Goal: Transaction & Acquisition: Book appointment/travel/reservation

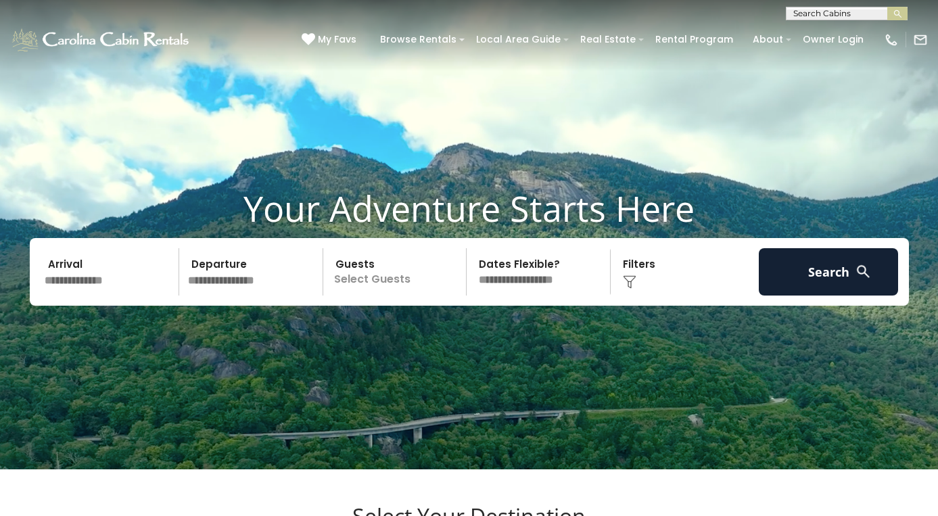
click at [111, 296] on input "text" at bounding box center [110, 271] width 140 height 47
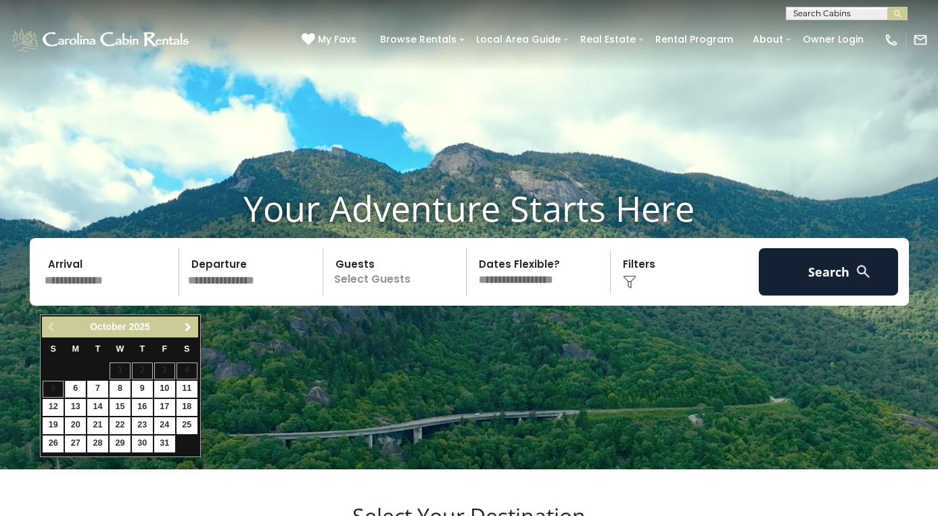
click at [187, 326] on span "Next" at bounding box center [188, 327] width 11 height 11
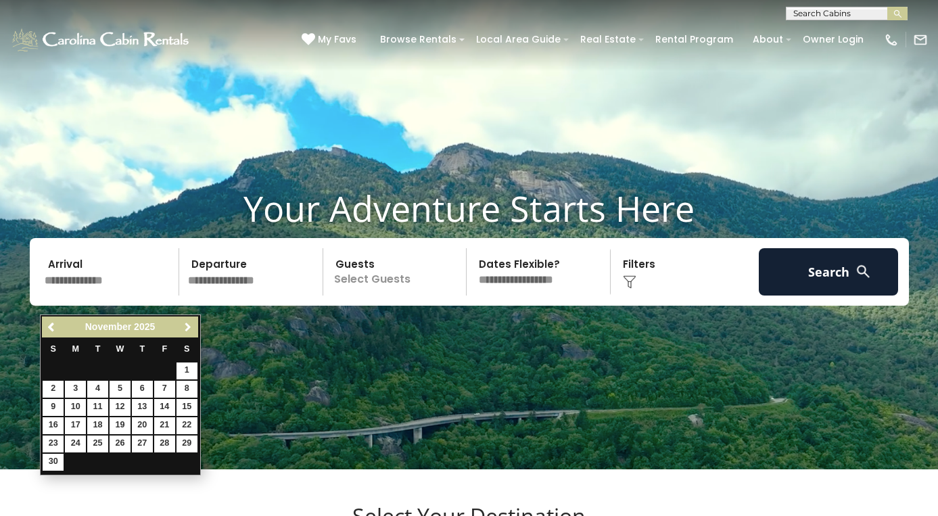
click at [187, 326] on span "Next" at bounding box center [188, 327] width 11 height 11
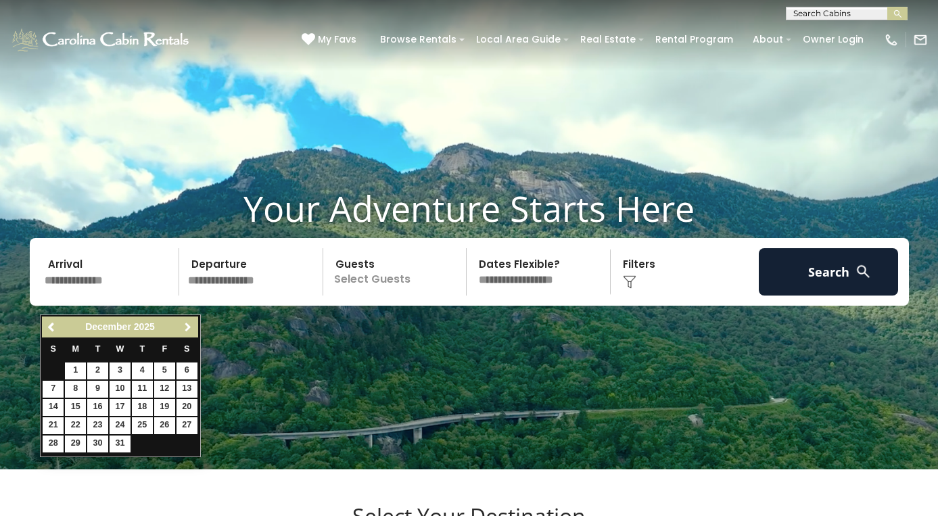
click at [187, 326] on span "Next" at bounding box center [188, 327] width 11 height 11
click at [48, 325] on span "Previous" at bounding box center [52, 327] width 11 height 11
click at [76, 408] on link "15" at bounding box center [75, 407] width 21 height 17
type input "********"
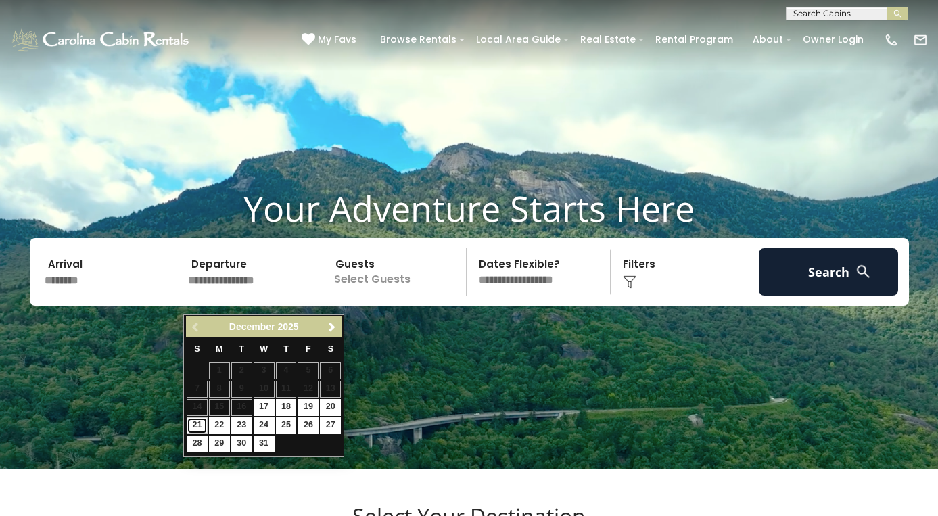
click at [203, 426] on link "21" at bounding box center [197, 425] width 21 height 17
type input "********"
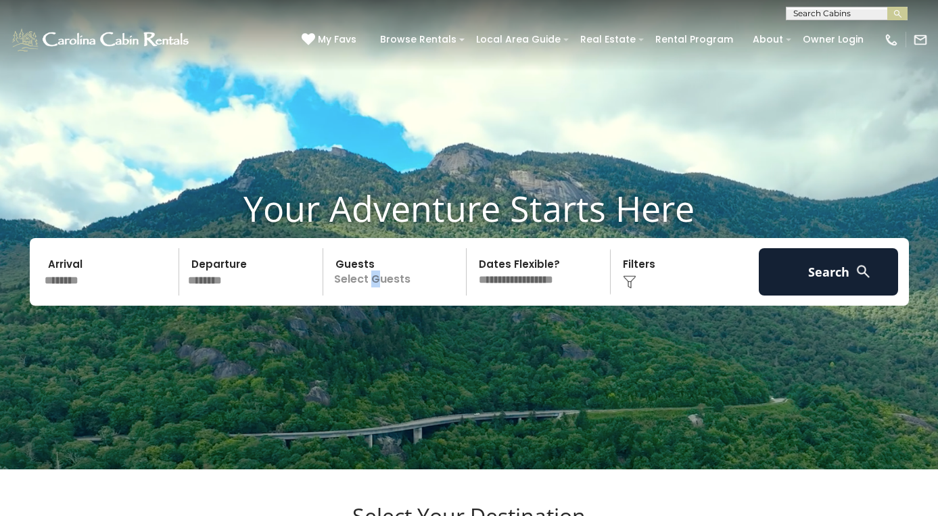
click at [375, 290] on p "Select Guests" at bounding box center [396, 271] width 139 height 47
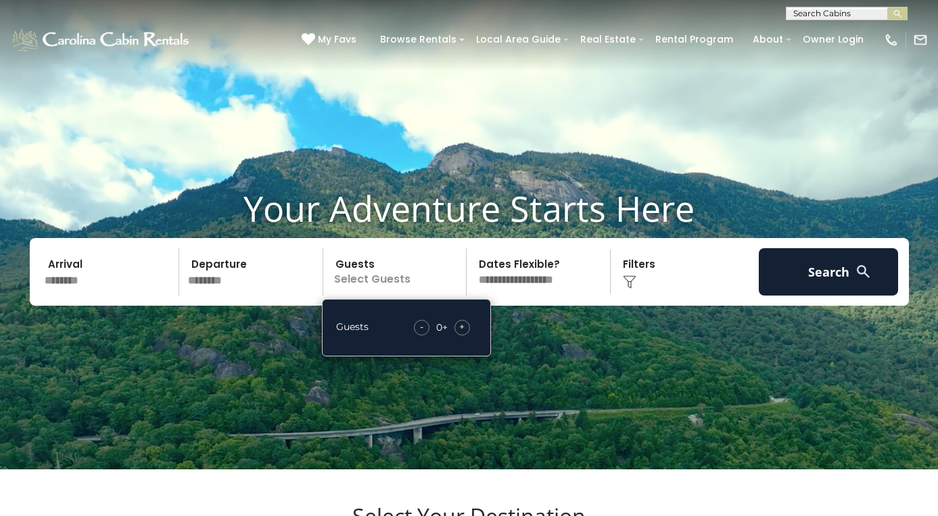
click at [463, 333] on span "+" at bounding box center [461, 327] width 5 height 14
click at [464, 333] on span "+" at bounding box center [461, 327] width 5 height 14
click at [465, 333] on span "+" at bounding box center [461, 327] width 5 height 14
click at [466, 335] on div "+" at bounding box center [462, 328] width 16 height 16
click at [467, 335] on div "+" at bounding box center [462, 328] width 16 height 16
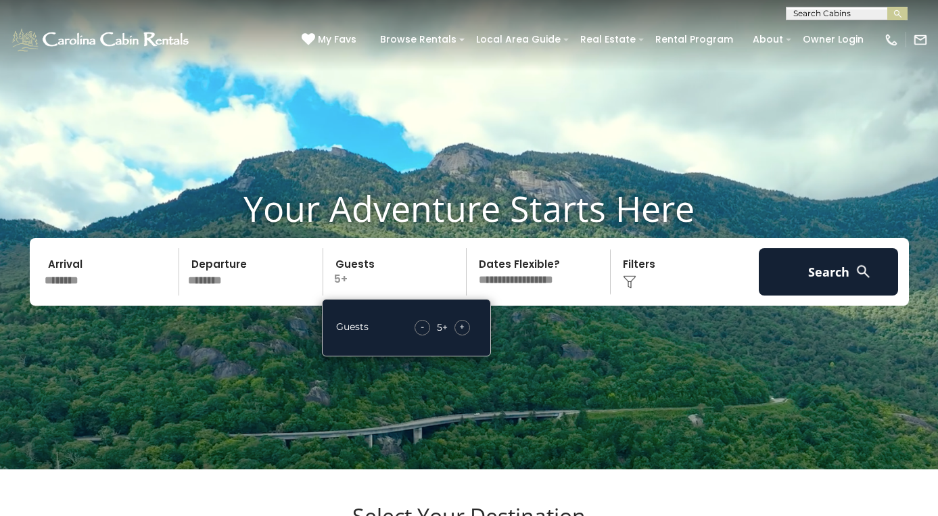
click at [468, 335] on div "+" at bounding box center [462, 328] width 16 height 16
click at [465, 335] on div "+" at bounding box center [462, 328] width 16 height 16
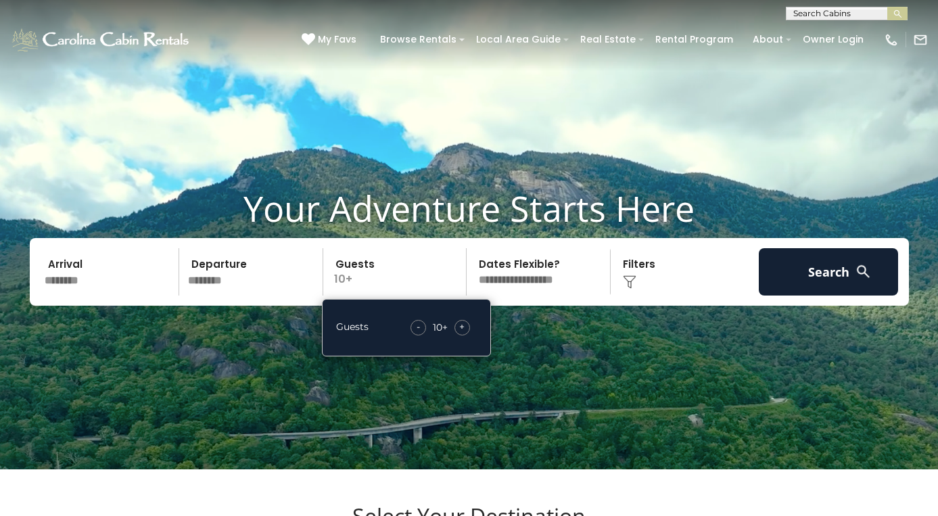
click at [554, 296] on select "**********" at bounding box center [540, 271] width 139 height 47
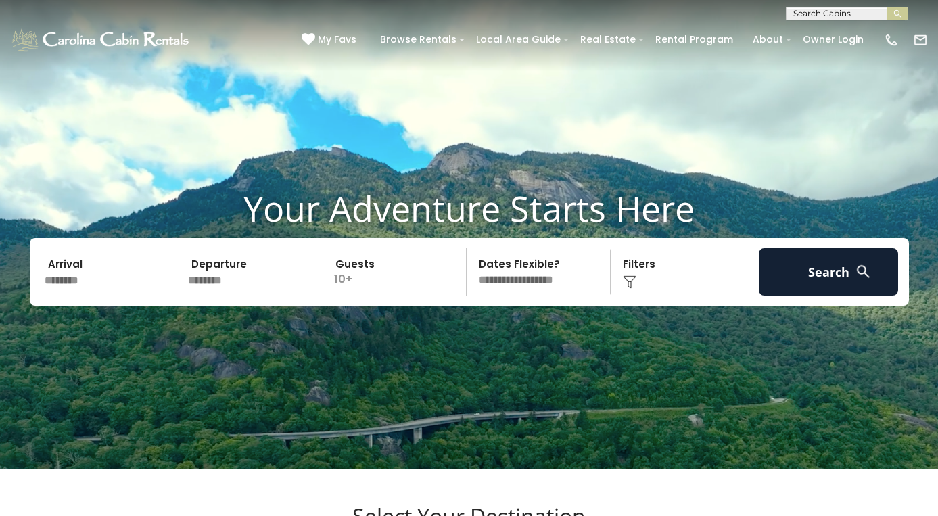
select select "*"
click at [471, 266] on select "**********" at bounding box center [540, 271] width 139 height 47
click at [657, 296] on div "Click to Choose" at bounding box center [685, 271] width 140 height 47
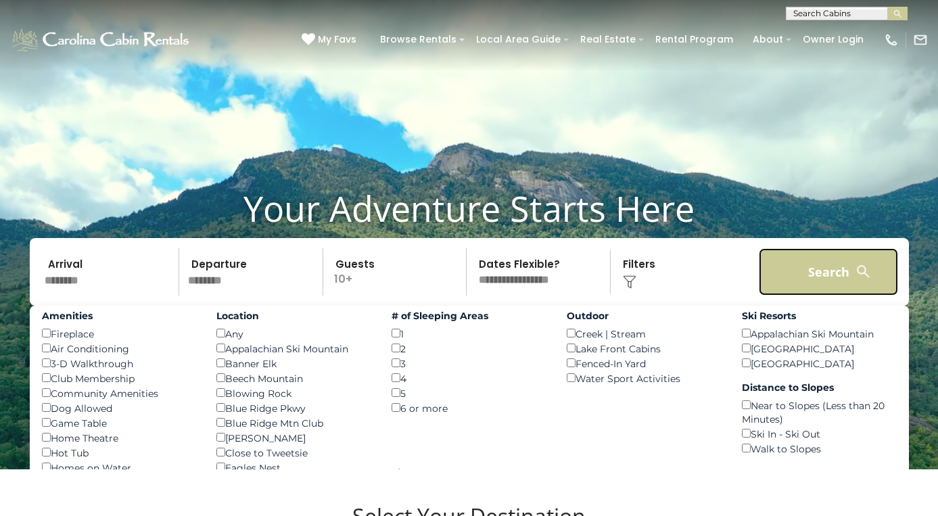
click at [804, 287] on button "Search" at bounding box center [829, 271] width 140 height 47
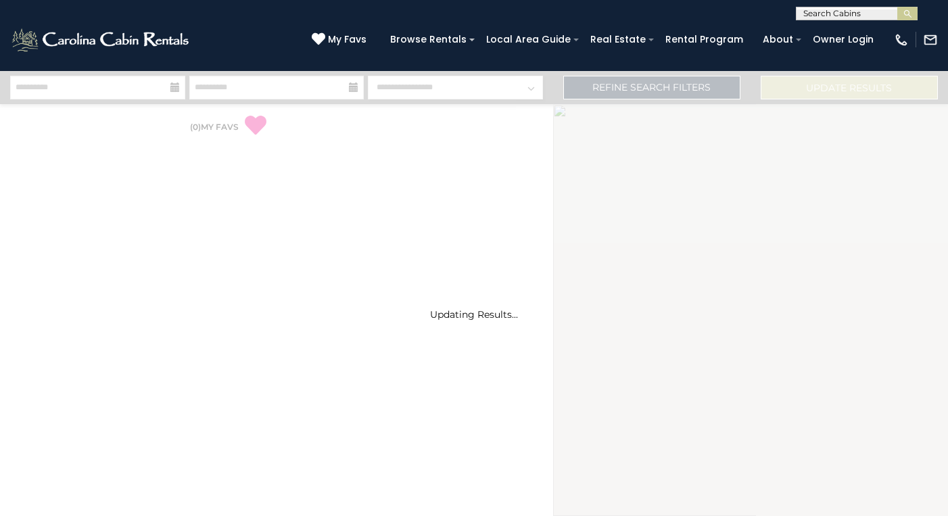
select select "*"
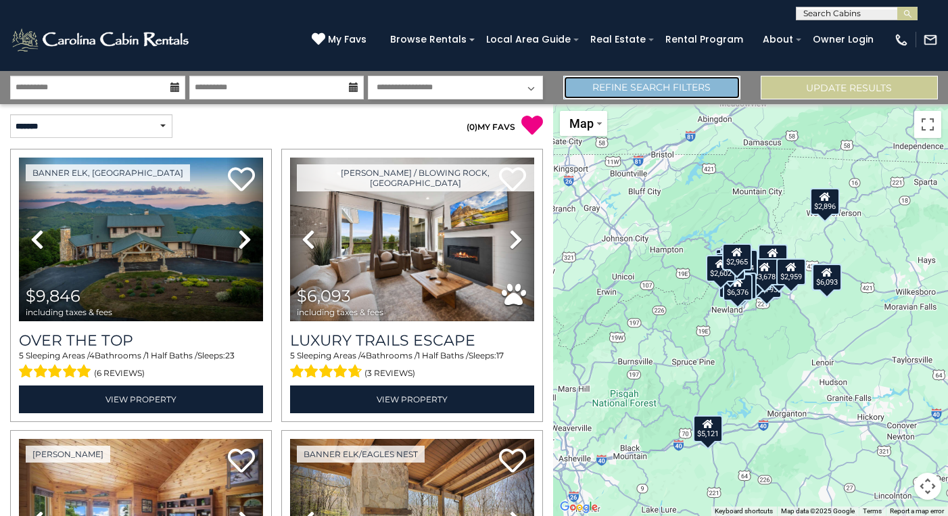
click at [629, 81] on link "Refine Search Filters" at bounding box center [651, 88] width 177 height 24
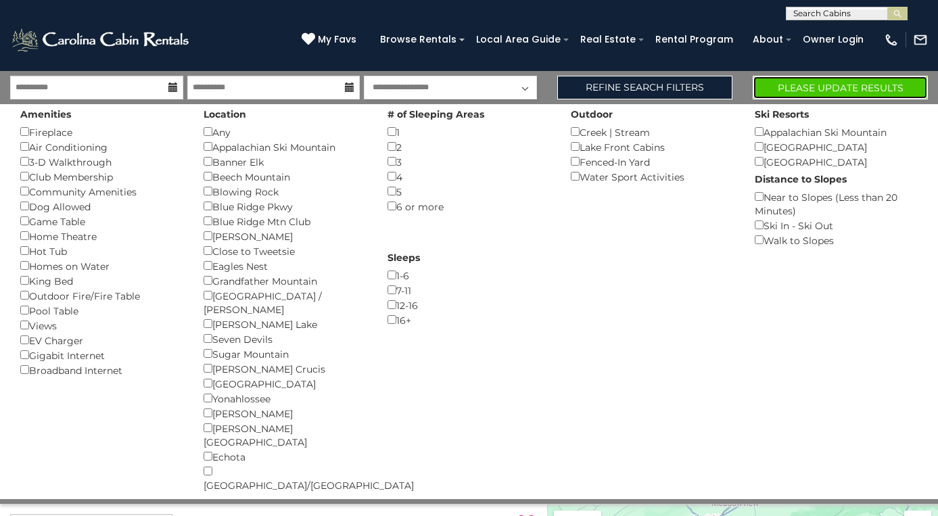
click at [807, 86] on button "Please Update Results" at bounding box center [840, 88] width 175 height 24
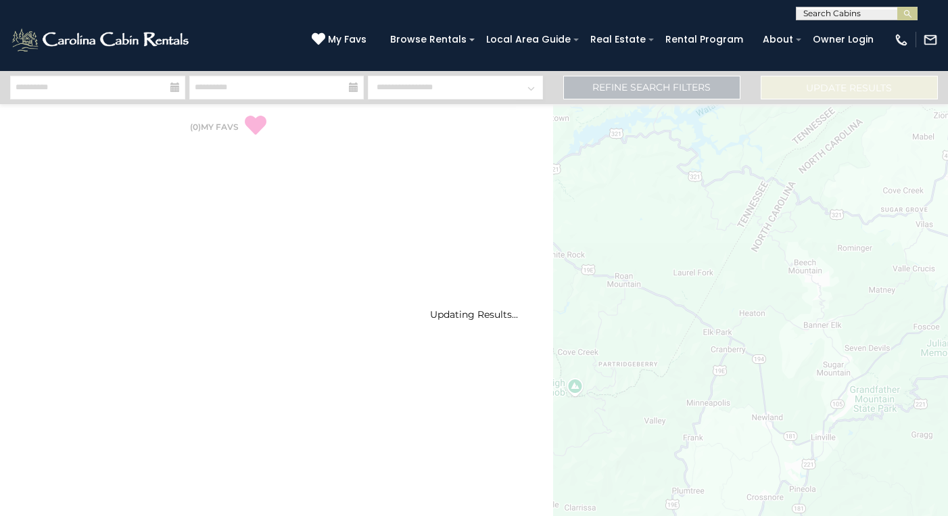
select select "*"
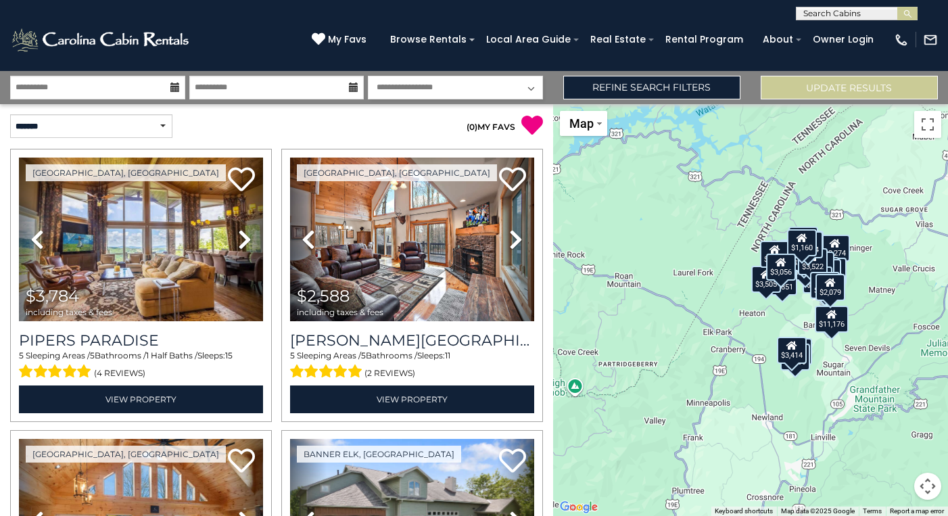
click at [879, 300] on div "$3,784 $2,588 $6,042 $3,274 $7,426 $3,979 $6,978 $4,312 $6,851 $3,505 $2,959 $8…" at bounding box center [750, 310] width 395 height 412
click at [879, 299] on div "$3,784 $2,588 $6,042 $3,274 $7,426 $3,979 $6,978 $4,312 $6,851 $3,505 $2,959 $8…" at bounding box center [750, 310] width 395 height 412
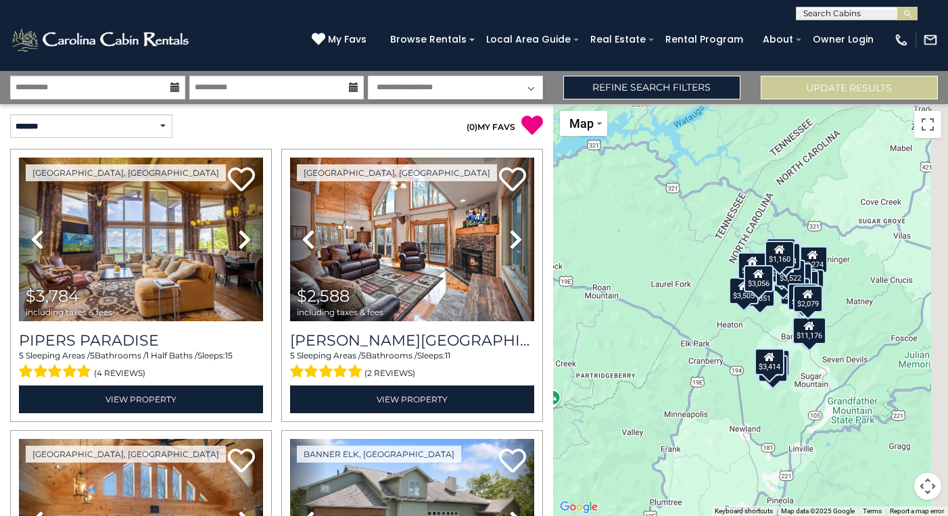
drag, startPoint x: 853, startPoint y: 313, endPoint x: 839, endPoint y: 324, distance: 17.9
click at [839, 324] on div "$3,784 $2,588 $6,042 $3,274 $7,426 $3,979 $6,978 $4,312 $6,851 $3,505 $2,959 $8…" at bounding box center [750, 310] width 395 height 412
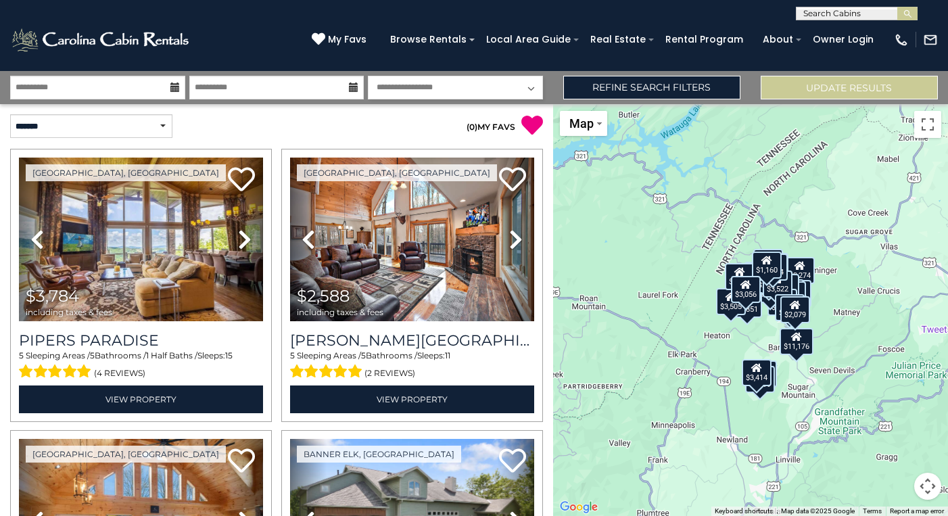
click at [833, 319] on div "$3,784 $2,588 $6,042 $3,274 $7,426 $3,979 $6,978 $4,312 $6,851 $3,505 $2,959 $8…" at bounding box center [750, 310] width 395 height 412
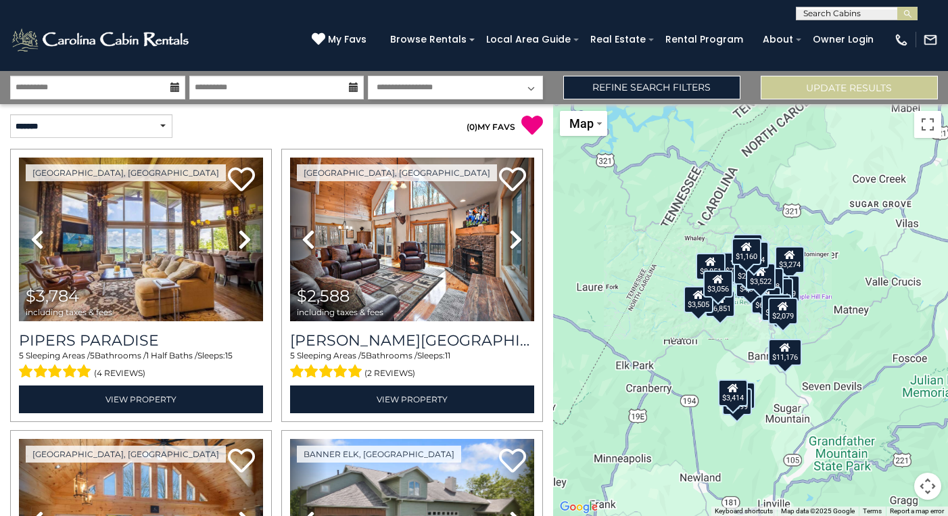
click at [833, 318] on div "$3,784 $2,588 $6,042 $3,274 $7,426 $3,979 $6,978 $4,312 $6,851 $3,505 $2,959 $8…" at bounding box center [750, 310] width 395 height 412
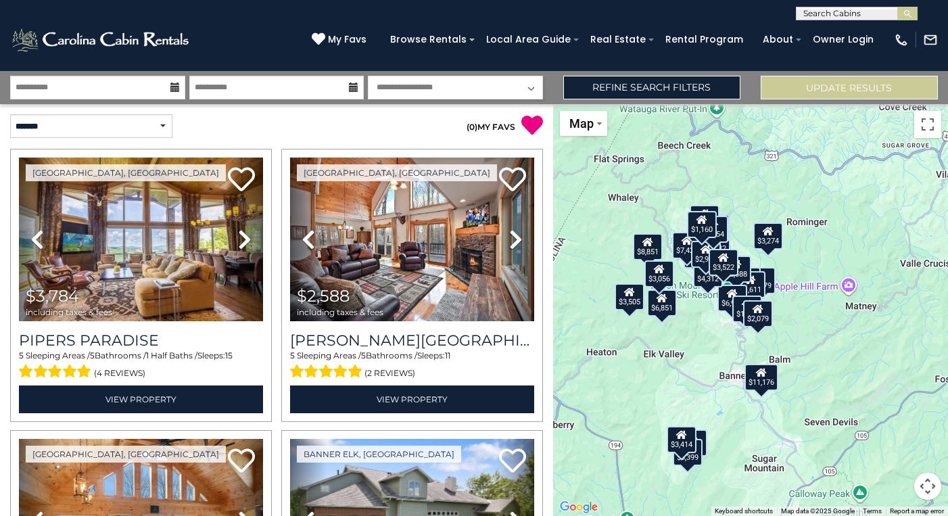
click at [799, 317] on div "$3,784 $2,588 $6,042 $3,274 $7,426 $3,979 $6,978 $4,312 $6,851 $3,505 $2,959 $8…" at bounding box center [750, 310] width 395 height 412
click at [801, 316] on div "$3,784 $2,588 $6,042 $3,274 $7,426 $3,979 $6,978 $4,312 $6,851 $3,505 $2,959 $8…" at bounding box center [750, 310] width 395 height 412
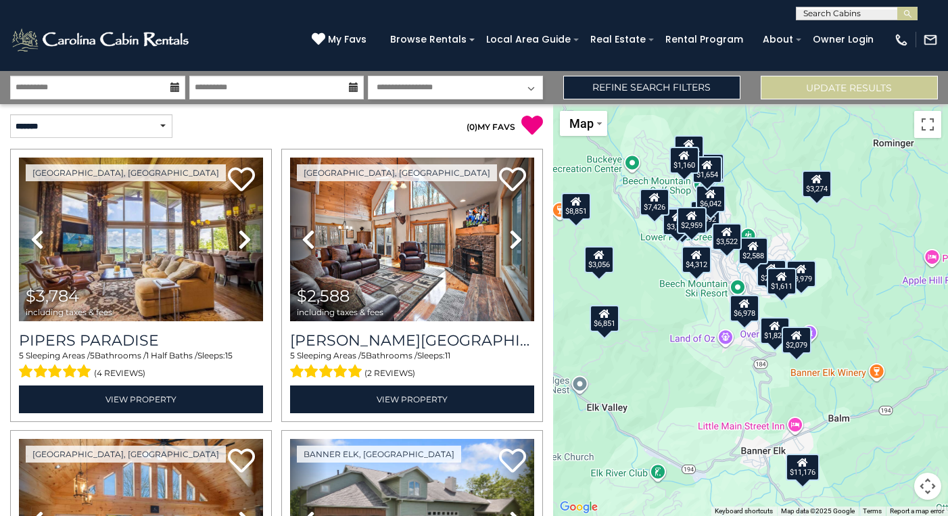
drag, startPoint x: 774, startPoint y: 319, endPoint x: 852, endPoint y: 317, distance: 77.1
click at [859, 331] on div "$3,784 $2,588 $6,042 $3,274 $7,426 $3,979 $6,978 $4,312 $6,851 $3,505 $2,959 $8…" at bounding box center [750, 310] width 395 height 412
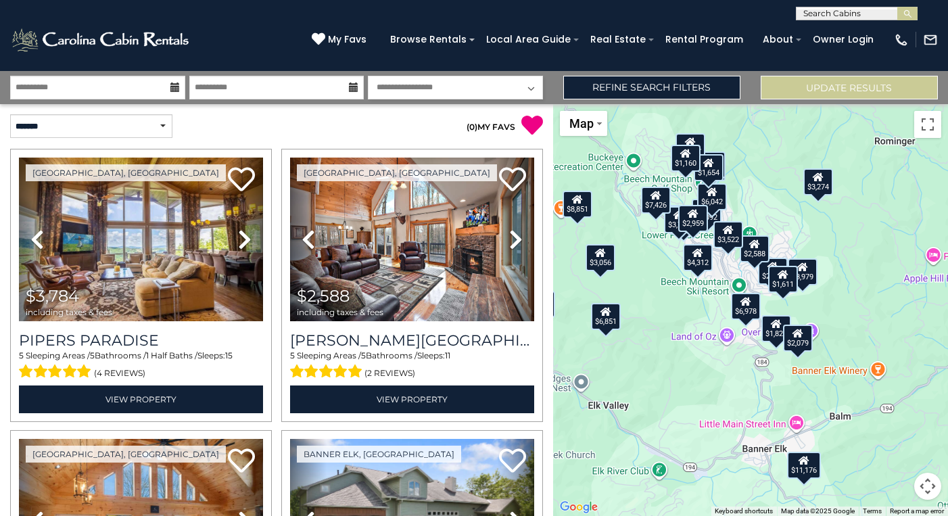
click at [851, 307] on div "$3,784 $2,588 $6,042 $3,274 $7,426 $3,979 $6,978 $4,312 $6,851 $3,505 $2,959 $8…" at bounding box center [750, 310] width 395 height 412
click at [851, 306] on div "$3,784 $2,588 $6,042 $3,274 $7,426 $3,979 $6,978 $4,312 $6,851 $3,505 $2,959 $8…" at bounding box center [750, 310] width 395 height 412
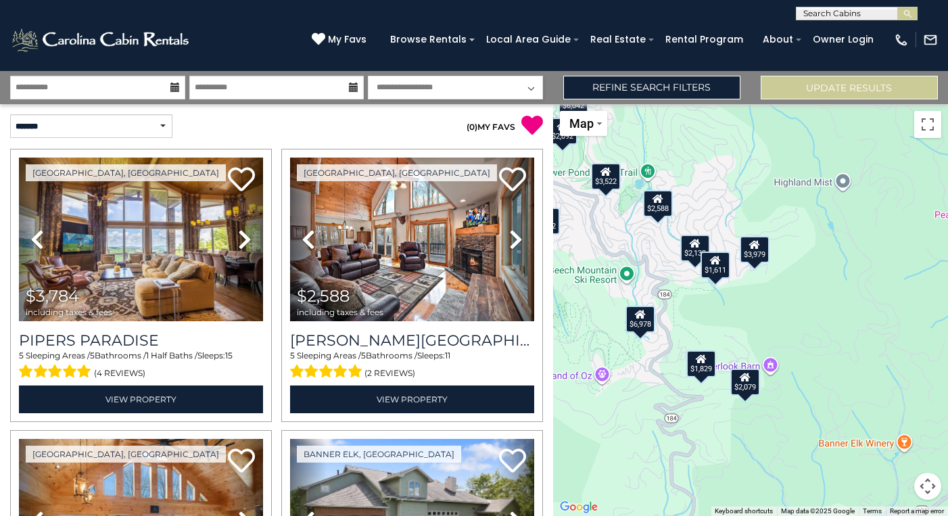
click at [784, 303] on div "$3,784 $2,588 $6,042 $3,274 $7,426 $3,979 $6,978 $4,312 $6,851 $3,505 $2,959 $8…" at bounding box center [750, 310] width 395 height 412
click at [748, 300] on div "$3,784 $2,588 $6,042 $3,274 $7,426 $3,979 $6,978 $4,312 $6,851 $3,505 $2,959 $8…" at bounding box center [750, 310] width 395 height 412
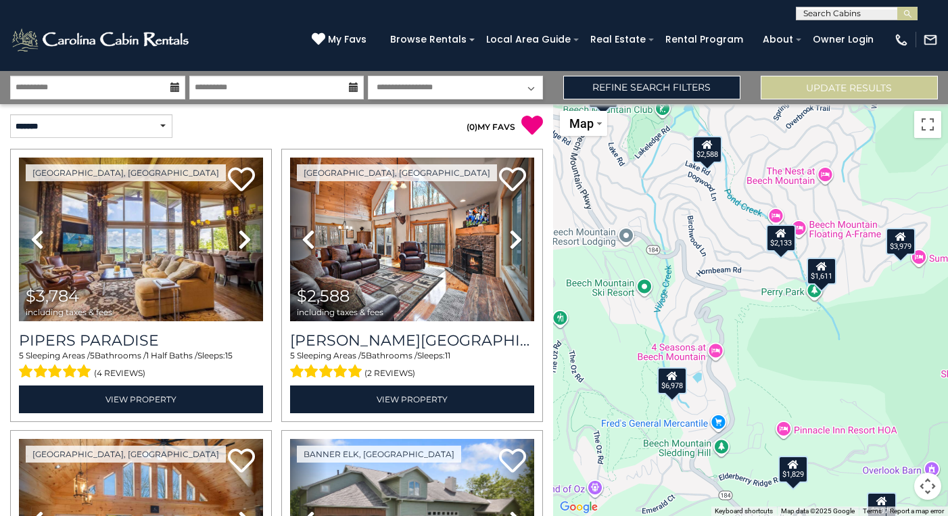
drag, startPoint x: 753, startPoint y: 302, endPoint x: 829, endPoint y: 330, distance: 80.3
click at [883, 329] on div "$3,784 $2,588 $6,042 $3,274 $7,426 $3,979 $6,978 $4,312 $6,851 $3,505 $2,959 $8…" at bounding box center [750, 310] width 395 height 412
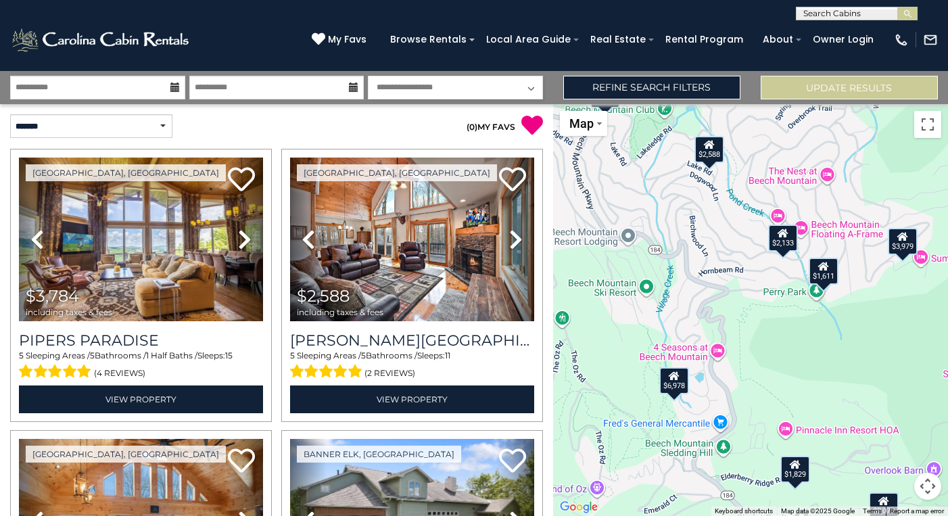
click at [783, 323] on div "$3,784 $2,588 $6,042 $3,274 $7,426 $3,979 $6,978 $4,312 $6,851 $3,505 $2,959 $8…" at bounding box center [750, 310] width 395 height 412
click at [784, 323] on div "$3,784 $2,588 $6,042 $3,274 $7,426 $3,979 $6,978 $4,312 $6,851 $3,505 $2,959 $8…" at bounding box center [750, 310] width 395 height 412
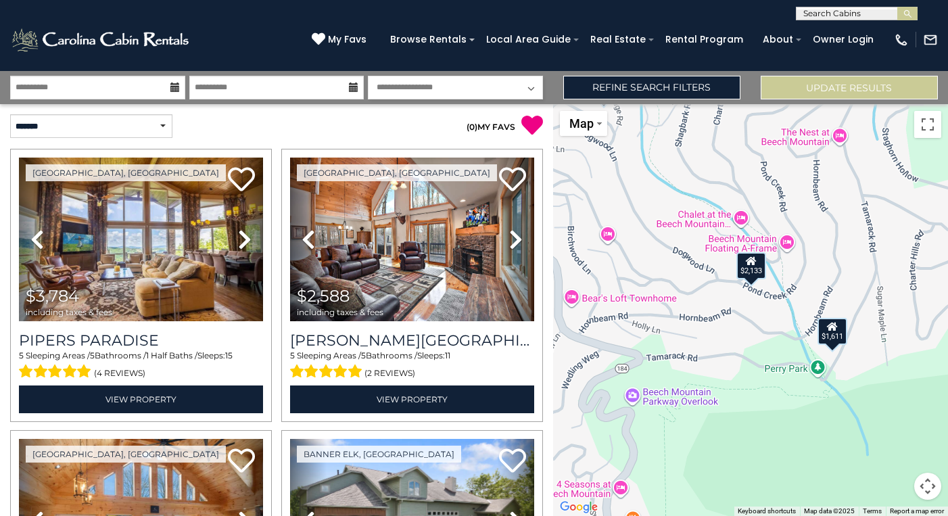
drag, startPoint x: 784, startPoint y: 235, endPoint x: 751, endPoint y: 337, distance: 107.2
click at [751, 337] on div "$3,784 $2,588 $6,042 $3,274 $7,426 $3,979 $6,978 $4,312 $6,851 $3,505 $2,959 $8…" at bounding box center [750, 310] width 395 height 412
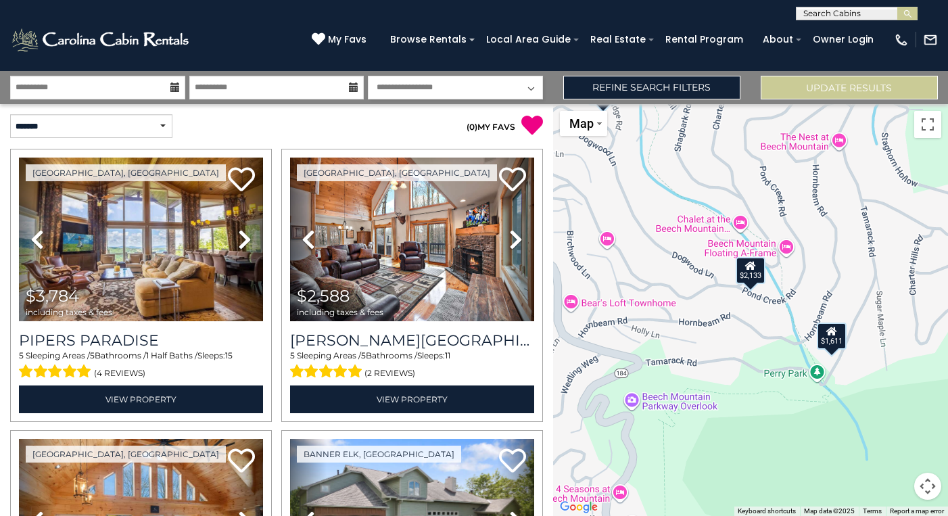
click at [753, 328] on div "$3,784 $2,588 $6,042 $3,274 $7,426 $3,979 $6,978 $4,312 $6,851 $3,505 $2,959 $8…" at bounding box center [750, 310] width 395 height 412
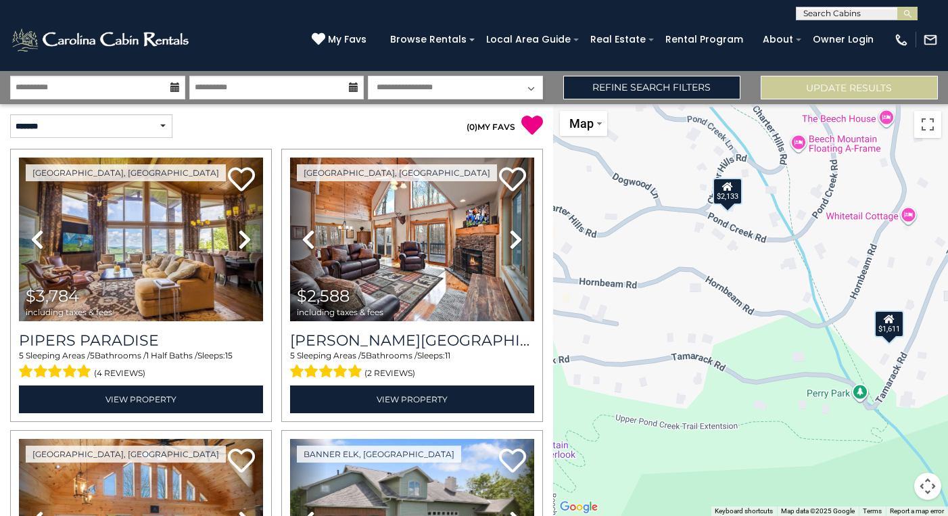
drag, startPoint x: 782, startPoint y: 299, endPoint x: 767, endPoint y: 264, distance: 38.2
click at [763, 263] on div "$3,784 $2,588 $6,042 $3,274 $7,426 $3,979 $6,978 $4,312 $6,851 $3,505 $2,959 $8…" at bounding box center [750, 310] width 395 height 412
click at [735, 189] on icon at bounding box center [730, 186] width 11 height 9
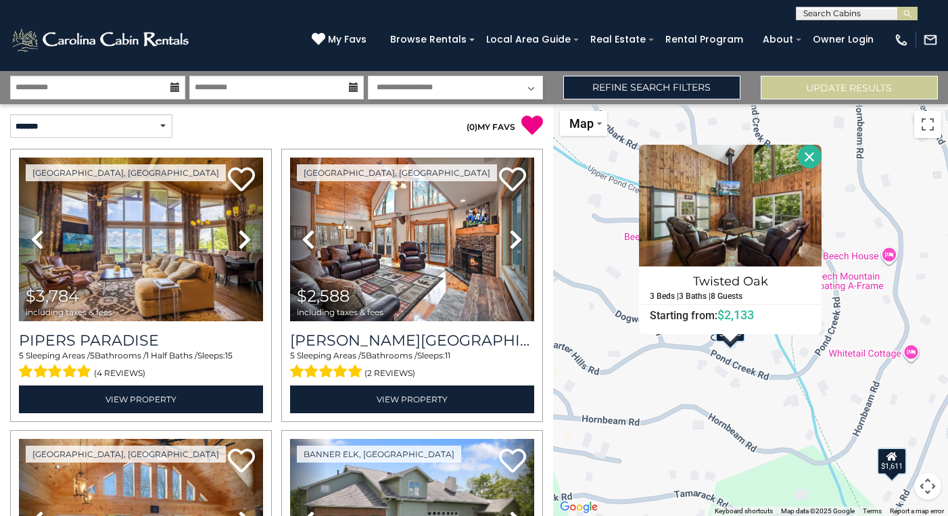
click at [888, 459] on icon at bounding box center [892, 455] width 11 height 9
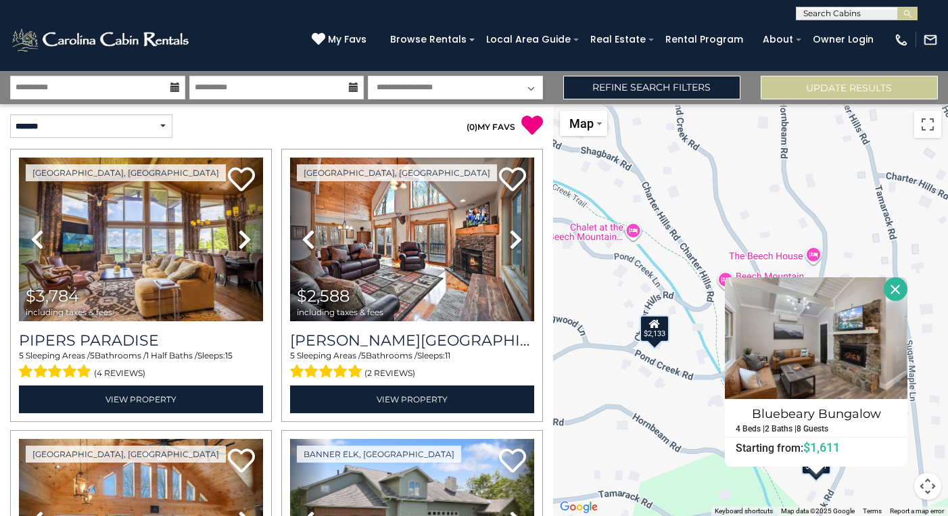
click at [718, 425] on div "$3,784 $2,588 $6,042 $3,274 $7,426 $3,979 $6,978 $4,312 $6,851 $3,505 $2,959 $8…" at bounding box center [750, 310] width 395 height 412
click at [679, 398] on div "$3,784 $2,588 $6,042 $3,274 $7,426 $3,979 $6,978 $4,312 $6,851 $3,505 $2,959 $8…" at bounding box center [750, 310] width 395 height 412
click at [680, 396] on div "$3,784 $2,588 $6,042 $3,274 $7,426 $3,979 $6,978 $4,312 $6,851 $3,505 $2,959 $8…" at bounding box center [750, 310] width 395 height 412
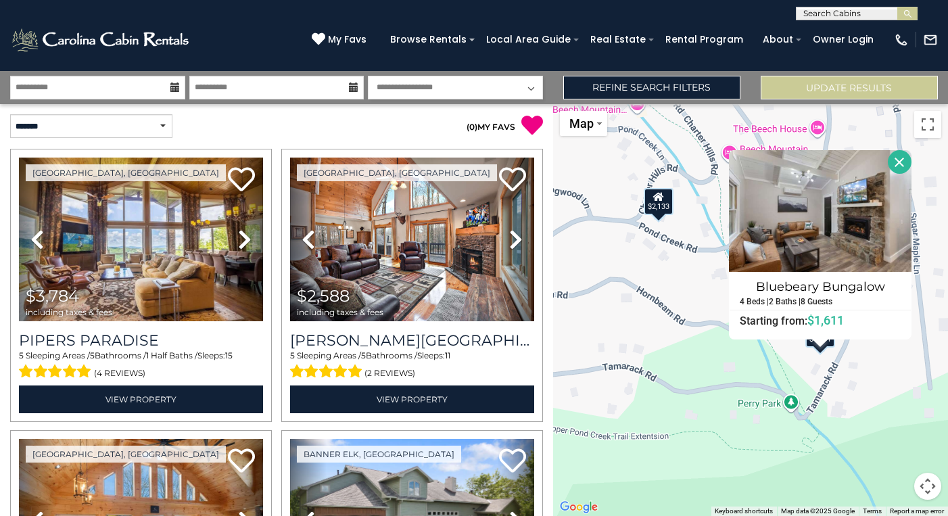
drag, startPoint x: 683, startPoint y: 388, endPoint x: 684, endPoint y: 228, distance: 160.3
click at [684, 227] on div "$3,784 $2,588 $6,042 $3,274 $7,426 $3,979 $6,978 $4,312 $6,851 $3,505 $2,959 $8…" at bounding box center [750, 310] width 395 height 412
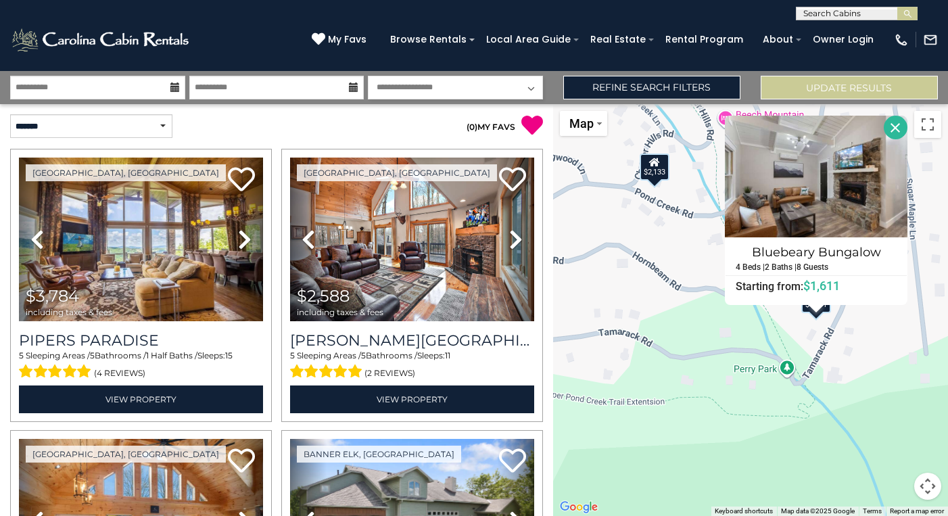
click at [699, 248] on div "$3,784 $2,588 $6,042 $3,274 $7,426 $3,979 $6,978 $4,312 $6,851 $3,505 $2,959 $8…" at bounding box center [750, 310] width 395 height 412
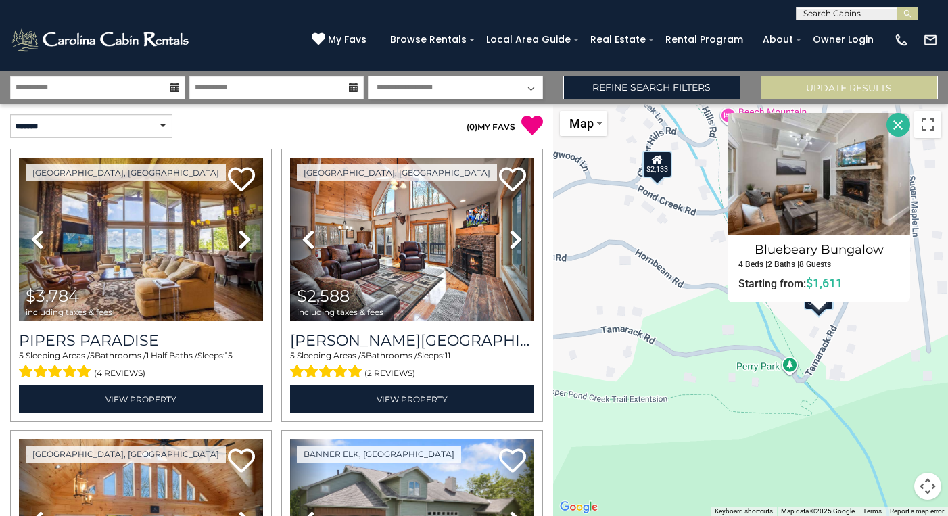
click at [888, 126] on button "Close" at bounding box center [899, 125] width 24 height 24
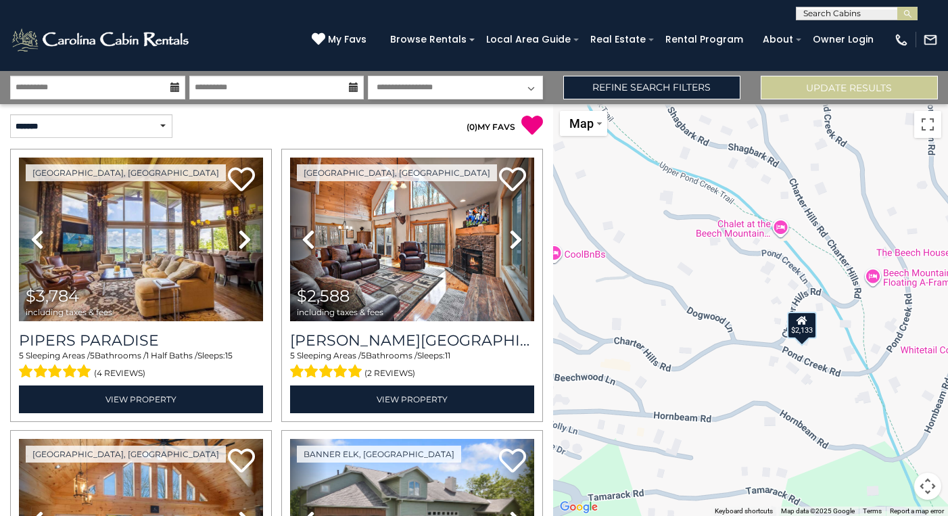
drag, startPoint x: 708, startPoint y: 234, endPoint x: 837, endPoint y: 385, distance: 198.1
click at [845, 389] on div "$3,784 $2,588 $6,042 $3,274 $7,426 $3,979 $6,978 $4,312 $6,851 $3,505 $2,959 $8…" at bounding box center [750, 310] width 395 height 412
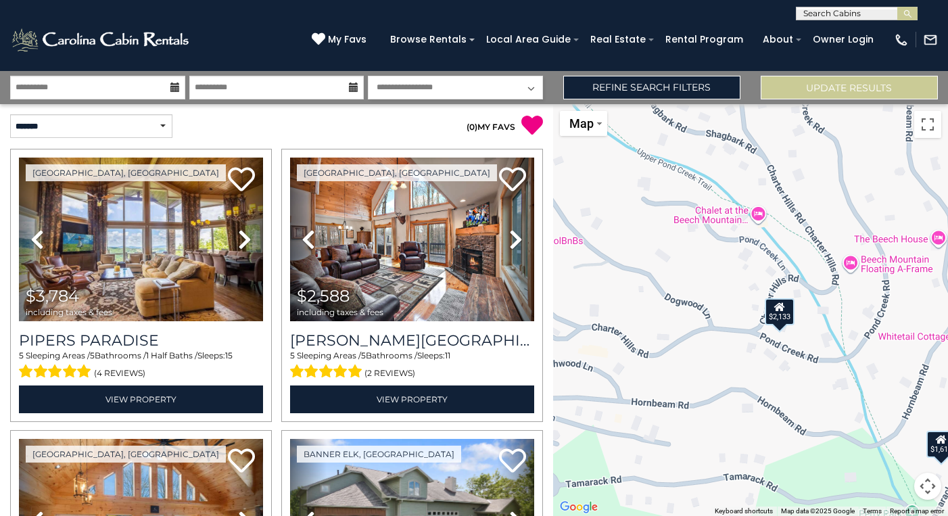
click at [726, 283] on div "$3,784 $2,588 $6,042 $3,274 $7,426 $3,979 $6,978 $4,312 $6,851 $3,505 $2,959 $8…" at bounding box center [750, 310] width 395 height 412
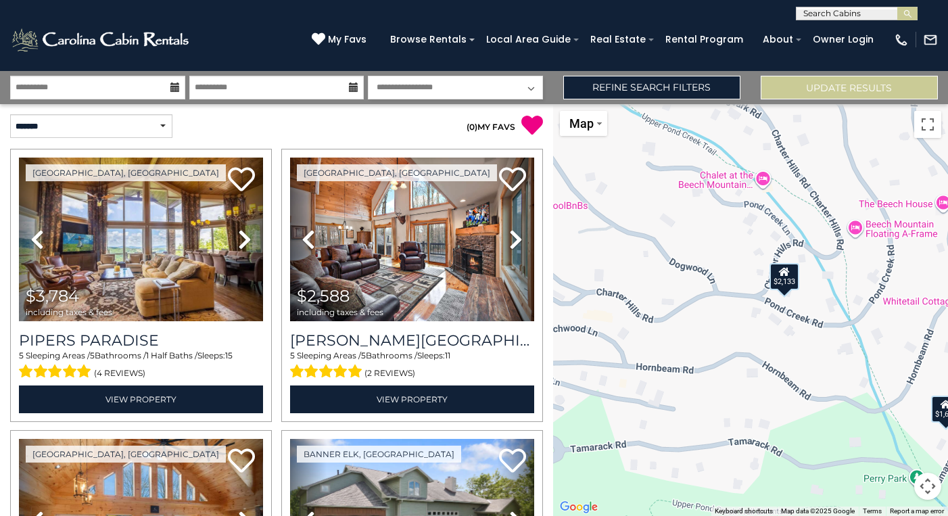
drag, startPoint x: 726, startPoint y: 283, endPoint x: 730, endPoint y: 250, distance: 33.4
click at [731, 248] on div "$3,784 $2,588 $6,042 $3,274 $7,426 $3,979 $6,978 $4,312 $6,851 $3,505 $2,959 $8…" at bounding box center [750, 310] width 395 height 412
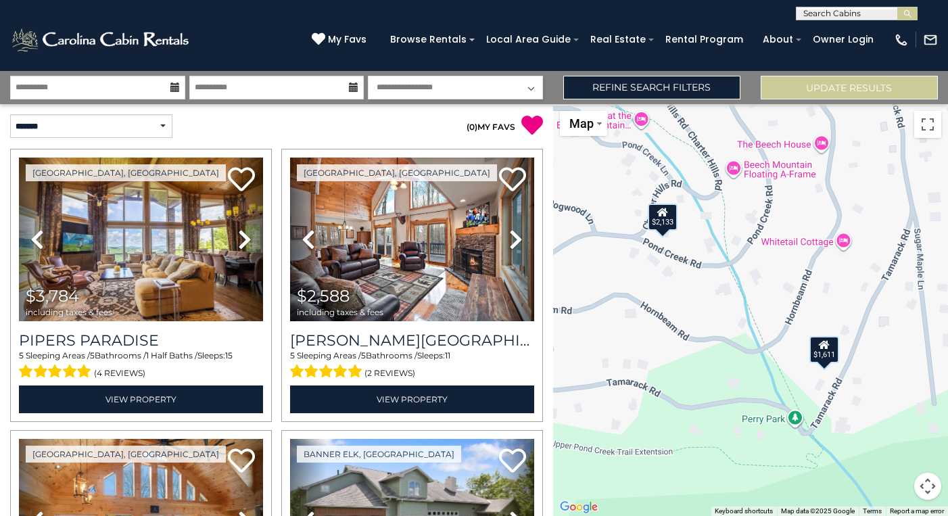
drag, startPoint x: 803, startPoint y: 294, endPoint x: 709, endPoint y: 305, distance: 95.4
click at [709, 306] on div "$3,784 $2,588 $6,042 $3,274 $7,426 $3,979 $6,978 $4,312 $6,851 $3,505 $2,959 $8…" at bounding box center [750, 310] width 395 height 412
drag, startPoint x: 296, startPoint y: 95, endPoint x: 310, endPoint y: 99, distance: 15.6
click at [296, 95] on input "**********" at bounding box center [276, 88] width 175 height 24
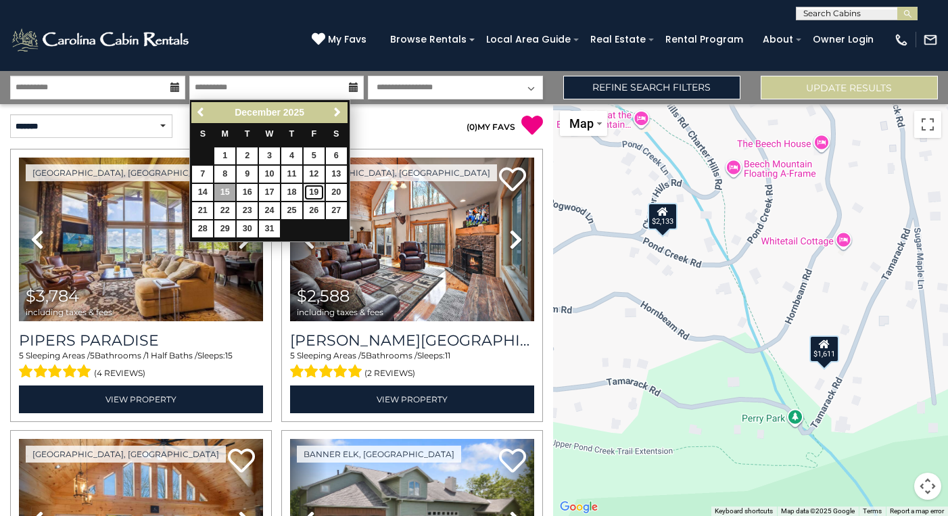
click at [306, 194] on link "19" at bounding box center [314, 192] width 21 height 17
type input "********"
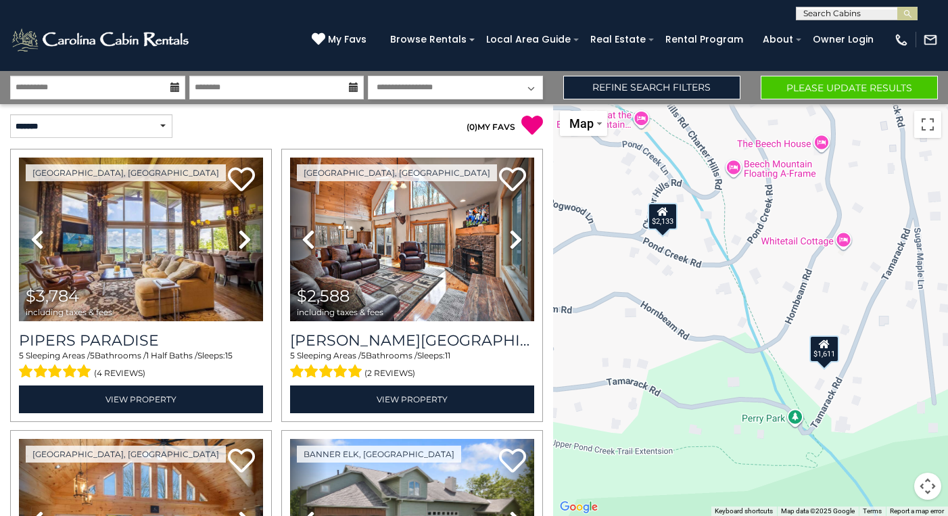
click at [859, 75] on div "**********" at bounding box center [474, 87] width 948 height 33
click at [856, 85] on button "Please Update Results" at bounding box center [849, 88] width 177 height 24
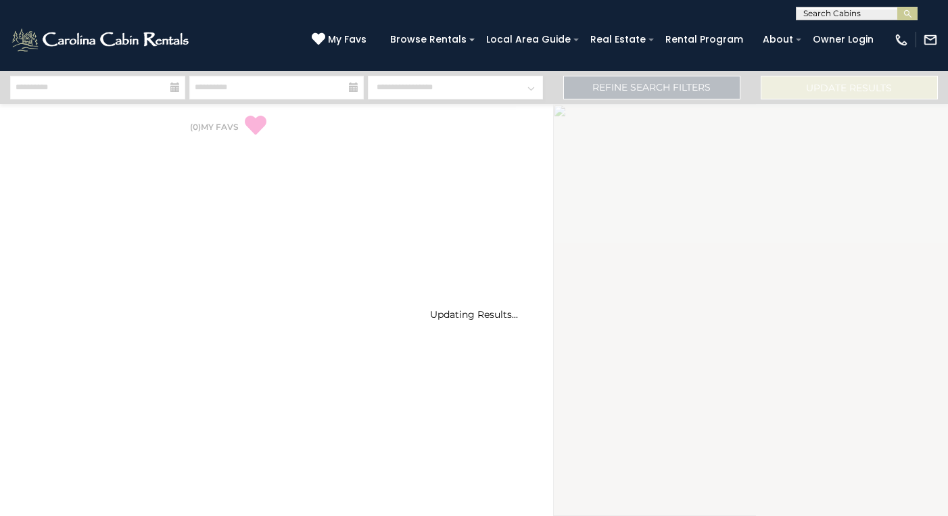
select select "*"
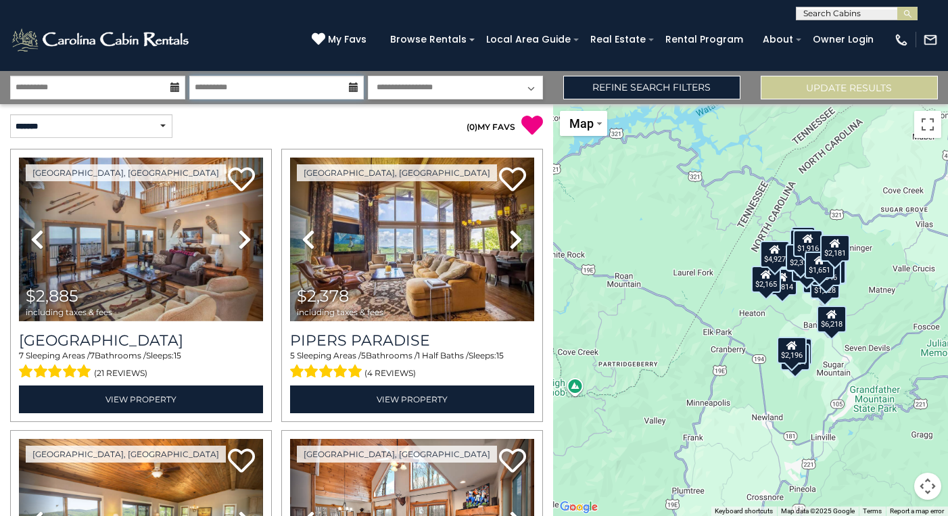
click at [260, 95] on input "**********" at bounding box center [276, 88] width 175 height 24
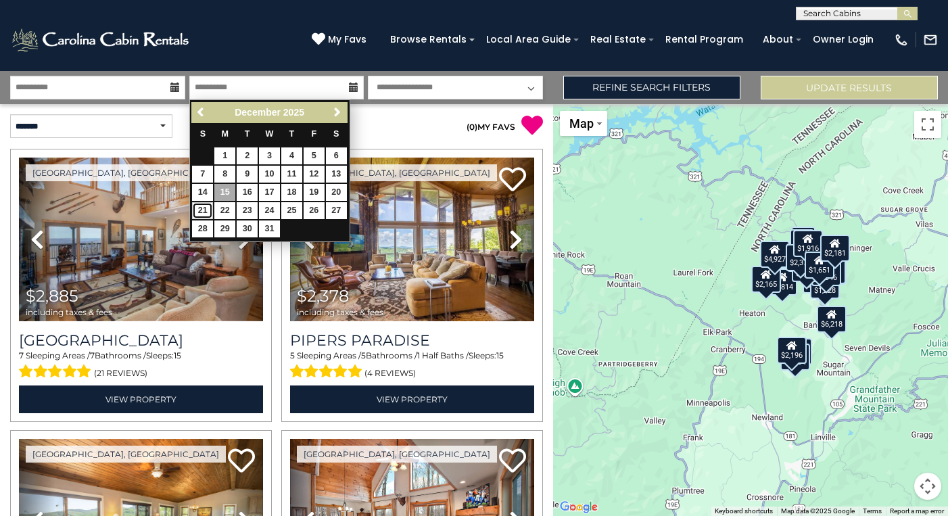
click at [202, 210] on link "21" at bounding box center [202, 210] width 21 height 17
type input "********"
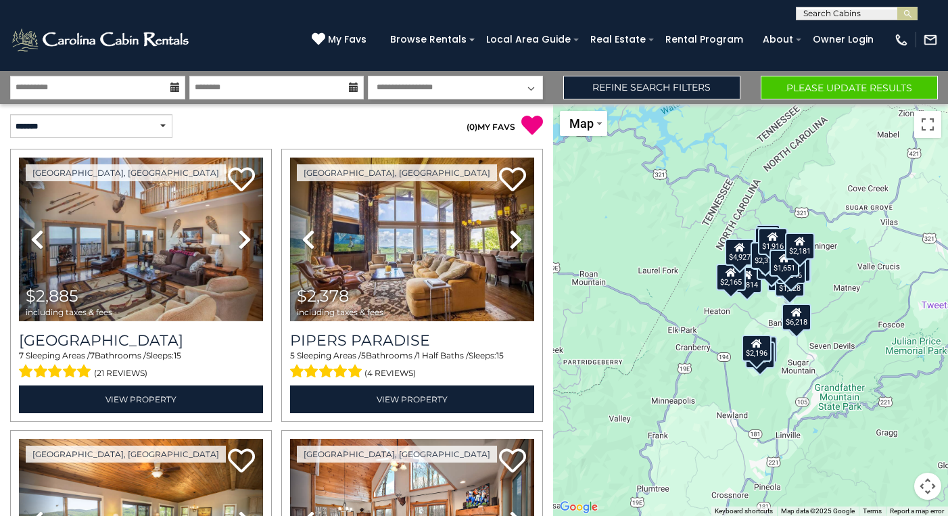
drag, startPoint x: 773, startPoint y: 313, endPoint x: 749, endPoint y: 314, distance: 23.7
click at [737, 310] on div "$2,885 $2,378 $1,916 $1,651 $3,675 $2,181 $2,290 $3,773 $2,677 $3,814 $2,165 $1…" at bounding box center [750, 310] width 395 height 412
click at [749, 314] on div "$2,885 $2,378 $1,916 $1,651 $3,675 $2,181 $2,290 $3,773 $2,677 $3,814 $2,165 $1…" at bounding box center [750, 310] width 395 height 412
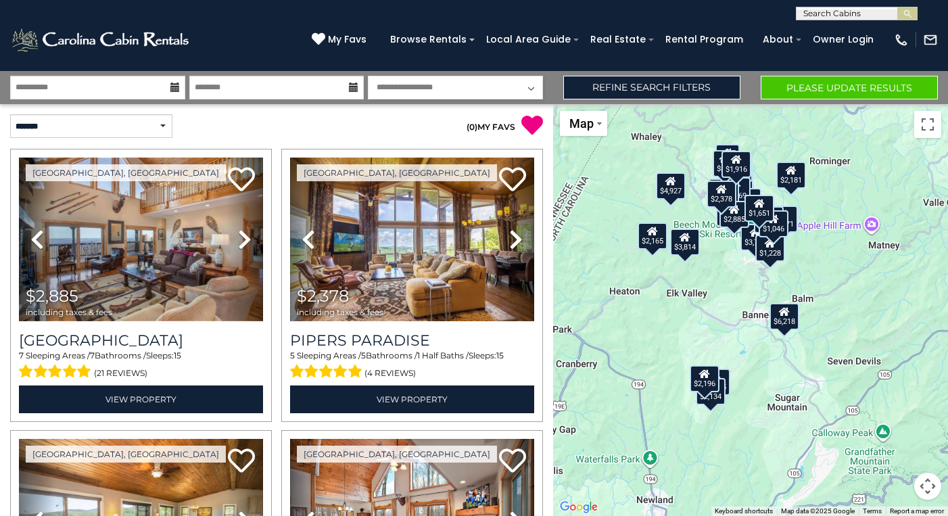
drag, startPoint x: 791, startPoint y: 328, endPoint x: 751, endPoint y: 318, distance: 41.2
click at [749, 317] on div "$2,885 $2,378 $1,916 $1,651 $3,675 $2,181 $2,290 $3,773 $2,677 $3,814 $2,165 $1…" at bounding box center [750, 310] width 395 height 412
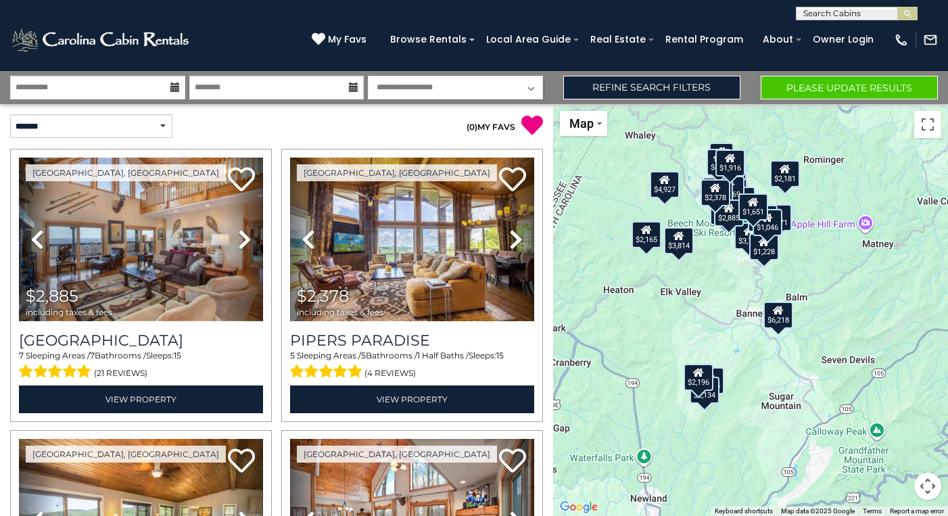
click at [756, 335] on div "$2,885 $2,378 $1,916 $1,651 $3,675 $2,181 $2,290 $3,773 $2,677 $3,814 $2,165 $1…" at bounding box center [750, 310] width 395 height 412
click at [756, 334] on div "$2,885 $2,378 $1,916 $1,651 $3,675 $2,181 $2,290 $3,773 $2,677 $3,814 $2,165 $1…" at bounding box center [750, 310] width 395 height 412
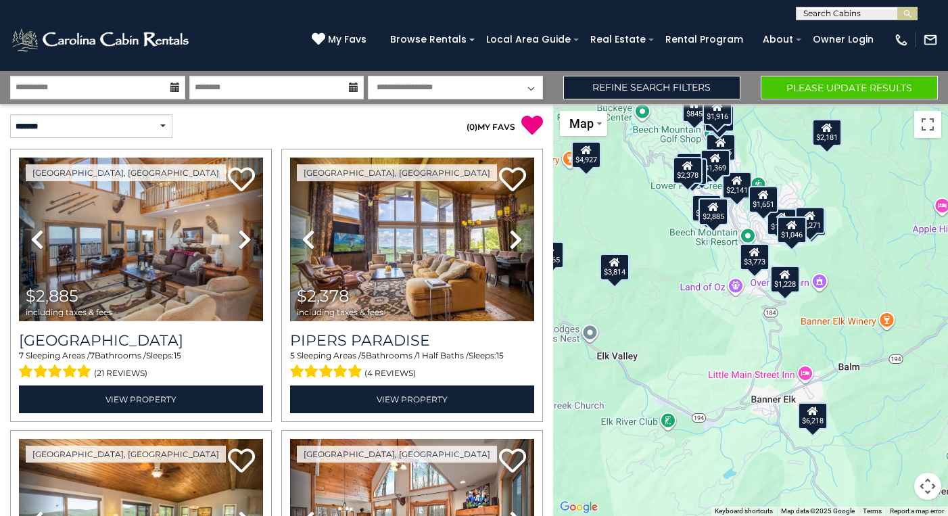
drag, startPoint x: 725, startPoint y: 260, endPoint x: 735, endPoint y: 363, distance: 102.6
click at [737, 367] on div "$2,885 $2,378 $1,916 $1,651 $3,675 $2,181 $2,290 $3,773 $2,677 $3,814 $2,165 $1…" at bounding box center [750, 310] width 395 height 412
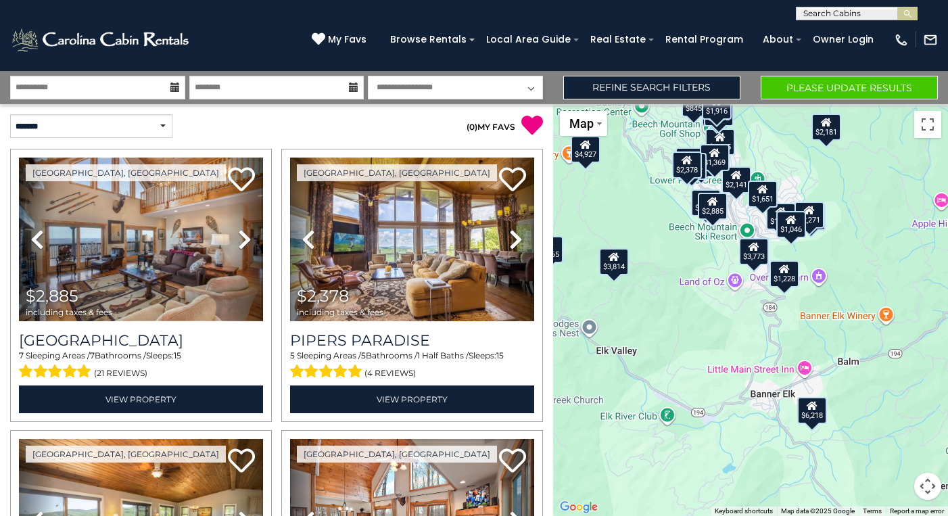
click at [714, 247] on div "$2,885 $2,378 $1,916 $1,651 $3,675 $2,181 $2,290 $3,773 $2,677 $3,814 $2,165 $1…" at bounding box center [750, 310] width 395 height 412
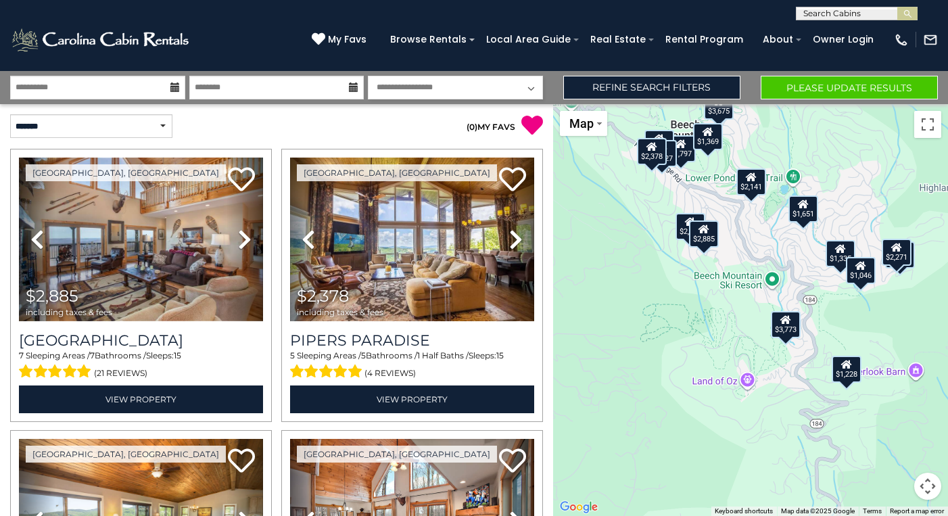
drag, startPoint x: 715, startPoint y: 212, endPoint x: 707, endPoint y: 271, distance: 59.3
click at [707, 271] on div "$2,885 $2,378 $1,916 $1,651 $3,675 $2,181 $2,290 $3,773 $2,677 $3,814 $2,165 $1…" at bounding box center [750, 310] width 395 height 412
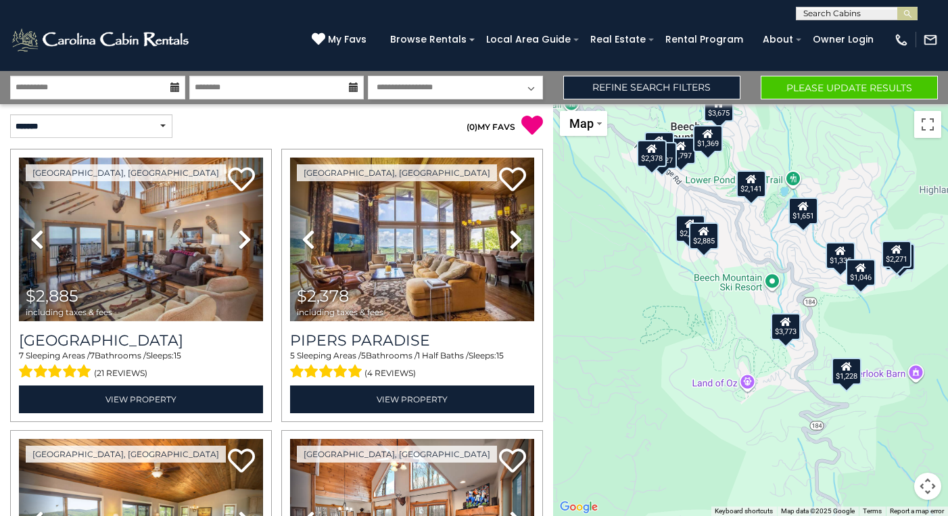
click at [743, 250] on div "$2,885 $2,378 $1,916 $1,651 $3,675 $2,181 $2,290 $3,773 $2,677 $3,814 $2,165 $1…" at bounding box center [750, 310] width 395 height 412
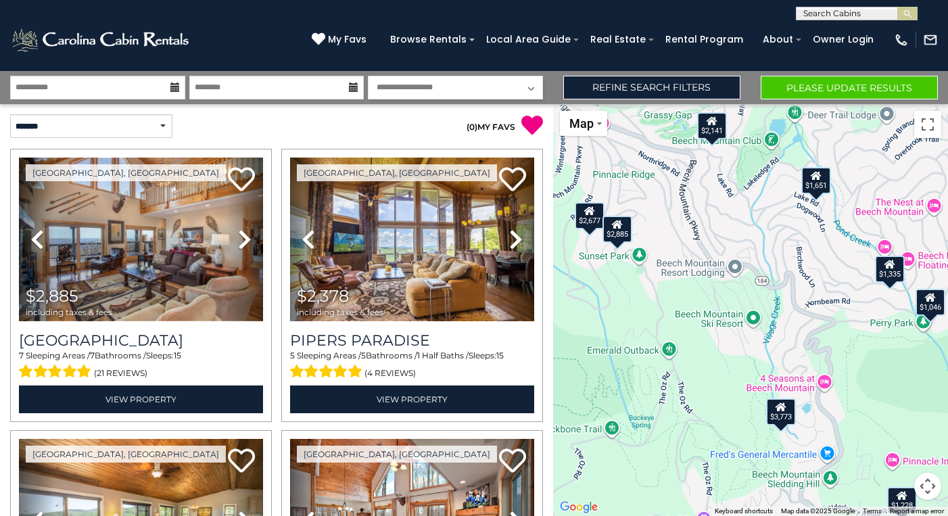
drag, startPoint x: 762, startPoint y: 292, endPoint x: 726, endPoint y: 293, distance: 36.5
click at [726, 293] on div "$2,885 $2,378 $1,916 $1,651 $3,675 $2,181 $2,290 $3,773 $2,677 $3,814 $2,165 $1…" at bounding box center [750, 310] width 395 height 412
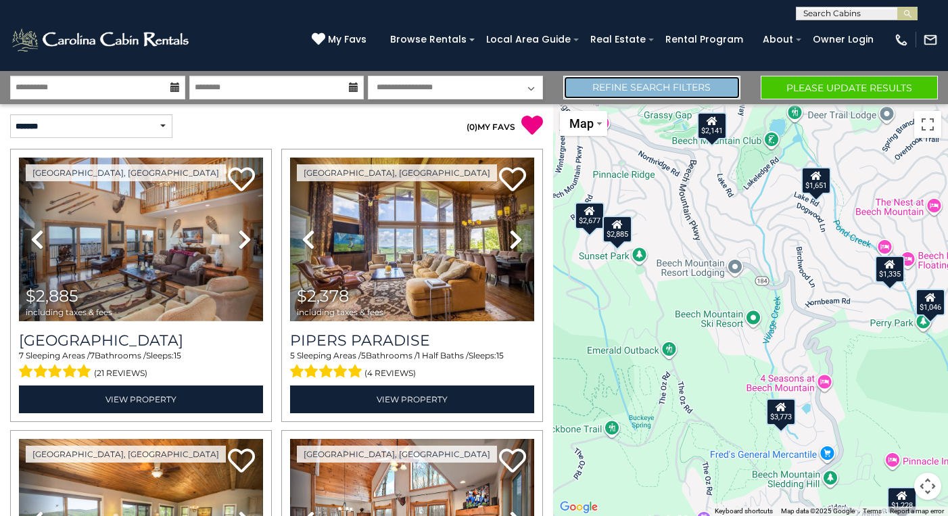
click at [637, 89] on link "Refine Search Filters" at bounding box center [651, 88] width 177 height 24
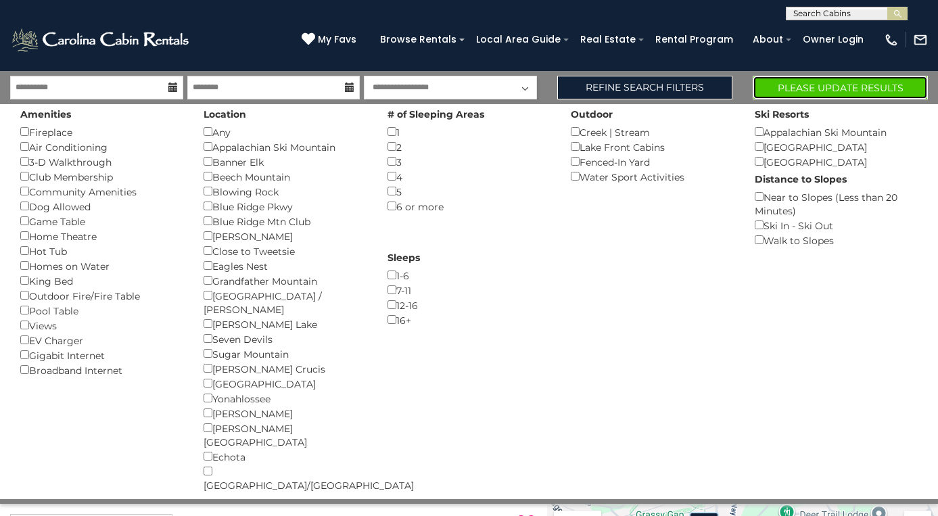
click at [872, 83] on button "Please Update Results" at bounding box center [840, 88] width 175 height 24
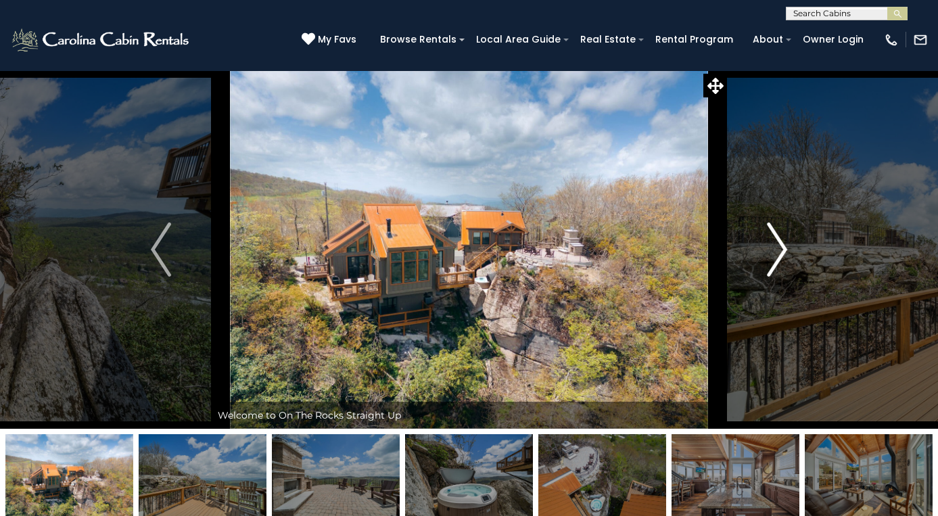
click at [776, 257] on img "Next" at bounding box center [777, 250] width 20 height 54
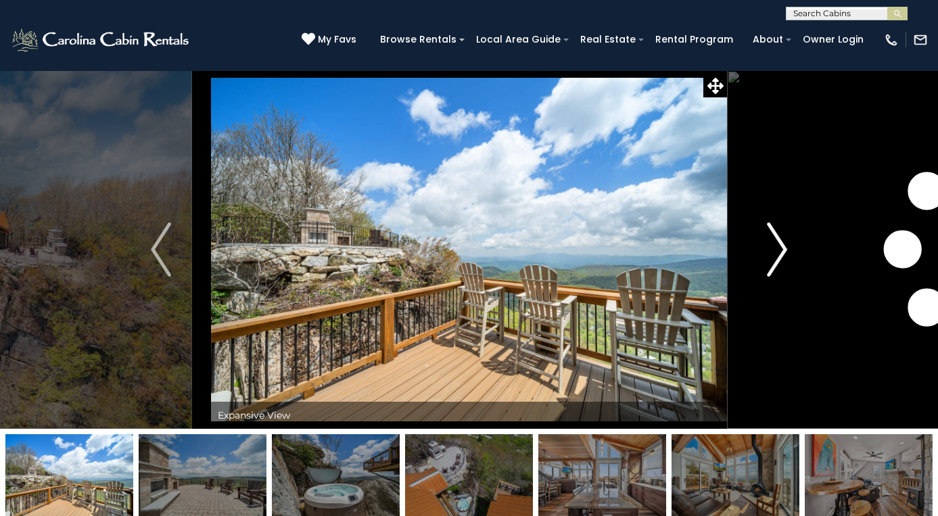
click at [776, 257] on img "Next" at bounding box center [777, 250] width 20 height 54
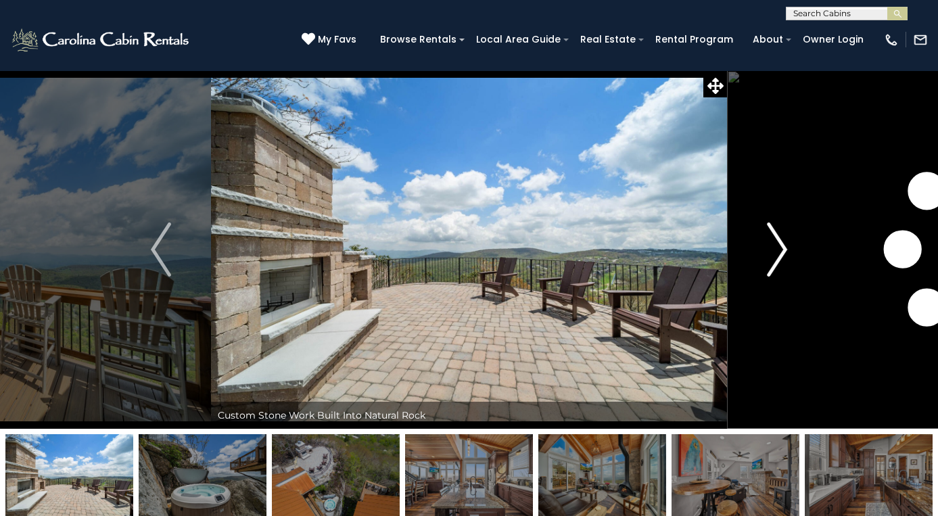
click at [776, 257] on img "Next" at bounding box center [777, 250] width 20 height 54
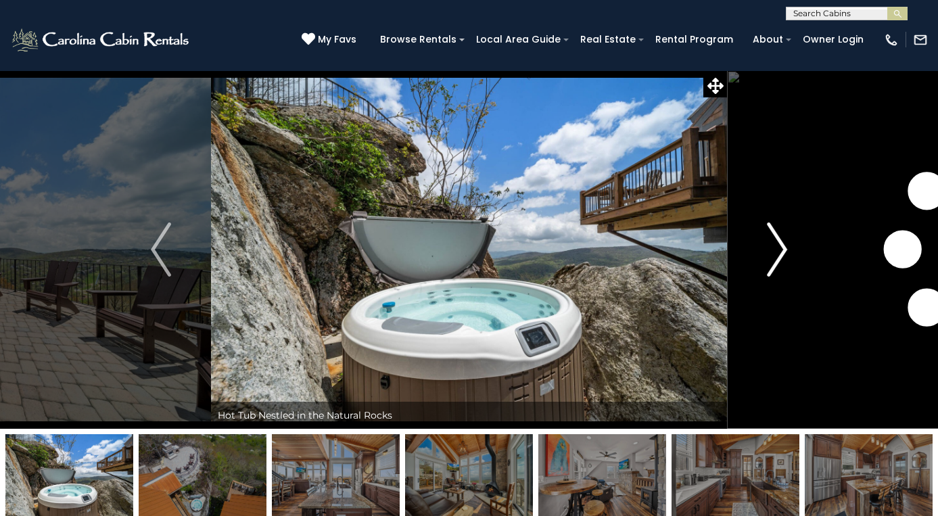
click at [776, 257] on img "Next" at bounding box center [777, 250] width 20 height 54
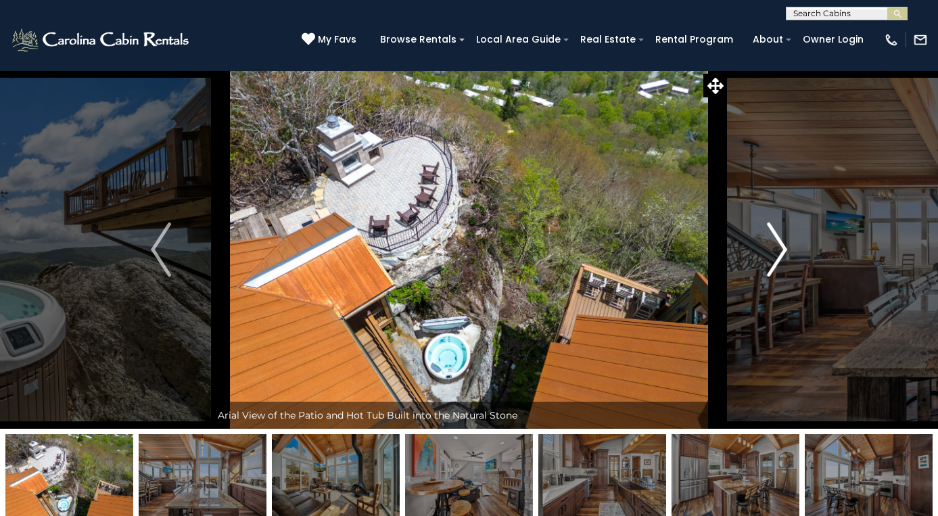
click at [776, 257] on img "Next" at bounding box center [777, 250] width 20 height 54
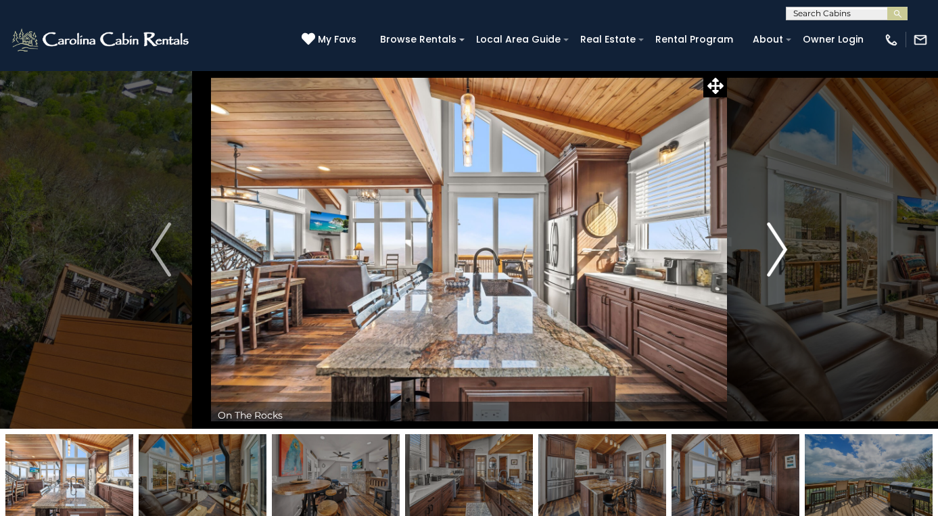
click at [776, 257] on img "Next" at bounding box center [777, 250] width 20 height 54
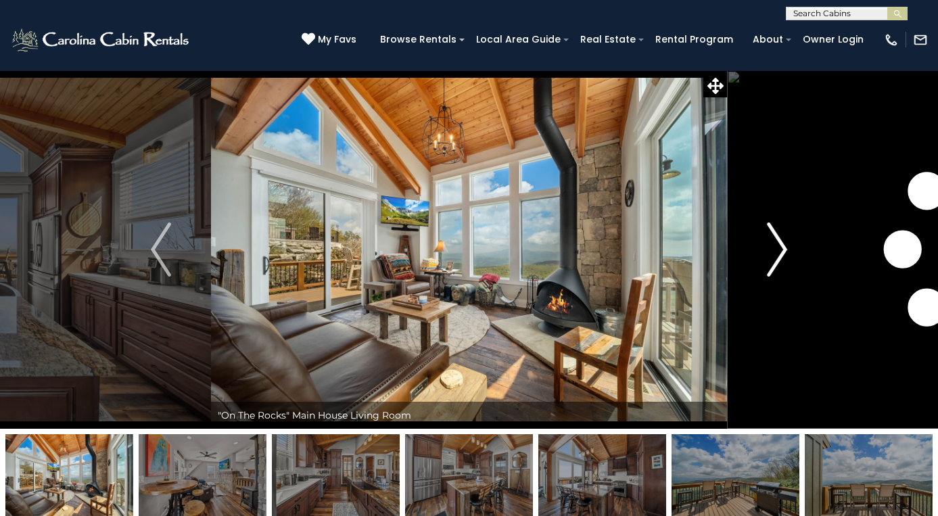
click at [776, 257] on img "Next" at bounding box center [777, 250] width 20 height 54
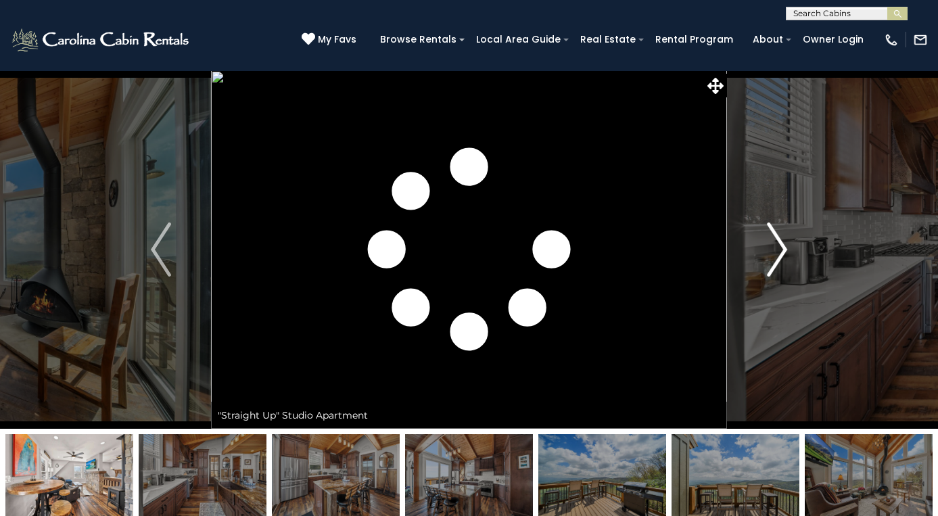
click at [776, 257] on img "Next" at bounding box center [777, 250] width 20 height 54
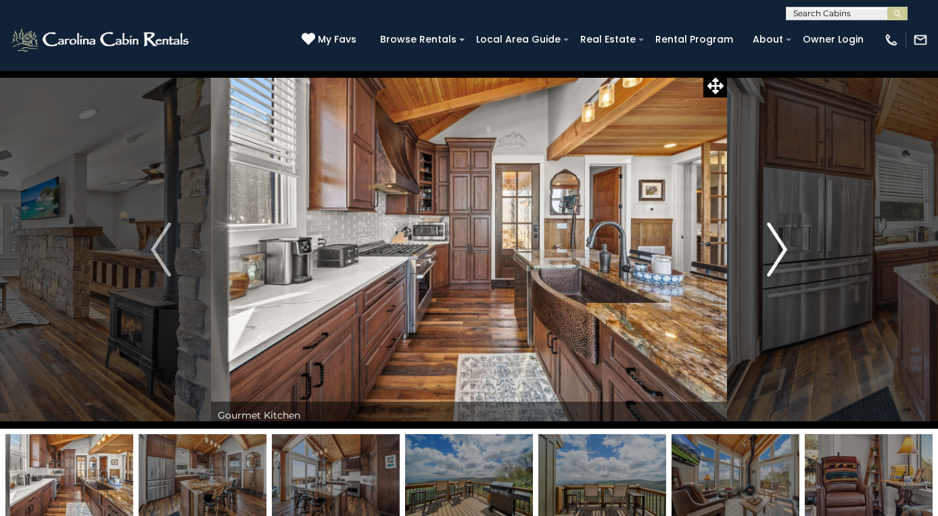
click at [776, 257] on img "Next" at bounding box center [777, 250] width 20 height 54
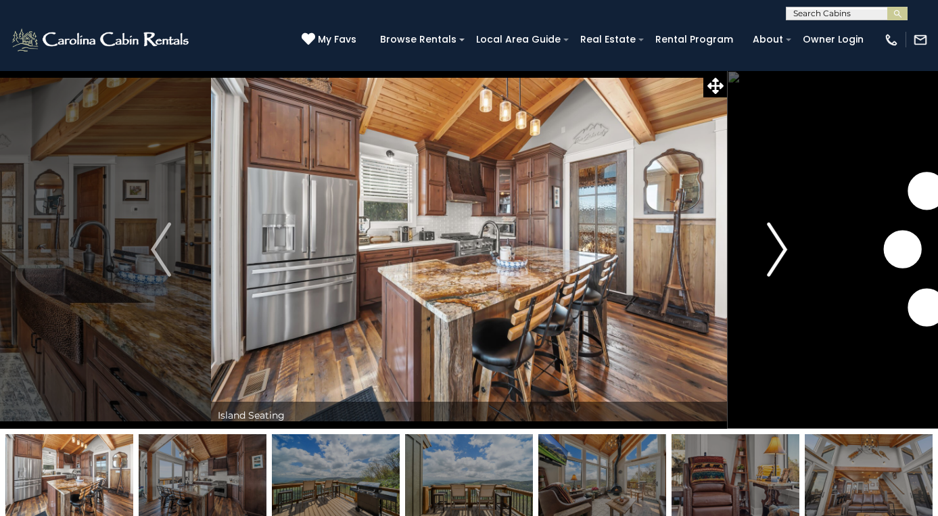
click at [776, 257] on img "Next" at bounding box center [777, 250] width 20 height 54
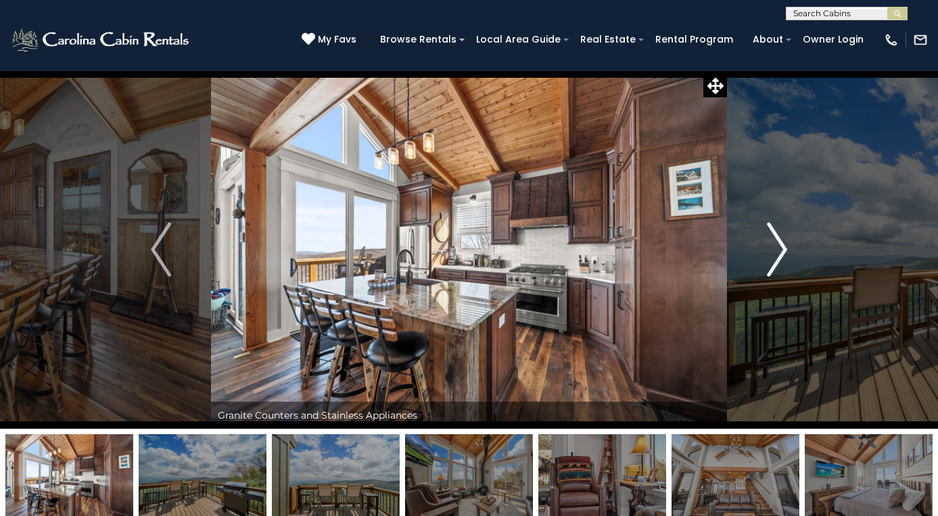
click at [776, 257] on img "Next" at bounding box center [777, 250] width 20 height 54
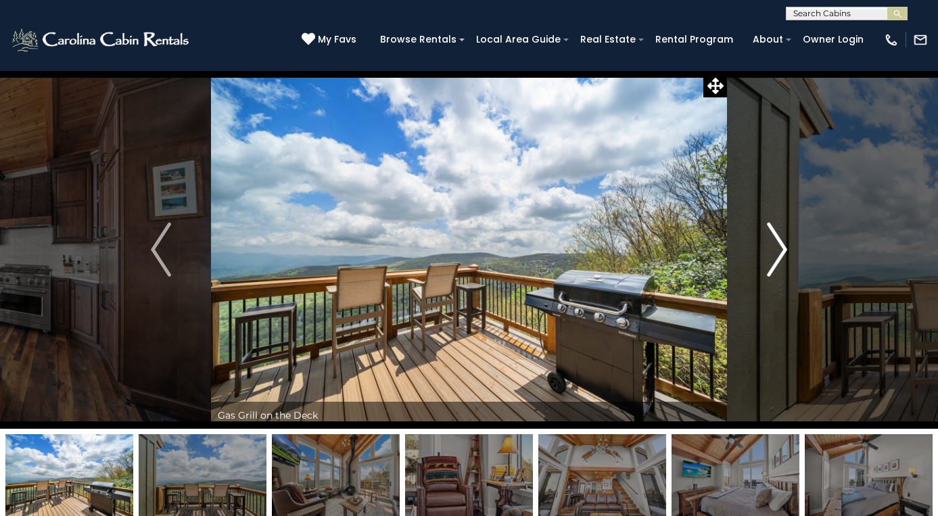
click at [776, 257] on img "Next" at bounding box center [777, 250] width 20 height 54
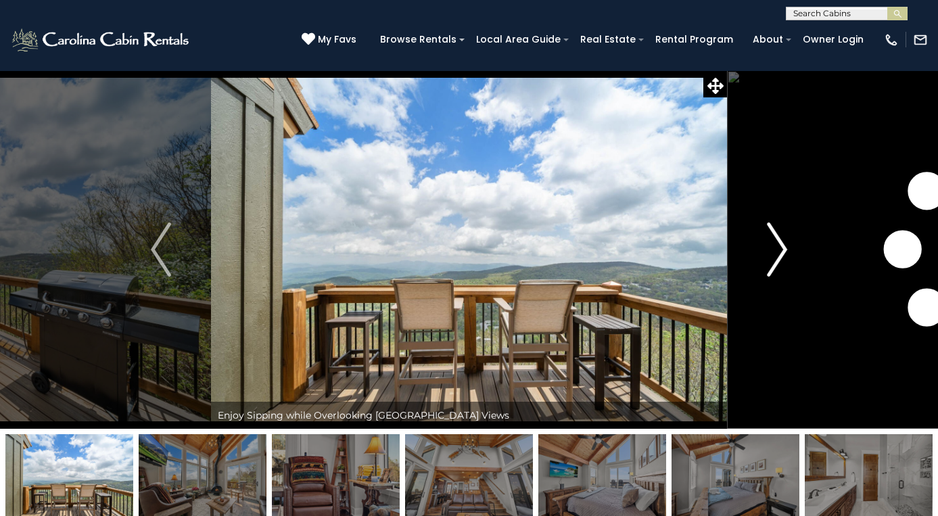
click at [776, 257] on img "Next" at bounding box center [777, 250] width 20 height 54
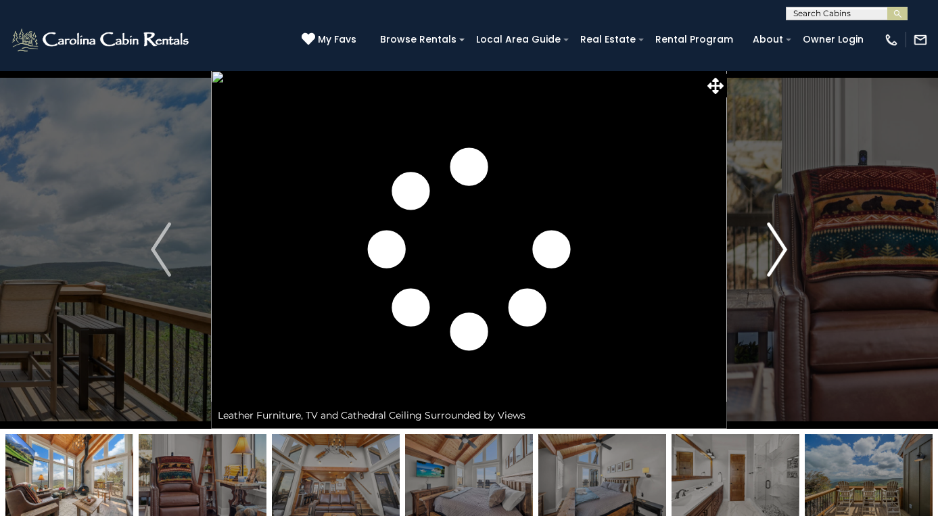
click at [776, 257] on img "Next" at bounding box center [777, 250] width 20 height 54
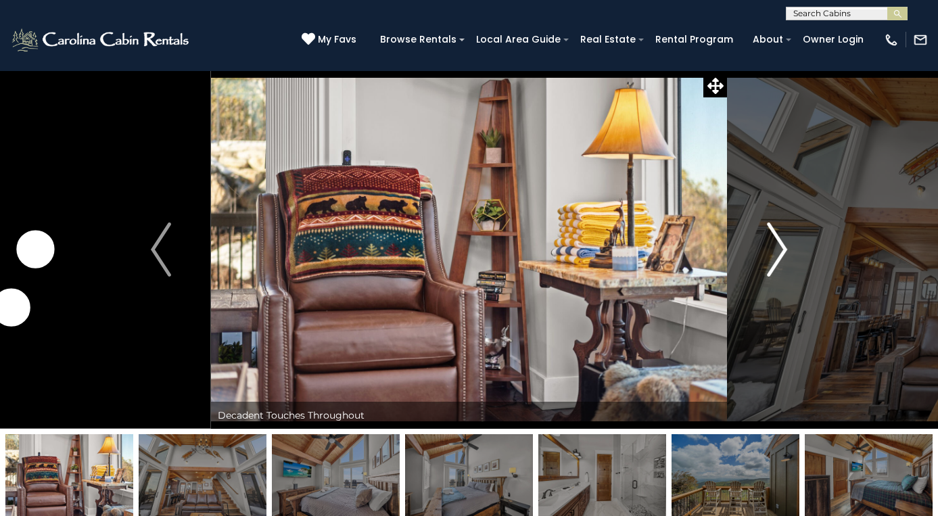
click at [776, 257] on img "Next" at bounding box center [777, 250] width 20 height 54
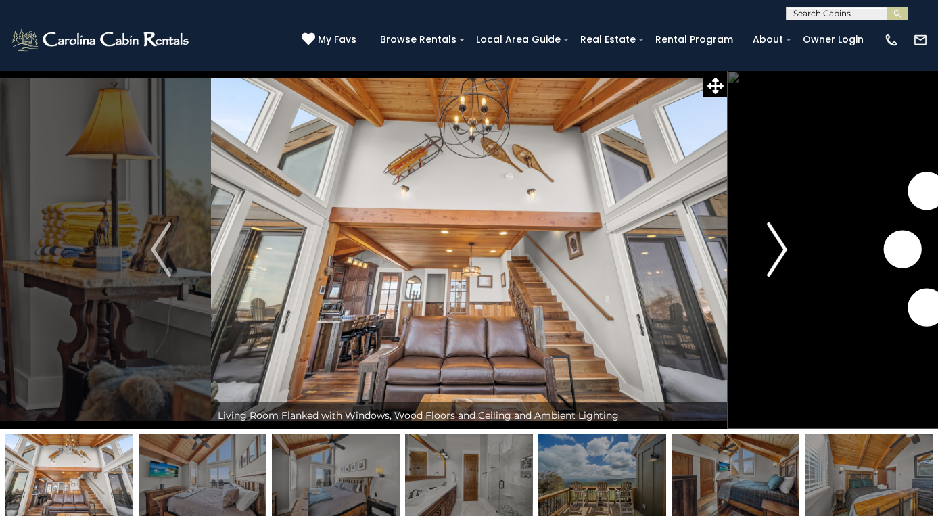
click at [776, 257] on img "Next" at bounding box center [777, 250] width 20 height 54
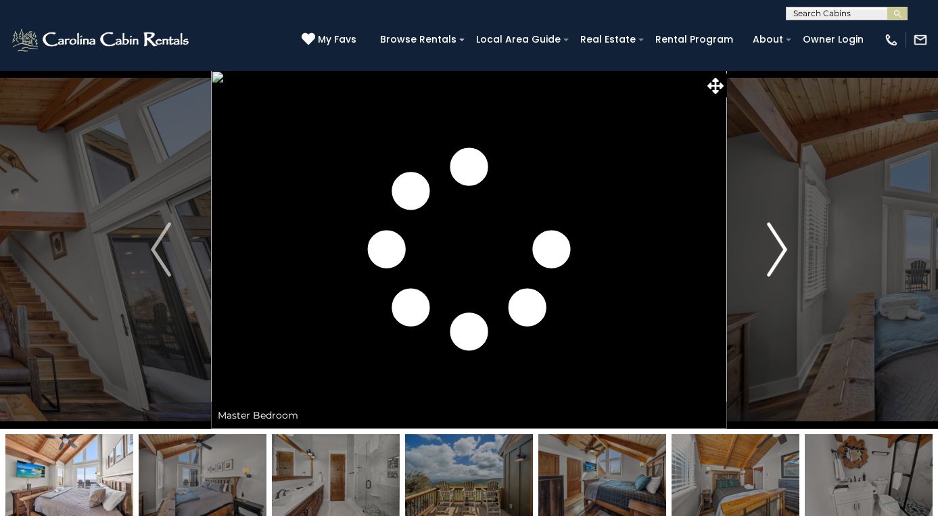
click at [776, 257] on img "Next" at bounding box center [777, 250] width 20 height 54
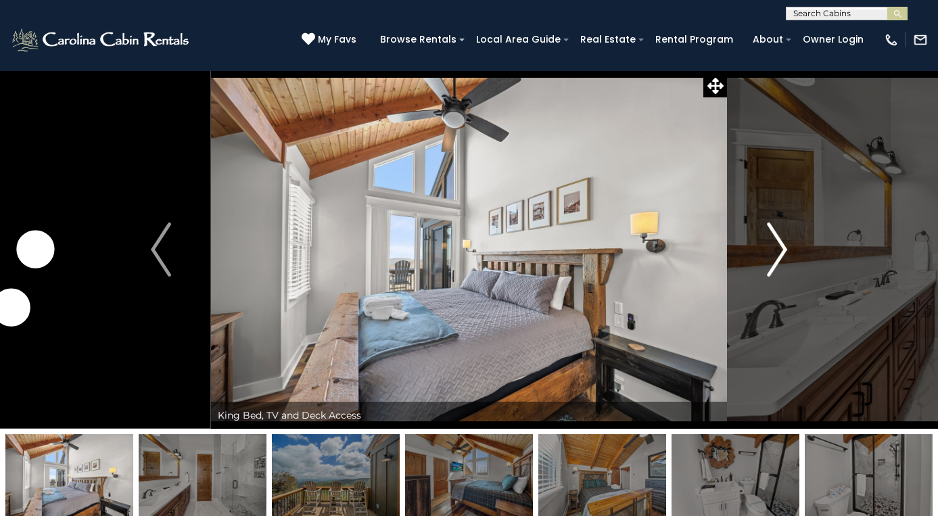
click at [776, 257] on img "Next" at bounding box center [777, 250] width 20 height 54
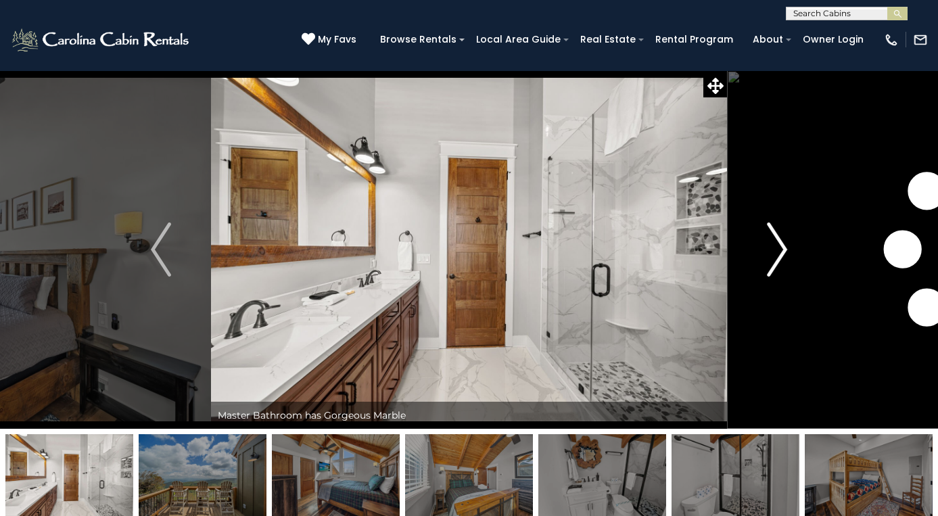
click at [776, 257] on img "Next" at bounding box center [777, 250] width 20 height 54
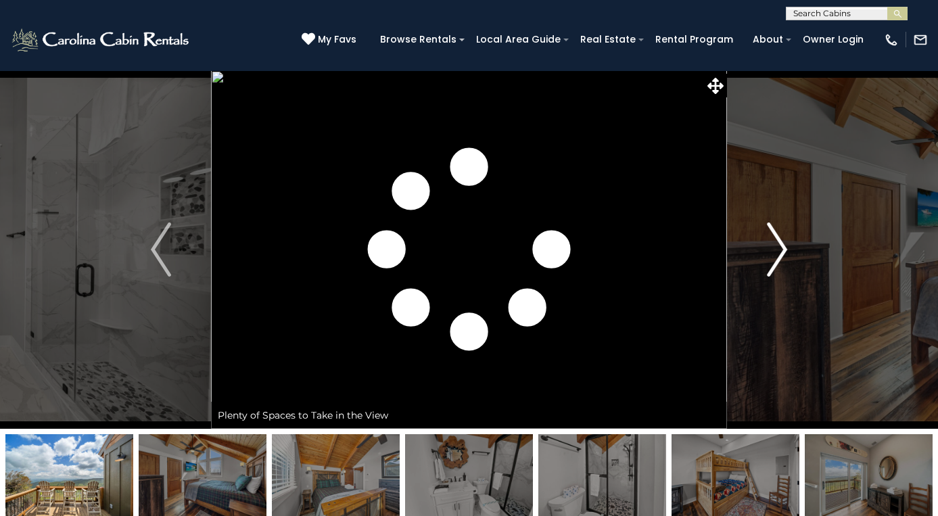
click at [776, 257] on img "Next" at bounding box center [777, 250] width 20 height 54
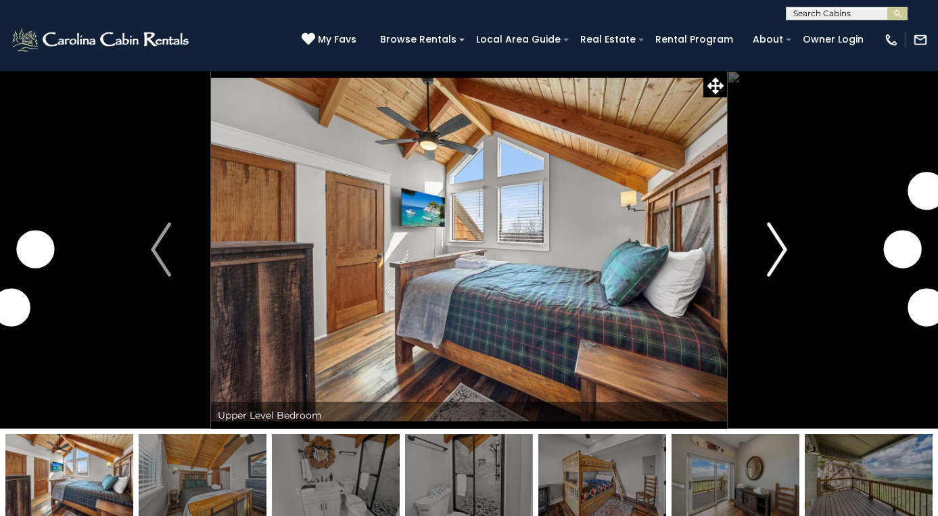
click at [776, 257] on img "Next" at bounding box center [777, 250] width 20 height 54
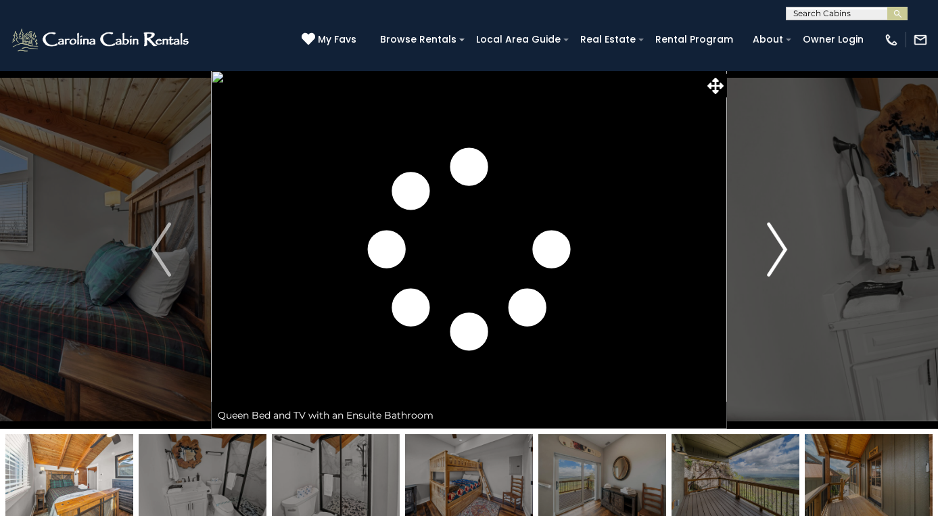
click at [776, 257] on img "Next" at bounding box center [777, 250] width 20 height 54
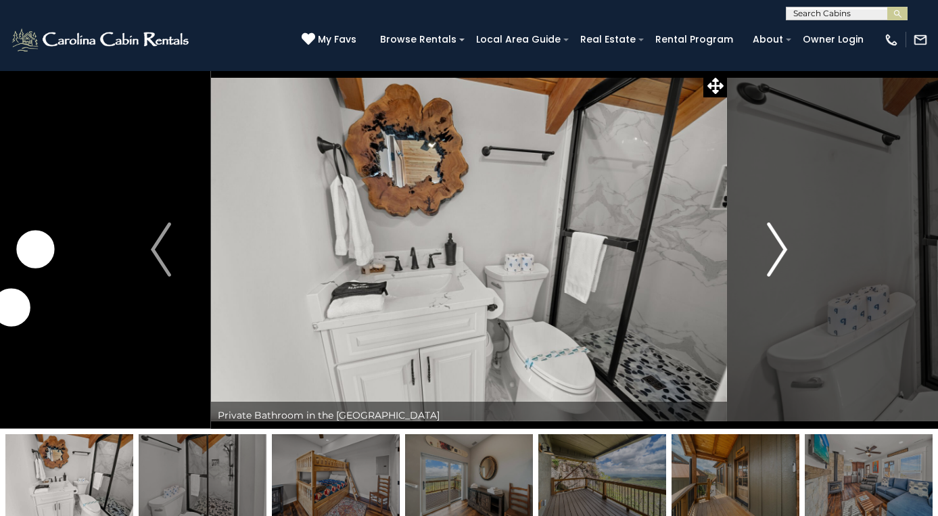
click at [776, 257] on img "Next" at bounding box center [777, 250] width 20 height 54
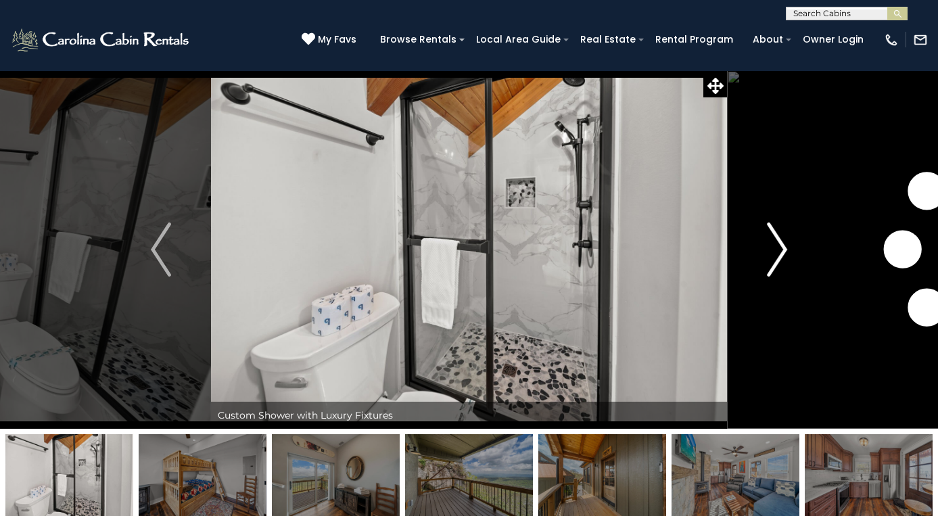
click at [776, 257] on img "Next" at bounding box center [777, 250] width 20 height 54
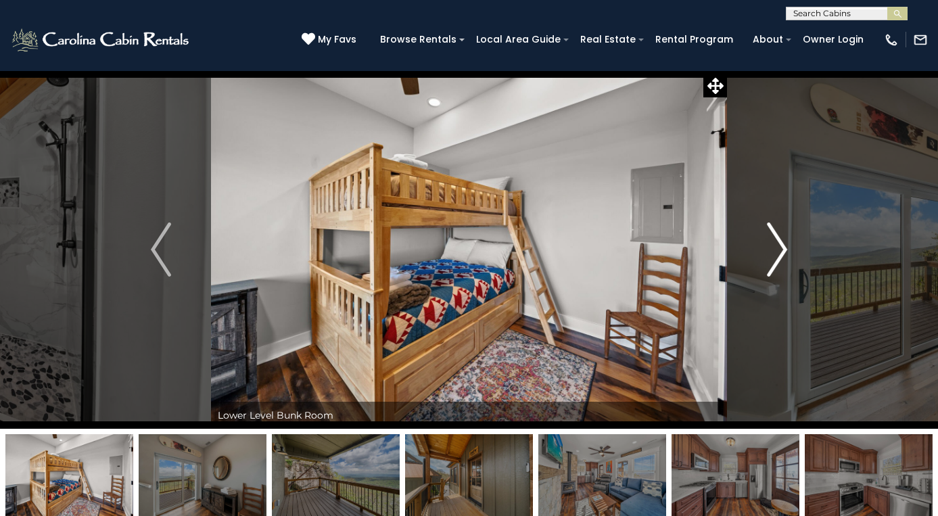
click at [776, 257] on img "Next" at bounding box center [777, 250] width 20 height 54
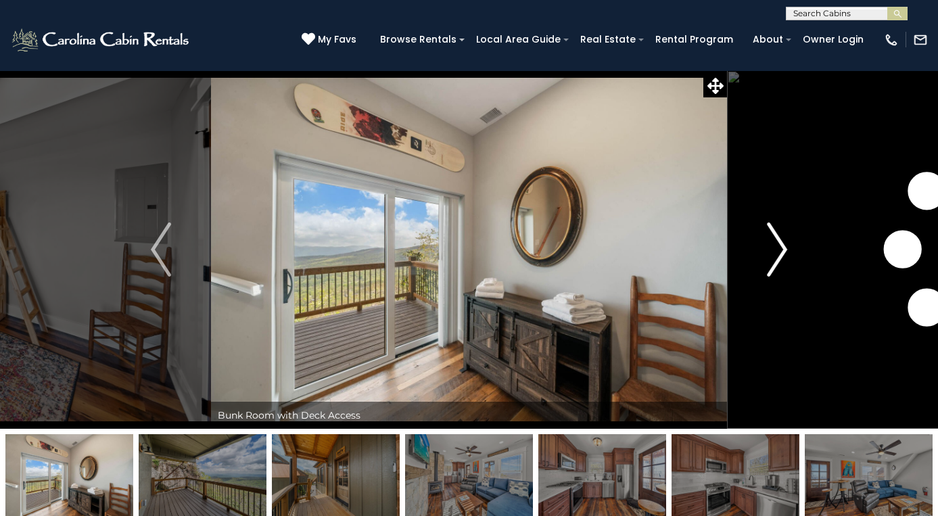
click at [776, 257] on img "Next" at bounding box center [777, 250] width 20 height 54
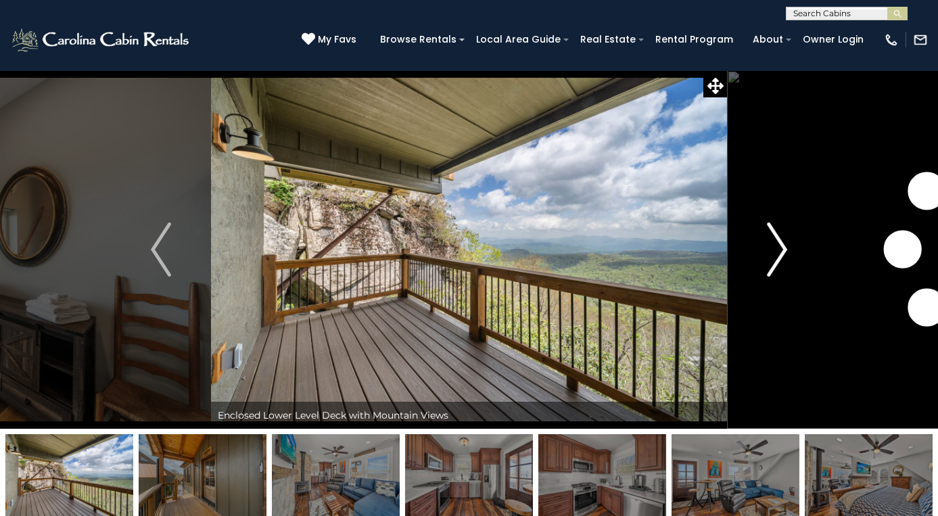
click at [776, 257] on img "Next" at bounding box center [777, 250] width 20 height 54
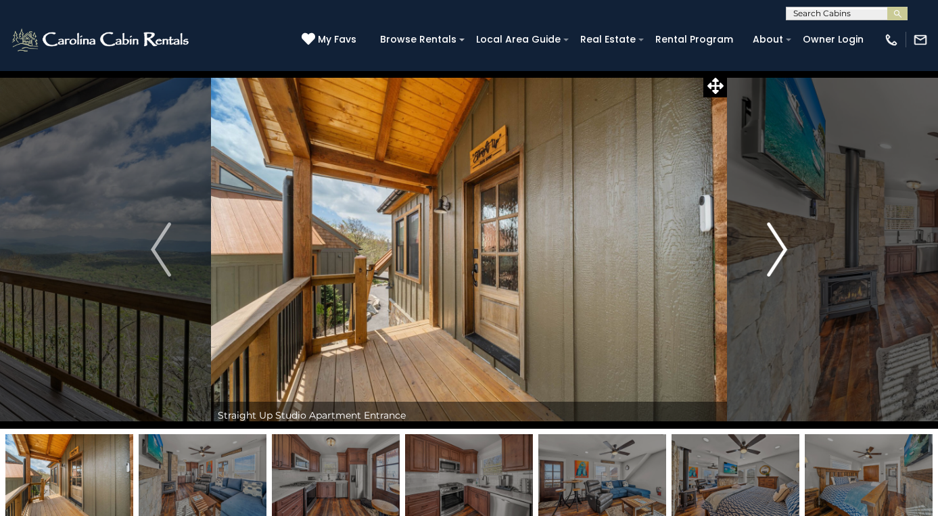
click at [776, 257] on img "Next" at bounding box center [777, 250] width 20 height 54
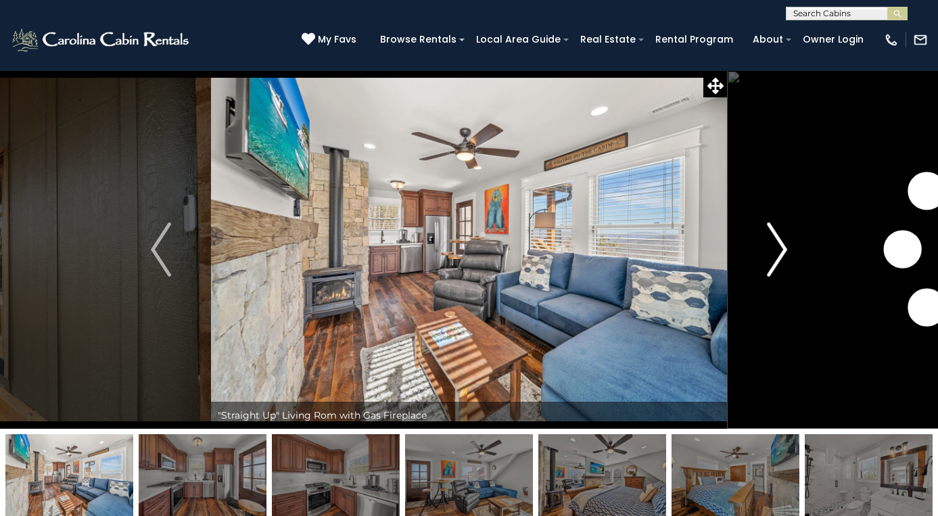
click at [776, 257] on img "Next" at bounding box center [777, 250] width 20 height 54
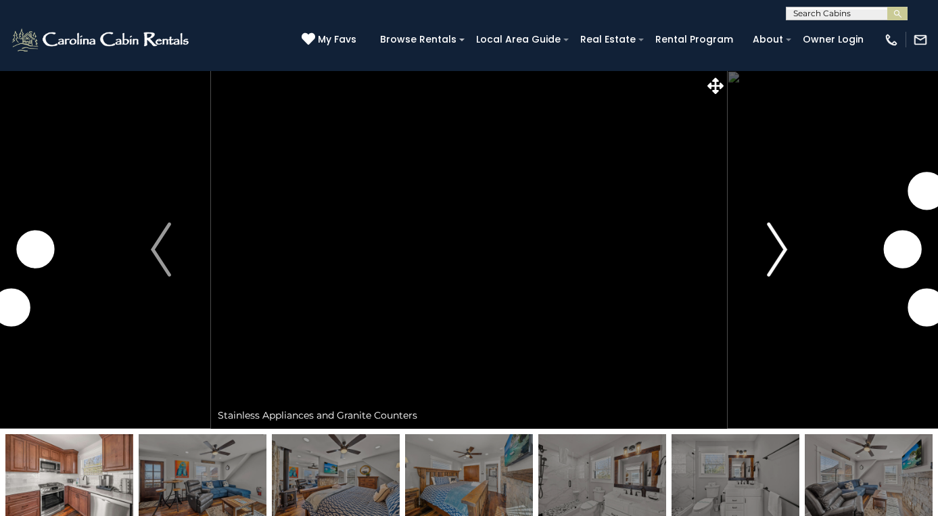
click at [776, 257] on img "Next" at bounding box center [777, 250] width 20 height 54
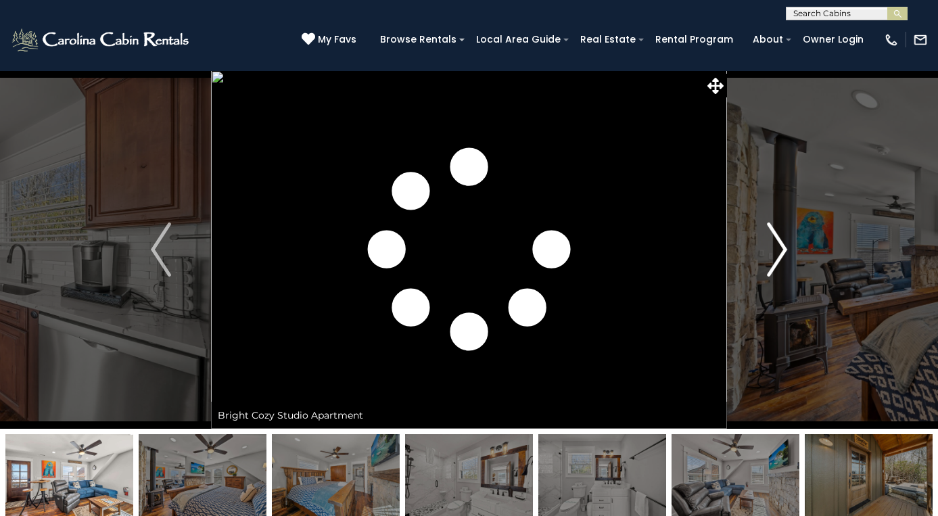
click at [776, 257] on img "Next" at bounding box center [777, 250] width 20 height 54
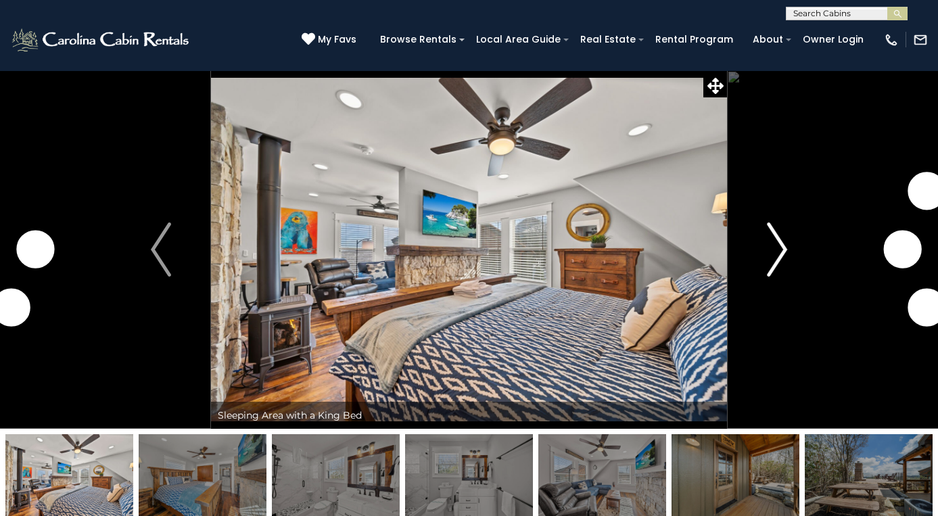
click at [776, 257] on img "Next" at bounding box center [777, 250] width 20 height 54
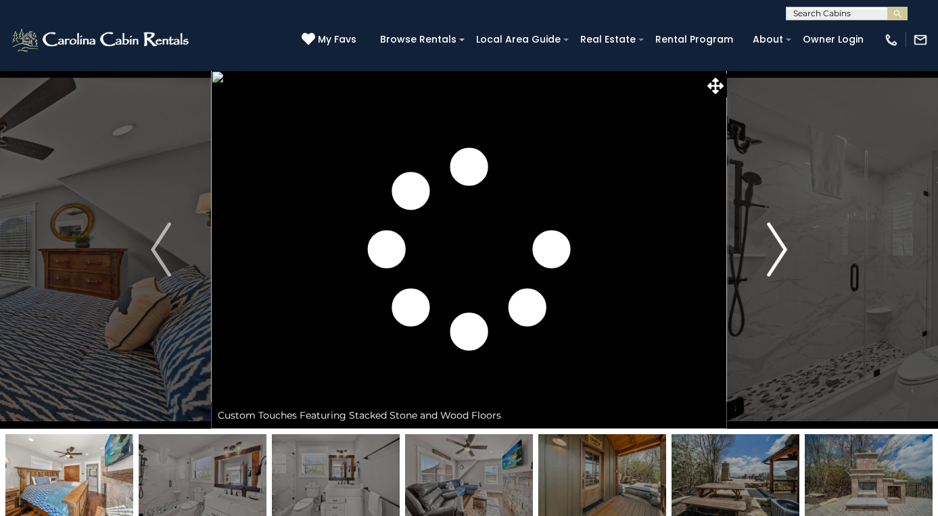
click at [776, 257] on img "Next" at bounding box center [777, 250] width 20 height 54
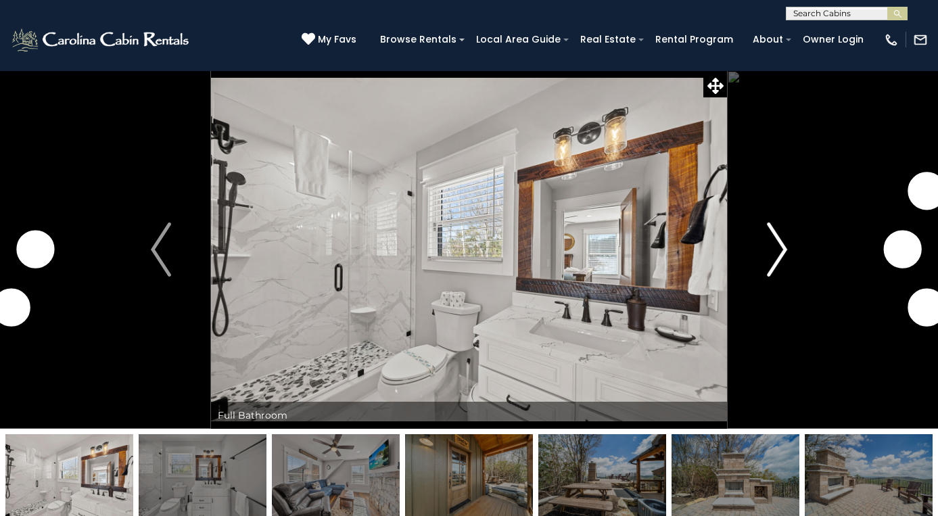
click at [776, 257] on img "Next" at bounding box center [777, 250] width 20 height 54
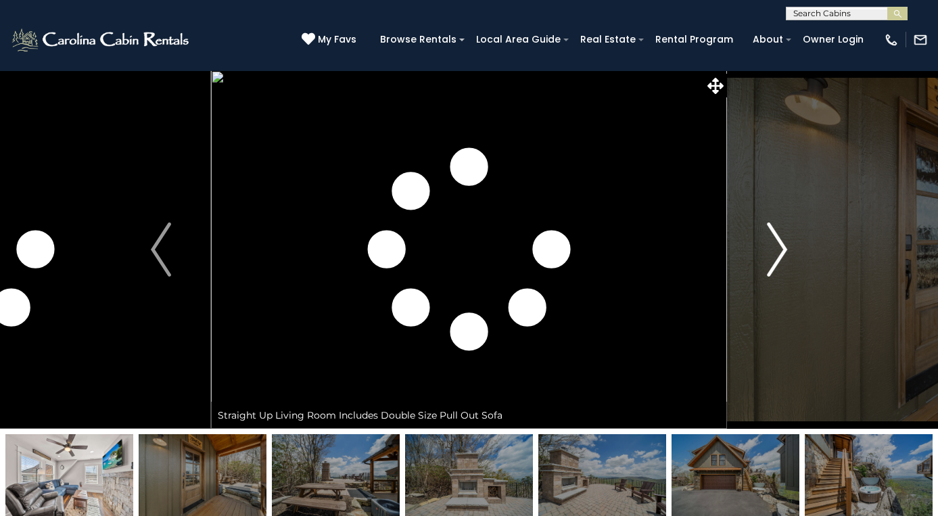
click at [776, 257] on img "Next" at bounding box center [777, 250] width 20 height 54
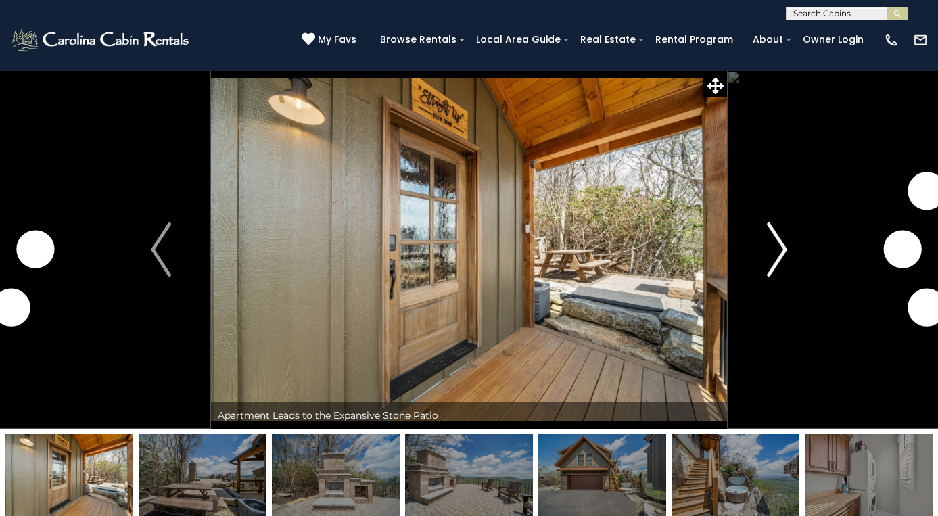
click at [776, 257] on img "Next" at bounding box center [777, 250] width 20 height 54
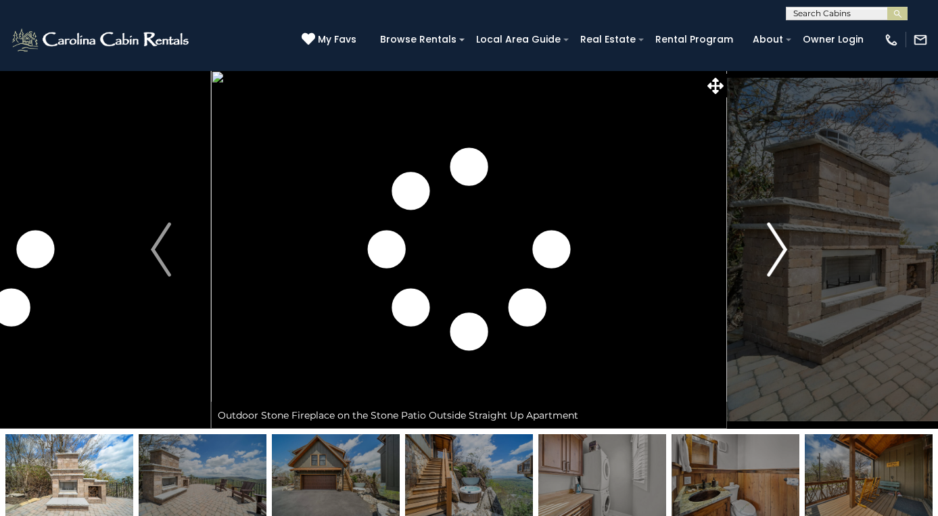
click at [776, 257] on img "Next" at bounding box center [777, 250] width 20 height 54
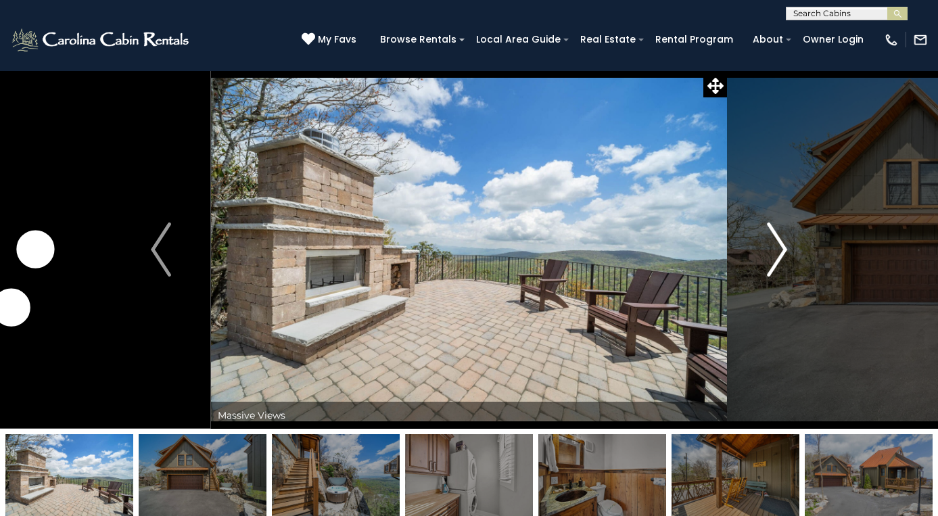
click at [776, 257] on img "Next" at bounding box center [777, 250] width 20 height 54
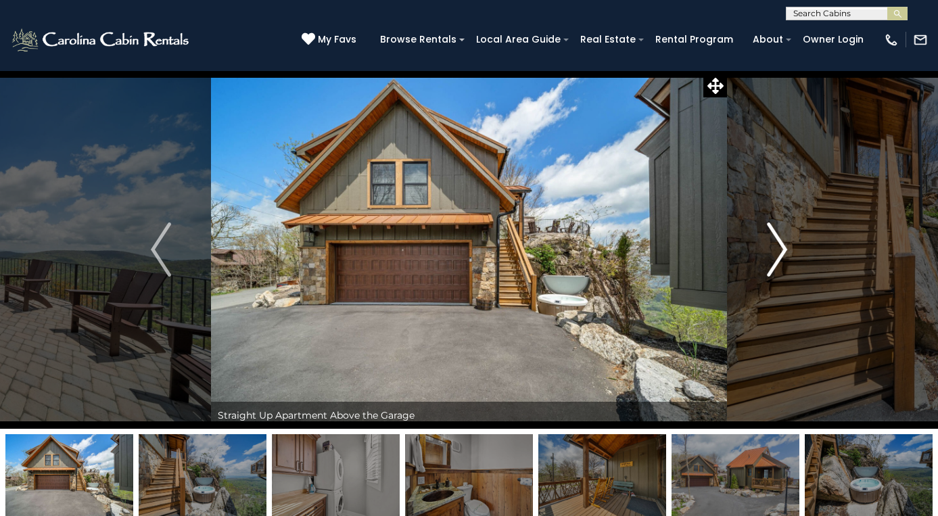
click at [776, 257] on img "Next" at bounding box center [777, 250] width 20 height 54
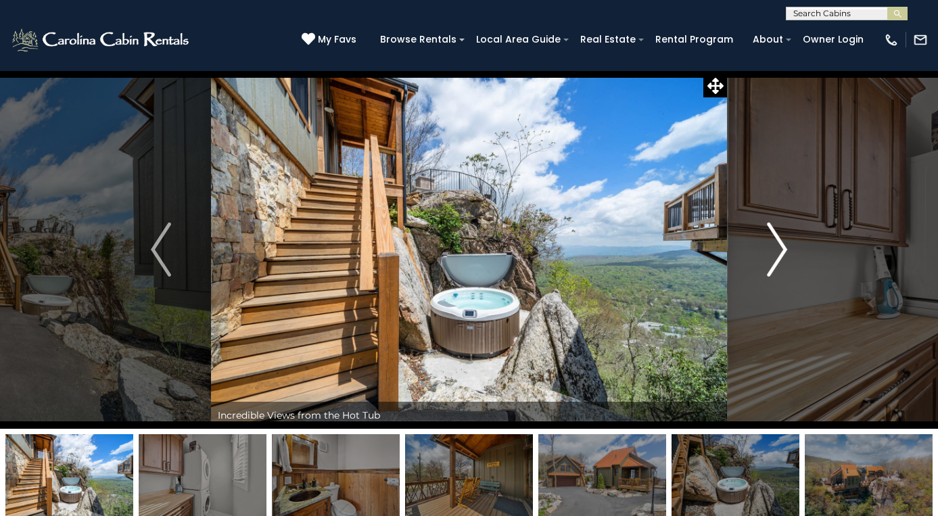
click at [776, 257] on img "Next" at bounding box center [777, 250] width 20 height 54
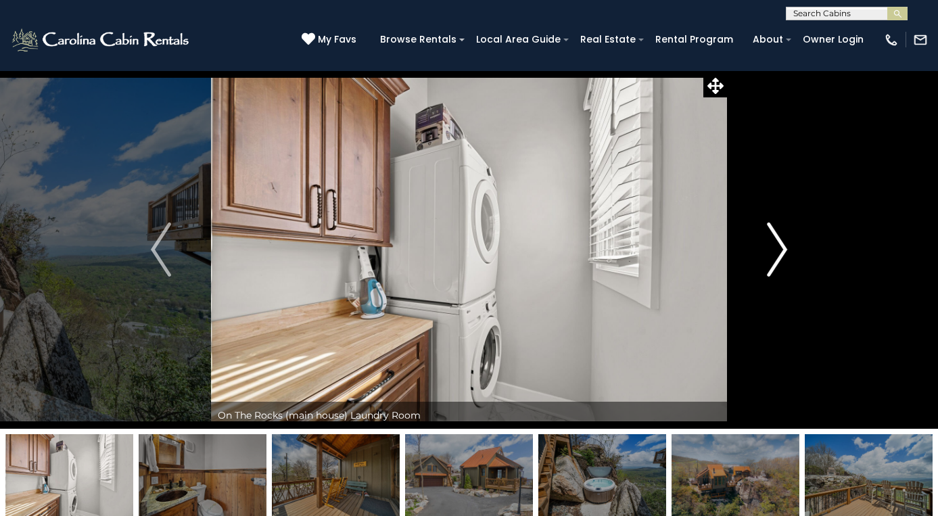
click at [776, 257] on img "Next" at bounding box center [777, 250] width 20 height 54
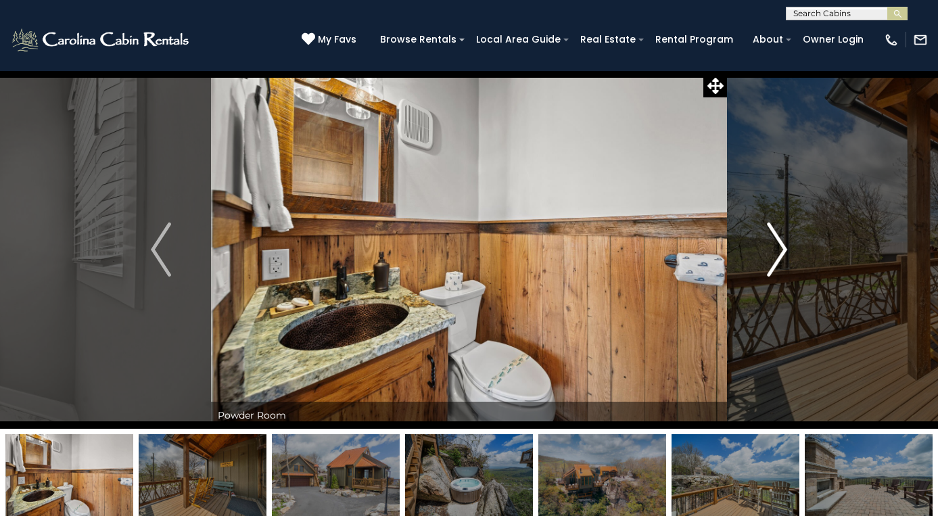
click at [776, 257] on img "Next" at bounding box center [777, 250] width 20 height 54
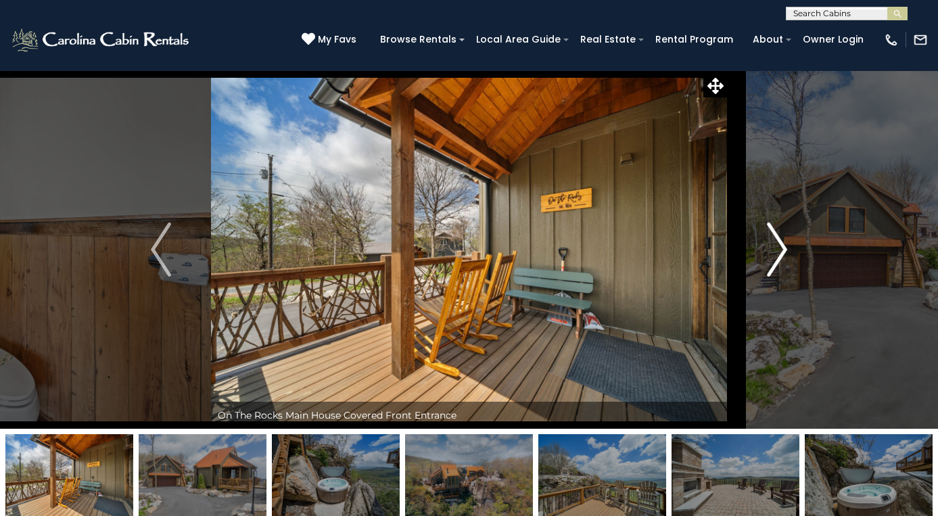
click at [776, 257] on img "Next" at bounding box center [777, 250] width 20 height 54
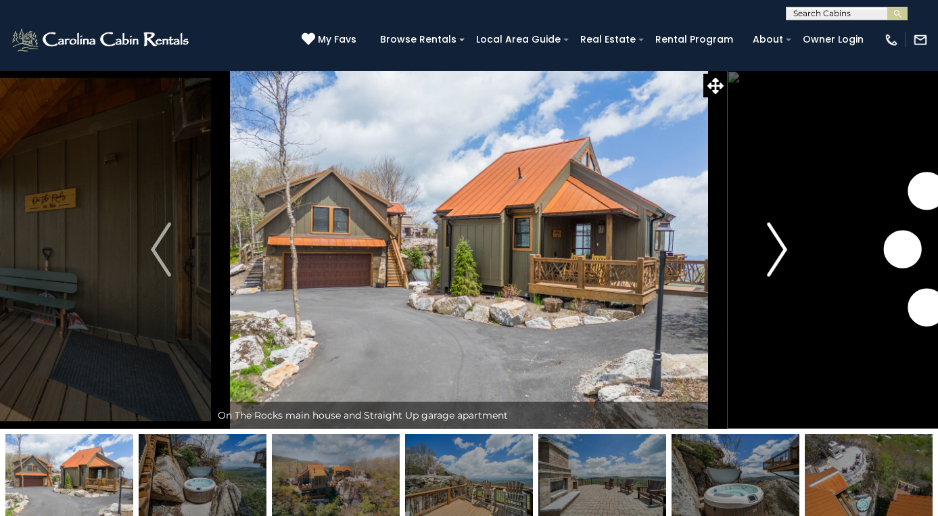
click at [776, 257] on img "Next" at bounding box center [777, 250] width 20 height 54
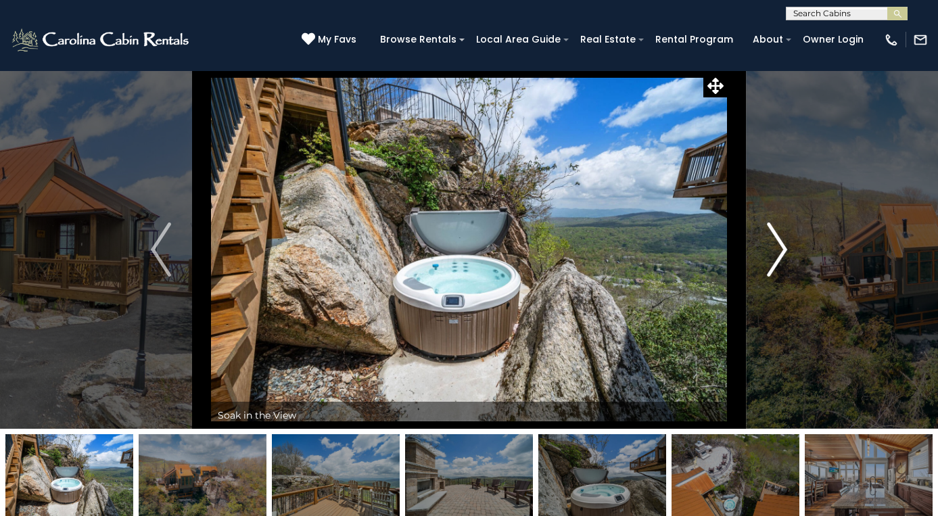
click at [776, 257] on img "Next" at bounding box center [777, 250] width 20 height 54
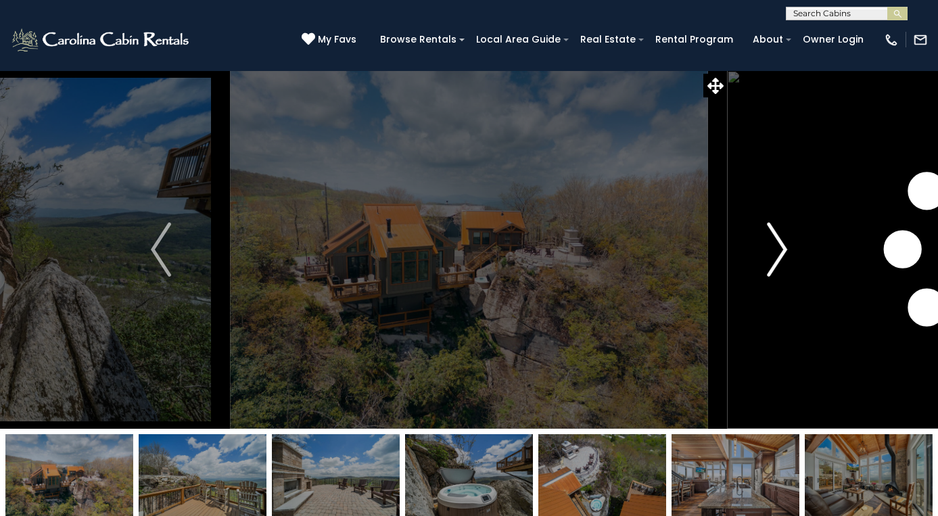
click at [776, 257] on img "Next" at bounding box center [777, 250] width 20 height 54
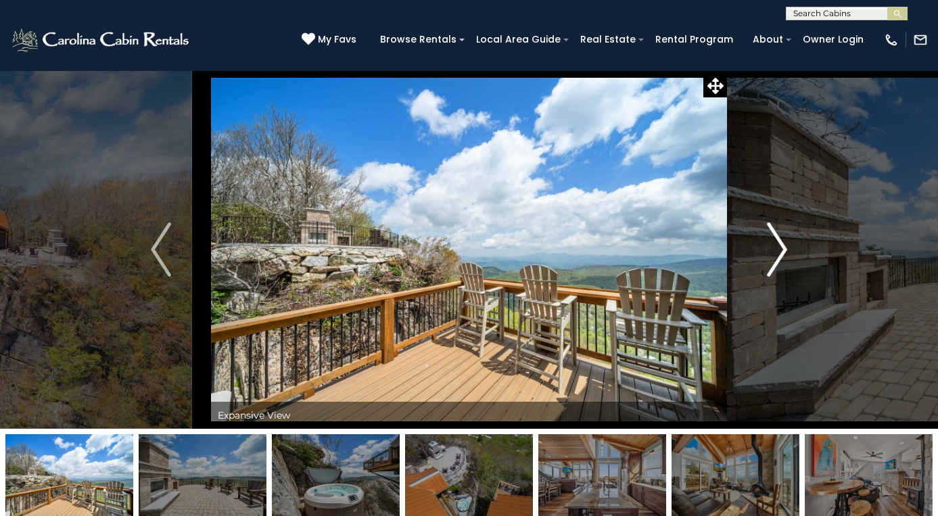
click at [776, 257] on img "Next" at bounding box center [777, 250] width 20 height 54
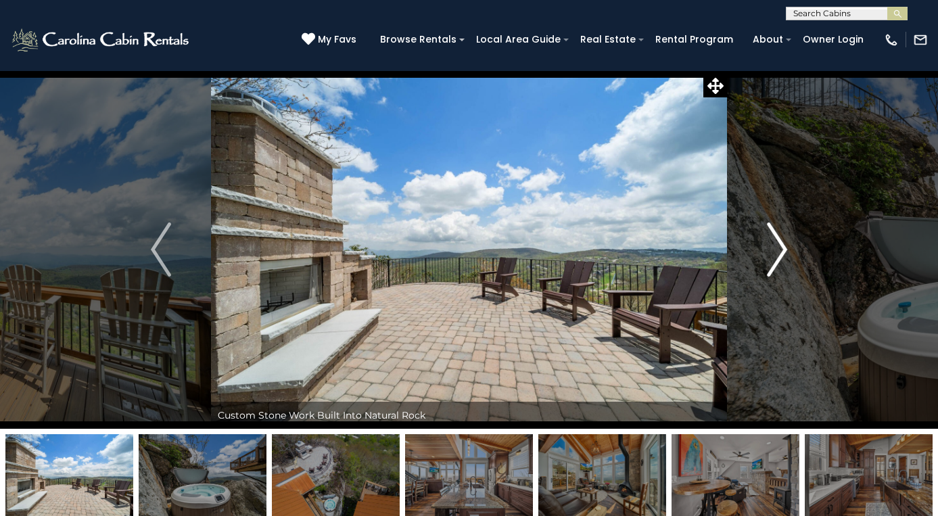
click at [776, 257] on img "Next" at bounding box center [777, 250] width 20 height 54
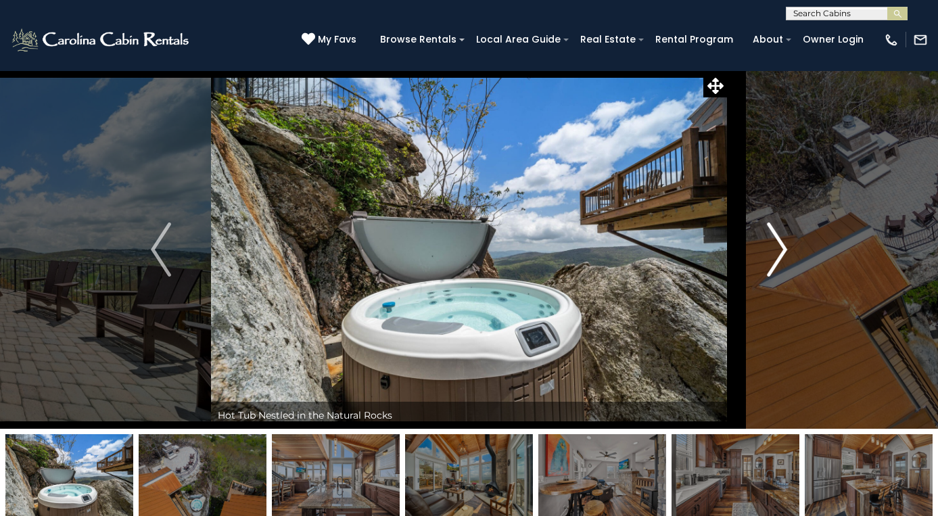
click at [776, 257] on img "Next" at bounding box center [777, 250] width 20 height 54
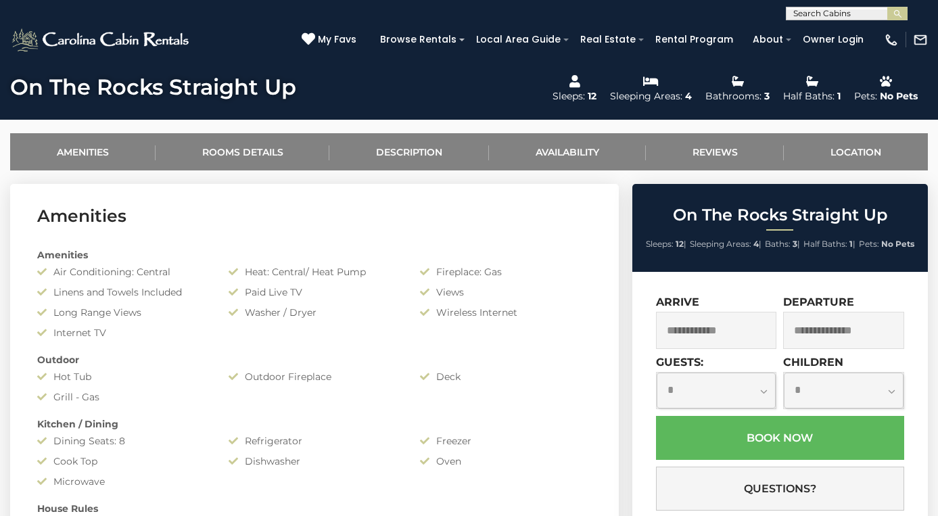
scroll to position [486, 0]
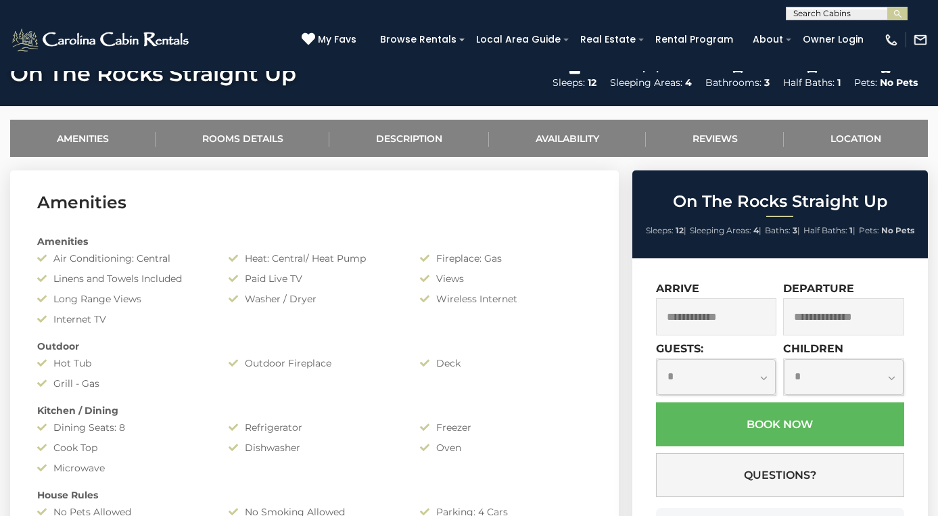
click at [702, 323] on input "text" at bounding box center [716, 316] width 121 height 37
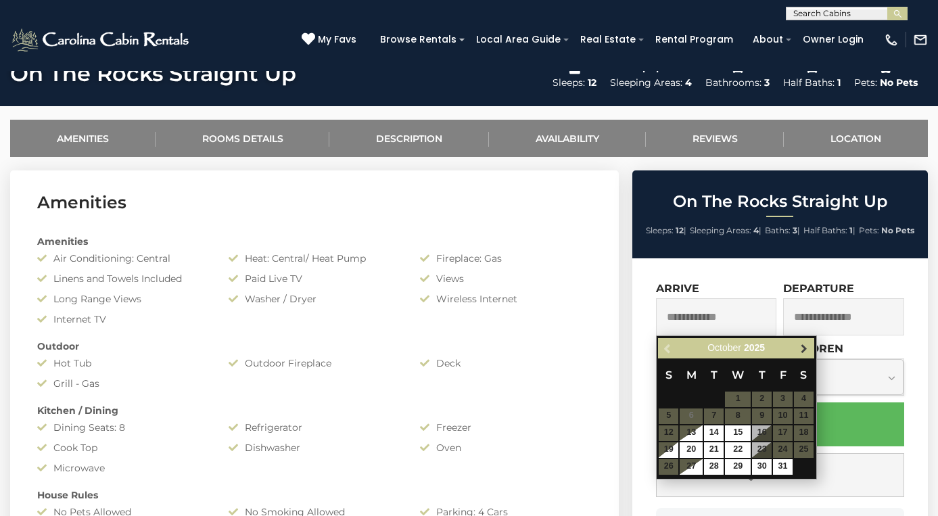
click at [803, 352] on span "Next" at bounding box center [804, 348] width 11 height 11
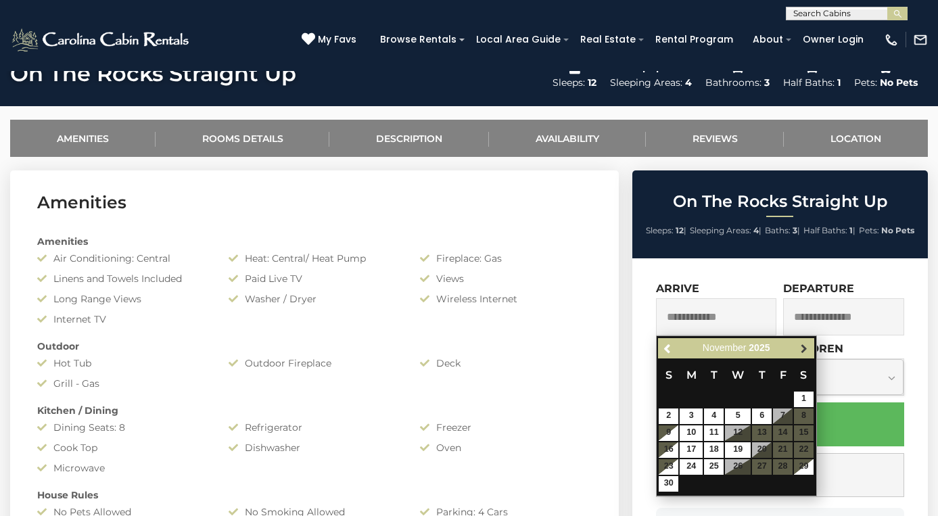
click at [799, 348] on span "Next" at bounding box center [804, 348] width 11 height 11
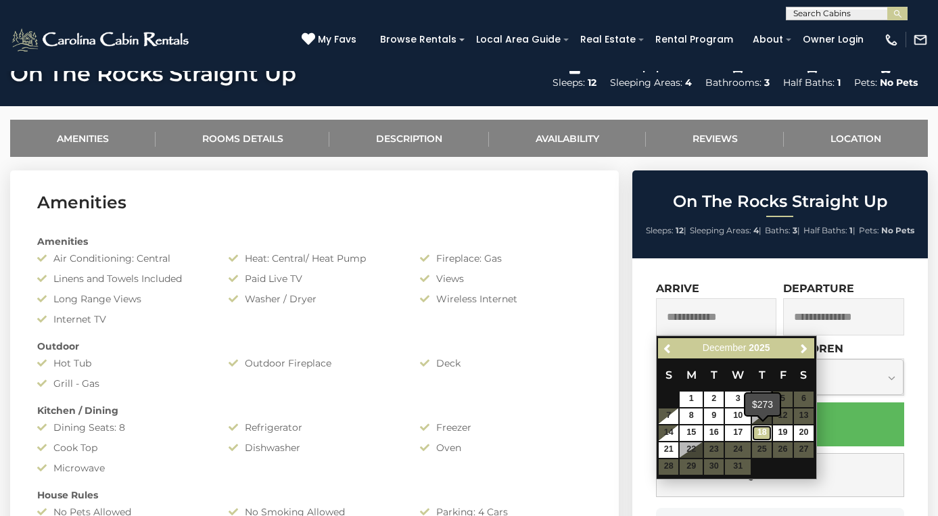
click at [767, 428] on link "18" at bounding box center [762, 433] width 20 height 16
type input "**********"
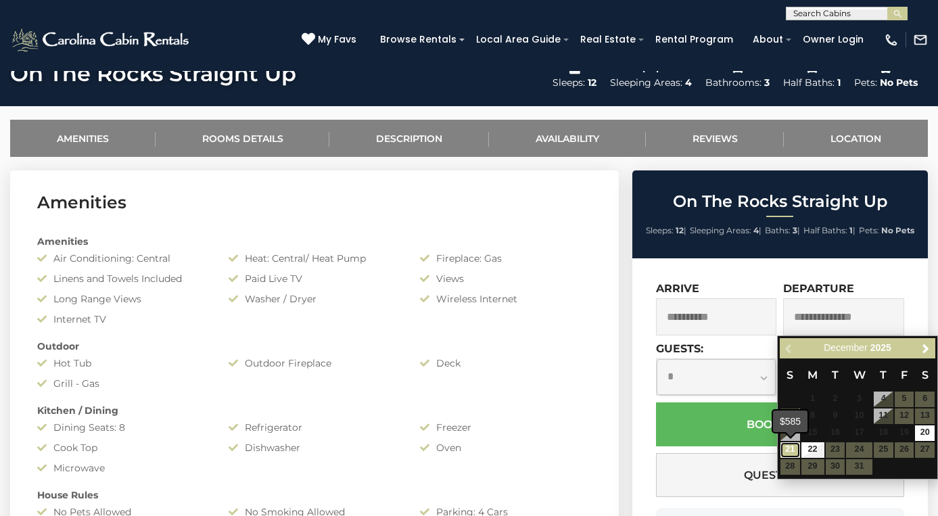
click at [791, 453] on link "21" at bounding box center [790, 450] width 20 height 16
type input "**********"
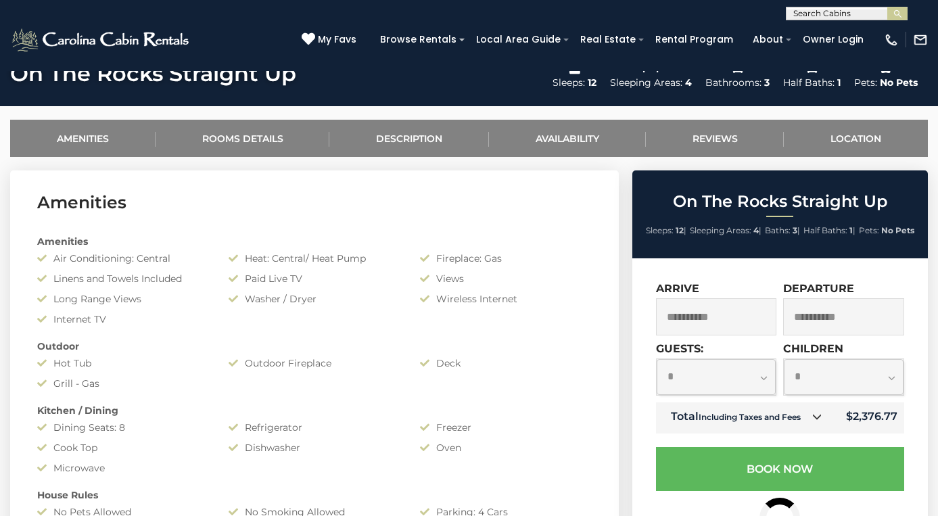
click at [753, 381] on select "**********" at bounding box center [717, 377] width 120 height 36
select select "*"
click at [657, 359] on select "**********" at bounding box center [717, 377] width 120 height 36
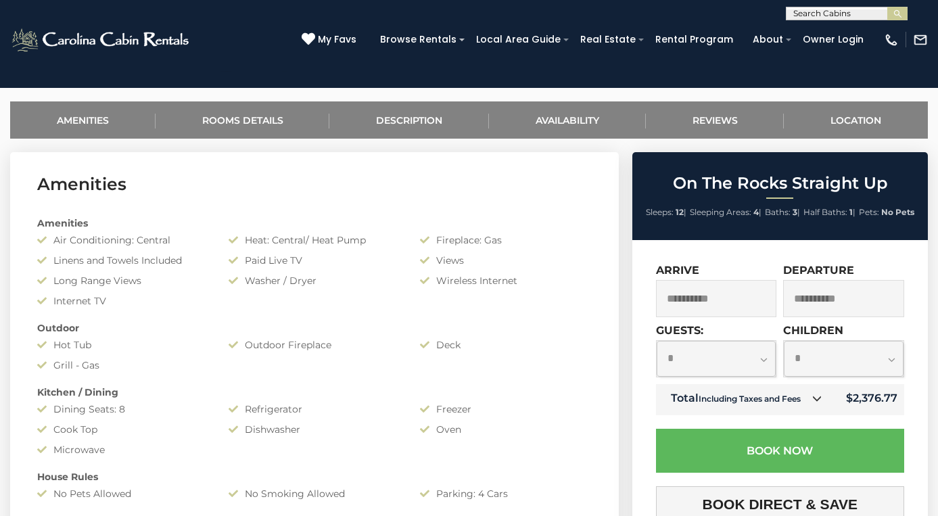
scroll to position [506, 0]
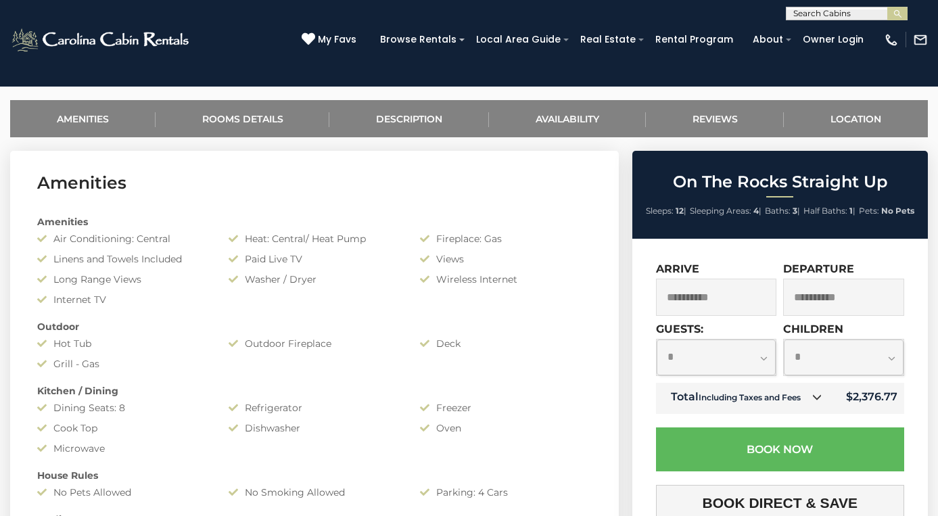
click at [821, 356] on select "**********" at bounding box center [844, 358] width 120 height 36
select select "*"
click at [784, 340] on select "**********" at bounding box center [844, 358] width 120 height 36
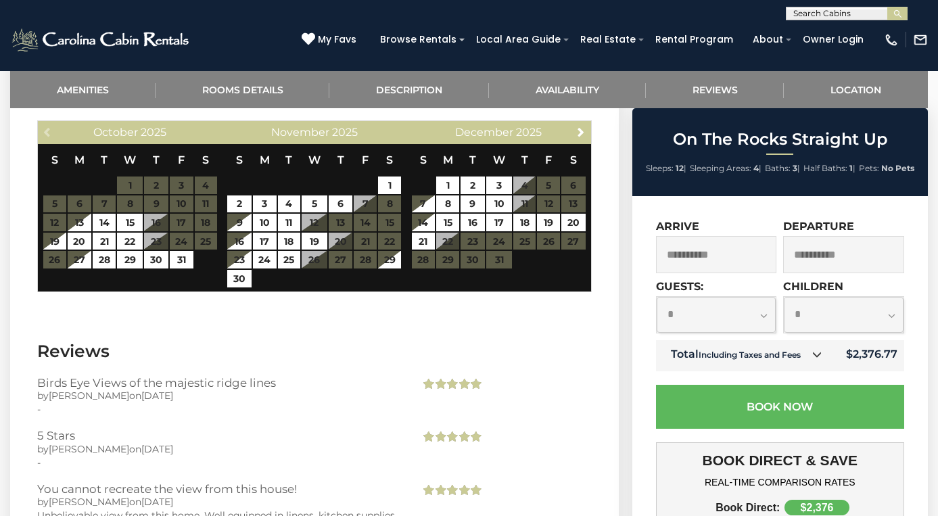
scroll to position [2477, 0]
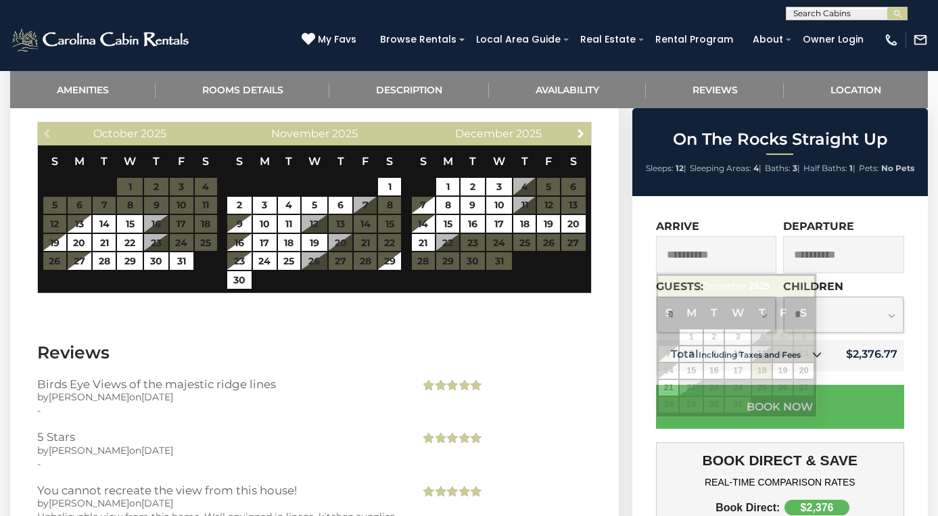
click at [741, 250] on input "**********" at bounding box center [716, 254] width 121 height 37
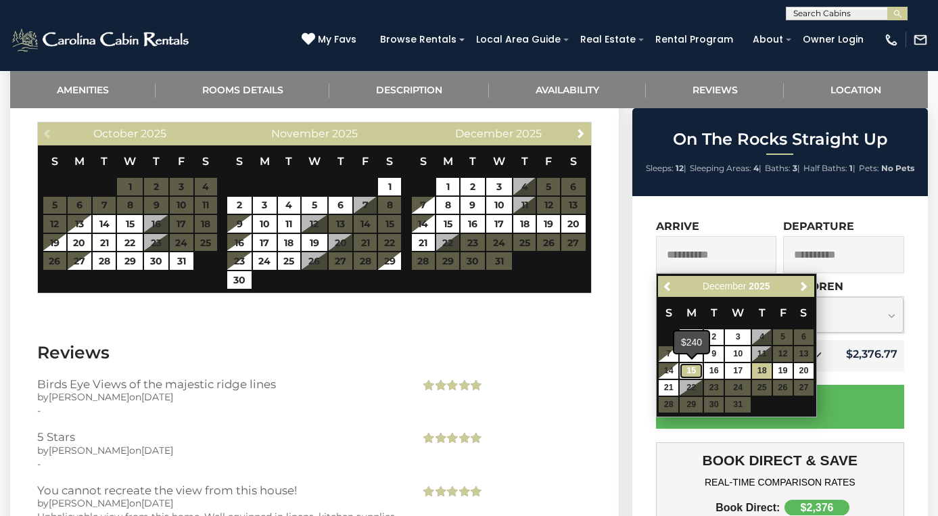
click at [690, 367] on link "15" at bounding box center [691, 371] width 23 height 16
type input "**********"
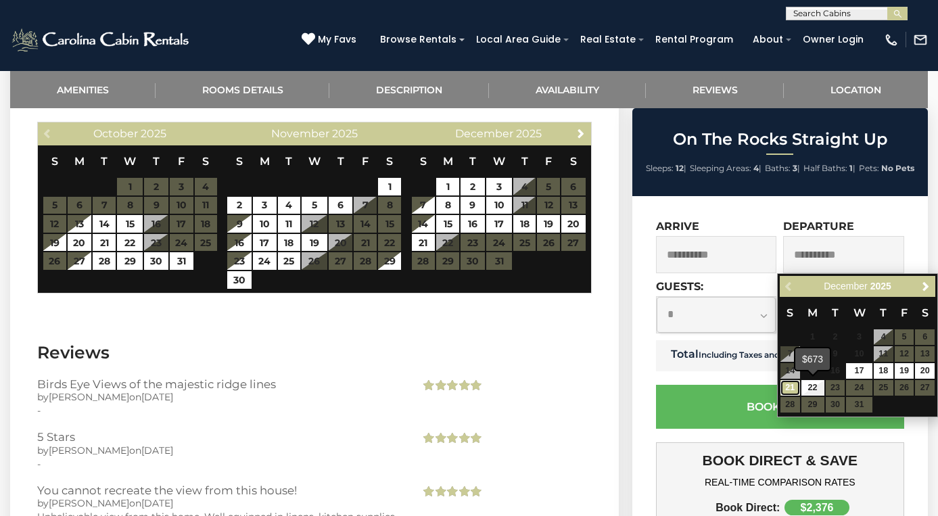
click at [795, 386] on link "21" at bounding box center [790, 388] width 20 height 16
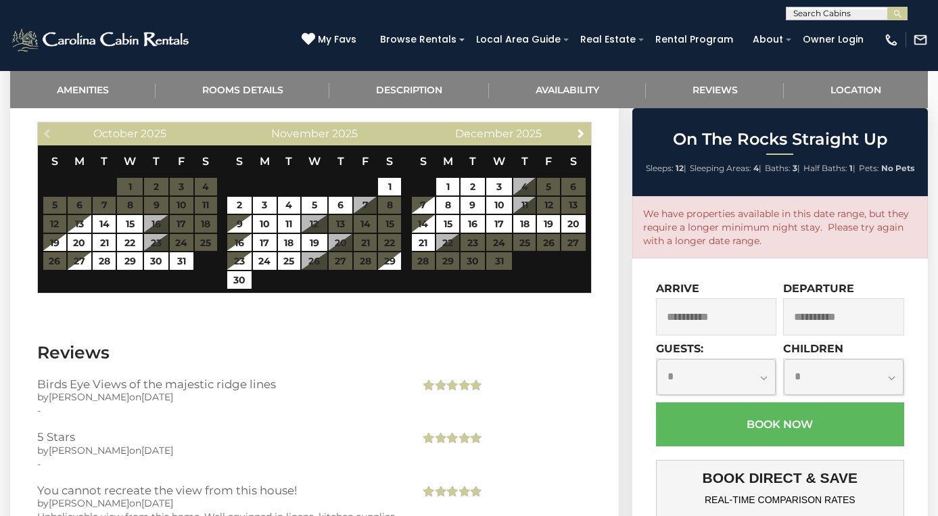
click at [831, 315] on input "**********" at bounding box center [843, 316] width 121 height 37
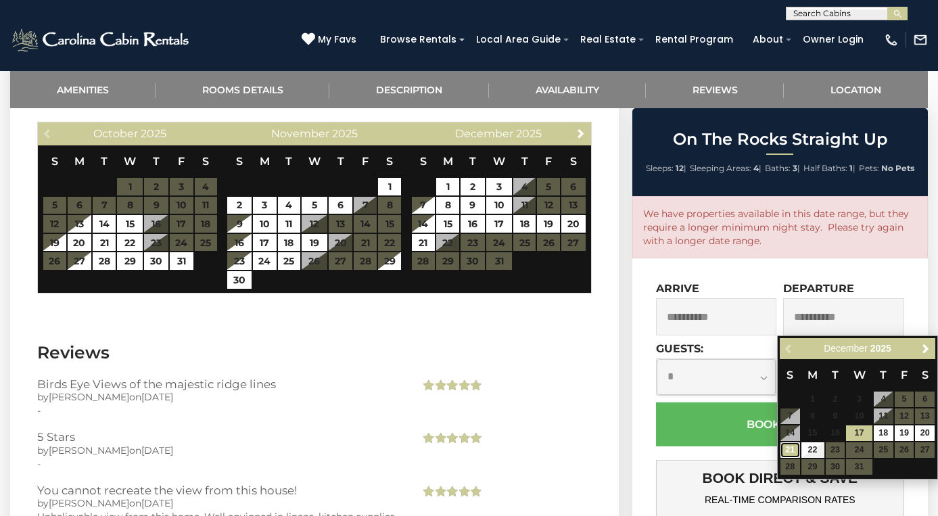
click at [790, 451] on link "21" at bounding box center [790, 450] width 20 height 16
type input "**********"
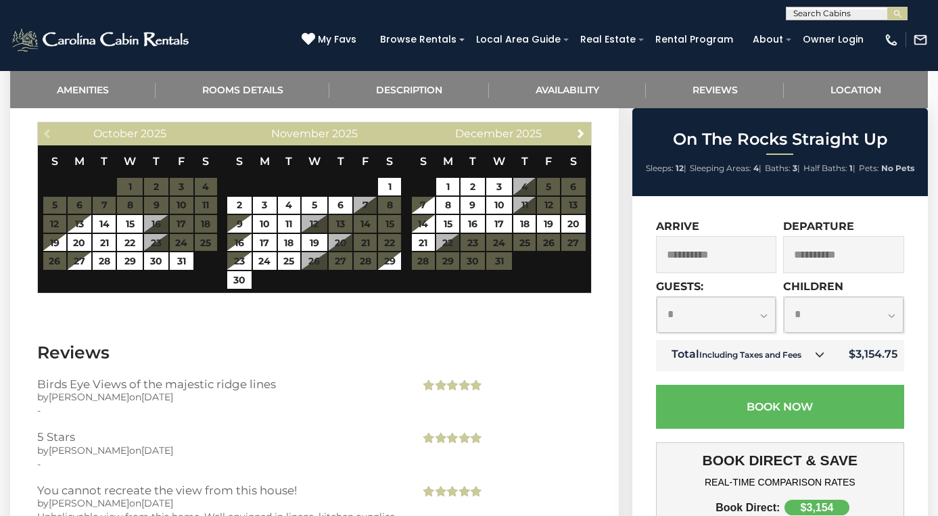
click at [753, 308] on select "**********" at bounding box center [717, 315] width 120 height 36
click at [657, 297] on select "**********" at bounding box center [717, 315] width 120 height 36
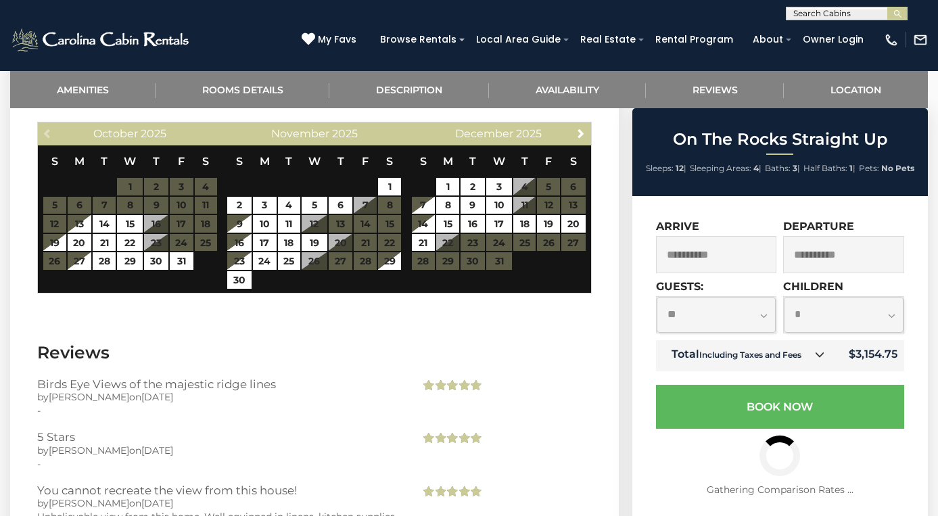
click at [744, 314] on select "**********" at bounding box center [717, 315] width 120 height 36
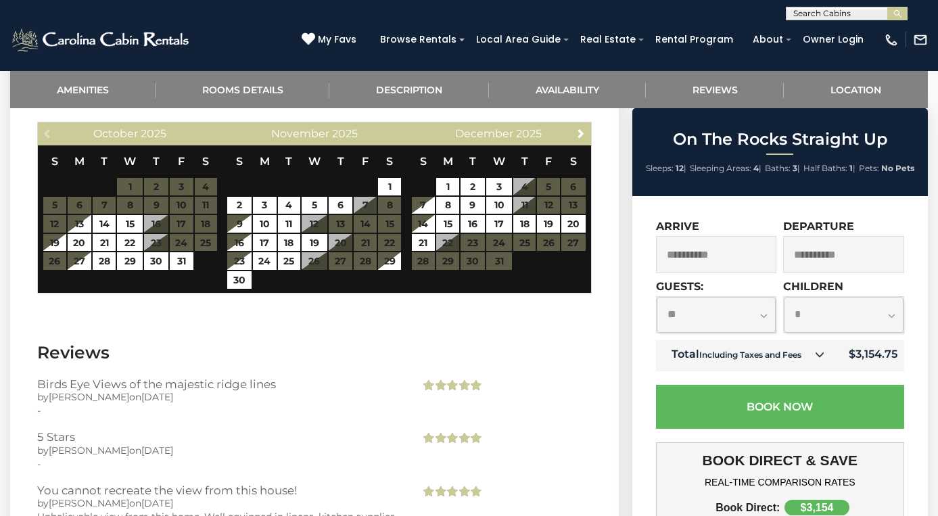
select select "*"
click at [657, 297] on select "**********" at bounding box center [717, 315] width 120 height 36
click at [863, 315] on select "**********" at bounding box center [844, 315] width 120 height 36
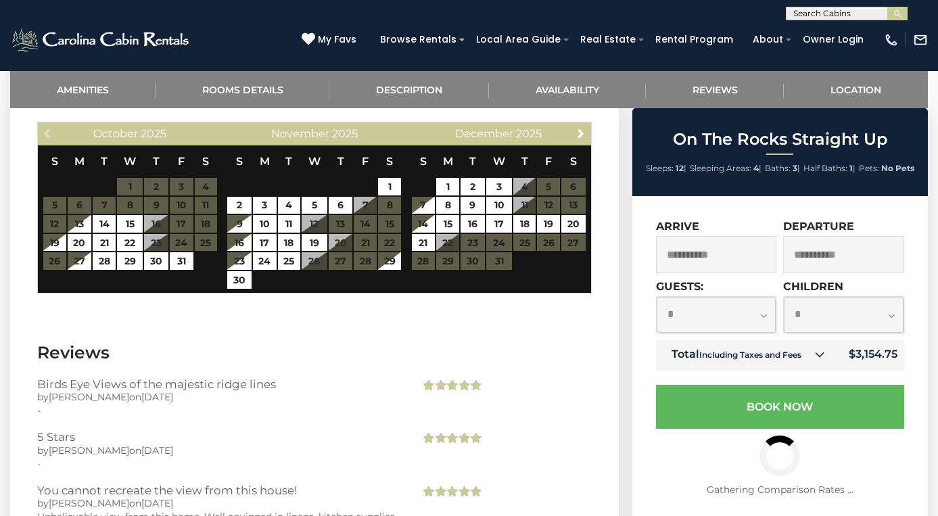
select select "*"
click at [784, 297] on select "**********" at bounding box center [844, 315] width 120 height 36
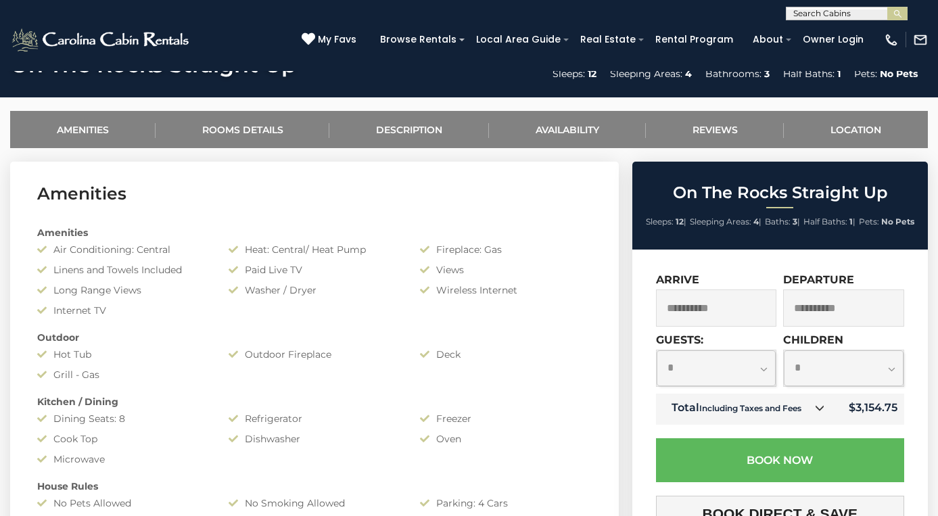
scroll to position [488, 0]
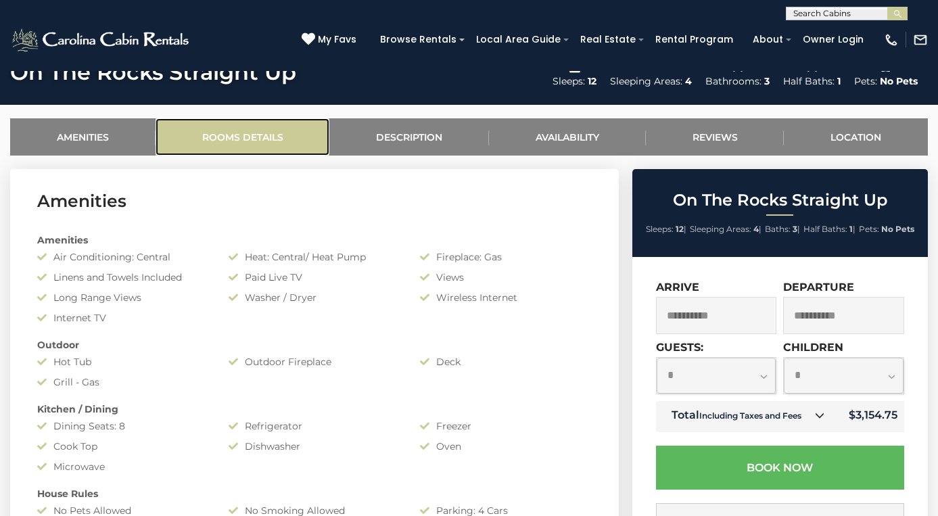
click at [244, 143] on link "Rooms Details" at bounding box center [243, 136] width 174 height 37
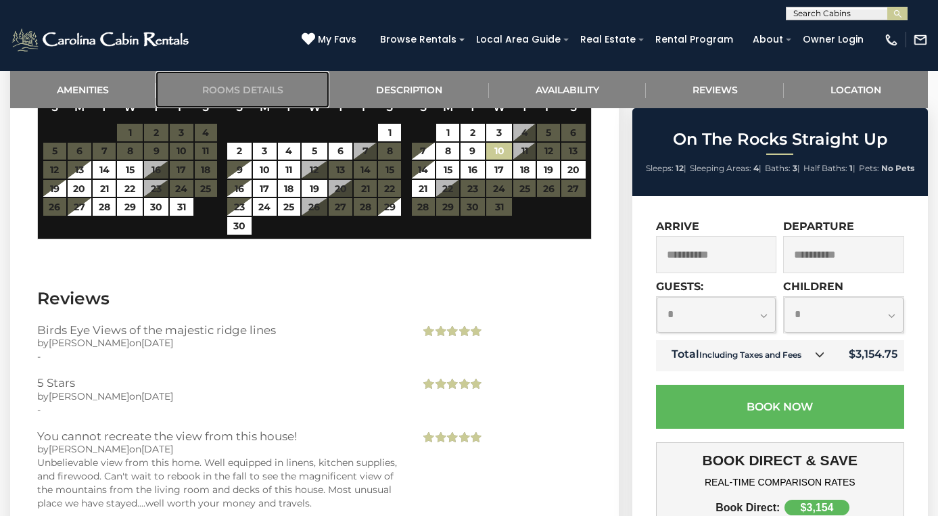
scroll to position [2456, 0]
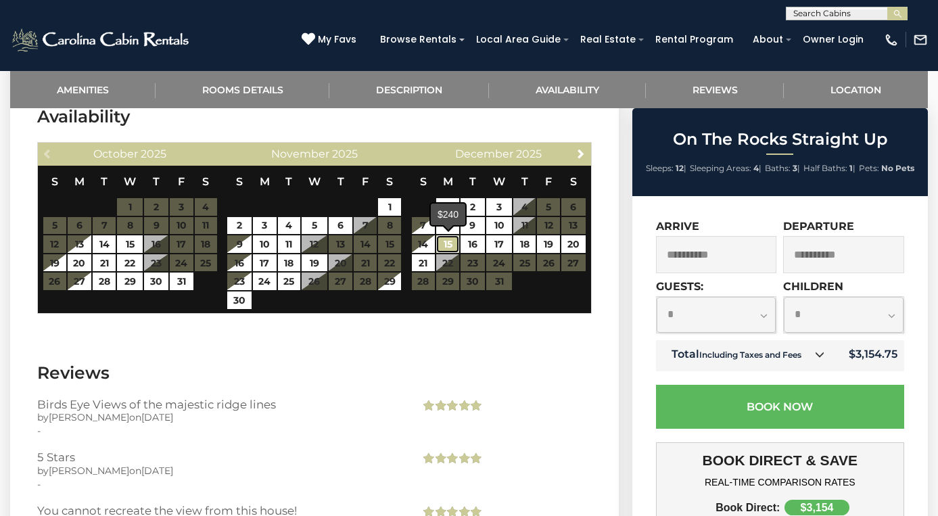
click at [448, 239] on link "15" at bounding box center [447, 244] width 23 height 18
type input "**********"
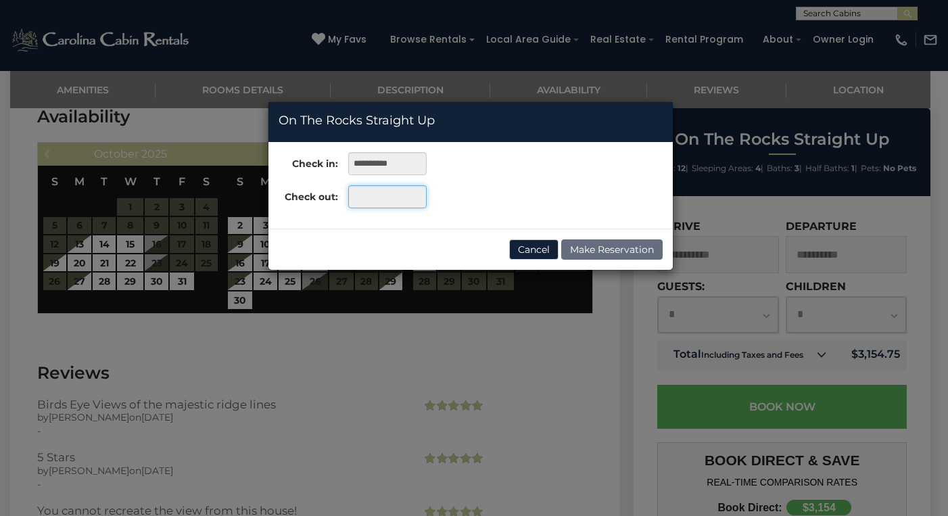
click at [399, 193] on input "text" at bounding box center [387, 196] width 78 height 23
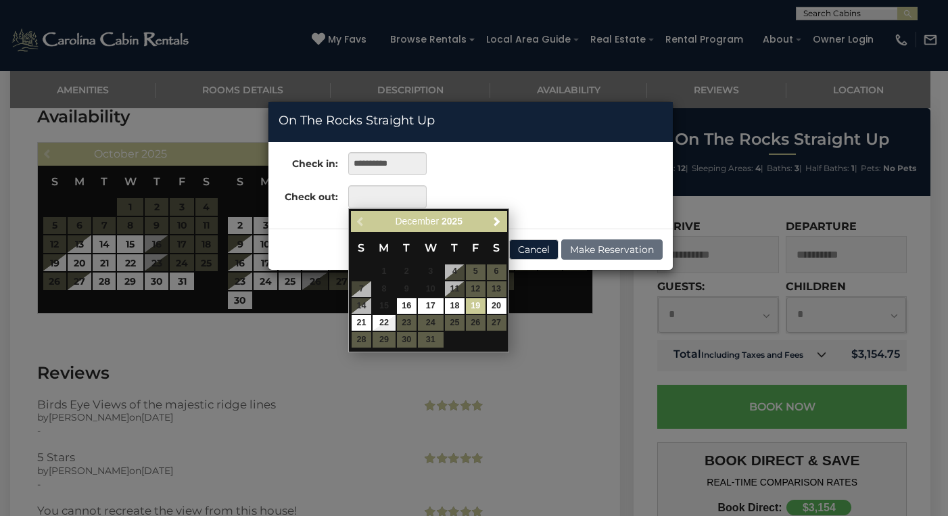
click at [473, 306] on link "19" at bounding box center [476, 306] width 20 height 16
type input "**********"
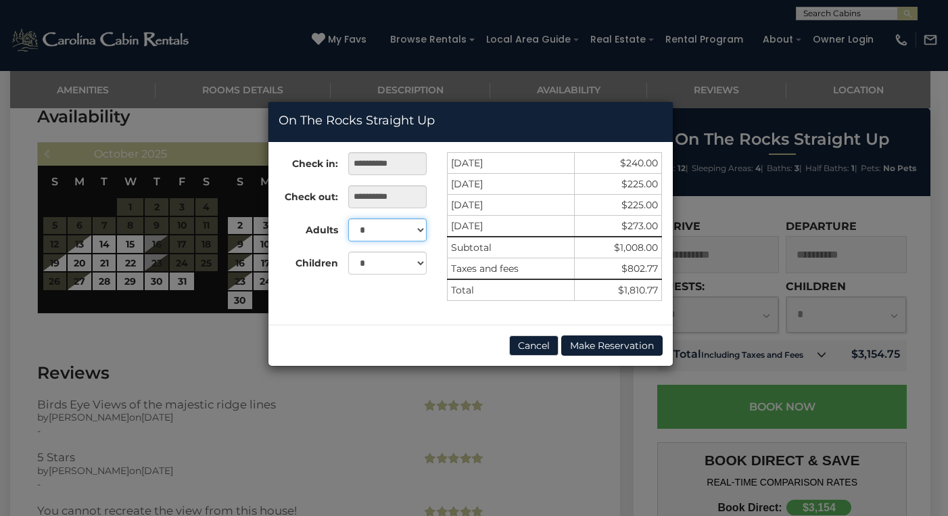
click at [423, 229] on select "* * * * * * * * * ** ** **" at bounding box center [387, 229] width 78 height 23
select select "*"
click at [348, 218] on select "* * * * * * * * * ** ** **" at bounding box center [387, 229] width 78 height 23
click at [423, 262] on select "* * * * * * * * * * ** ** **" at bounding box center [387, 263] width 78 height 23
select select "*"
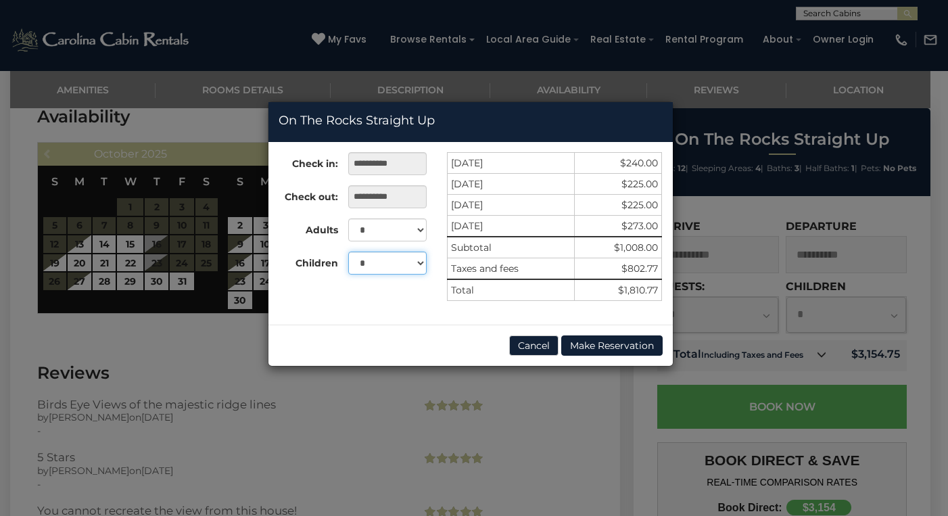
click at [348, 252] on select "* * * * * * * * * * ** ** **" at bounding box center [387, 263] width 78 height 23
click at [403, 227] on select "* * * * * * * * * ** ** **" at bounding box center [387, 229] width 78 height 23
select select "*"
click at [348, 218] on select "* * * * * * * * * ** ** **" at bounding box center [387, 229] width 78 height 23
click at [409, 262] on select "* * * * * * * * * * ** ** **" at bounding box center [387, 263] width 78 height 23
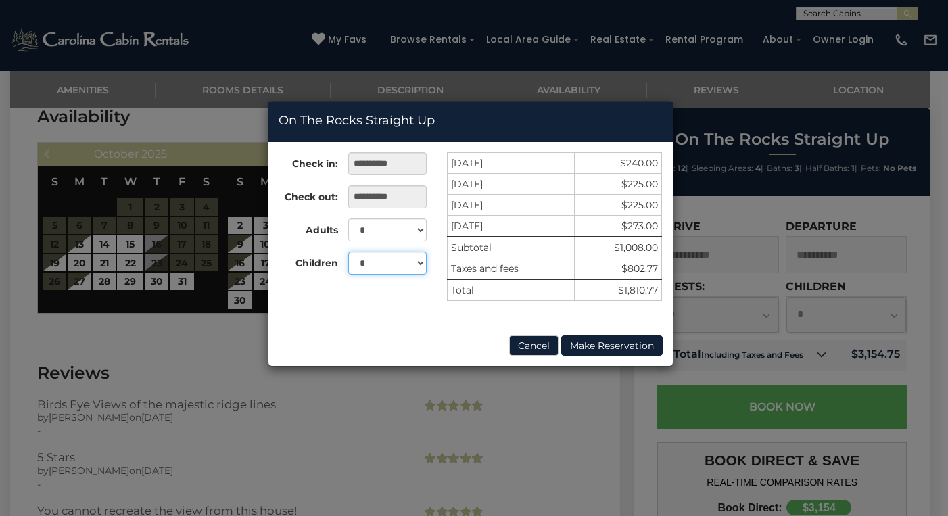
select select "*"
click at [348, 252] on select "* * * * * * * * * * ** ** **" at bounding box center [387, 263] width 78 height 23
click at [403, 203] on input "**********" at bounding box center [387, 196] width 78 height 23
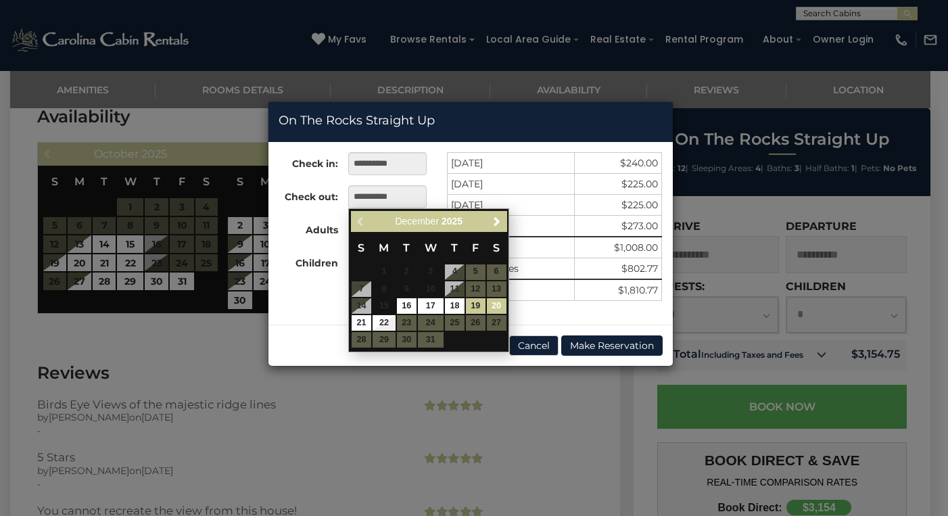
click at [496, 310] on link "20" at bounding box center [497, 306] width 20 height 16
type input "**********"
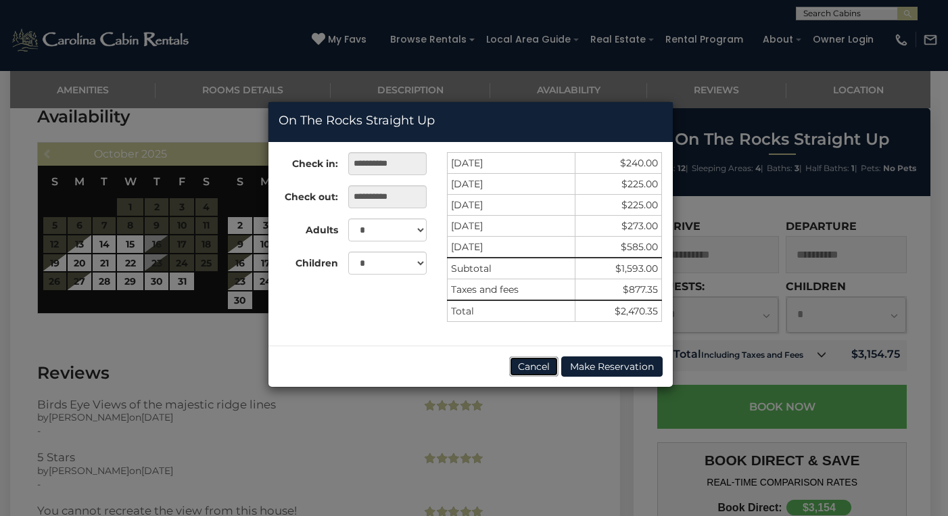
click at [544, 368] on button "Cancel" at bounding box center [533, 366] width 49 height 20
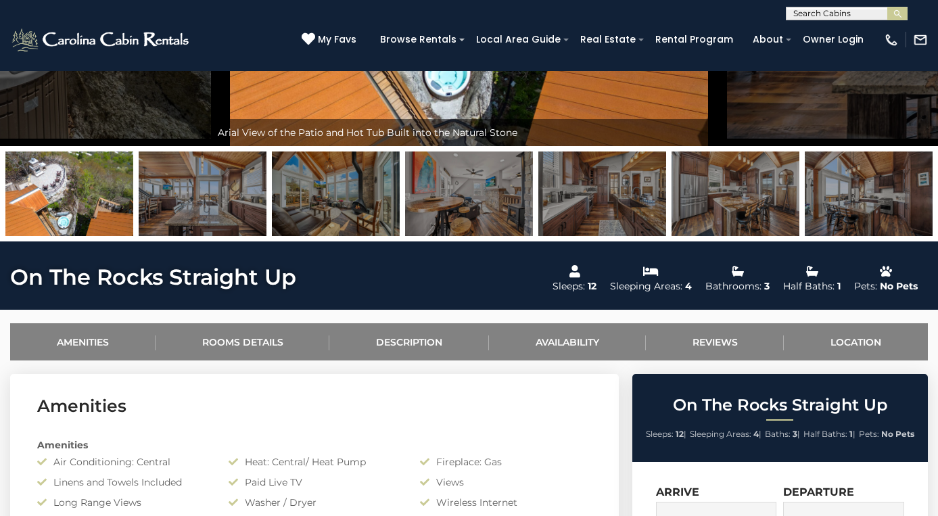
scroll to position [0, 0]
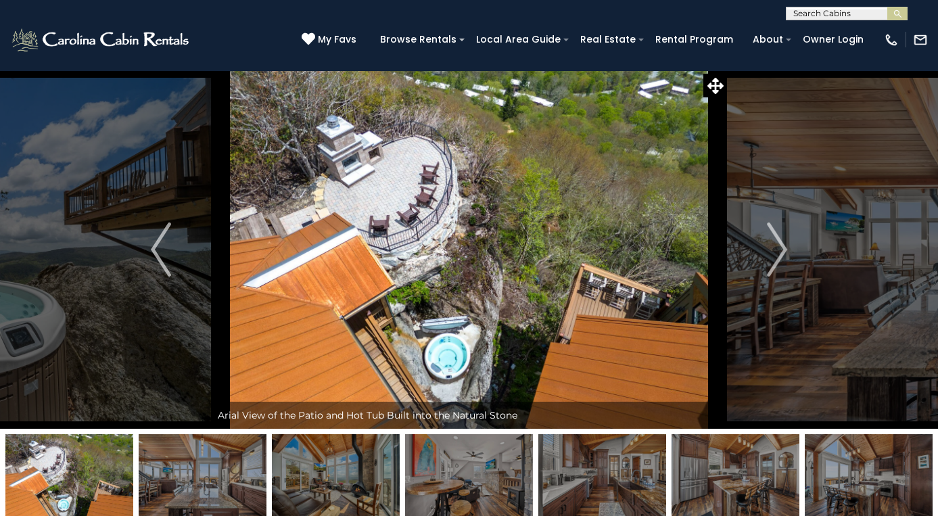
drag, startPoint x: 137, startPoint y: 46, endPoint x: 252, endPoint y: 5, distance: 121.9
click at [772, 256] on img "Next" at bounding box center [777, 250] width 20 height 54
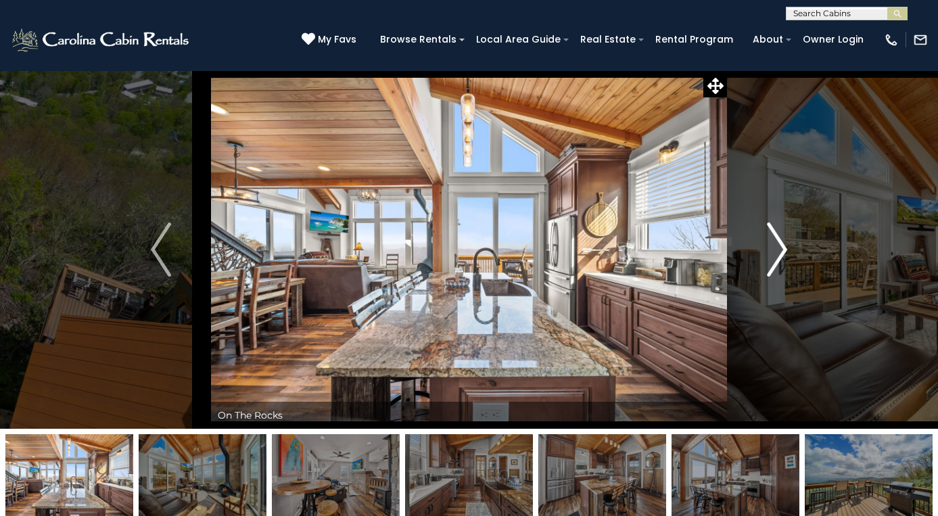
click at [772, 256] on img "Next" at bounding box center [777, 250] width 20 height 54
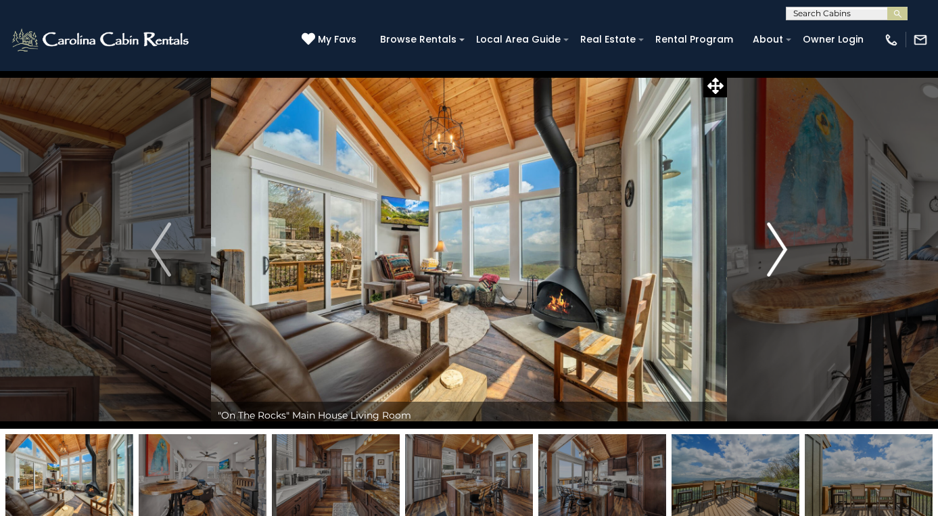
click at [772, 256] on img "Next" at bounding box center [777, 250] width 20 height 54
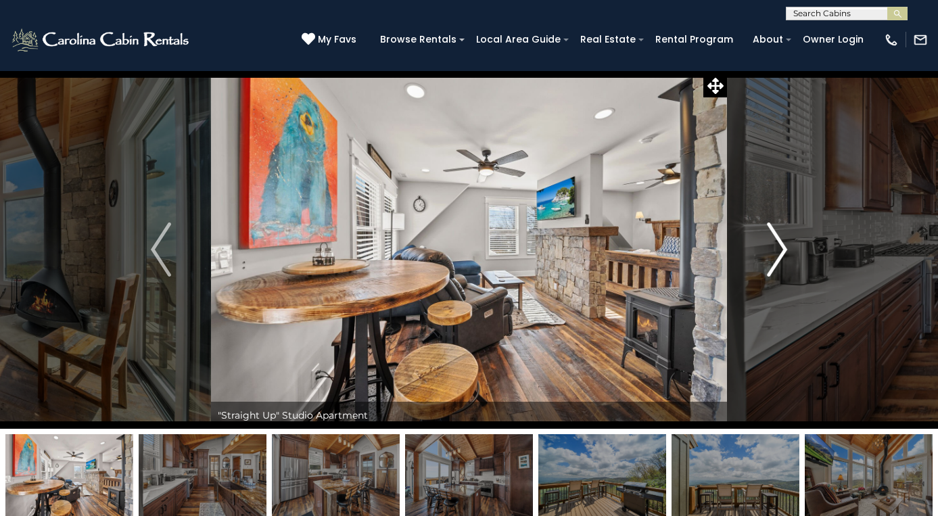
click at [772, 256] on img "Next" at bounding box center [777, 250] width 20 height 54
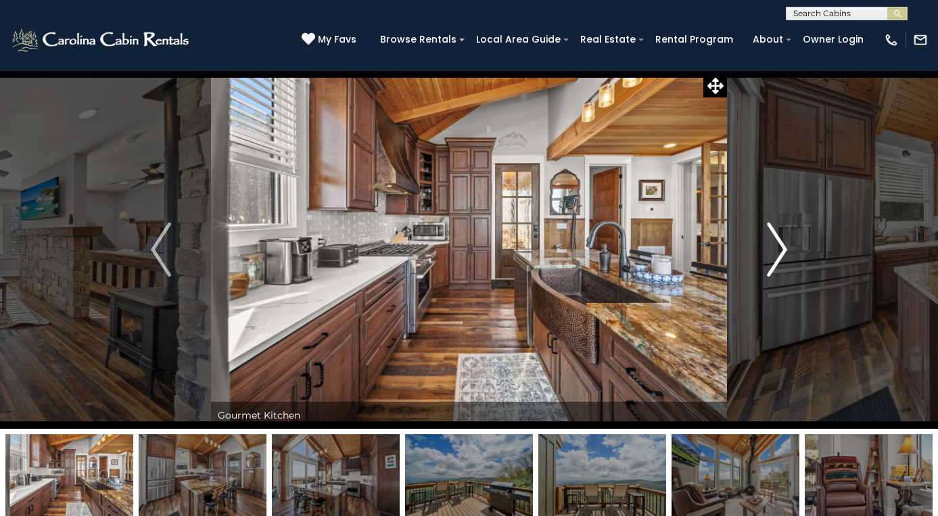
click at [772, 256] on img "Next" at bounding box center [777, 250] width 20 height 54
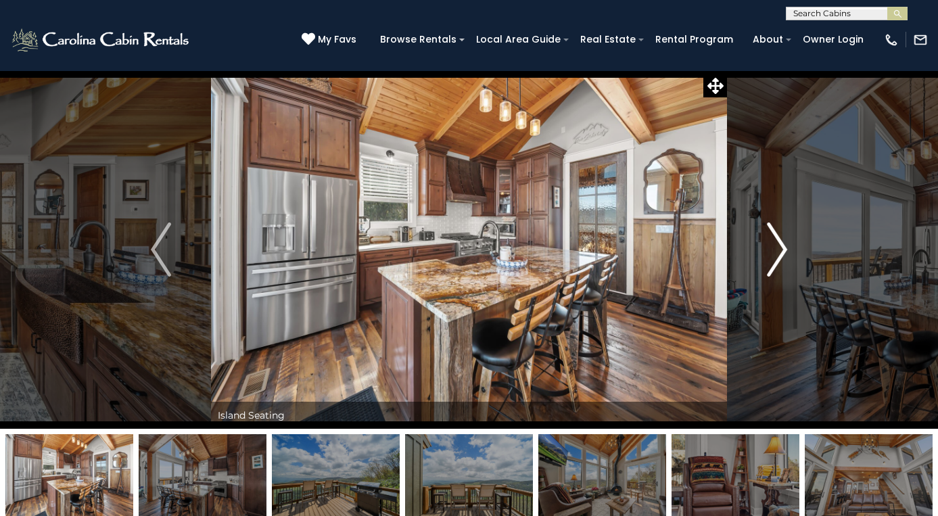
click at [772, 256] on img "Next" at bounding box center [777, 250] width 20 height 54
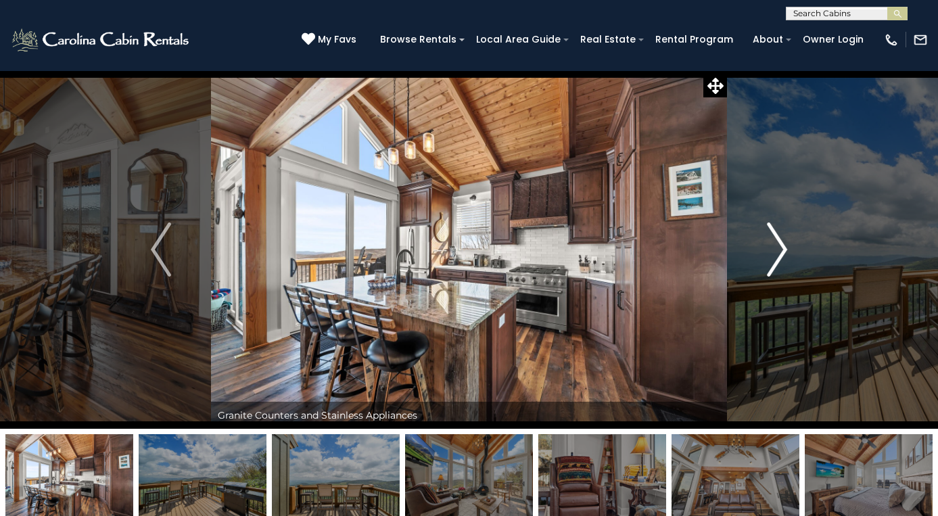
click at [772, 256] on img "Next" at bounding box center [777, 250] width 20 height 54
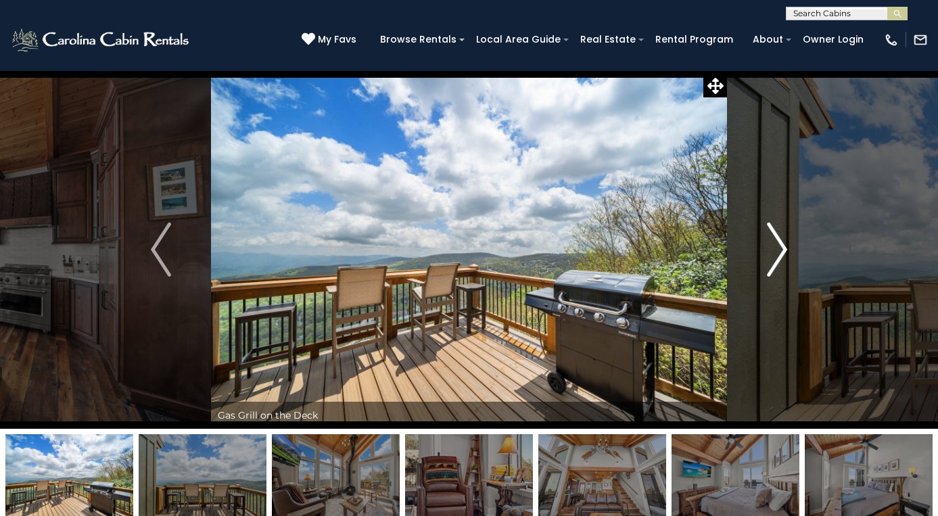
click at [772, 256] on img "Next" at bounding box center [777, 250] width 20 height 54
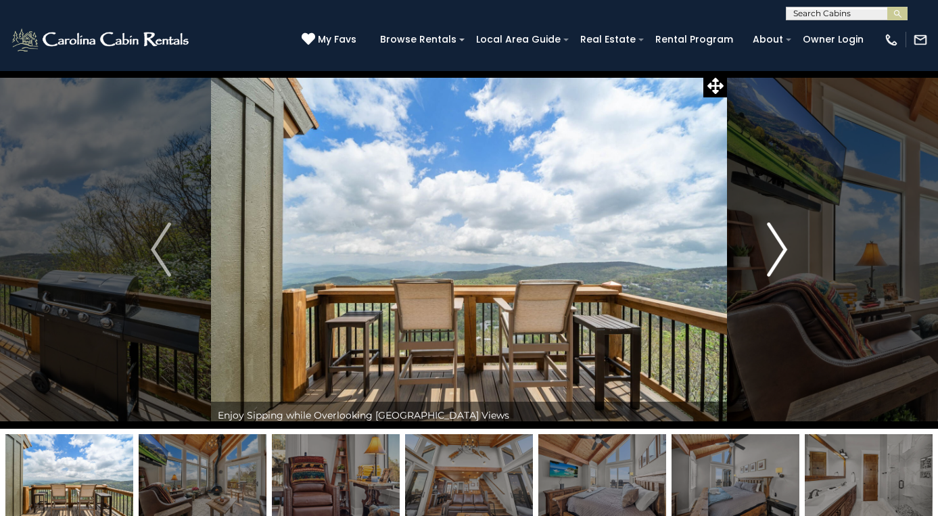
click at [772, 256] on img "Next" at bounding box center [777, 250] width 20 height 54
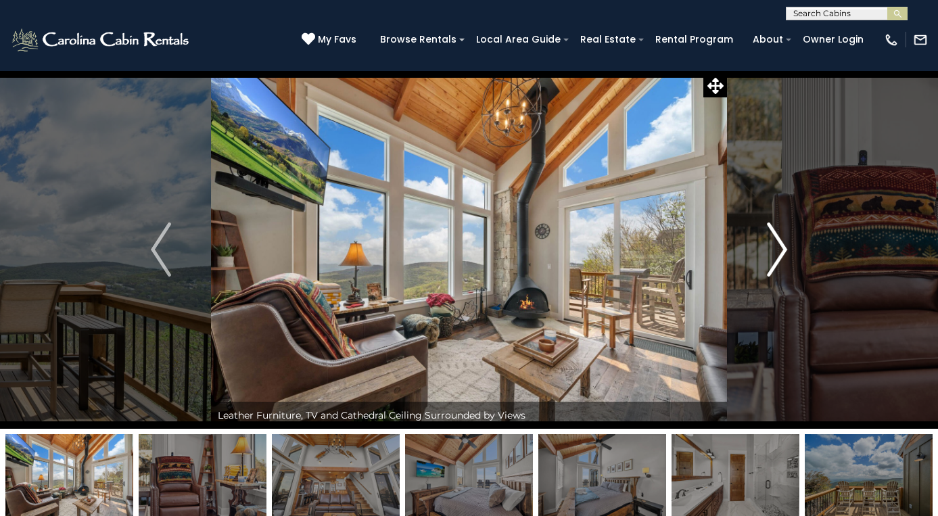
click at [772, 256] on img "Next" at bounding box center [777, 250] width 20 height 54
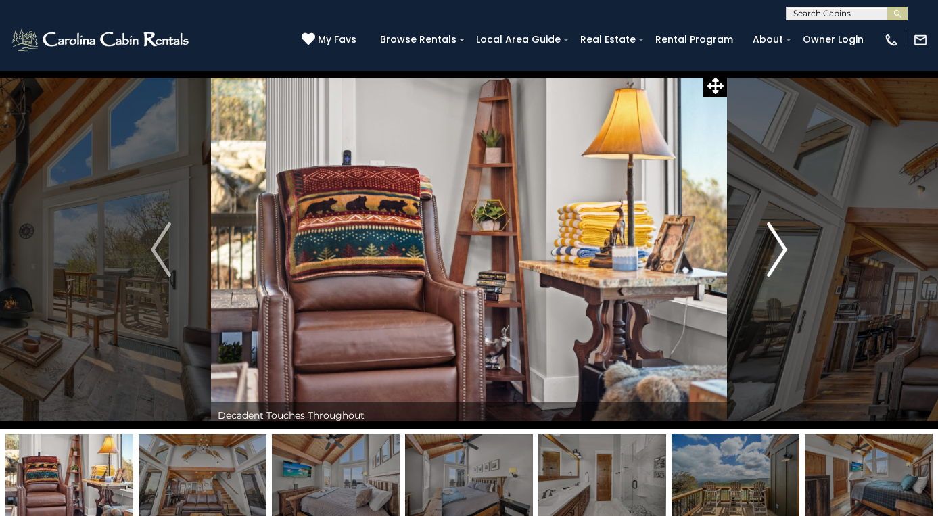
click at [772, 256] on img "Next" at bounding box center [777, 250] width 20 height 54
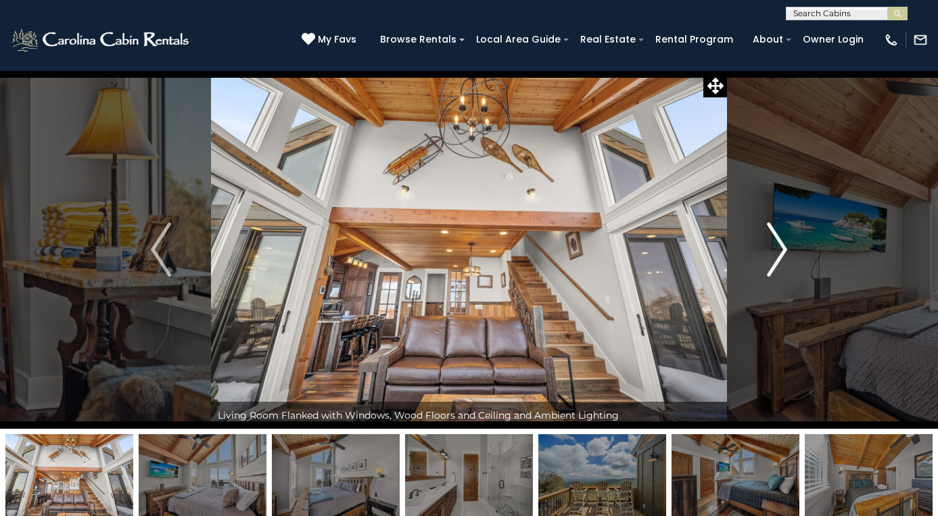
click at [772, 256] on img "Next" at bounding box center [777, 250] width 20 height 54
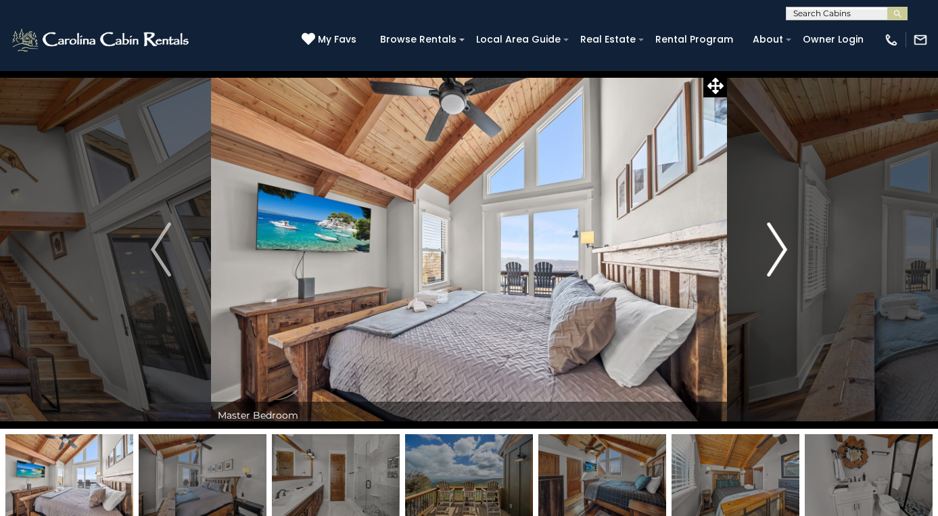
click at [772, 256] on img "Next" at bounding box center [777, 250] width 20 height 54
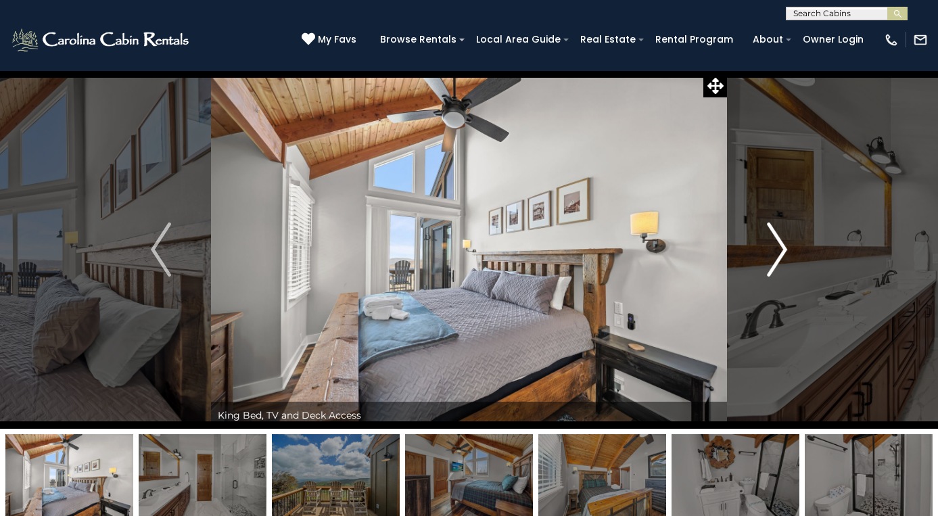
click at [772, 256] on img "Next" at bounding box center [777, 250] width 20 height 54
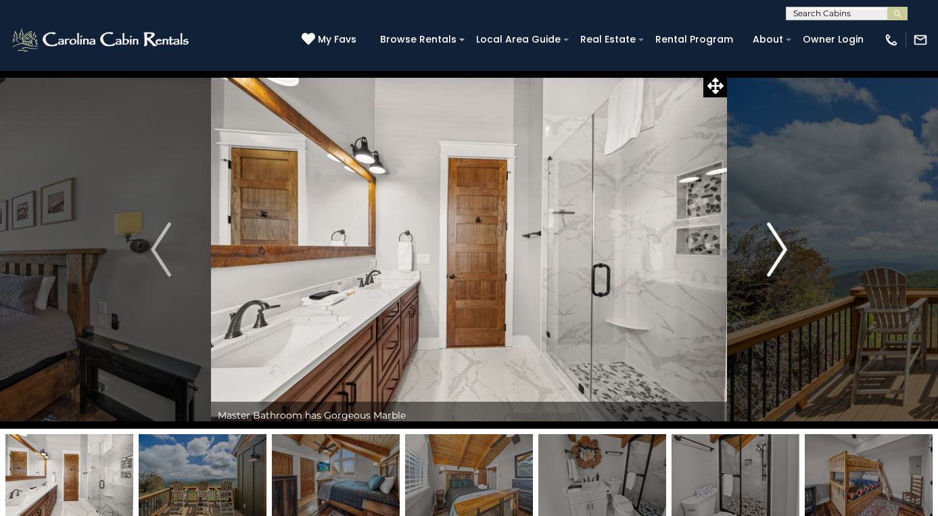
click at [772, 256] on img "Next" at bounding box center [777, 250] width 20 height 54
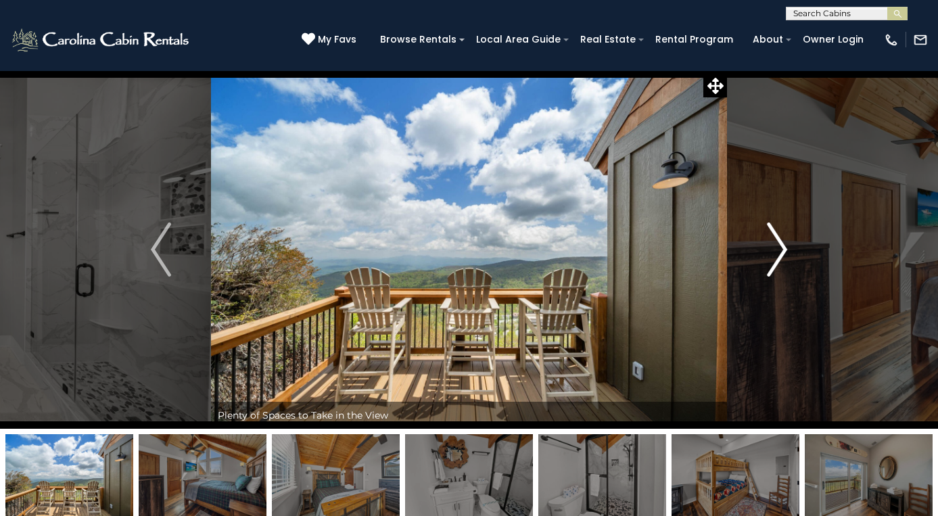
click at [772, 256] on img "Next" at bounding box center [777, 250] width 20 height 54
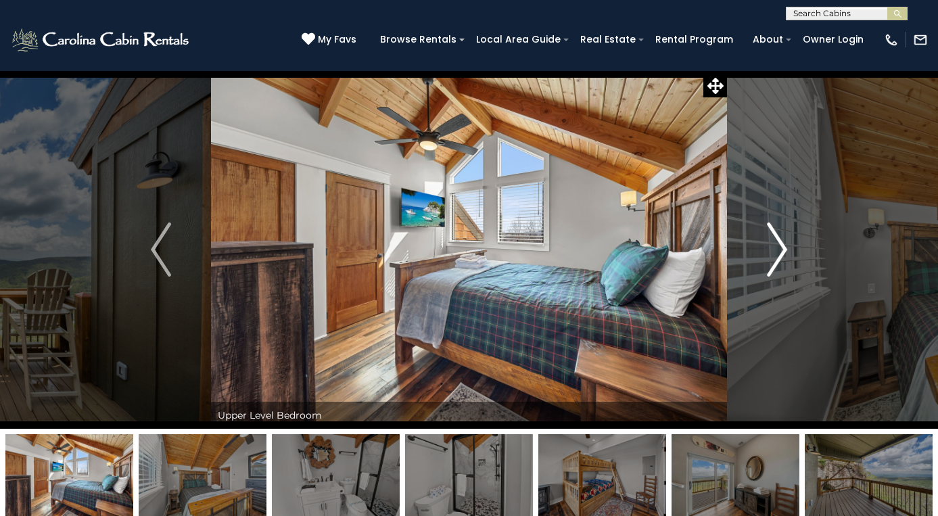
click at [772, 256] on img "Next" at bounding box center [777, 250] width 20 height 54
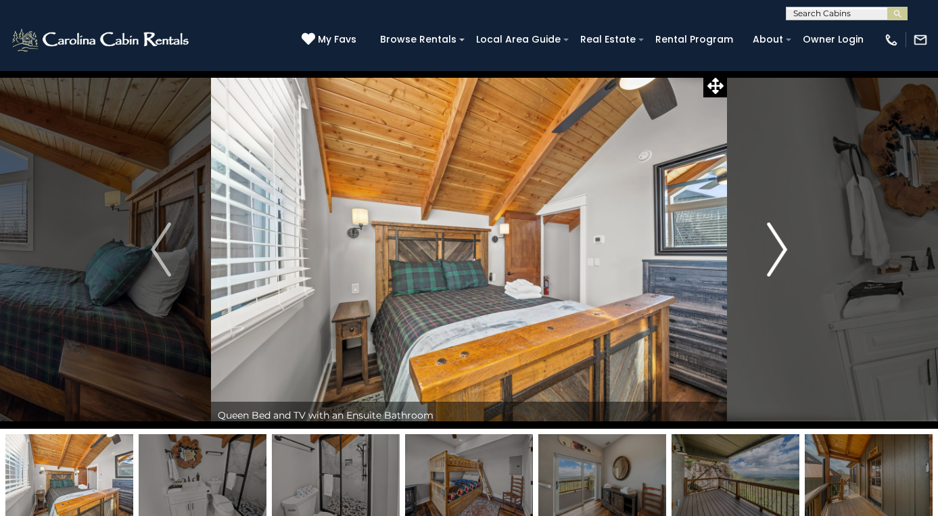
click at [772, 256] on img "Next" at bounding box center [777, 250] width 20 height 54
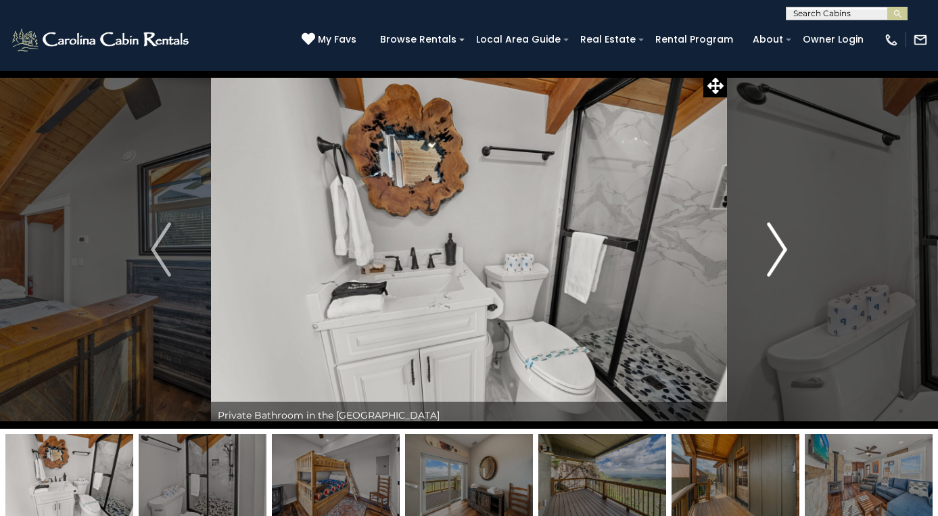
click at [772, 256] on img "Next" at bounding box center [777, 250] width 20 height 54
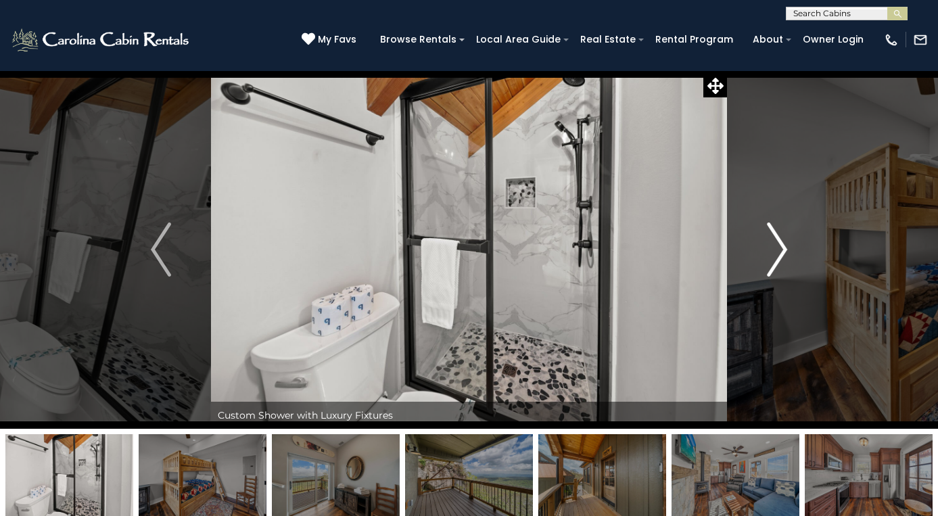
click at [772, 256] on img "Next" at bounding box center [777, 250] width 20 height 54
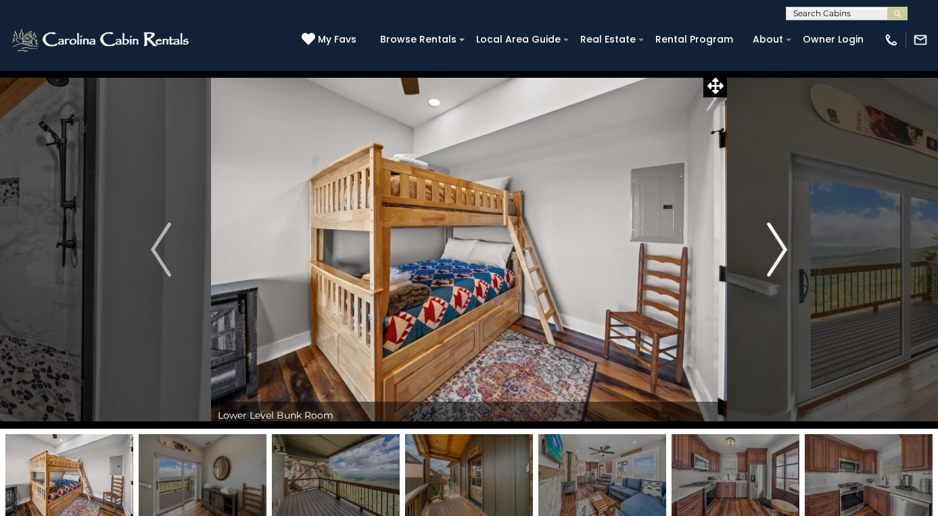
click at [772, 256] on img "Next" at bounding box center [777, 250] width 20 height 54
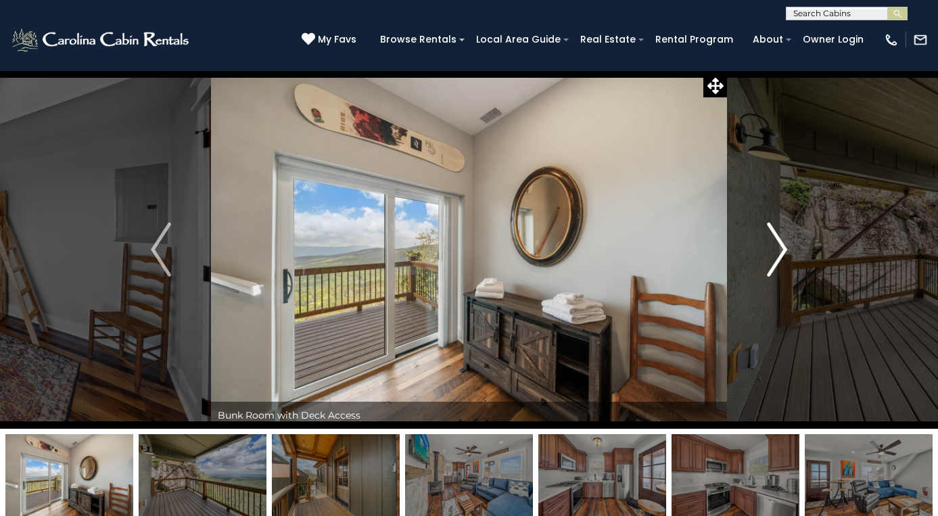
click at [772, 256] on img "Next" at bounding box center [777, 250] width 20 height 54
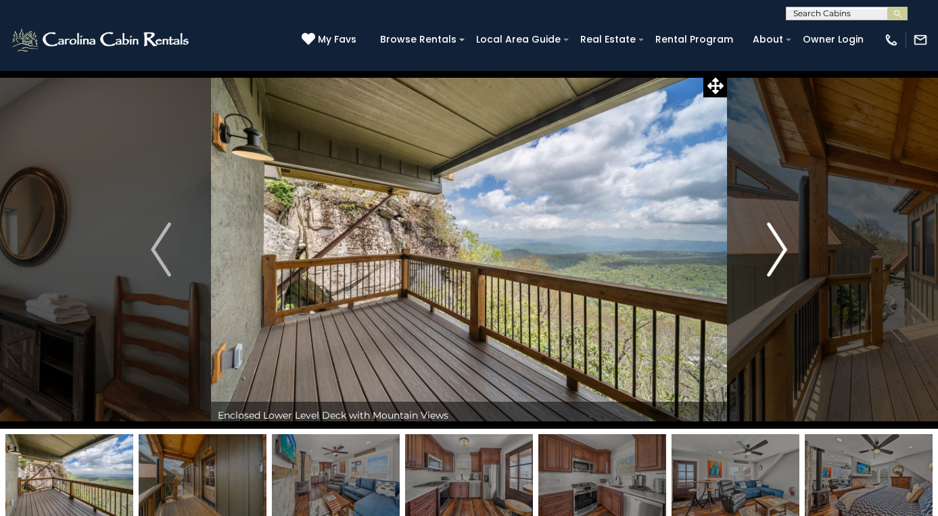
click at [772, 256] on img "Next" at bounding box center [777, 250] width 20 height 54
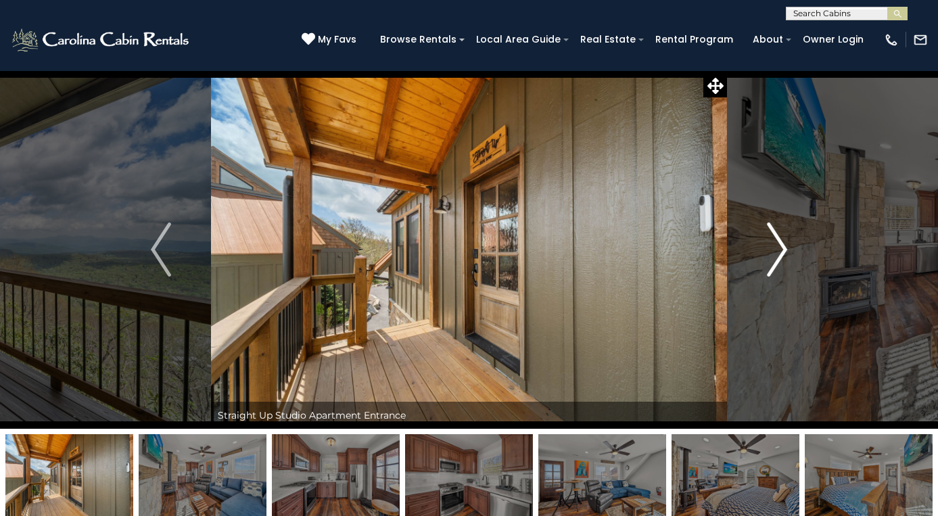
click at [772, 256] on img "Next" at bounding box center [777, 250] width 20 height 54
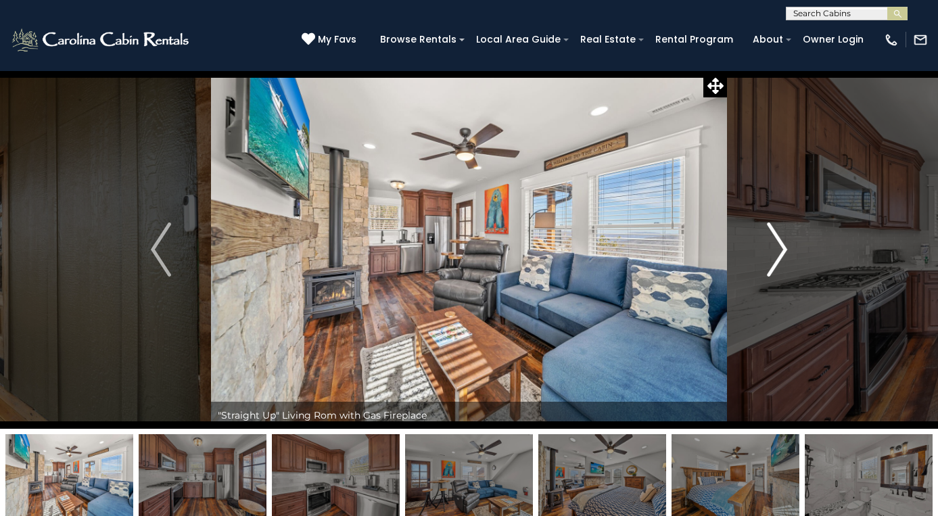
click at [772, 256] on img "Next" at bounding box center [777, 250] width 20 height 54
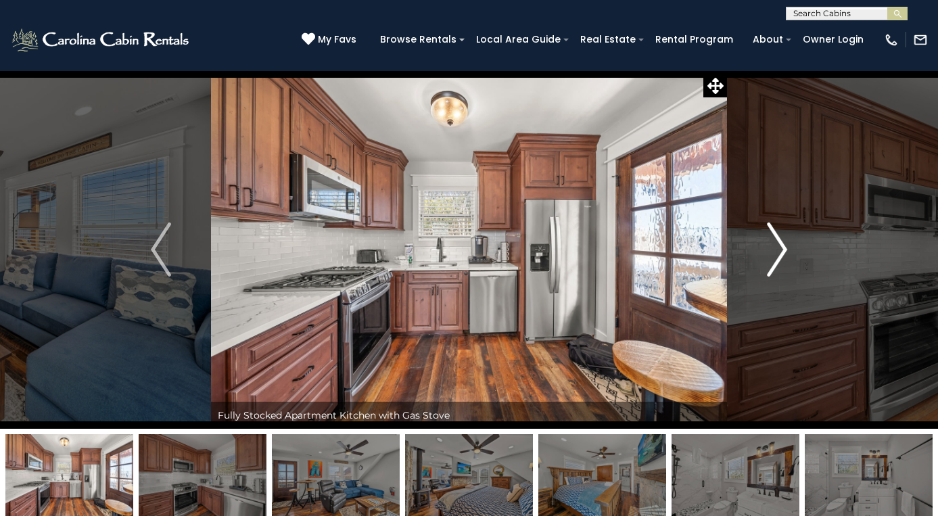
click at [772, 256] on img "Next" at bounding box center [777, 250] width 20 height 54
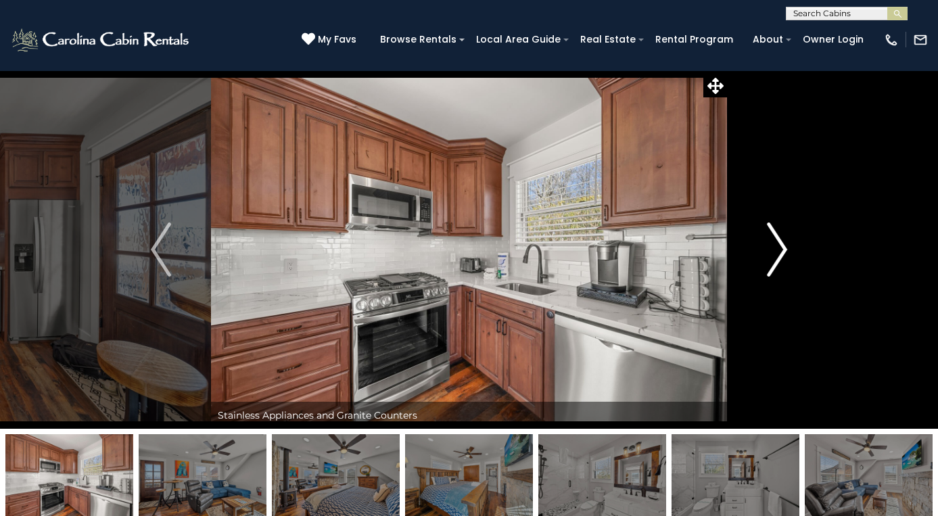
click at [772, 256] on img "Next" at bounding box center [777, 250] width 20 height 54
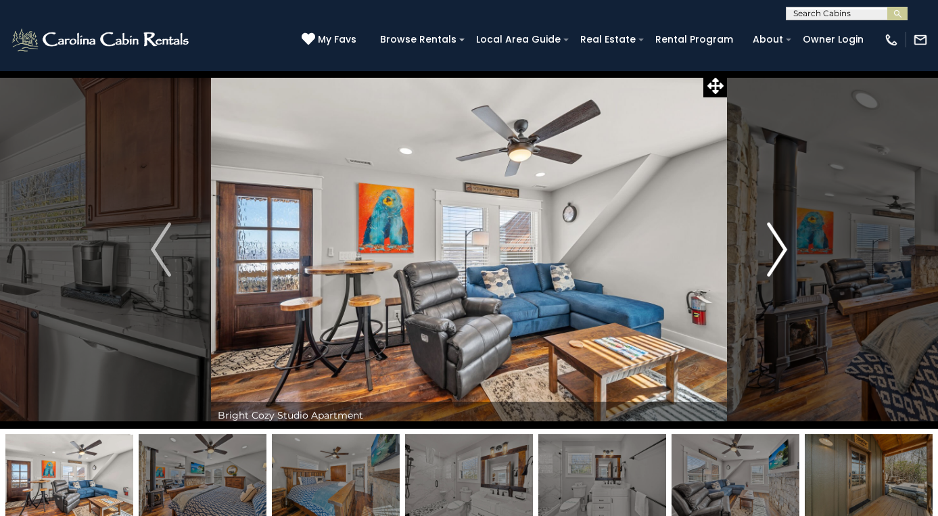
click at [772, 256] on img "Next" at bounding box center [777, 250] width 20 height 54
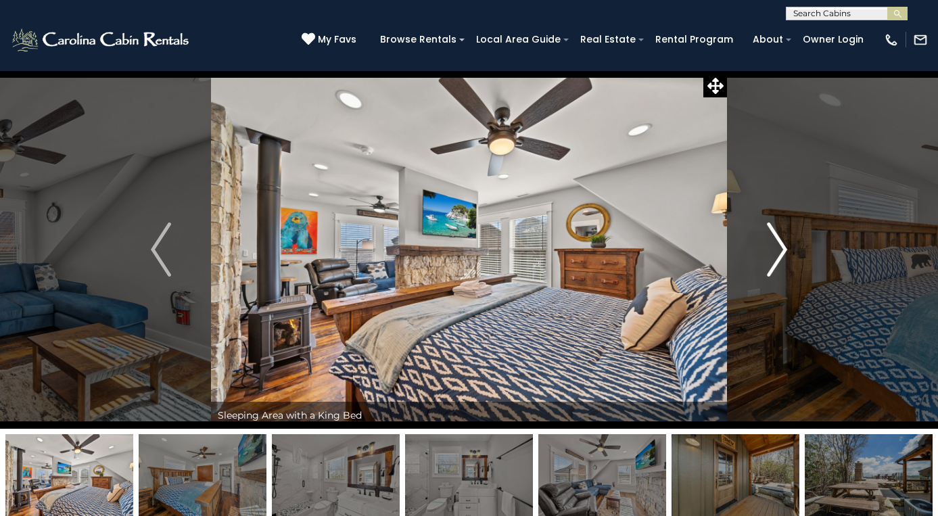
click at [772, 256] on img "Next" at bounding box center [777, 250] width 20 height 54
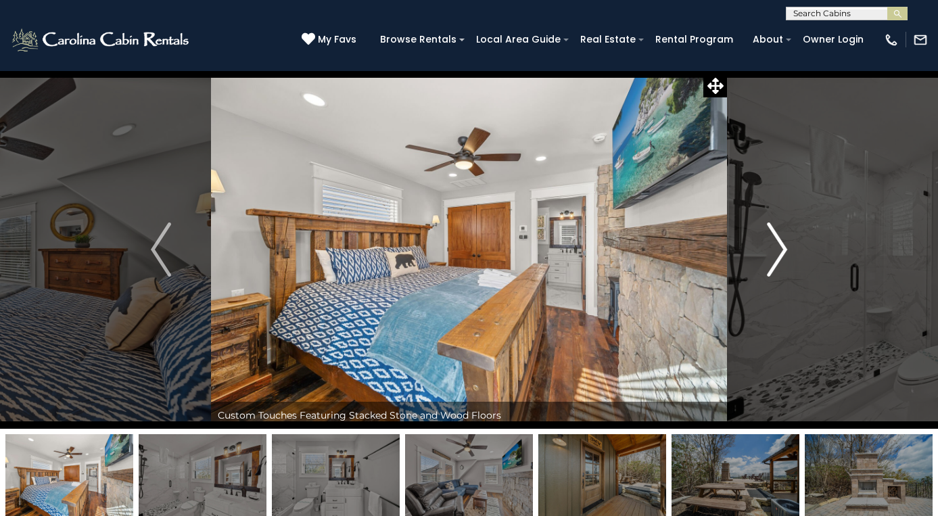
click at [772, 256] on img "Next" at bounding box center [777, 250] width 20 height 54
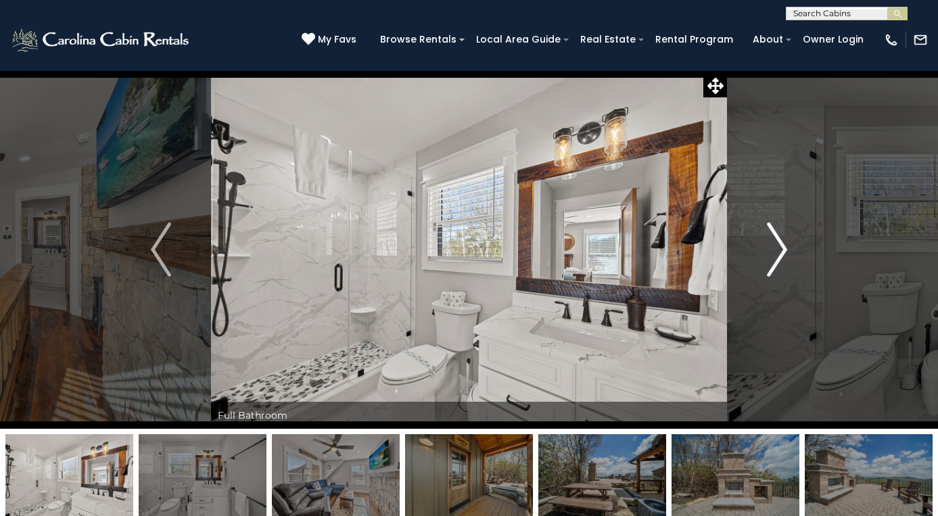
click at [772, 256] on img "Next" at bounding box center [777, 250] width 20 height 54
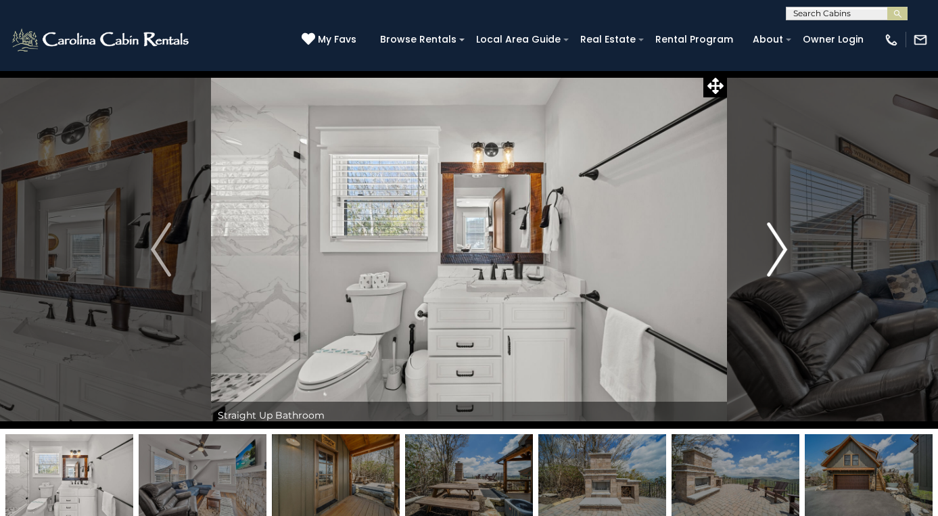
click at [772, 256] on img "Next" at bounding box center [777, 250] width 20 height 54
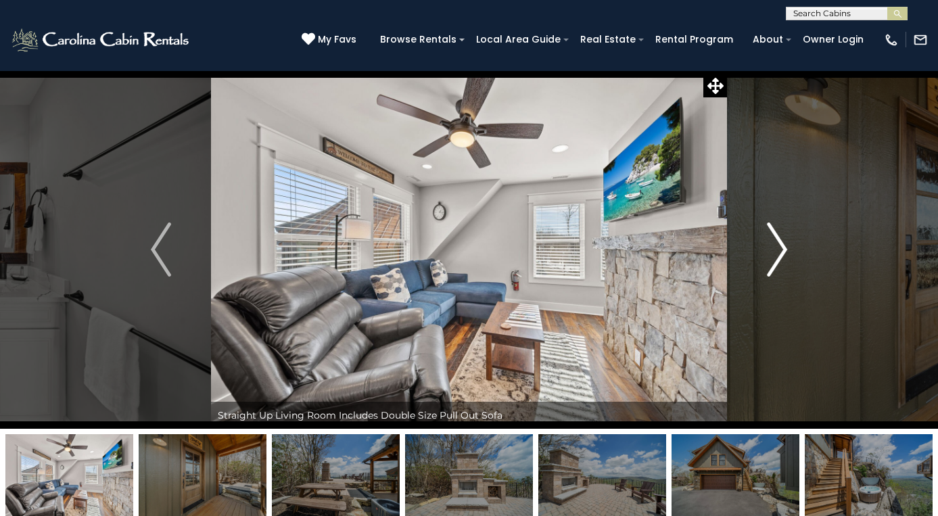
click at [772, 256] on img "Next" at bounding box center [777, 250] width 20 height 54
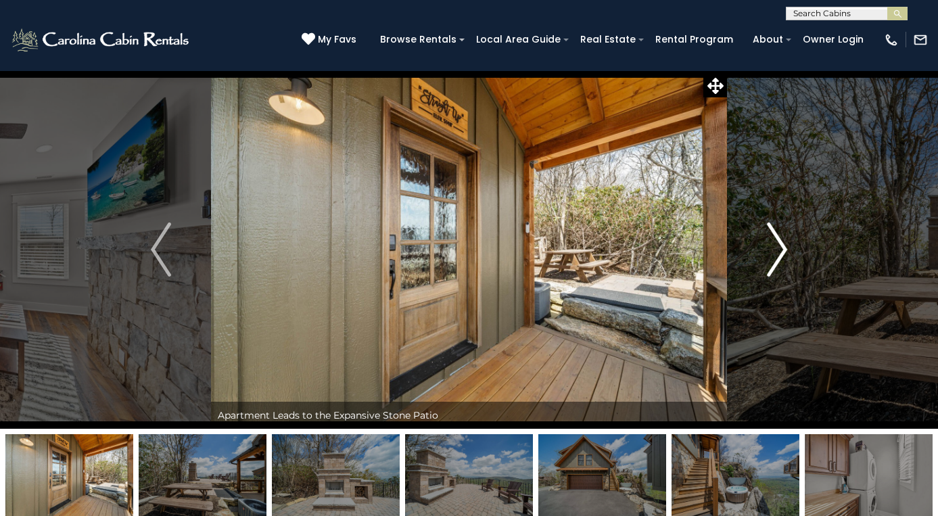
click at [772, 256] on img "Next" at bounding box center [777, 250] width 20 height 54
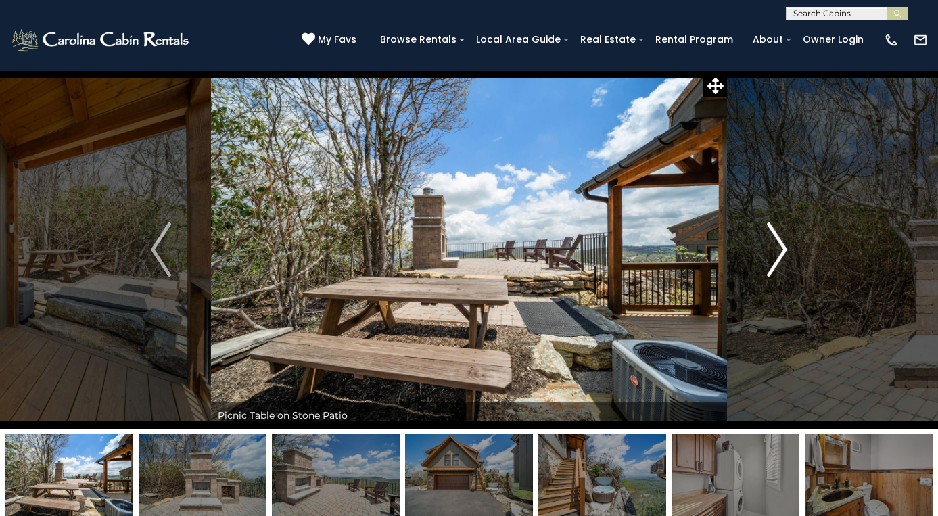
click at [772, 256] on img "Next" at bounding box center [777, 250] width 20 height 54
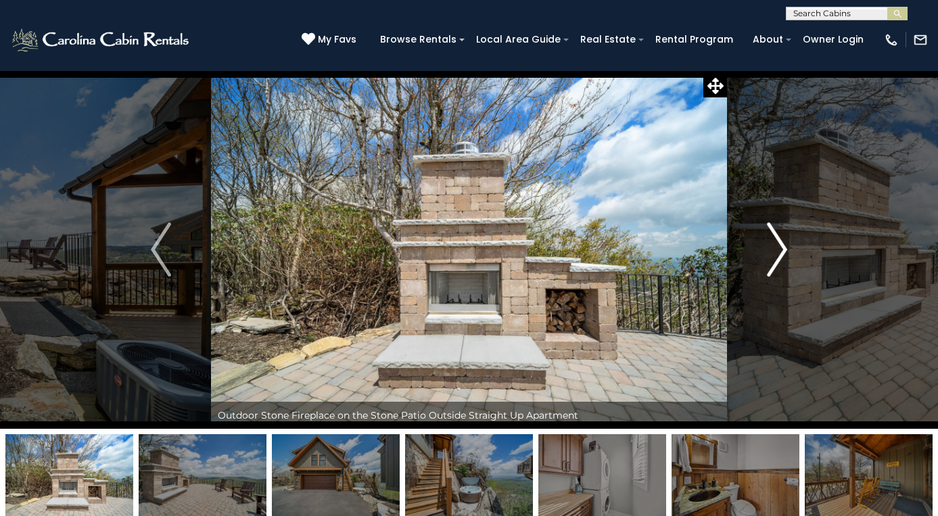
click at [772, 256] on img "Next" at bounding box center [777, 250] width 20 height 54
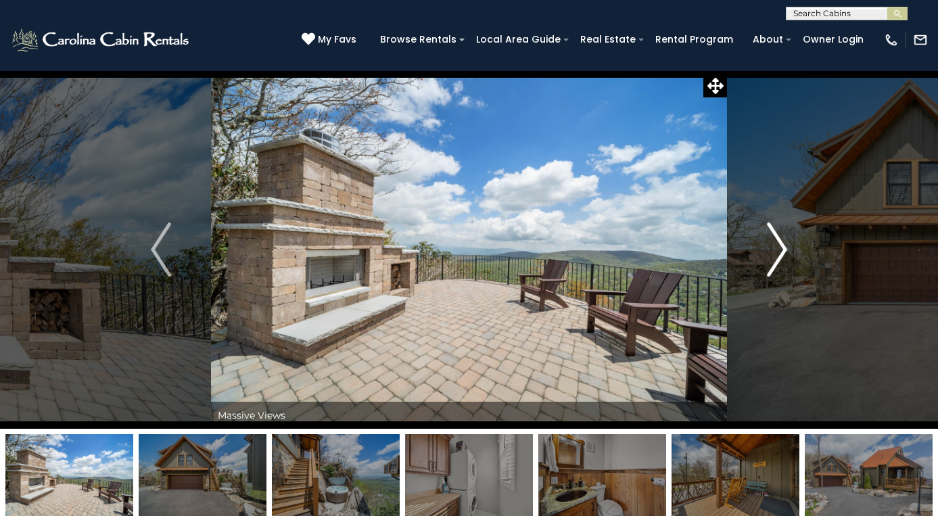
click at [772, 256] on img "Next" at bounding box center [777, 250] width 20 height 54
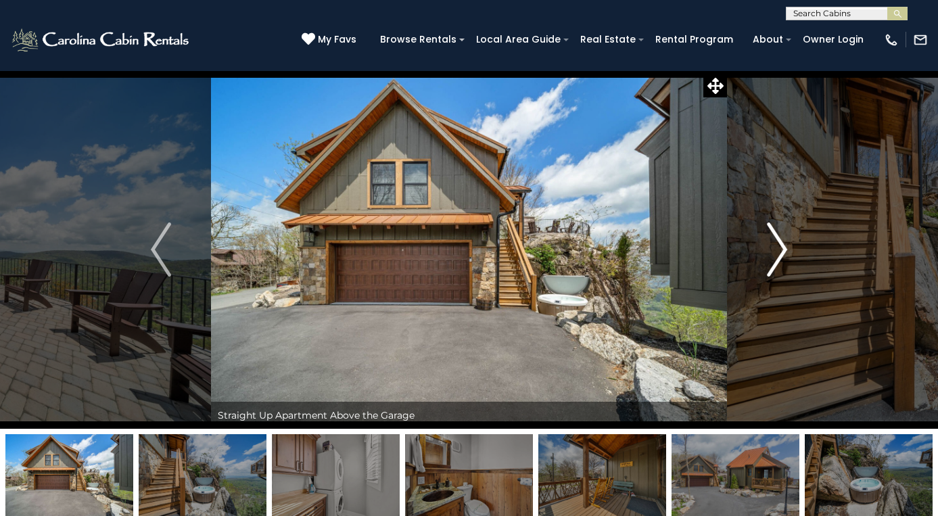
click at [772, 256] on img "Next" at bounding box center [777, 250] width 20 height 54
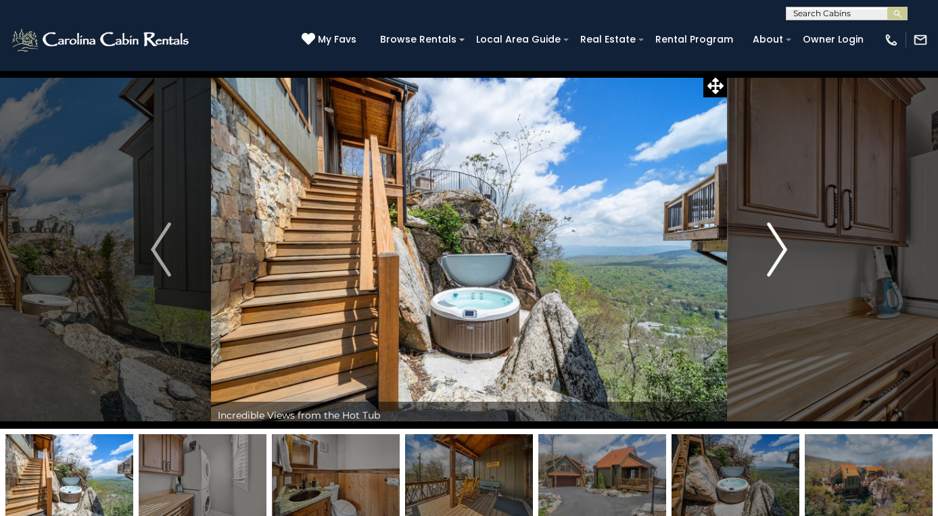
click at [772, 256] on img "Next" at bounding box center [777, 250] width 20 height 54
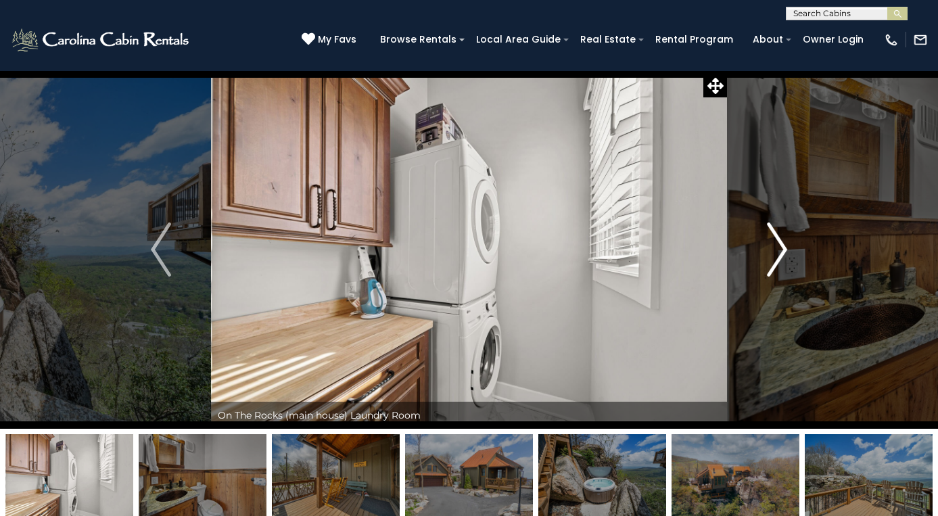
click at [772, 256] on img "Next" at bounding box center [777, 250] width 20 height 54
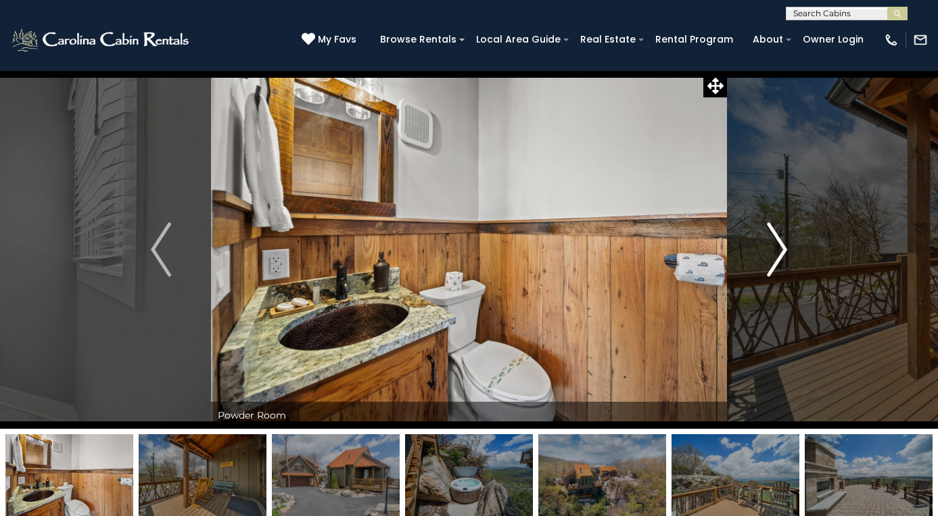
click at [772, 256] on img "Next" at bounding box center [777, 250] width 20 height 54
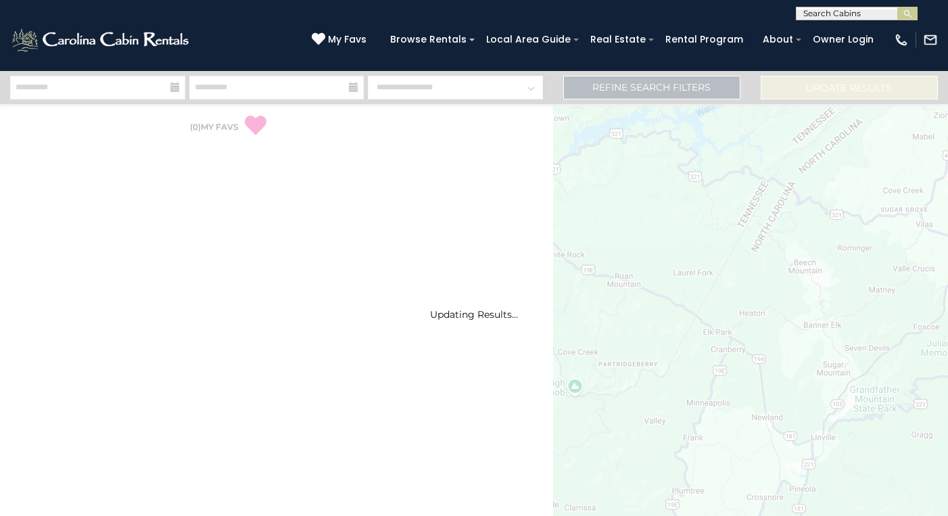
select select "*"
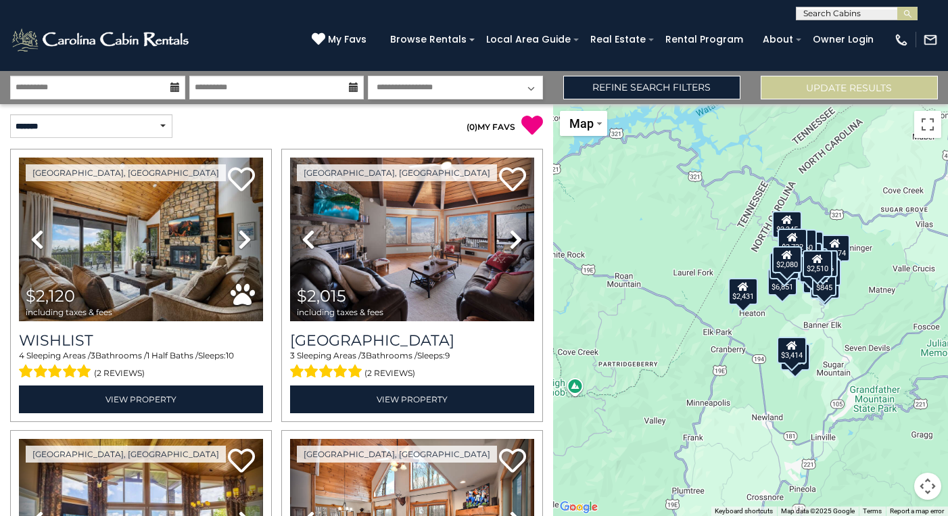
click at [789, 327] on div "$2,120 $2,015 $3,784 $2,588 $4,312 $2,588 $6,042 $3,274 $6,978 $6,851 $3,256 $3…" at bounding box center [750, 310] width 395 height 412
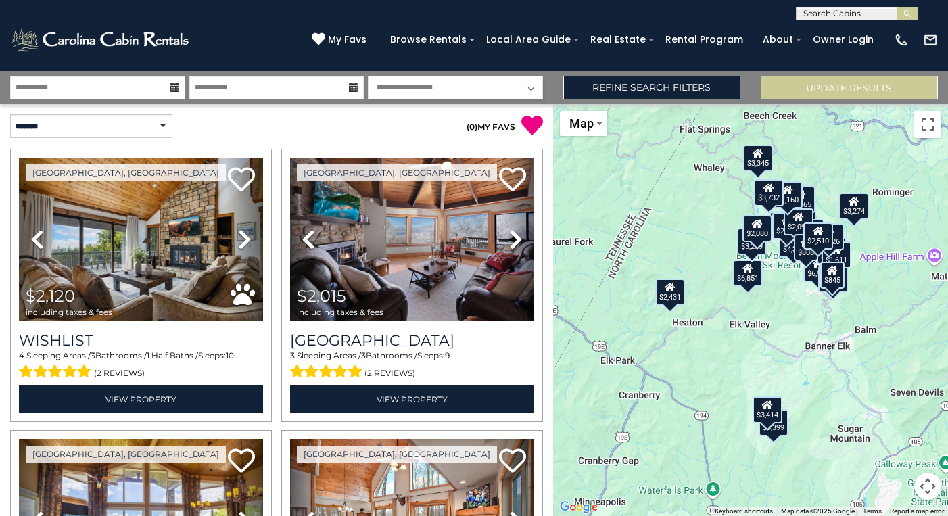
drag, startPoint x: 825, startPoint y: 304, endPoint x: 792, endPoint y: 331, distance: 42.8
click at [792, 331] on div "$2,120 $2,015 $3,784 $2,588 $4,312 $2,588 $6,042 $3,274 $6,978 $6,851 $3,256 $3…" at bounding box center [750, 310] width 395 height 412
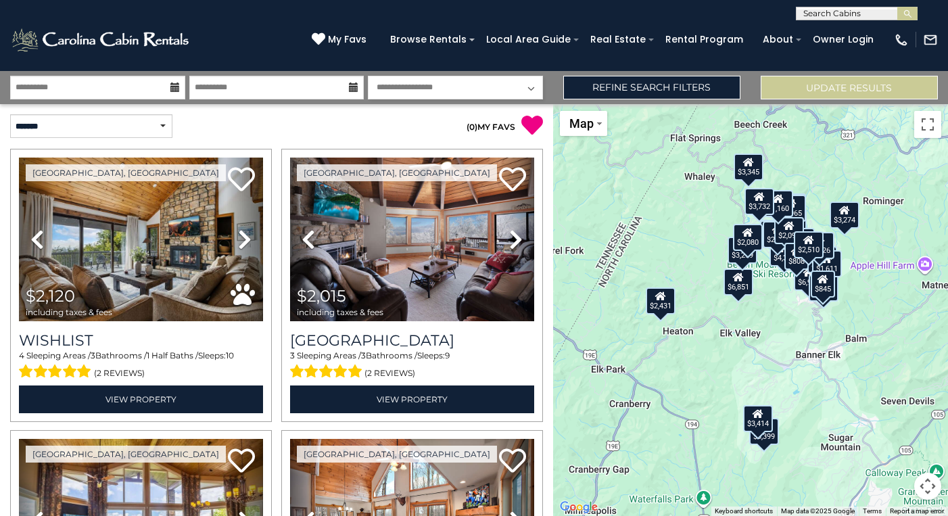
click at [789, 306] on div "$2,120 $2,015 $3,784 $2,588 $4,312 $2,588 $6,042 $3,274 $6,978 $6,851 $3,256 $3…" at bounding box center [750, 310] width 395 height 412
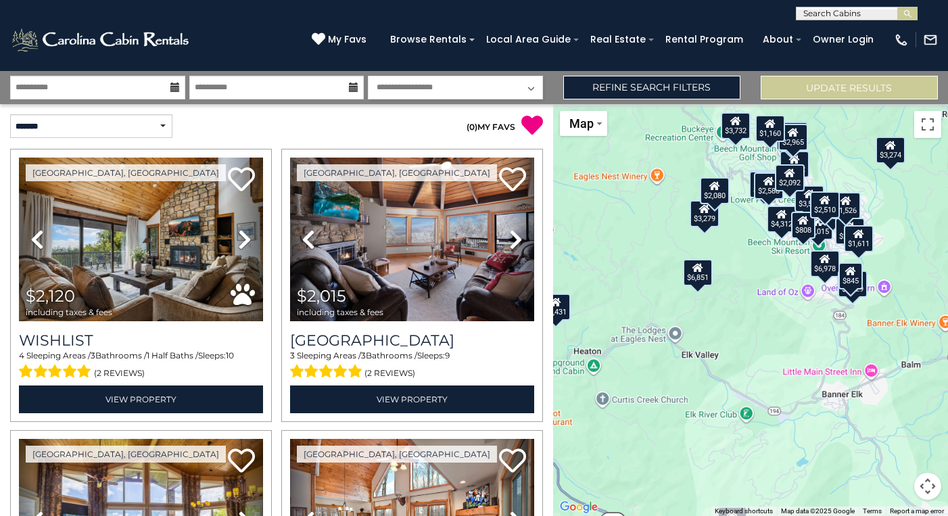
click at [789, 306] on div "$2,120 $2,015 $3,784 $2,588 $4,312 $2,588 $6,042 $3,274 $6,978 $6,851 $3,256 $3…" at bounding box center [750, 310] width 395 height 412
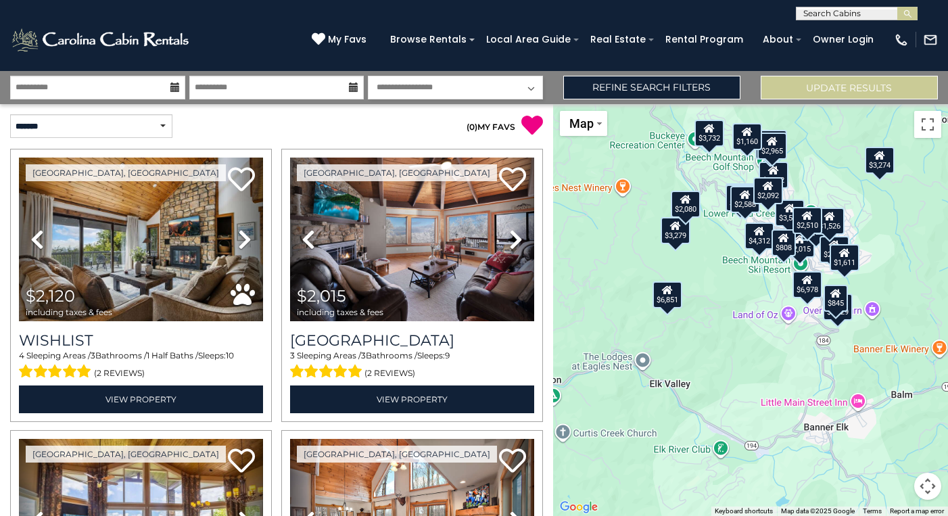
drag, startPoint x: 788, startPoint y: 277, endPoint x: 757, endPoint y: 310, distance: 45.0
click at [755, 316] on div "$2,120 $2,015 $3,784 $2,588 $4,312 $2,588 $6,042 $3,274 $6,978 $6,851 $3,256 $3…" at bounding box center [750, 310] width 395 height 412
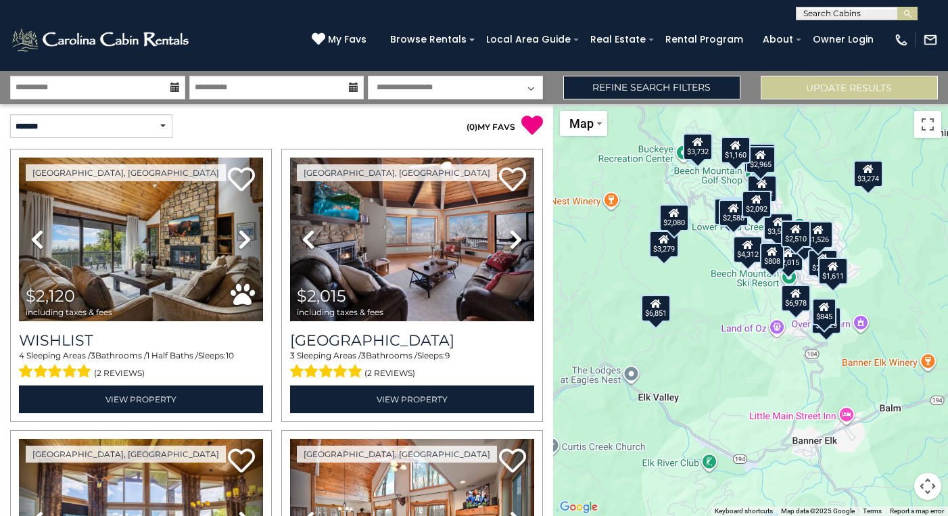
click at [750, 298] on div "$2,120 $2,015 $3,784 $2,588 $4,312 $2,588 $6,042 $3,274 $6,978 $6,851 $3,256 $3…" at bounding box center [750, 310] width 395 height 412
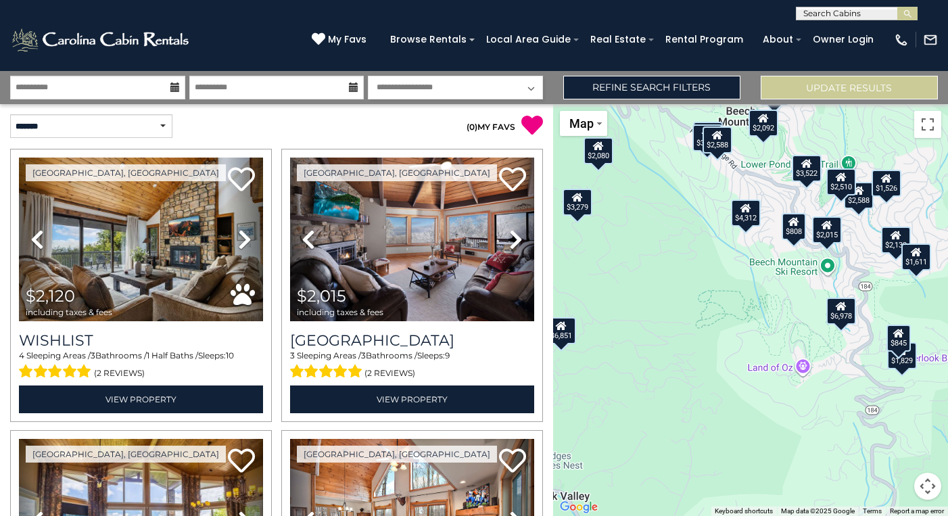
click at [762, 277] on div "$2,120 $2,015 $3,784 $2,588 $4,312 $2,588 $6,042 $3,274 $6,978 $6,851 $3,256 $3…" at bounding box center [750, 310] width 395 height 412
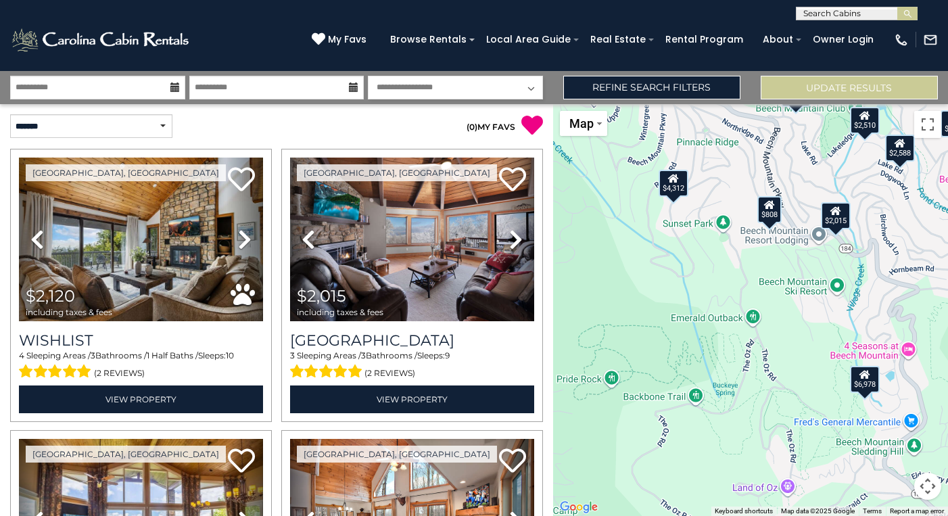
drag, startPoint x: 790, startPoint y: 273, endPoint x: 743, endPoint y: 294, distance: 51.8
click at [739, 293] on div "$2,120 $2,015 $3,784 $2,588 $4,312 $2,588 $6,042 $3,274 $6,978 $6,851 $3,256 $3…" at bounding box center [750, 310] width 395 height 412
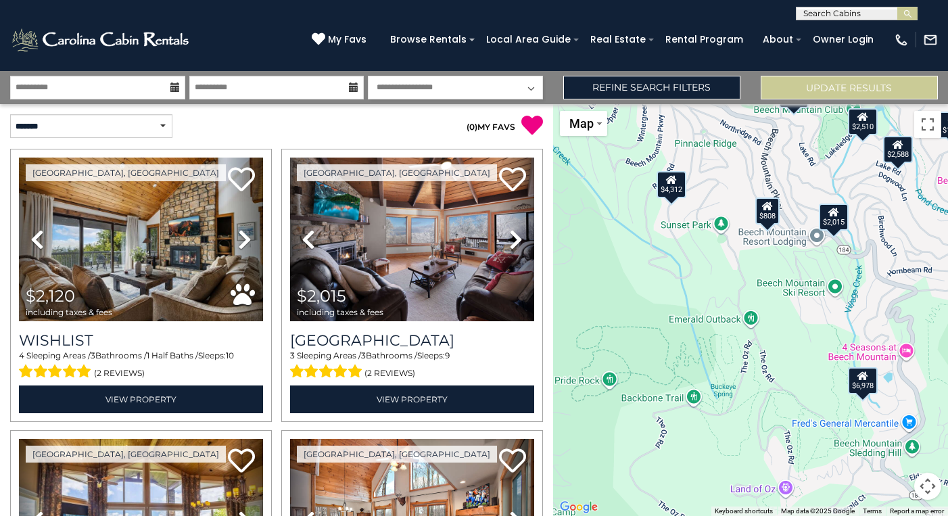
click at [789, 258] on div "$2,120 $2,015 $3,784 $2,588 $4,312 $2,588 $6,042 $3,274 $6,978 $6,851 $3,256 $3…" at bounding box center [750, 310] width 395 height 412
click at [789, 259] on div "$2,120 $2,015 $3,784 $2,588 $4,312 $2,588 $6,042 $3,274 $6,978 $6,851 $3,256 $3…" at bounding box center [750, 310] width 395 height 412
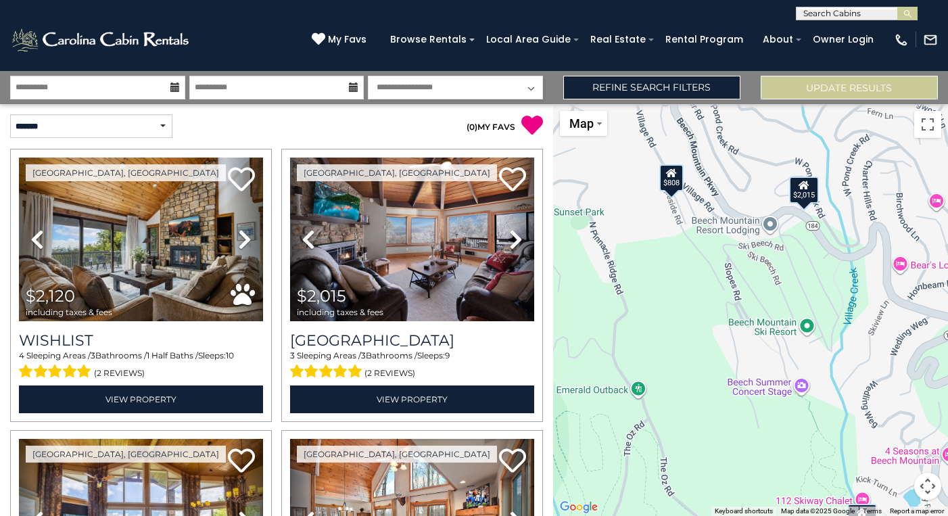
drag, startPoint x: 833, startPoint y: 273, endPoint x: 778, endPoint y: 276, distance: 54.2
click at [755, 275] on div "$2,120 $2,015 $3,784 $2,588 $4,312 $2,588 $6,042 $3,274 $6,978 $6,851 $3,256 $3…" at bounding box center [750, 310] width 395 height 412
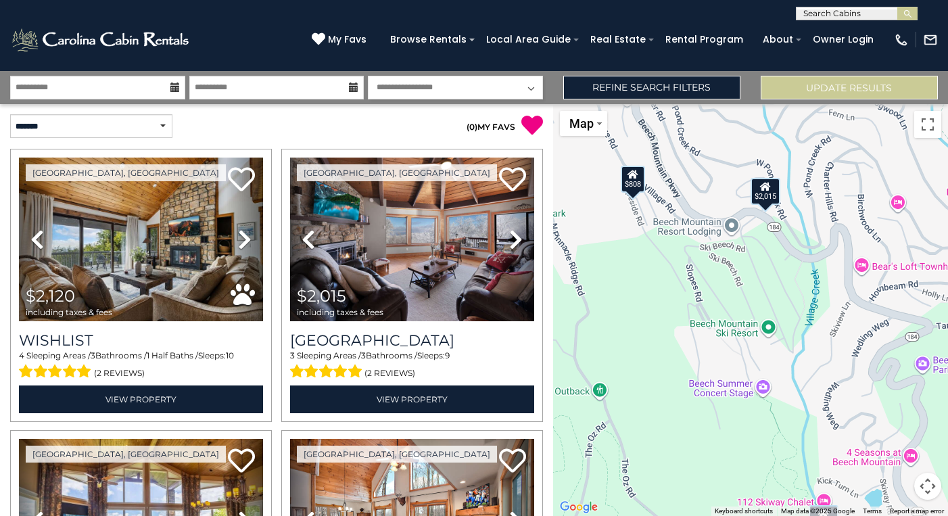
drag, startPoint x: 810, startPoint y: 277, endPoint x: 774, endPoint y: 279, distance: 35.2
click at [773, 278] on div "$2,120 $2,015 $3,784 $2,588 $4,312 $2,588 $6,042 $3,274 $6,978 $6,851 $3,256 $3…" at bounding box center [750, 310] width 395 height 412
click at [770, 195] on div "$2,015" at bounding box center [767, 191] width 30 height 27
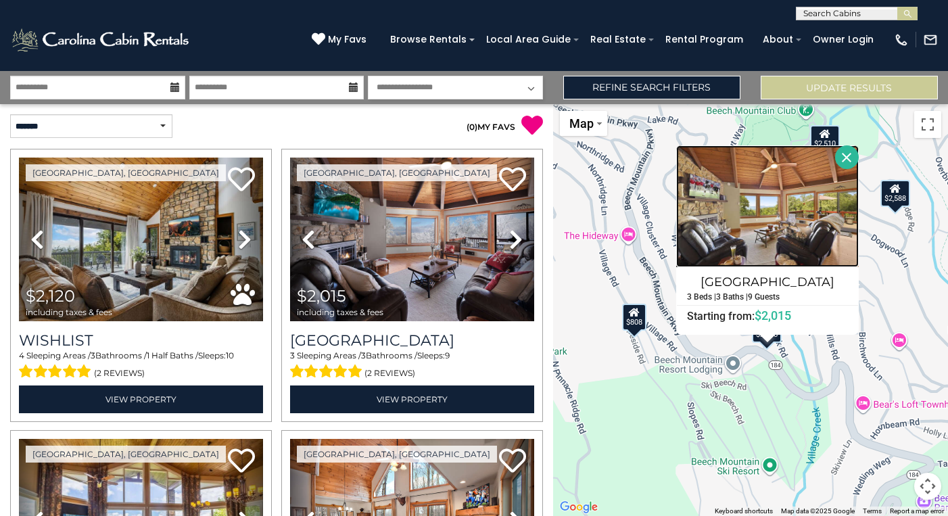
click at [770, 242] on img at bounding box center [767, 206] width 183 height 122
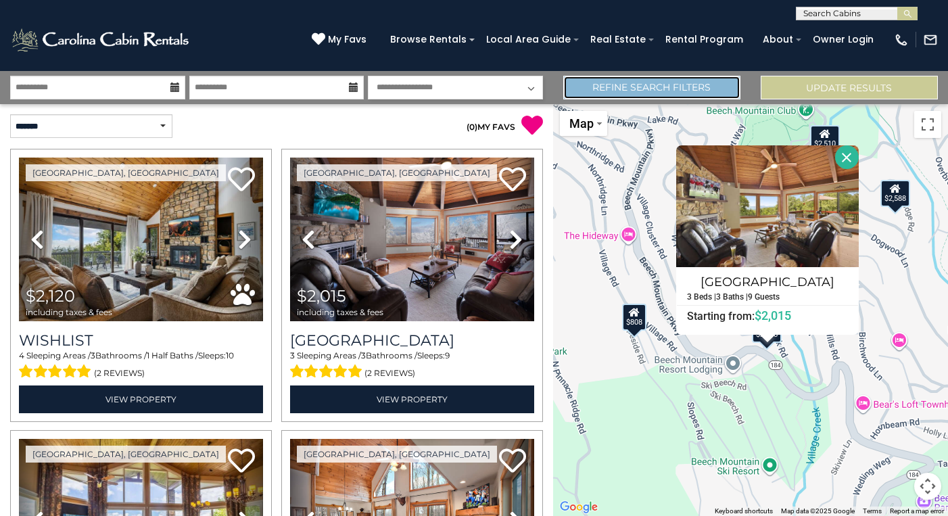
click at [672, 87] on link "Refine Search Filters" at bounding box center [651, 88] width 177 height 24
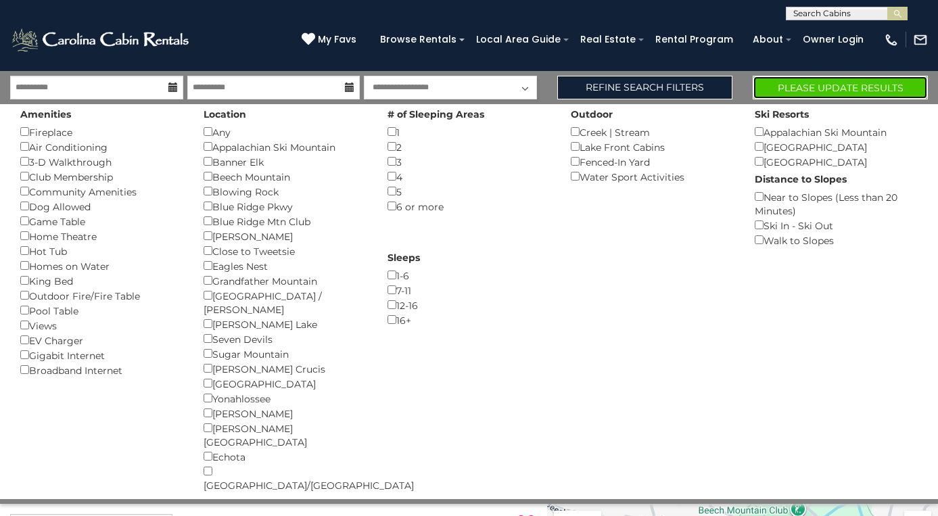
click at [830, 85] on button "Please Update Results" at bounding box center [840, 88] width 175 height 24
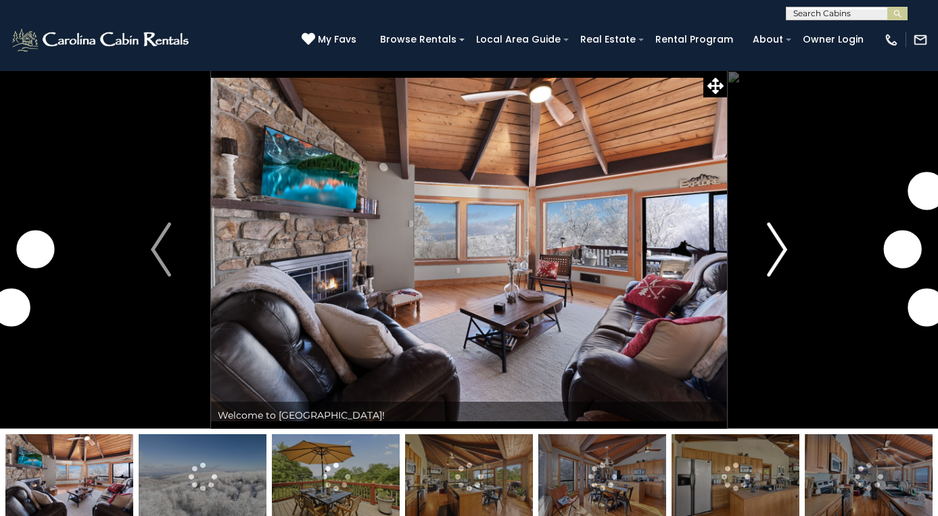
click at [770, 263] on img "Next" at bounding box center [777, 250] width 20 height 54
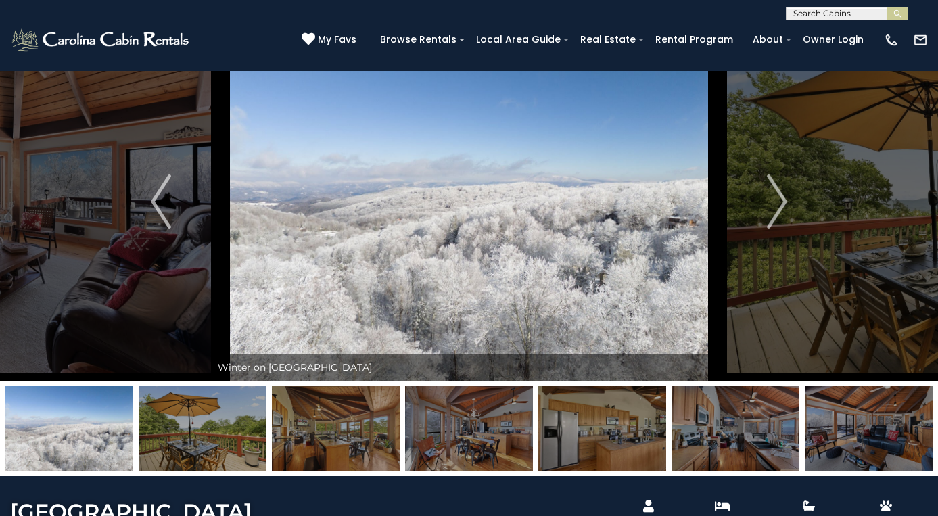
scroll to position [250, 0]
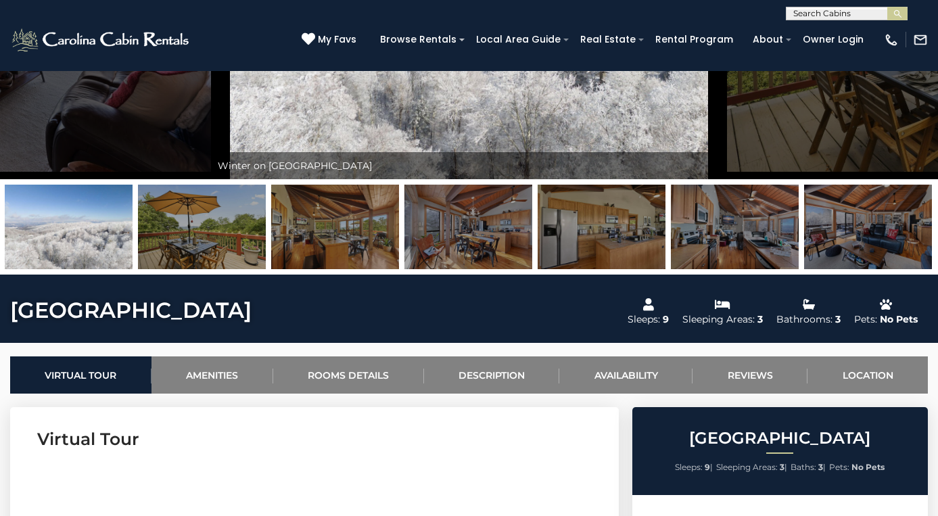
click at [606, 241] on img at bounding box center [602, 227] width 128 height 85
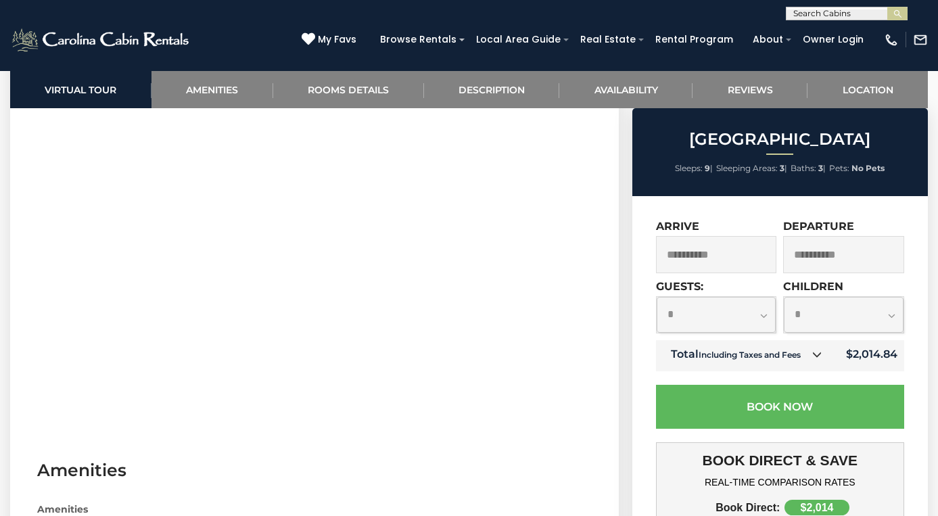
scroll to position [549, 0]
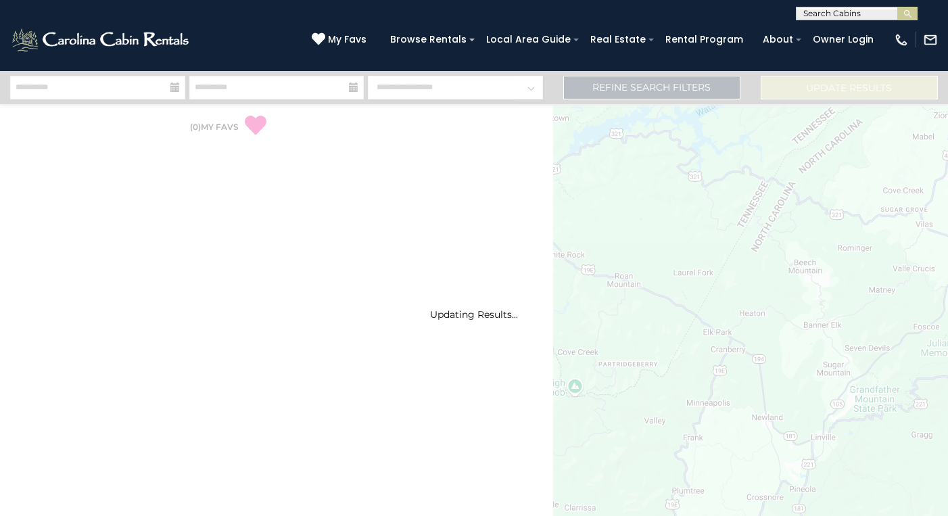
select select "*"
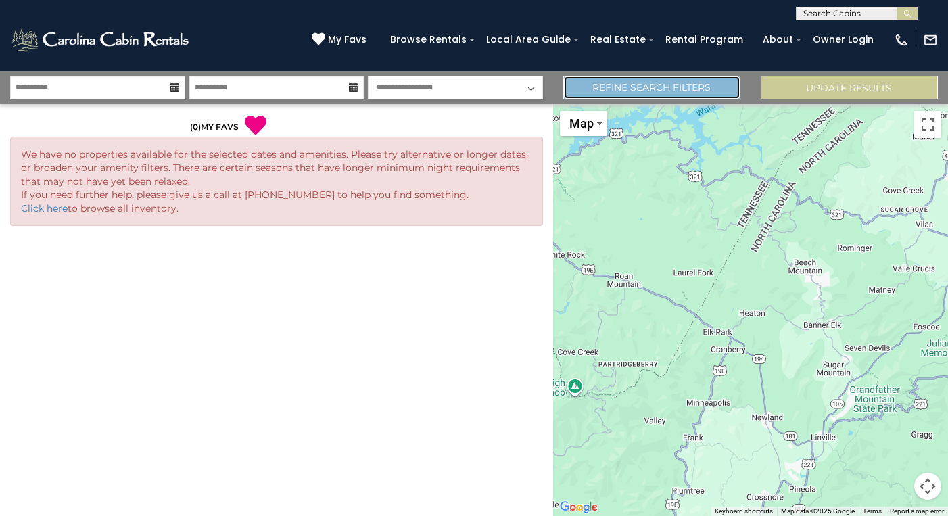
click at [695, 88] on link "Refine Search Filters" at bounding box center [651, 88] width 177 height 24
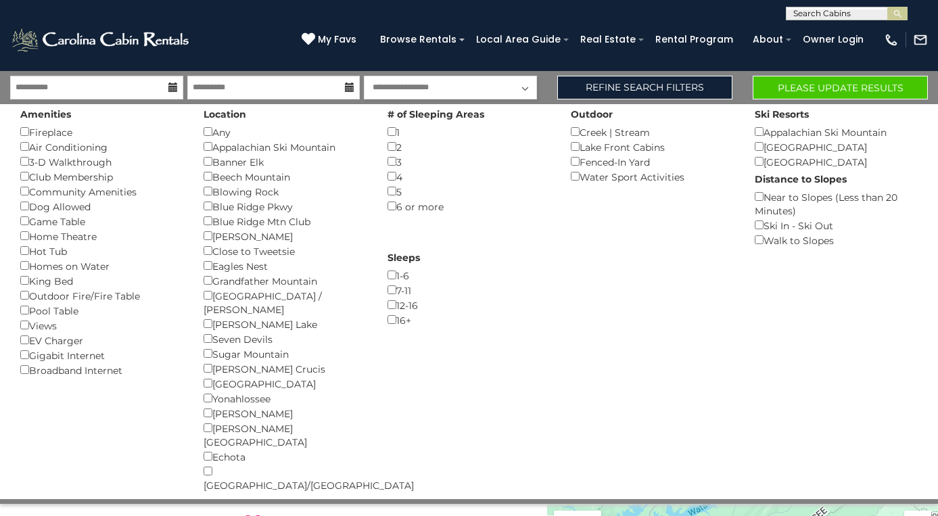
click at [394, 298] on div "12-16 ()" at bounding box center [469, 305] width 163 height 15
click at [814, 91] on button "Please Update Results" at bounding box center [840, 88] width 175 height 24
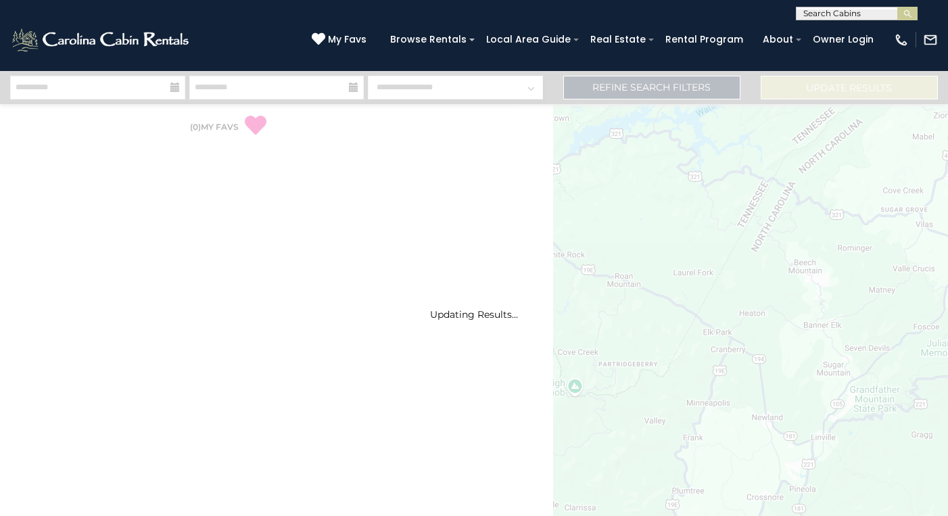
select select "*"
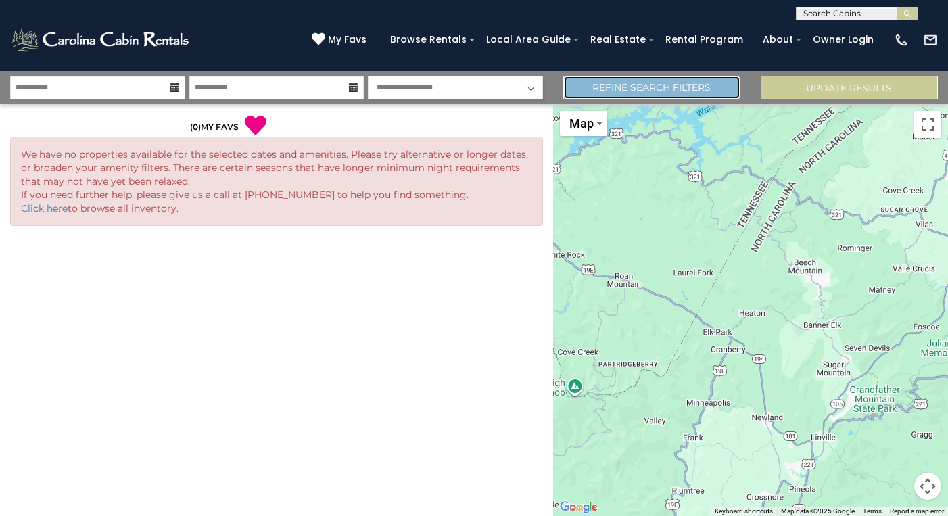
click at [684, 94] on link "Refine Search Filters" at bounding box center [651, 88] width 177 height 24
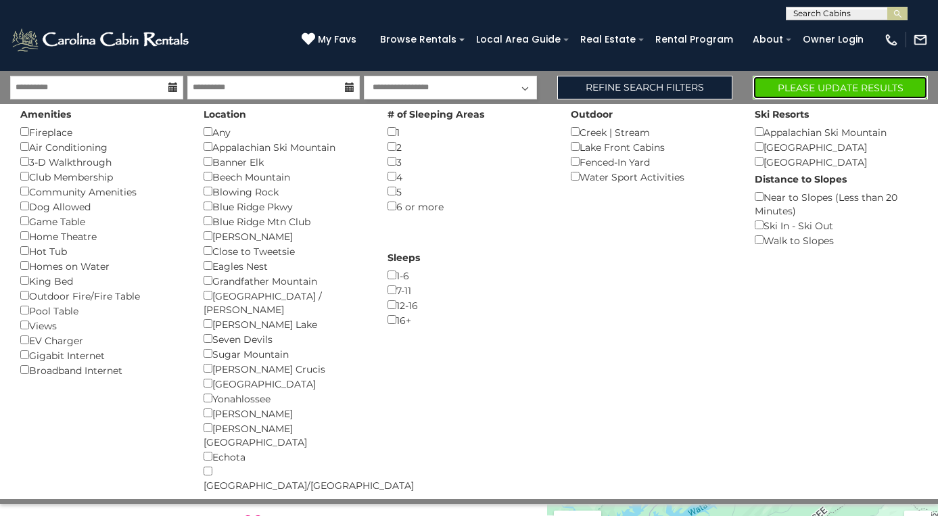
click at [807, 89] on button "Please Update Results" at bounding box center [840, 88] width 175 height 24
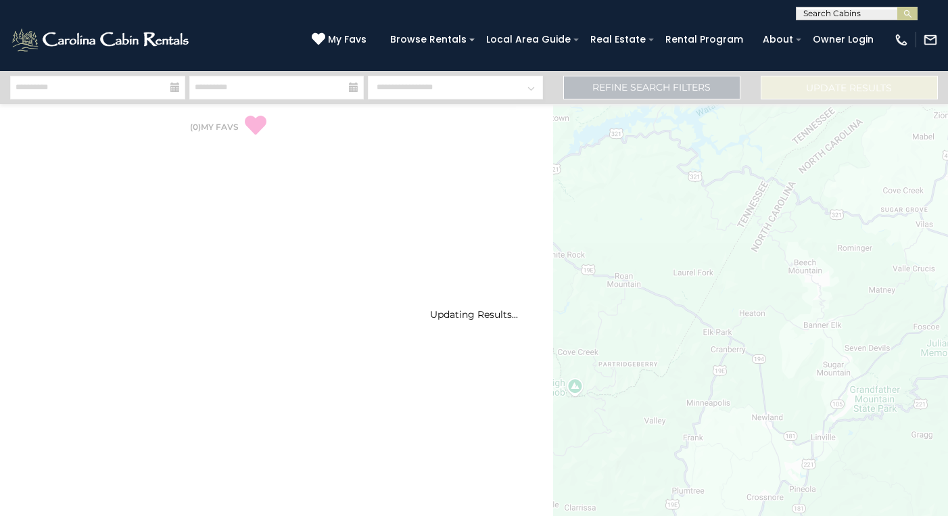
select select "*"
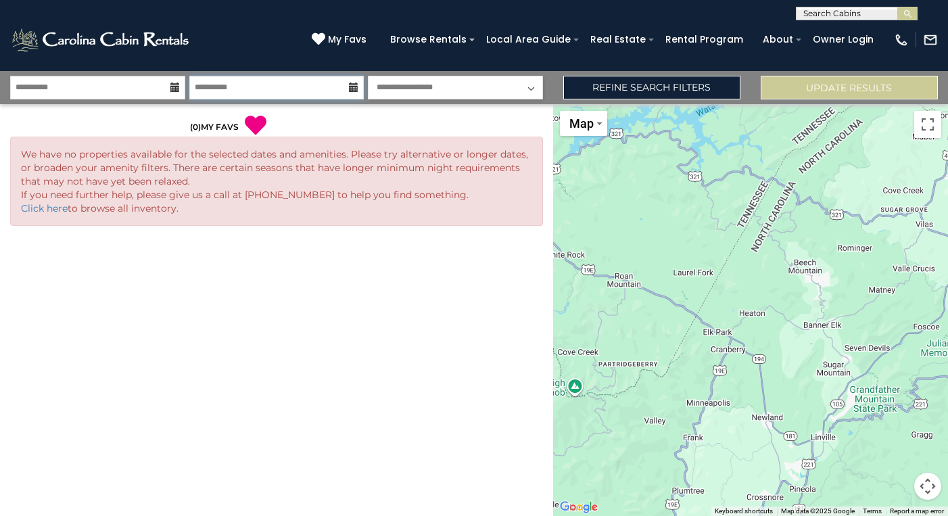
click at [292, 86] on input "**********" at bounding box center [276, 88] width 175 height 24
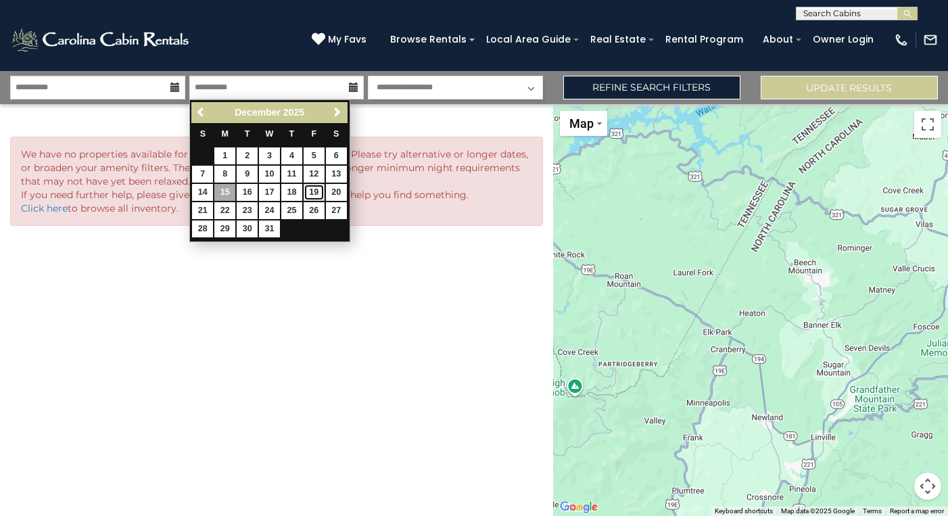
click at [310, 192] on link "19" at bounding box center [314, 192] width 21 height 17
type input "********"
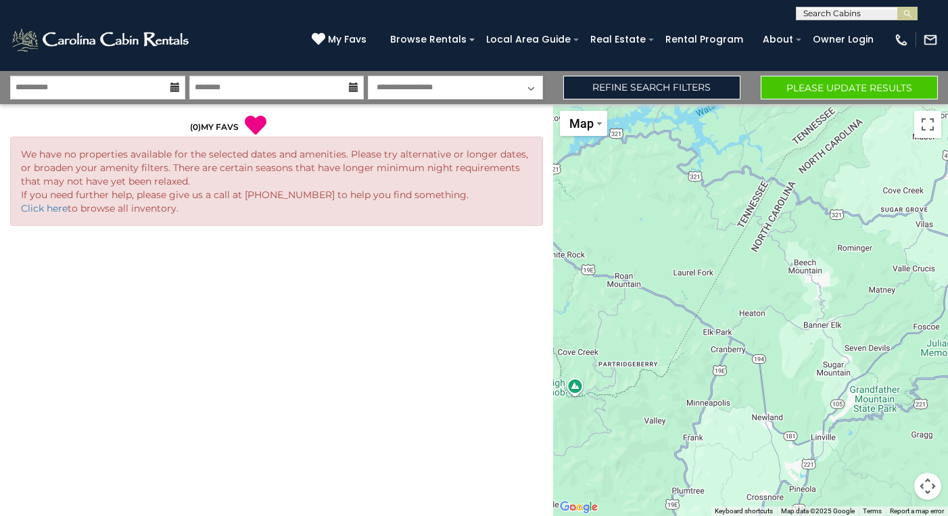
click at [810, 101] on div "**********" at bounding box center [474, 87] width 948 height 33
click at [810, 98] on button "Please Update Results" at bounding box center [849, 88] width 177 height 24
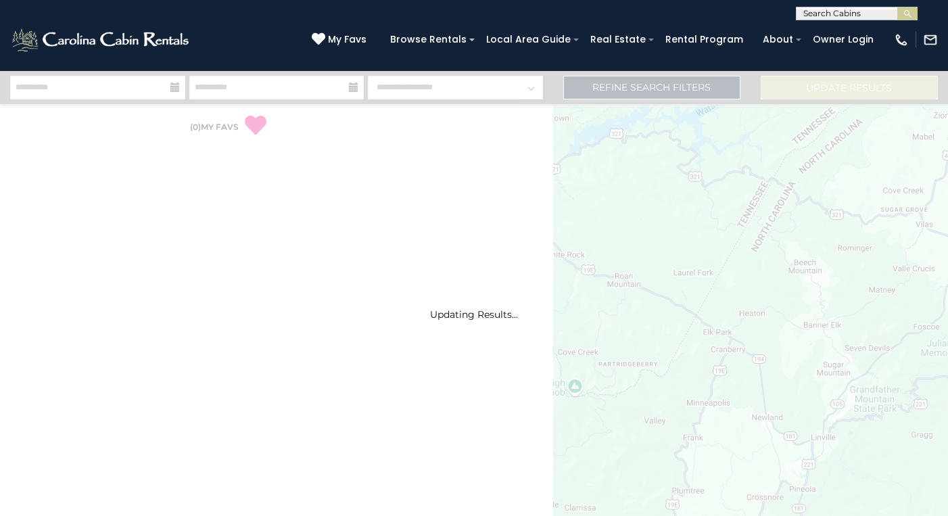
select select "*"
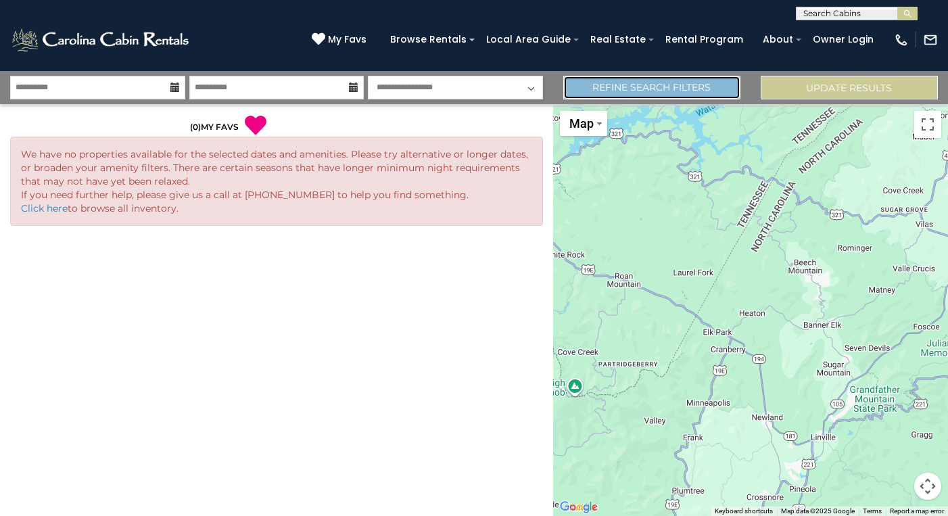
click at [628, 81] on link "Refine Search Filters" at bounding box center [651, 88] width 177 height 24
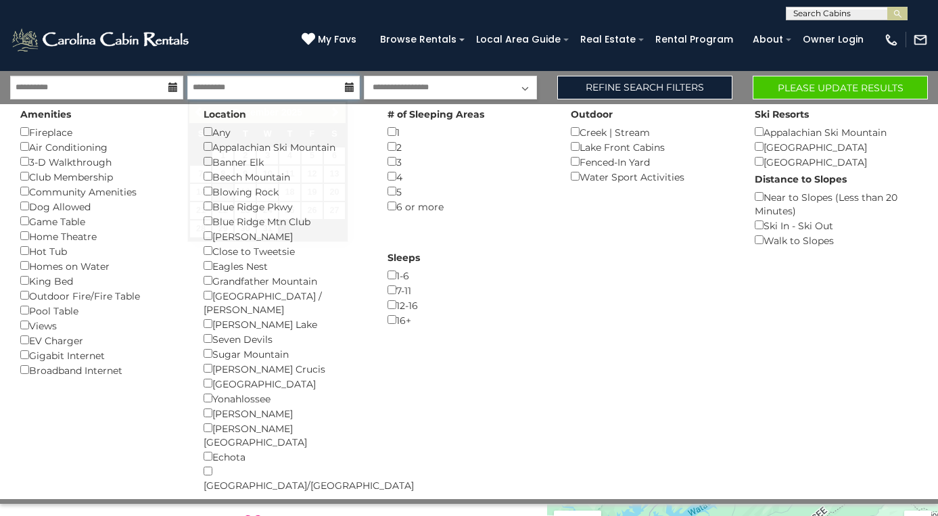
click at [292, 87] on input "**********" at bounding box center [273, 88] width 173 height 24
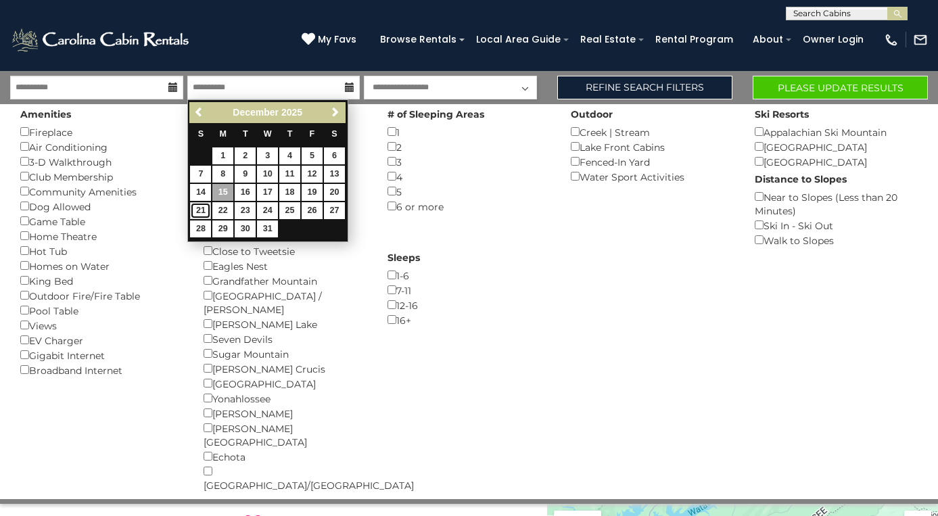
click at [204, 208] on link "21" at bounding box center [200, 210] width 21 height 17
type input "********"
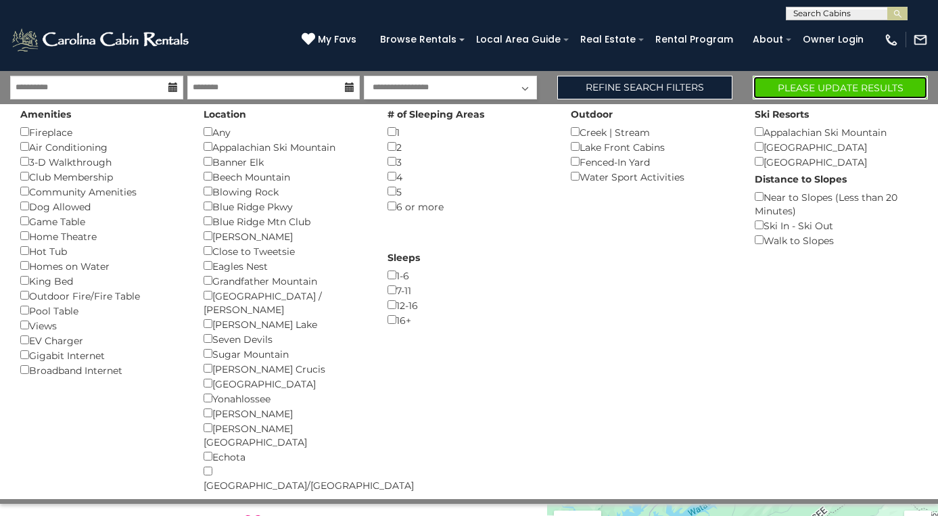
click at [793, 83] on button "Please Update Results" at bounding box center [840, 88] width 175 height 24
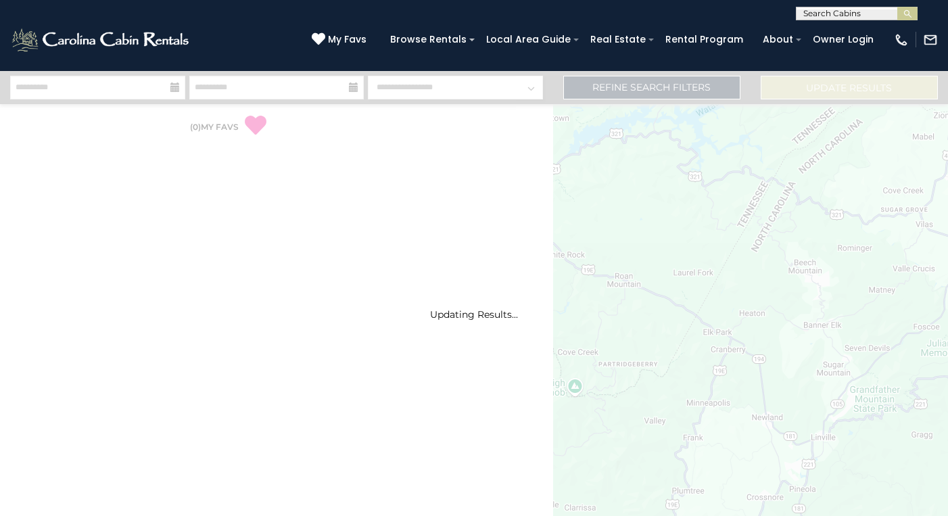
select select "*"
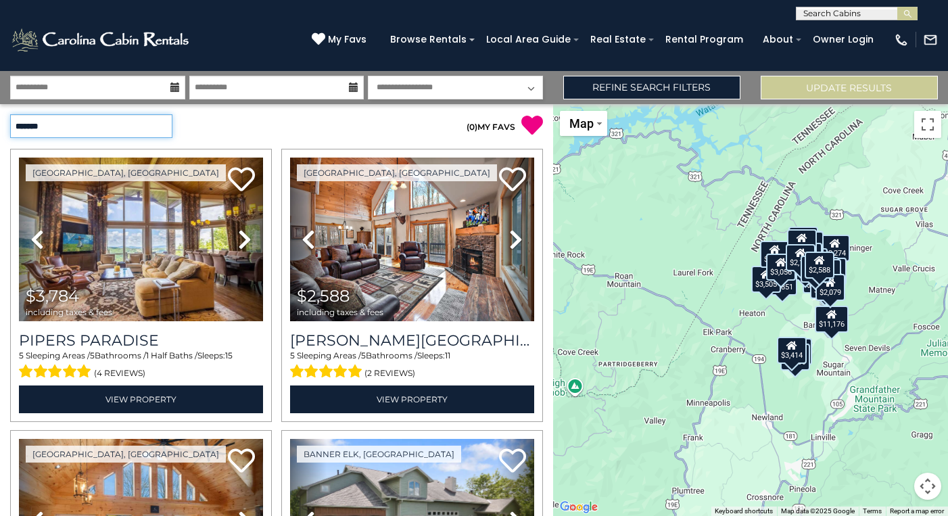
click at [111, 123] on select "**********" at bounding box center [91, 126] width 162 height 24
click at [10, 114] on select "**********" at bounding box center [91, 126] width 162 height 24
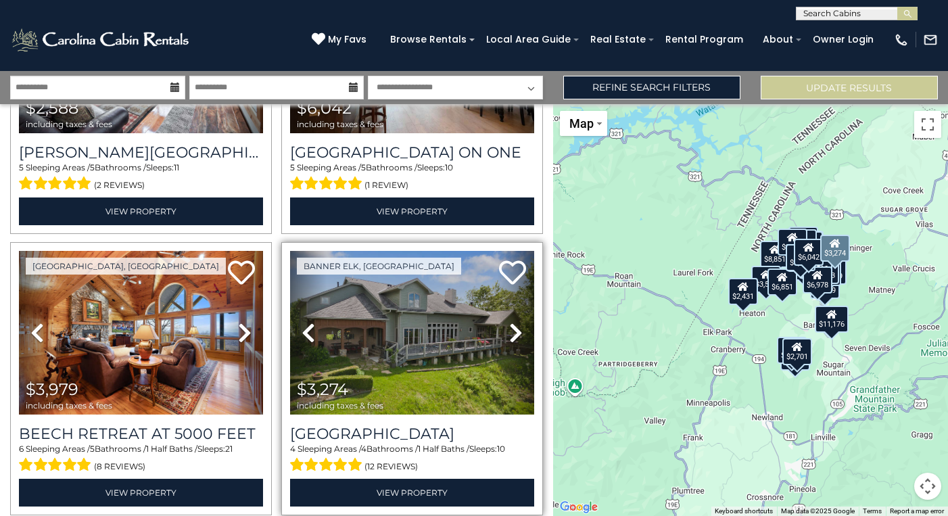
scroll to position [543, 0]
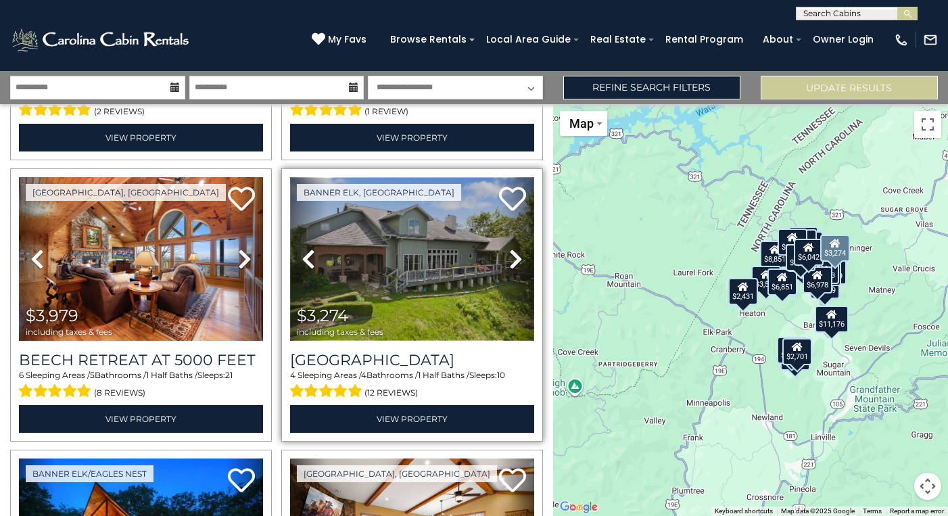
click at [411, 260] on img at bounding box center [412, 259] width 244 height 164
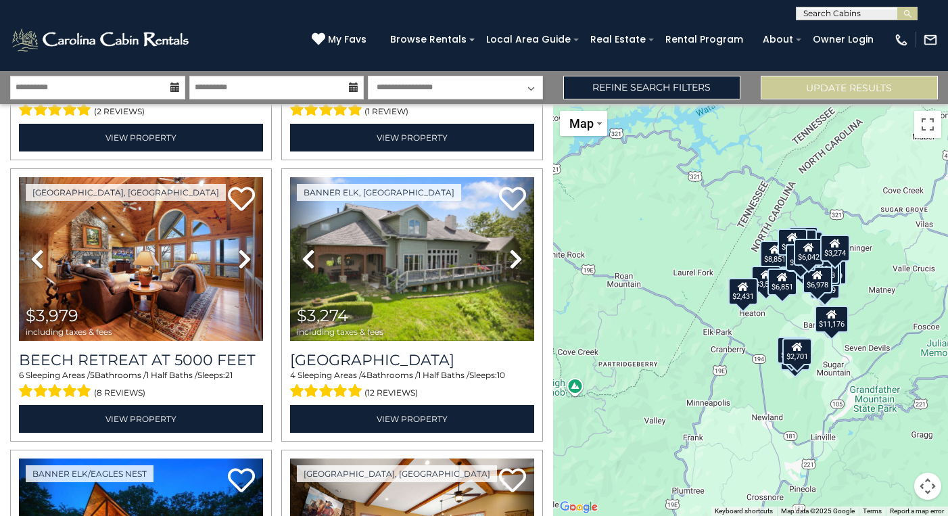
click at [803, 301] on div "$6,978 $3,784 $2,588 $6,042 $3,979 $3,274 $8,851 $4,312 $3,505 $2,959 $6,851 $3…" at bounding box center [750, 310] width 395 height 412
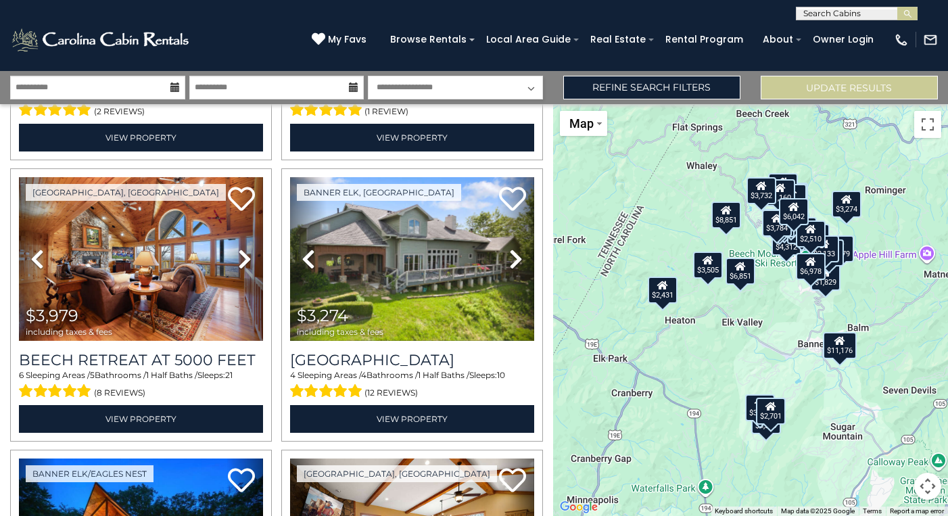
drag, startPoint x: 795, startPoint y: 317, endPoint x: 786, endPoint y: 312, distance: 10.3
click at [768, 314] on div "$6,978 $3,784 $2,588 $6,042 $3,979 $3,274 $8,851 $4,312 $3,505 $2,959 $6,851 $3…" at bounding box center [750, 310] width 395 height 412
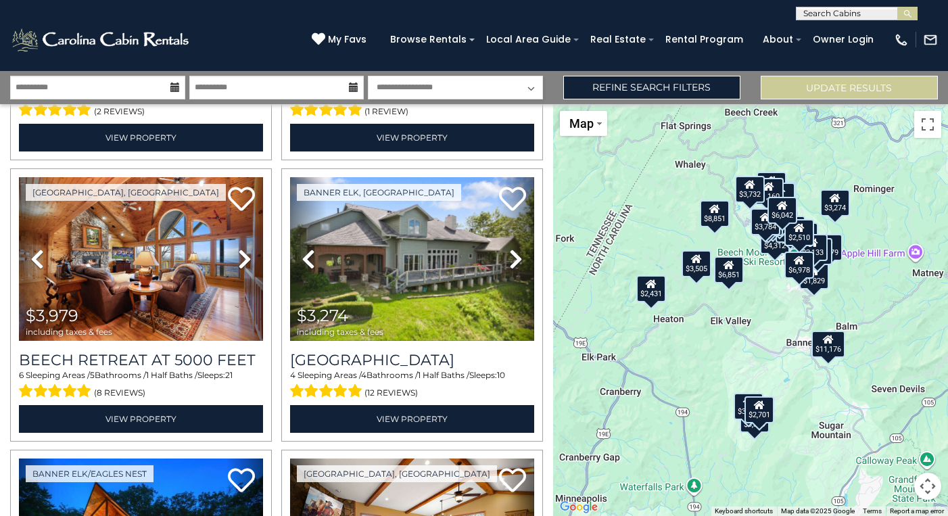
click at [791, 300] on div "$6,978 $3,784 $2,588 $6,042 $3,979 $3,274 $8,851 $4,312 $3,505 $2,959 $6,851 $3…" at bounding box center [750, 310] width 395 height 412
click at [790, 300] on div "$6,978 $3,784 $2,588 $6,042 $3,979 $3,274 $8,851 $4,312 $3,505 $2,959 $6,851 $3…" at bounding box center [750, 310] width 395 height 412
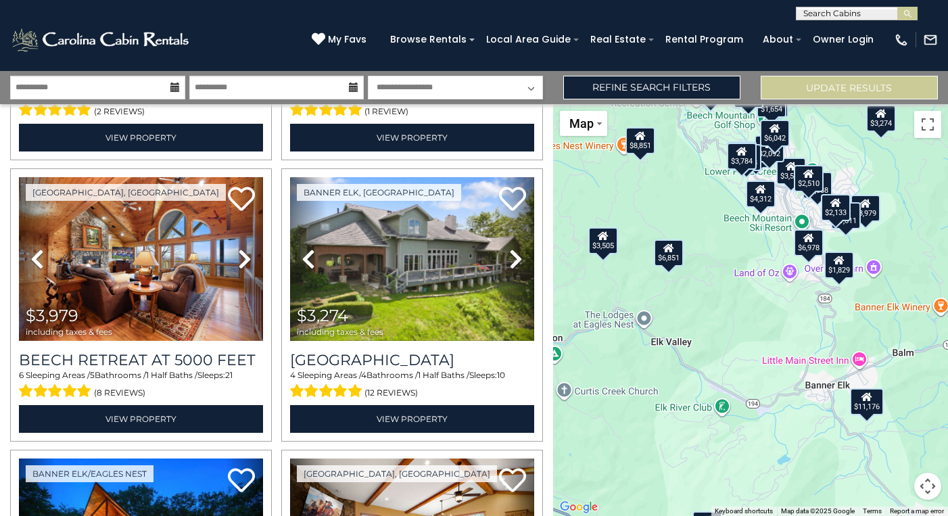
click at [764, 227] on div "$6,978 $3,784 $2,588 $6,042 $3,979 $3,274 $8,851 $4,312 $3,505 $2,959 $6,851 $3…" at bounding box center [750, 310] width 395 height 412
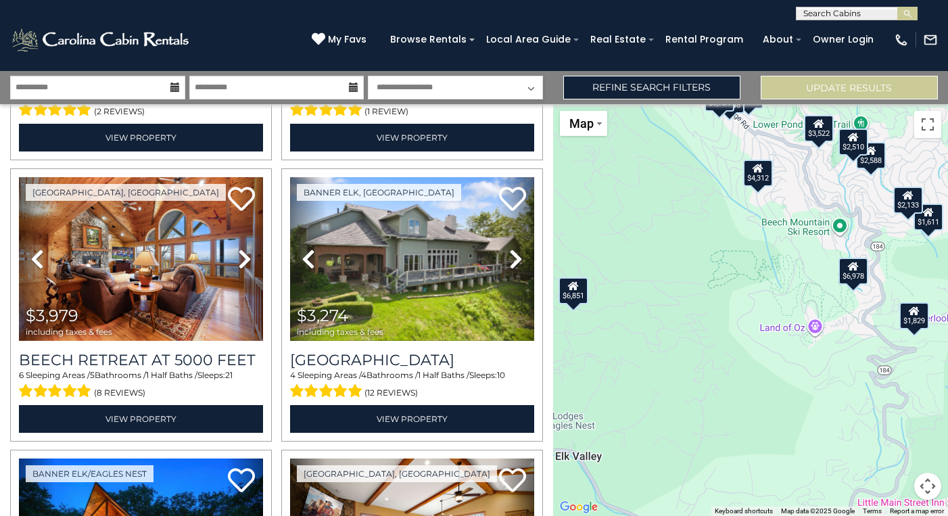
click at [756, 218] on div "$6,978 $3,784 $2,588 $6,042 $3,979 $3,274 $8,851 $4,312 $3,505 $2,959 $6,851 $3…" at bounding box center [750, 310] width 395 height 412
click at [756, 217] on div "$6,978 $3,784 $2,588 $6,042 $3,979 $3,274 $8,851 $4,312 $3,505 $2,959 $6,851 $3…" at bounding box center [750, 310] width 395 height 412
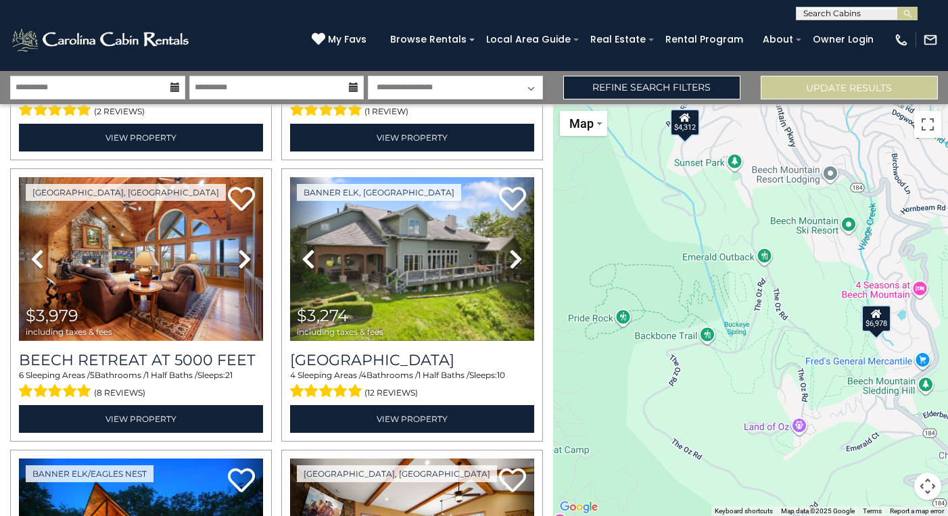
drag, startPoint x: 798, startPoint y: 256, endPoint x: 695, endPoint y: 230, distance: 106.6
click at [693, 231] on div "$6,978 $3,784 $2,588 $6,042 $3,979 $3,274 $8,851 $4,312 $3,505 $2,959 $6,851 $3…" at bounding box center [750, 310] width 395 height 412
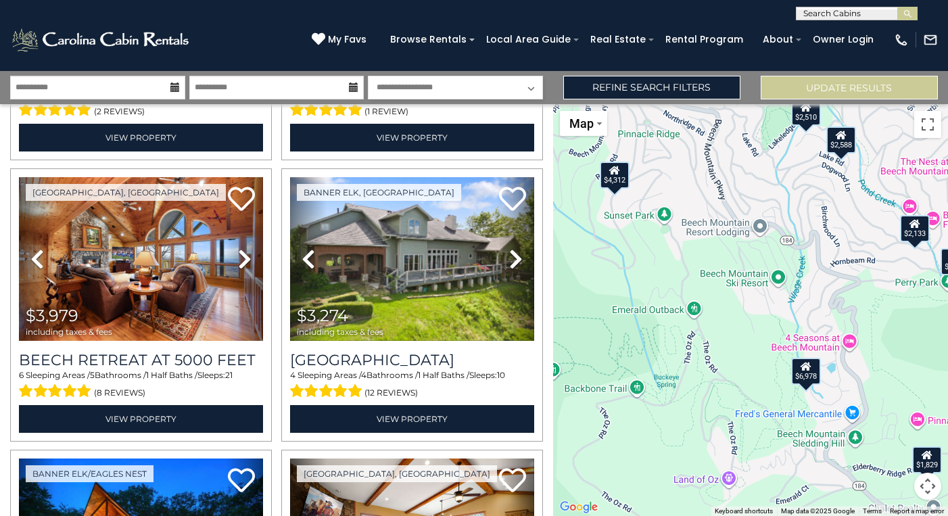
drag, startPoint x: 769, startPoint y: 225, endPoint x: 743, endPoint y: 281, distance: 61.1
click at [739, 283] on div "$6,978 $3,784 $2,588 $6,042 $3,979 $3,274 $8,851 $4,312 $3,505 $2,959 $6,851 $3…" at bounding box center [750, 310] width 395 height 412
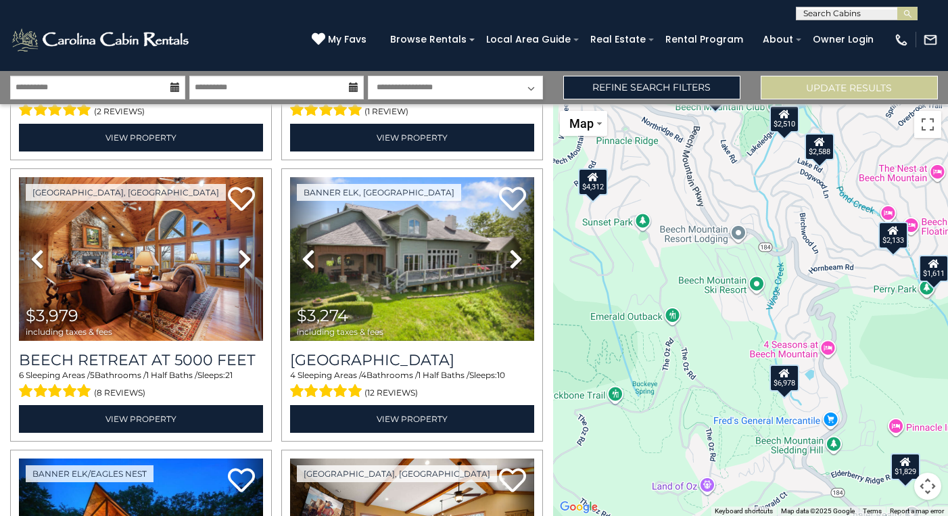
drag, startPoint x: 763, startPoint y: 250, endPoint x: 736, endPoint y: 259, distance: 28.4
click at [736, 260] on div "$6,978 $3,784 $2,588 $6,042 $3,979 $3,274 $8,851 $4,312 $3,505 $2,959 $6,851 $3…" at bounding box center [750, 310] width 395 height 412
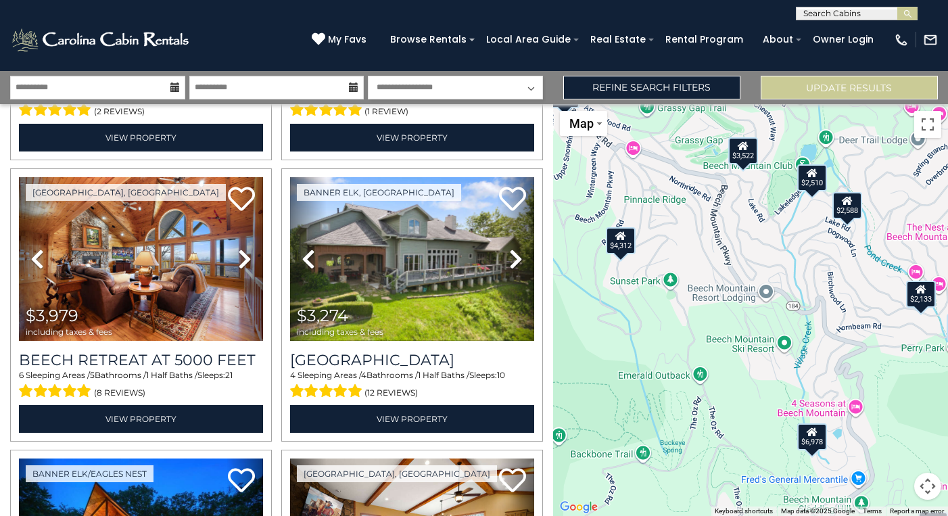
drag, startPoint x: 686, startPoint y: 265, endPoint x: 672, endPoint y: 285, distance: 23.8
click at [716, 314] on div "$6,978 $3,784 $2,588 $6,042 $3,979 $3,274 $8,851 $4,312 $3,505 $2,959 $6,851 $3…" at bounding box center [750, 310] width 395 height 412
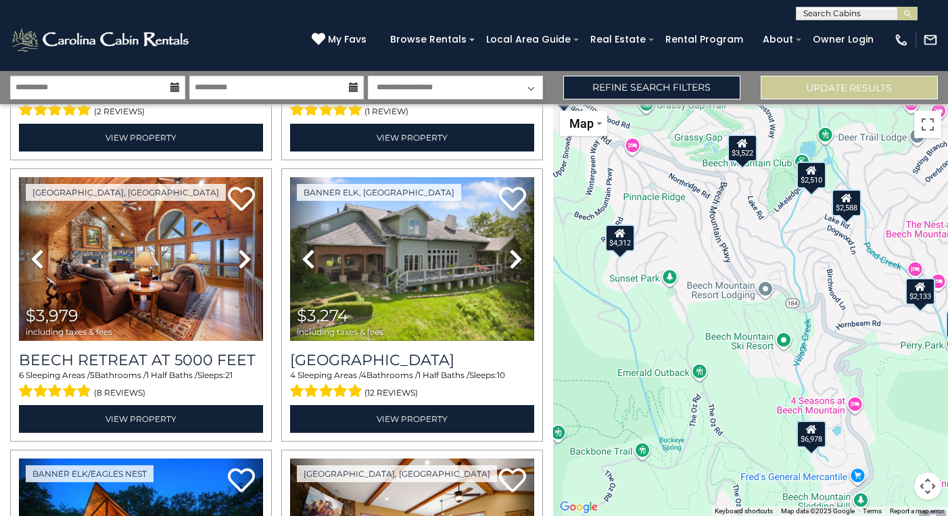
click at [625, 237] on icon at bounding box center [620, 232] width 11 height 9
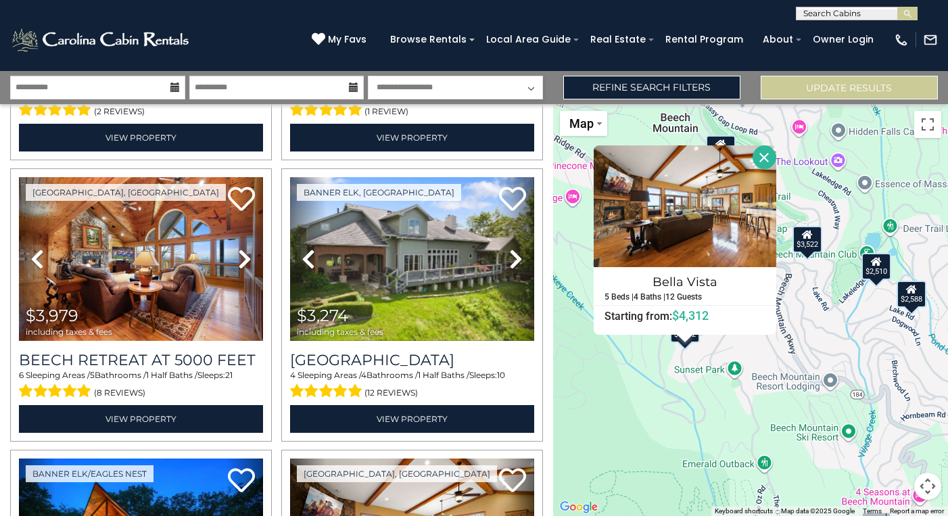
click at [829, 331] on div "$6,978 $3,784 $2,588 $6,042 $3,979 $3,274 $8,851 $4,312 $3,505 $2,959 $6,851 $3…" at bounding box center [750, 310] width 395 height 412
click at [791, 340] on div "$6,978 $3,784 $2,588 $6,042 $3,979 $3,274 $8,851 $4,312 $3,505 $2,959 $6,851 $3…" at bounding box center [750, 310] width 395 height 412
click at [845, 304] on div "$6,978 $3,784 $2,588 $6,042 $3,979 $3,274 $8,851 $4,312 $3,505 $2,959 $6,851 $3…" at bounding box center [750, 310] width 395 height 412
click at [877, 270] on div "$2,510" at bounding box center [877, 266] width 30 height 27
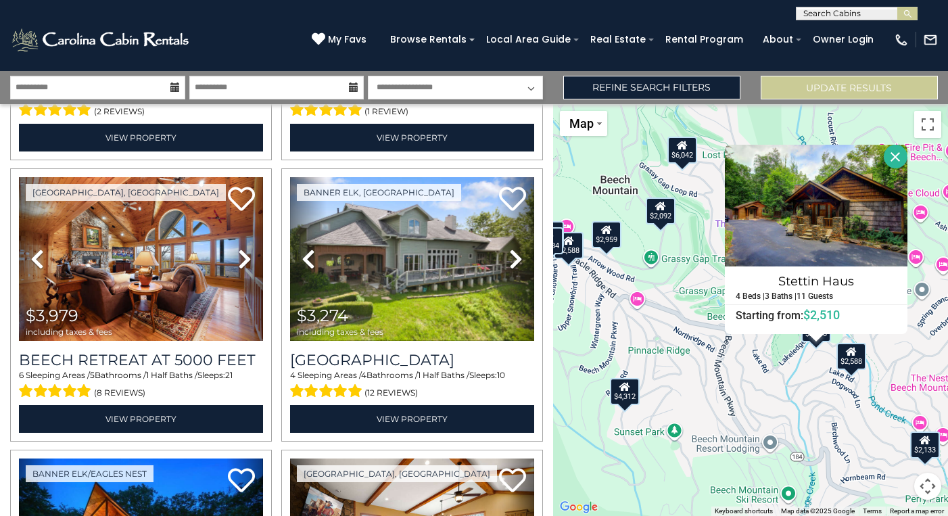
click at [856, 356] on div "$2,588" at bounding box center [852, 355] width 30 height 27
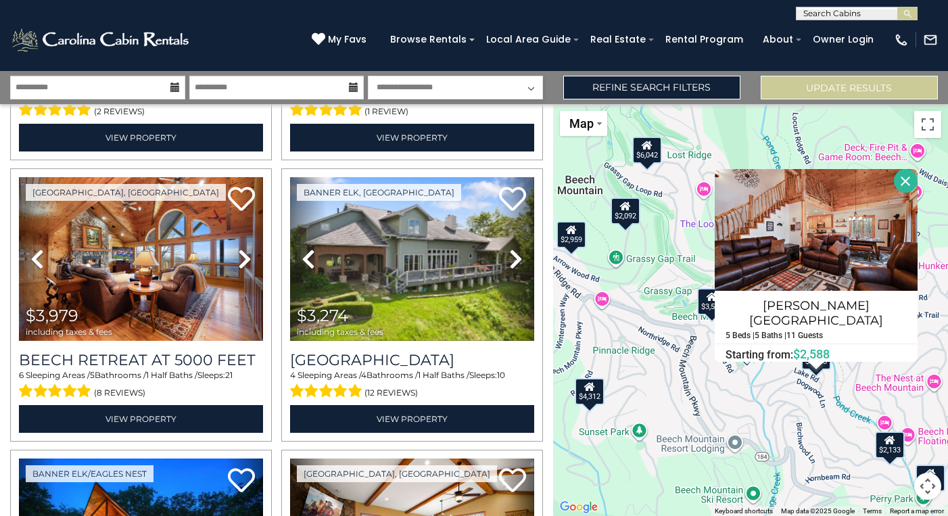
click at [712, 299] on icon at bounding box center [712, 296] width 11 height 9
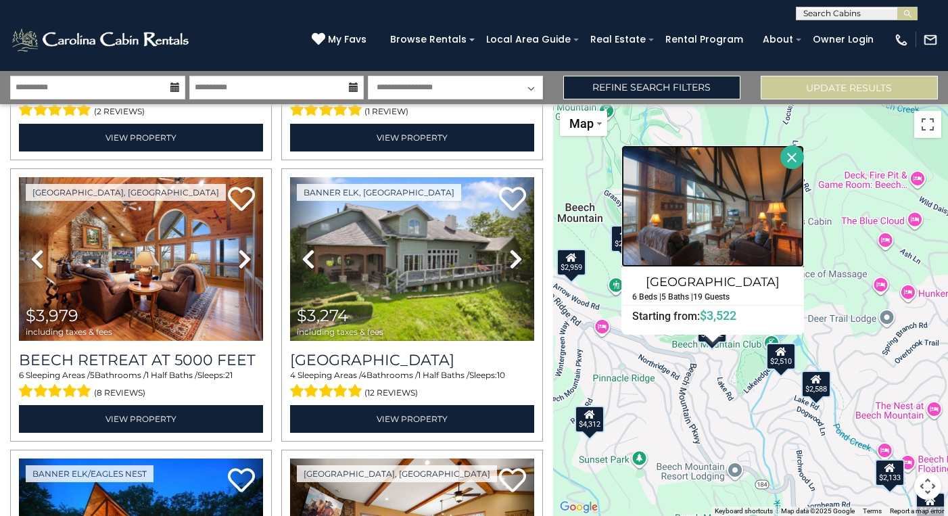
click at [742, 239] on img at bounding box center [713, 206] width 183 height 122
click at [827, 256] on div "$6,978 $3,784 $2,588 $6,042 $3,979 $3,274 $8,851 $4,312 $3,505 $2,959 $6,851 $3…" at bounding box center [750, 310] width 395 height 412
click at [822, 252] on div "$6,978 $3,784 $2,588 $6,042 $3,979 $3,274 $8,851 $4,312 $3,505 $2,959 $6,851 $3…" at bounding box center [750, 310] width 395 height 412
click at [789, 158] on button "Close" at bounding box center [792, 157] width 24 height 24
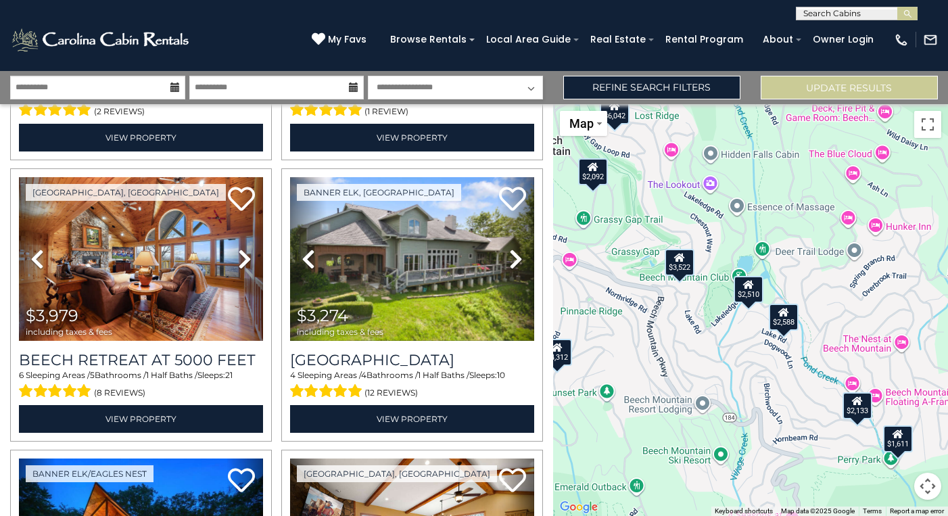
drag, startPoint x: 847, startPoint y: 362, endPoint x: 814, endPoint y: 296, distance: 73.2
click at [814, 296] on div "$6,978 $3,784 $2,588 $6,042 $3,979 $3,274 $8,851 $4,312 $3,505 $2,959 $6,851 $3…" at bounding box center [750, 310] width 395 height 412
click at [862, 411] on div "$2,133" at bounding box center [858, 405] width 30 height 27
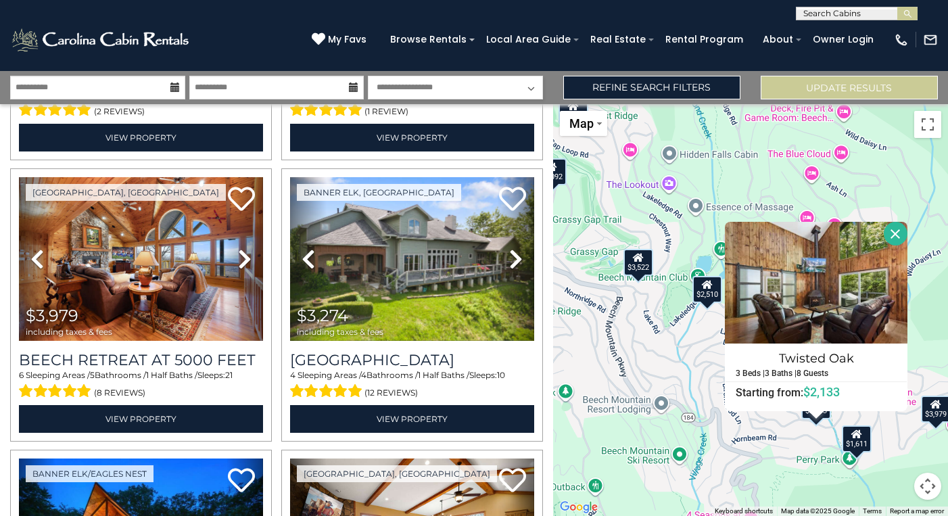
click at [676, 360] on div "$6,978 $3,784 $2,588 $6,042 $3,979 $3,274 $8,851 $4,312 $3,505 $2,959 $6,851 $3…" at bounding box center [750, 310] width 395 height 412
click at [895, 233] on button "Close" at bounding box center [896, 234] width 24 height 24
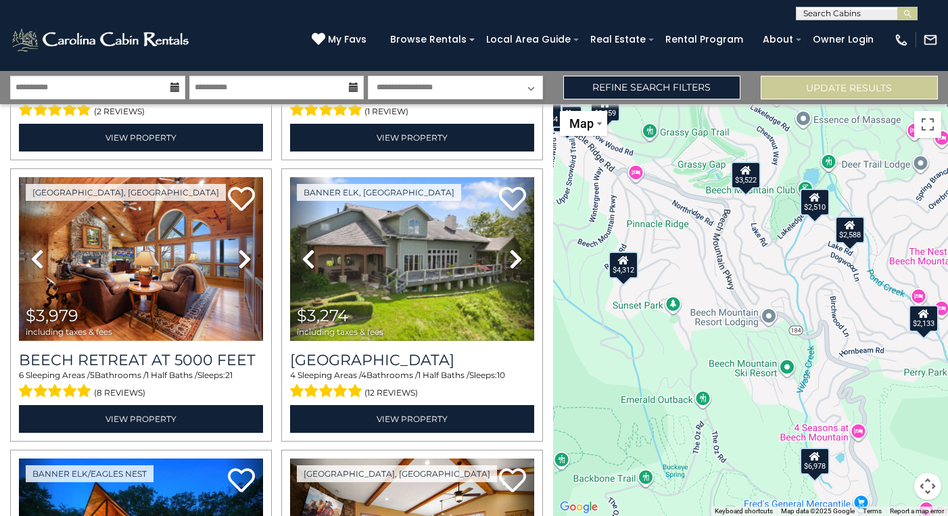
drag, startPoint x: 686, startPoint y: 360, endPoint x: 760, endPoint y: 281, distance: 108.6
click at [761, 281] on div "$6,978 $3,784 $2,588 $6,042 $3,979 $3,274 $8,851 $4,312 $3,505 $2,959 $6,851 $3…" at bounding box center [750, 310] width 395 height 412
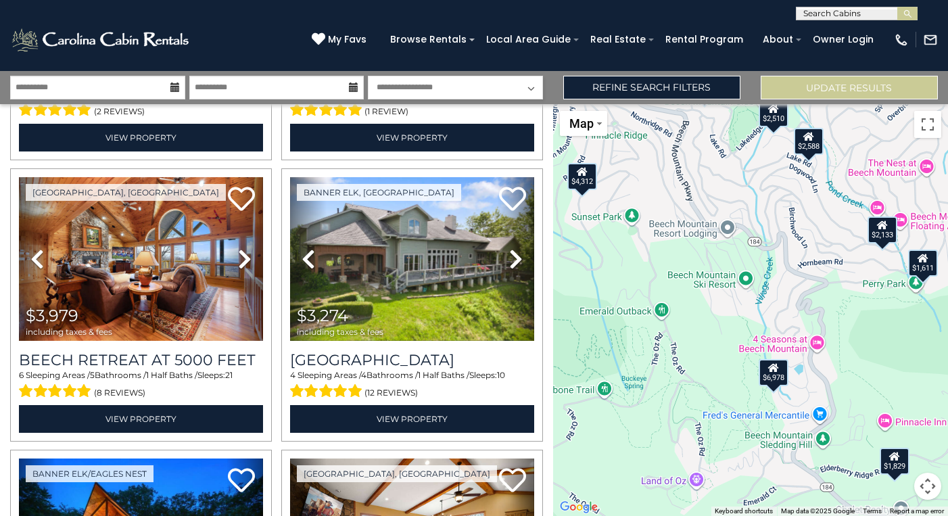
drag, startPoint x: 779, startPoint y: 420, endPoint x: 744, endPoint y: 338, distance: 89.1
click at [744, 338] on div "$6,978 $3,784 $2,588 $6,042 $3,979 $3,274 $8,851 $4,312 $3,505 $2,959 $6,851 $3…" at bounding box center [750, 310] width 395 height 412
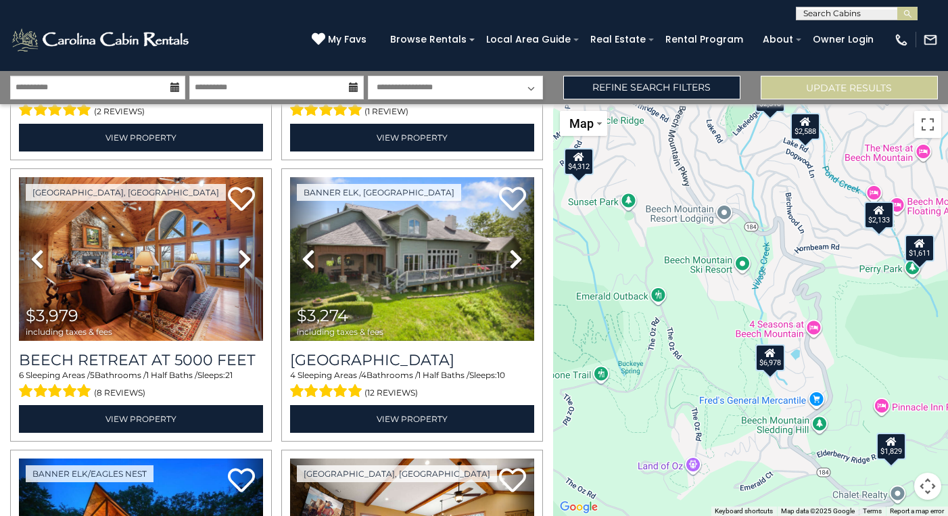
drag, startPoint x: 790, startPoint y: 395, endPoint x: 766, endPoint y: 362, distance: 41.1
click at [766, 361] on div "$6,978 $3,784 $2,588 $6,042 $3,979 $3,274 $8,851 $4,312 $3,505 $2,959 $6,851 $3…" at bounding box center [750, 310] width 395 height 412
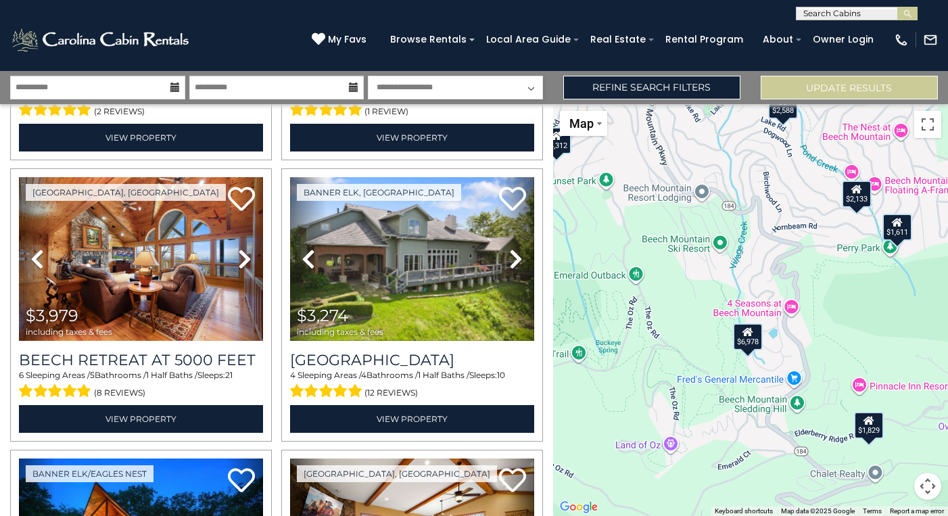
click at [873, 427] on div "$1,829" at bounding box center [869, 424] width 30 height 27
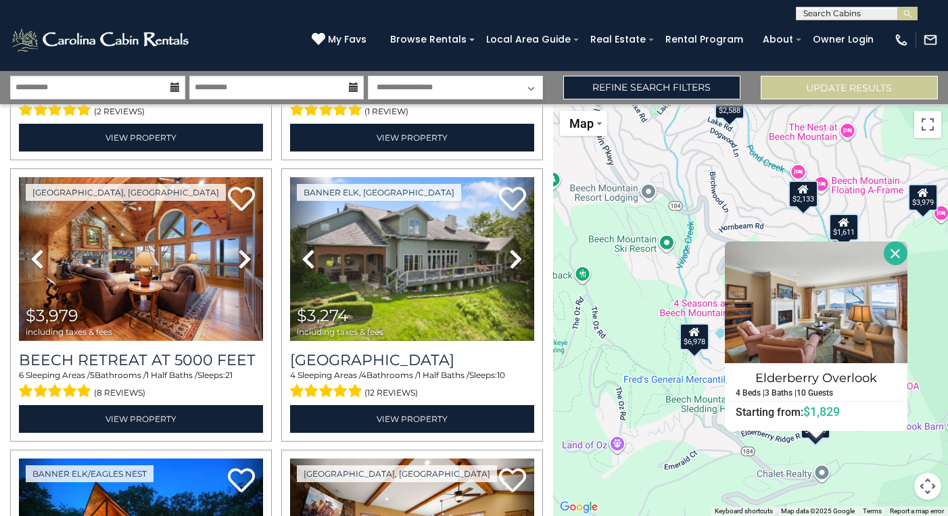
click at [683, 399] on div "$6,978 $3,784 $2,588 $6,042 $3,979 $3,274 $8,851 $4,312 $3,505 $2,959 $6,851 $3…" at bounding box center [750, 310] width 395 height 412
click at [666, 375] on div "$6,978 $3,784 $2,588 $6,042 $3,979 $3,274 $8,851 $4,312 $3,505 $2,959 $6,851 $3…" at bounding box center [750, 310] width 395 height 412
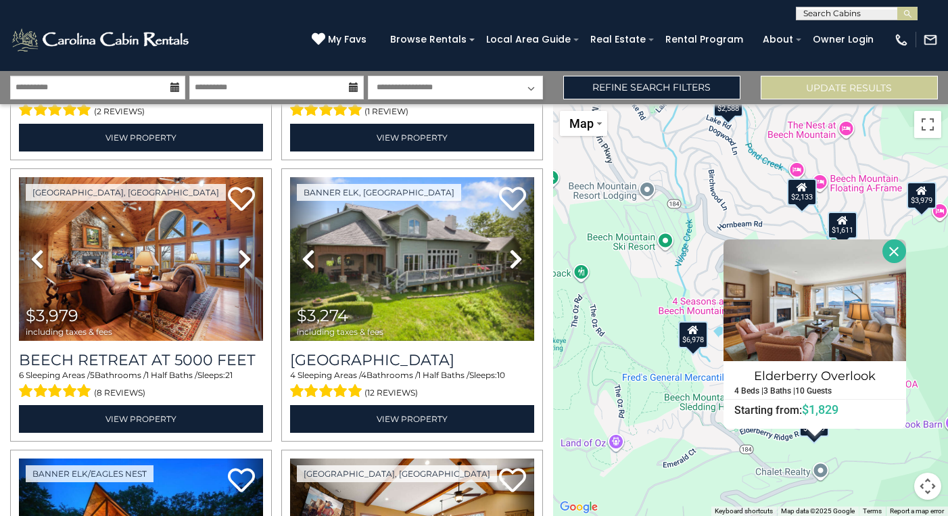
click at [890, 248] on button "Close" at bounding box center [895, 251] width 24 height 24
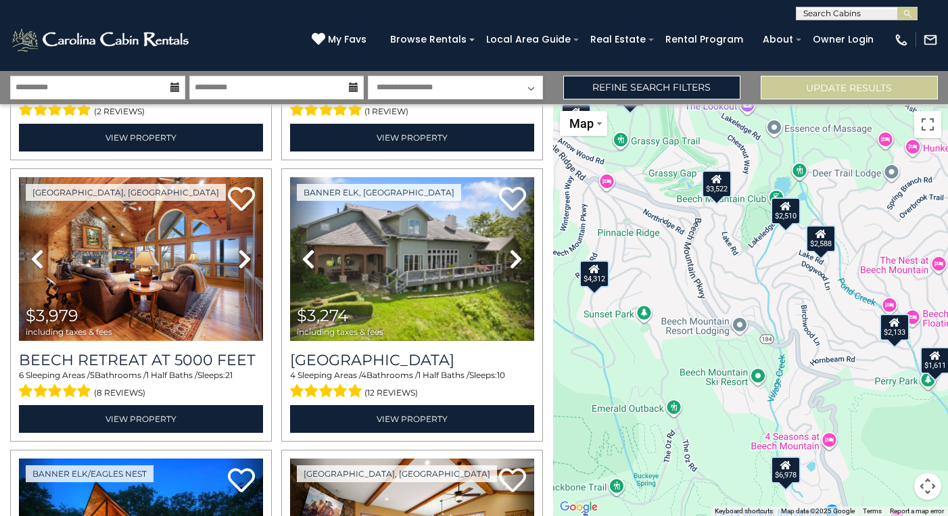
drag, startPoint x: 780, startPoint y: 294, endPoint x: 814, endPoint y: 450, distance: 160.4
click at [818, 450] on div "$6,978 $3,784 $2,588 $6,042 $3,979 $3,274 $8,851 $4,312 $3,505 $2,959 $6,851 $3…" at bounding box center [750, 310] width 395 height 412
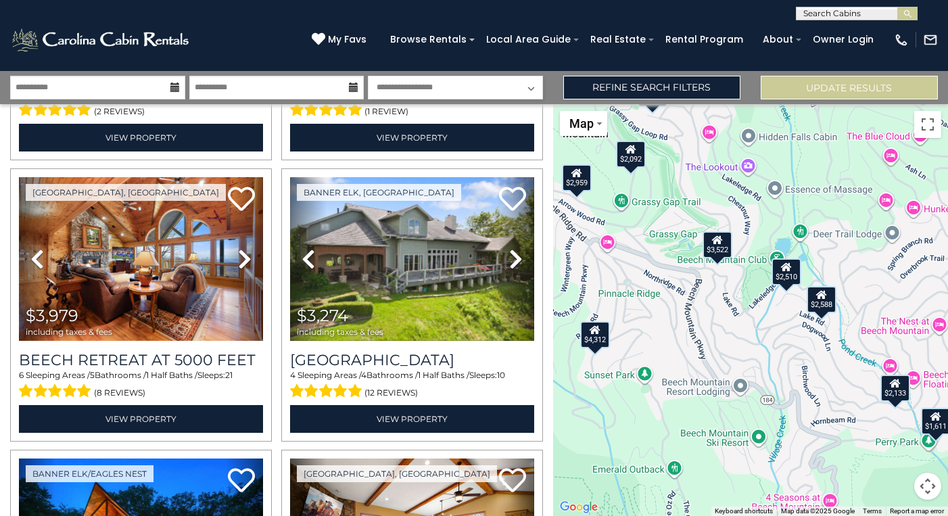
drag, startPoint x: 655, startPoint y: 358, endPoint x: 647, endPoint y: 404, distance: 47.5
click at [647, 404] on div "$6,978 $3,784 $2,588 $6,042 $3,979 $3,274 $8,851 $4,312 $3,505 $2,959 $6,851 $3…" at bounding box center [750, 310] width 395 height 412
click at [595, 335] on div "$4,312" at bounding box center [595, 334] width 30 height 27
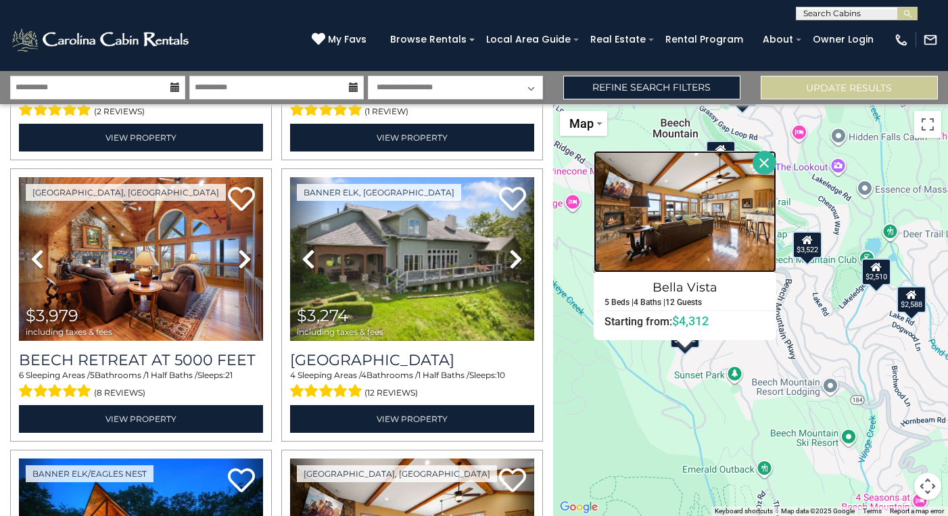
click at [684, 225] on img at bounding box center [685, 212] width 183 height 122
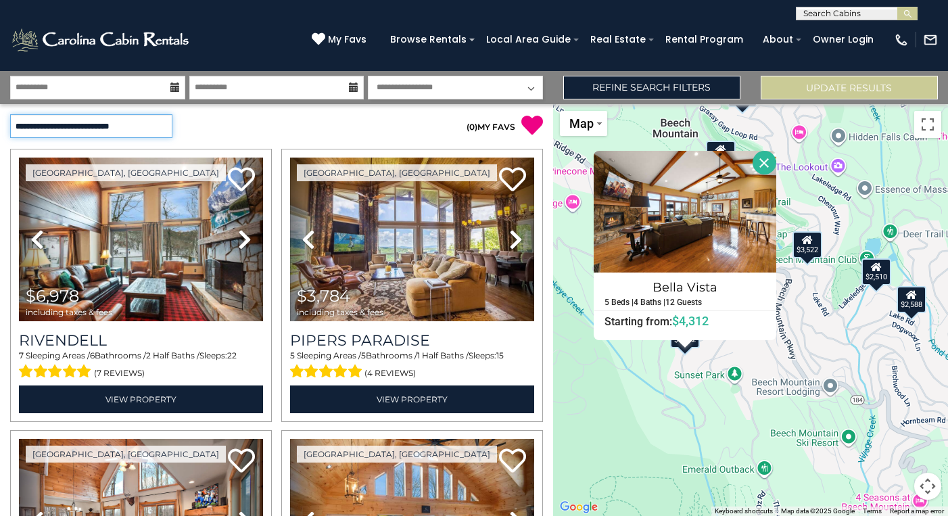
click at [149, 126] on select "**********" at bounding box center [91, 126] width 162 height 24
select select "**********"
click at [10, 114] on select "**********" at bounding box center [91, 126] width 162 height 24
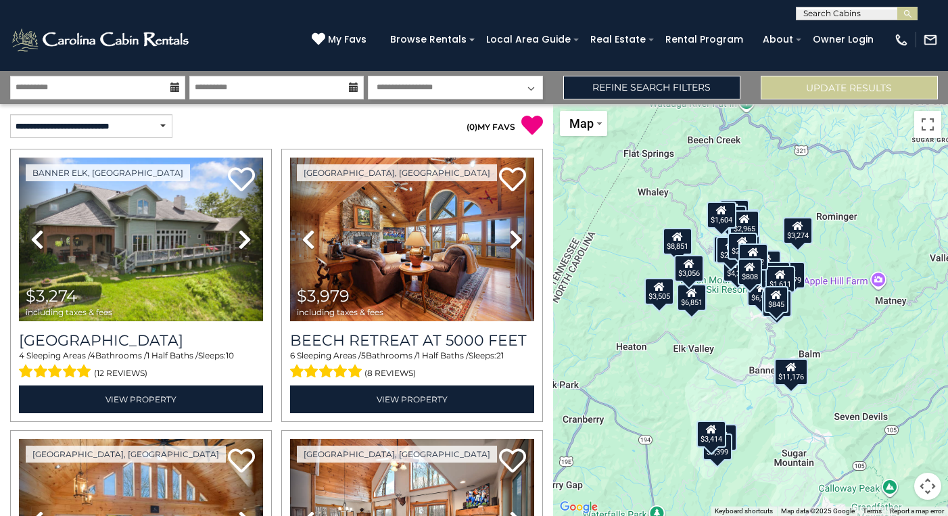
click at [726, 310] on div "$3,274 $3,979 $6,042 $2,588 $3,784 $6,978 $3,256 $6,851 $2,959 $3,505 $4,312 $8…" at bounding box center [750, 310] width 395 height 412
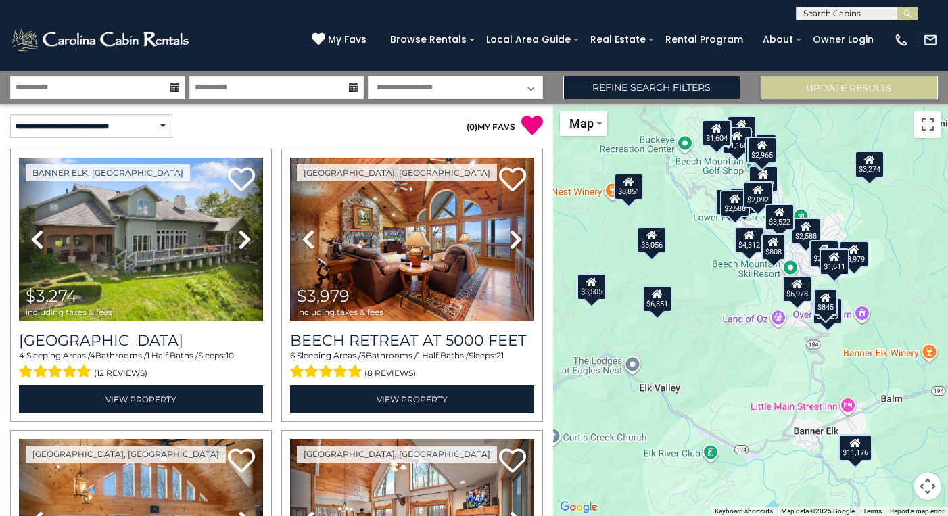
click at [759, 287] on div "$3,274 $3,979 $6,042 $2,588 $3,784 $6,978 $3,256 $6,851 $2,959 $3,505 $4,312 $8…" at bounding box center [750, 310] width 395 height 412
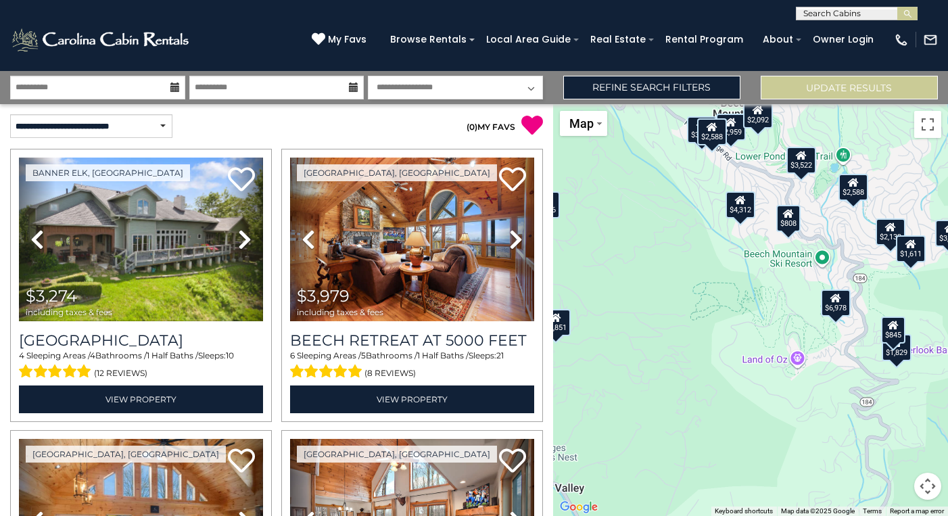
click at [762, 276] on div "$3,274 $3,979 $6,042 $2,588 $3,784 $6,978 $3,256 $6,851 $2,959 $3,505 $4,312 $8…" at bounding box center [750, 310] width 395 height 412
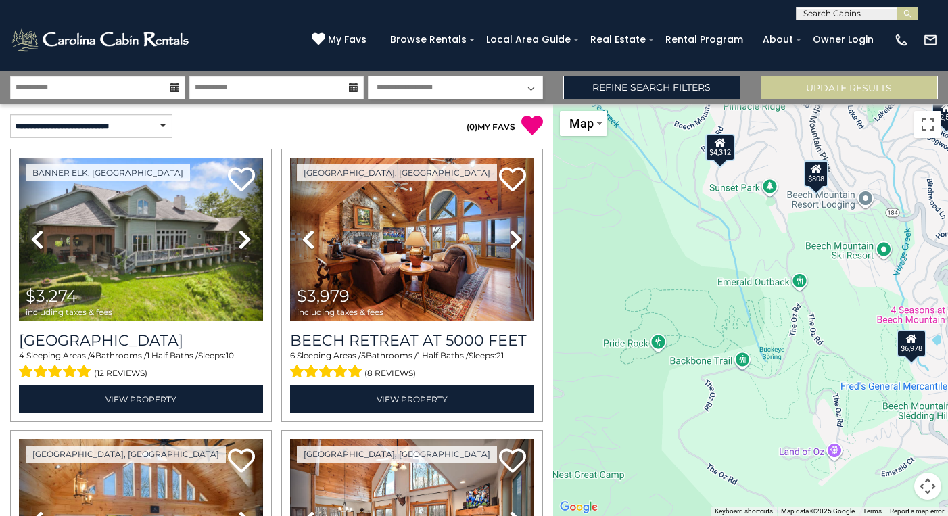
click at [764, 241] on div "$3,274 $3,979 $6,042 $2,588 $3,784 $6,978 $3,256 $6,851 $2,959 $3,505 $4,312 $8…" at bounding box center [750, 310] width 395 height 412
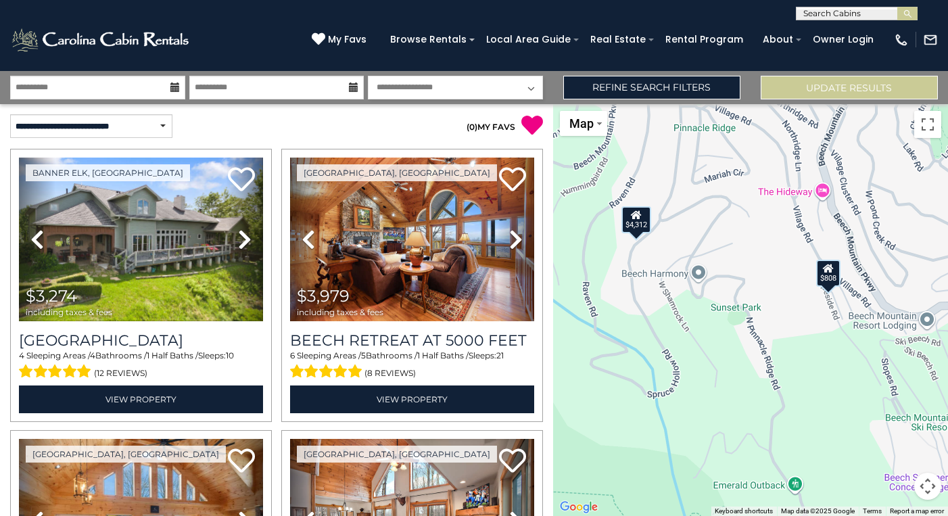
drag, startPoint x: 808, startPoint y: 214, endPoint x: 670, endPoint y: 207, distance: 138.1
click at [770, 363] on div "$3,274 $3,979 $6,042 $2,588 $3,784 $6,978 $3,256 $6,851 $2,959 $3,505 $4,312 $8…" at bounding box center [750, 310] width 395 height 412
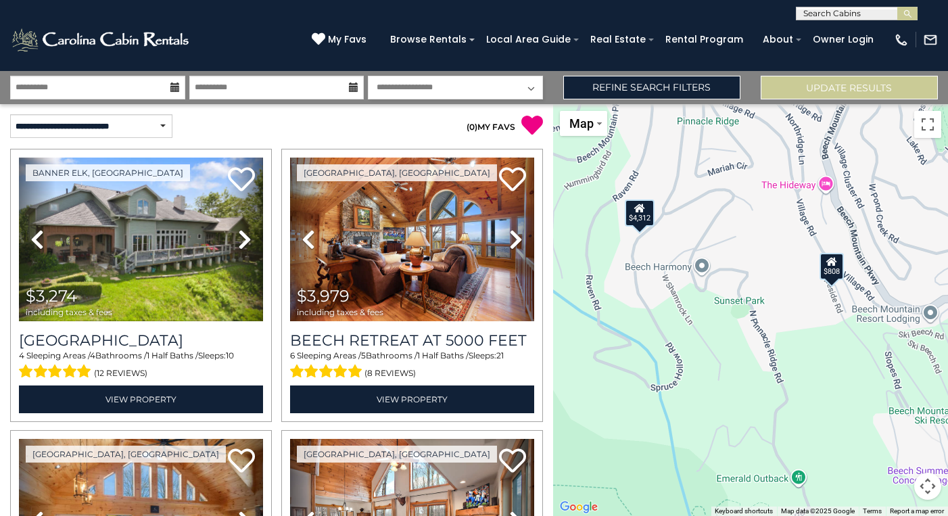
click at [474, 83] on select "**********" at bounding box center [455, 88] width 175 height 24
select select "*"
click at [368, 76] on select "**********" at bounding box center [455, 88] width 175 height 24
click at [854, 85] on button "Update Results" at bounding box center [849, 88] width 177 height 24
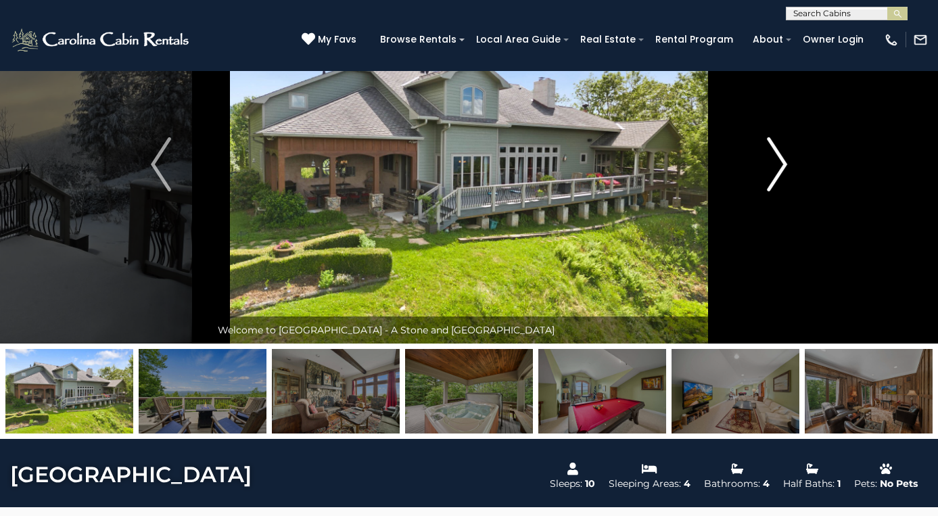
scroll to position [70, 0]
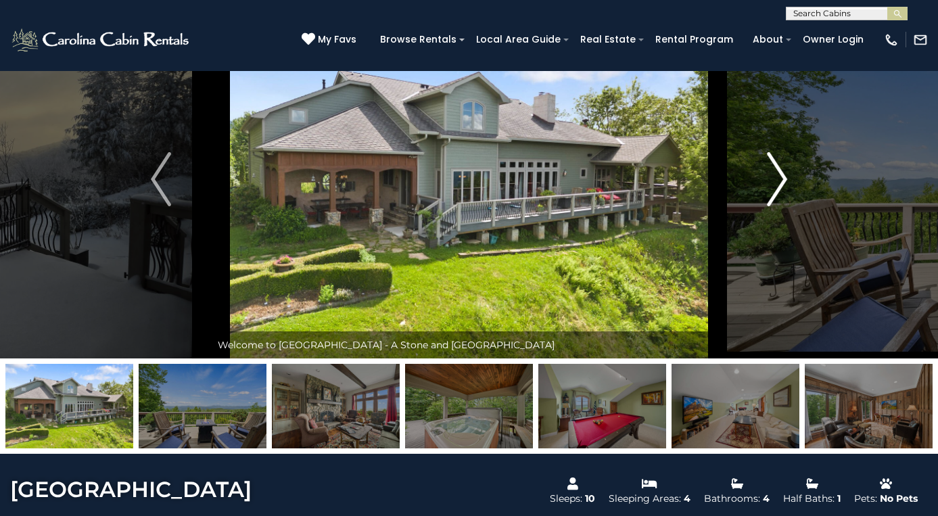
click at [780, 182] on img "Next" at bounding box center [777, 179] width 20 height 54
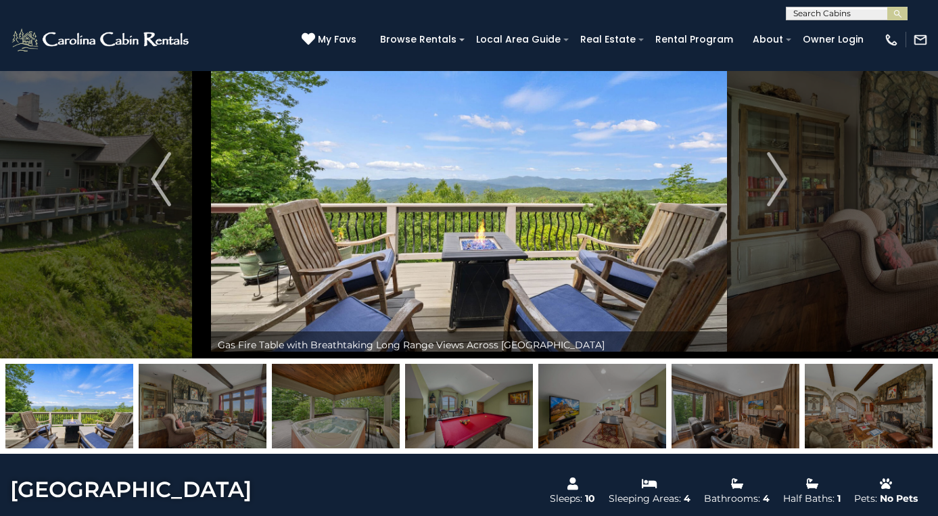
click at [667, 171] on img at bounding box center [469, 179] width 516 height 358
click at [782, 180] on img "Next" at bounding box center [777, 179] width 20 height 54
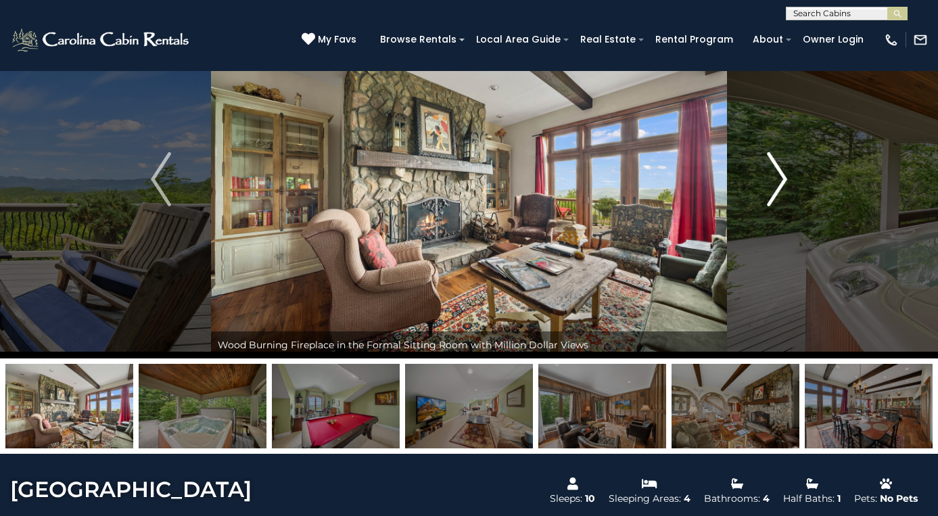
click at [781, 180] on img "Next" at bounding box center [777, 179] width 20 height 54
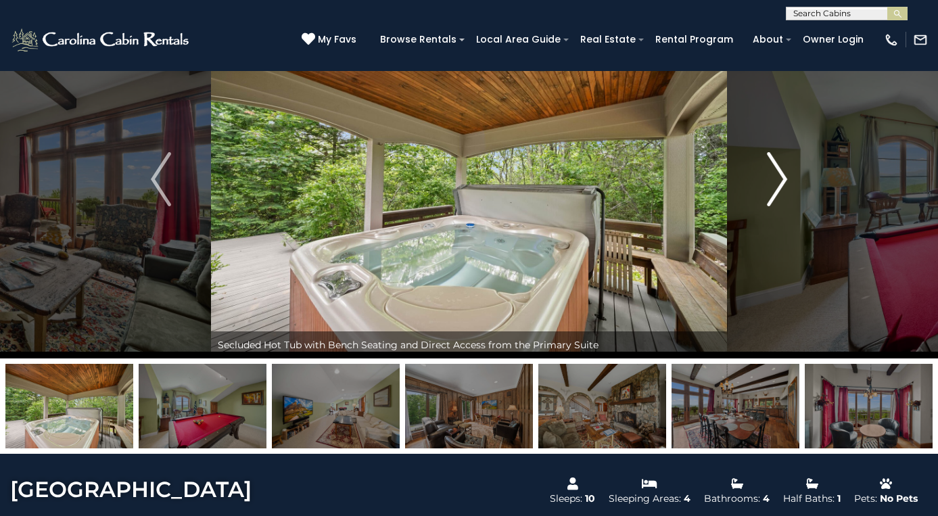
click at [781, 181] on img "Next" at bounding box center [777, 179] width 20 height 54
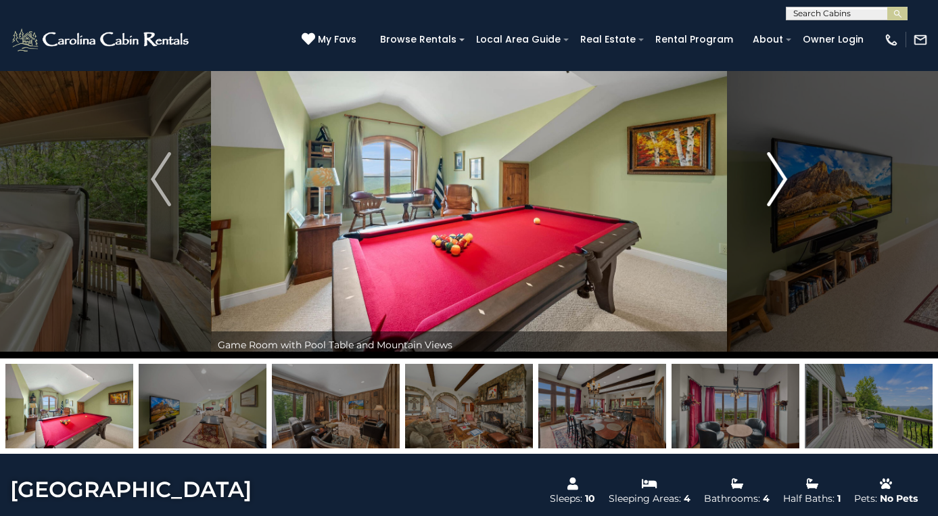
click at [781, 181] on img "Next" at bounding box center [777, 179] width 20 height 54
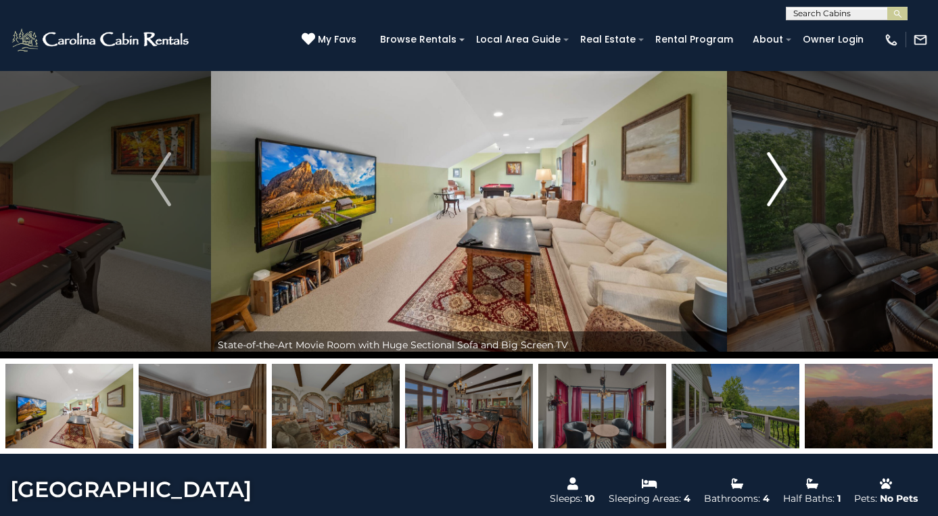
click at [781, 181] on img "Next" at bounding box center [777, 179] width 20 height 54
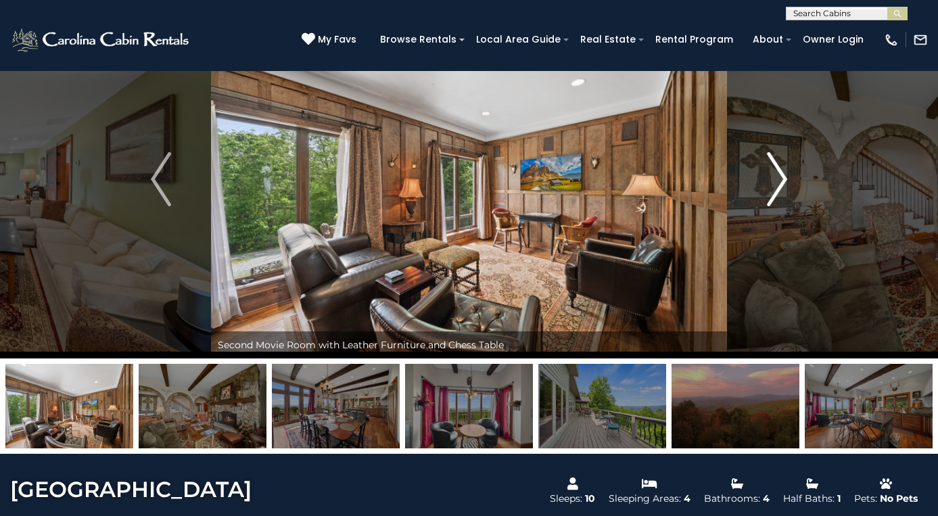
click at [780, 181] on img "Next" at bounding box center [777, 179] width 20 height 54
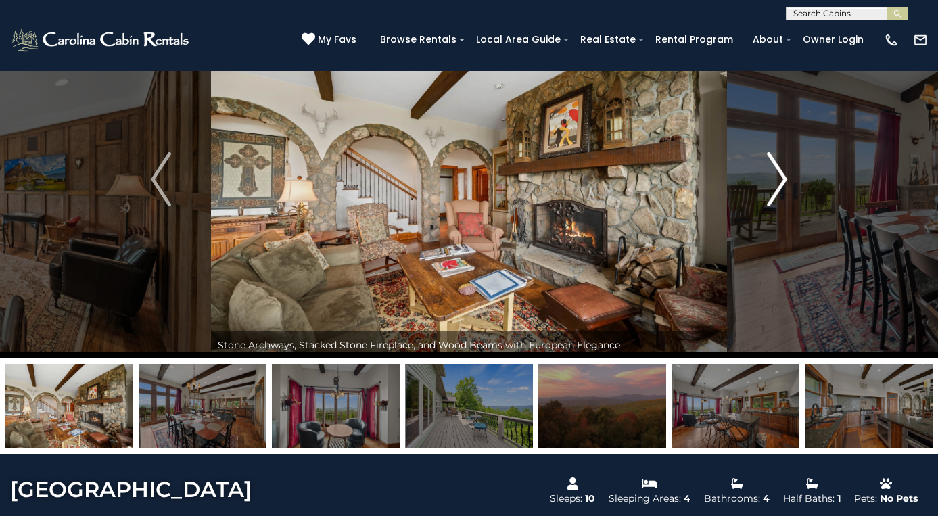
click at [780, 181] on img "Next" at bounding box center [777, 179] width 20 height 54
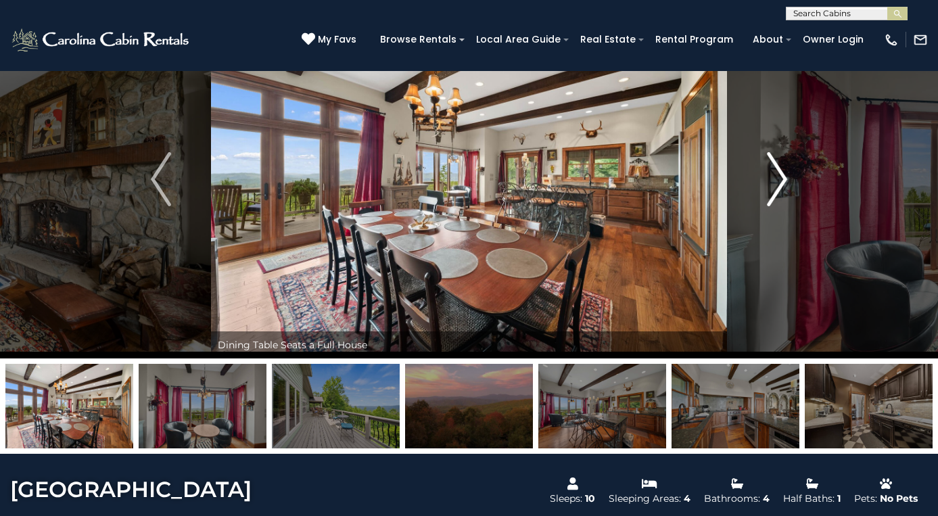
click at [780, 181] on img "Next" at bounding box center [777, 179] width 20 height 54
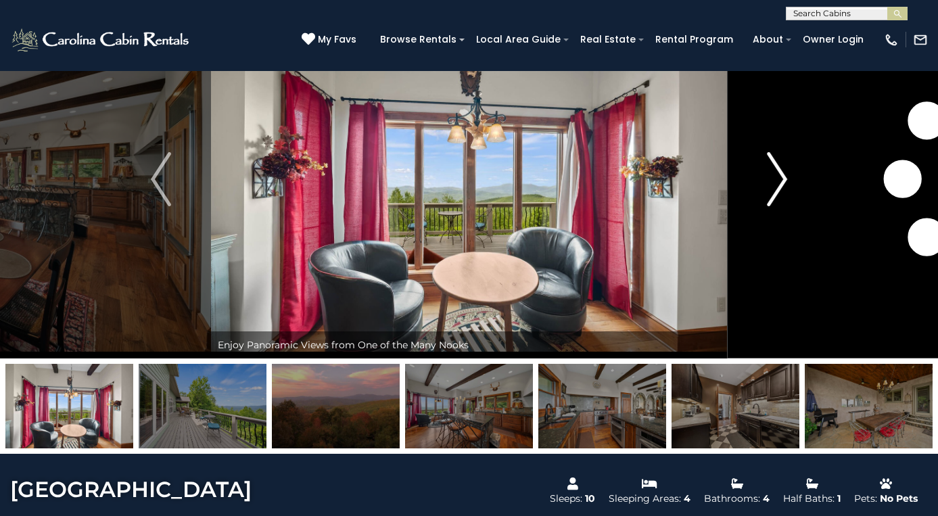
click at [780, 181] on img "Next" at bounding box center [777, 179] width 20 height 54
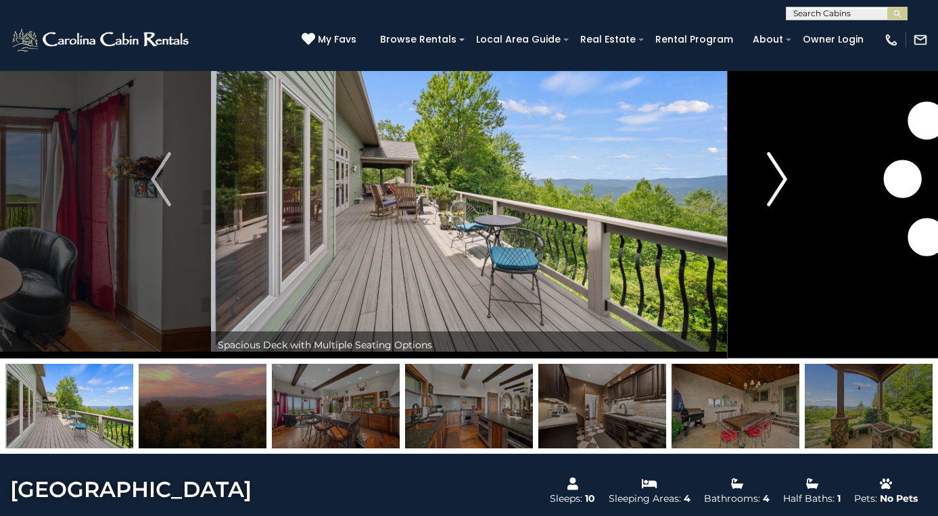
click at [780, 181] on img "Next" at bounding box center [777, 179] width 20 height 54
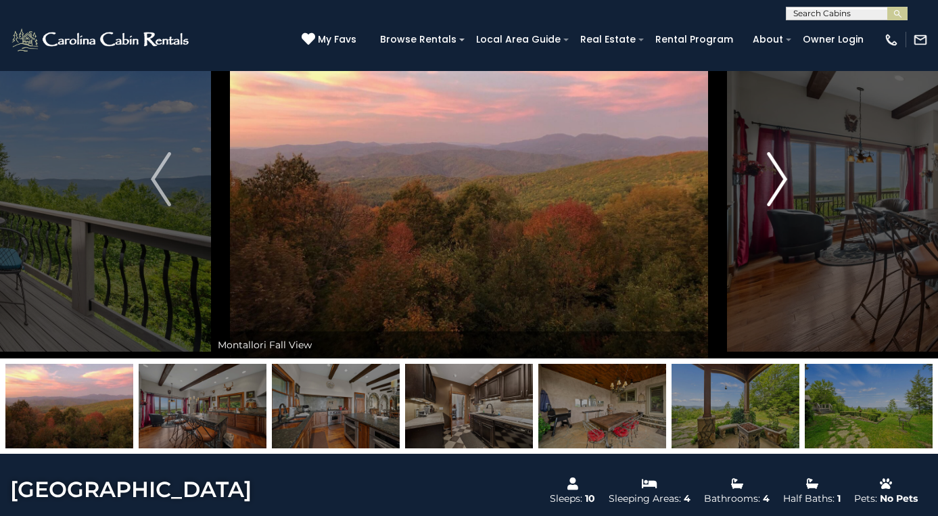
click at [780, 181] on img "Next" at bounding box center [777, 179] width 20 height 54
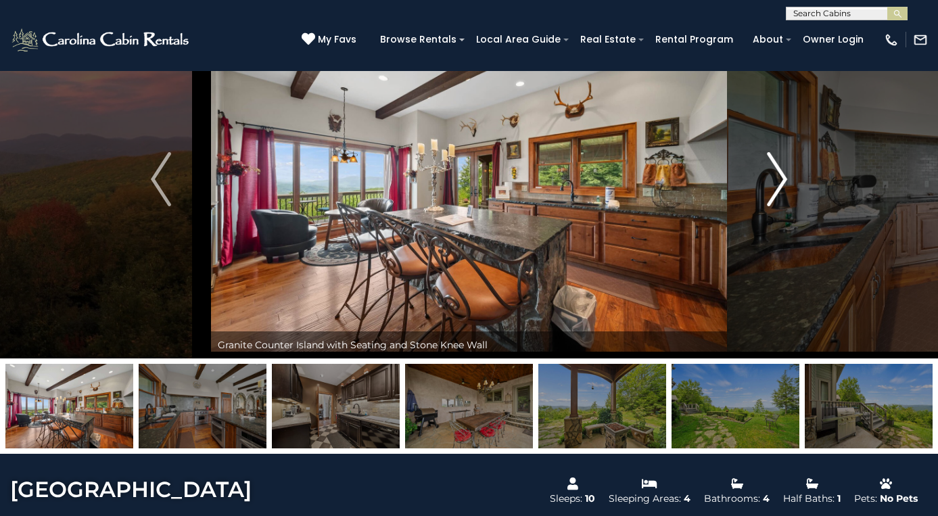
click at [780, 181] on img "Next" at bounding box center [777, 179] width 20 height 54
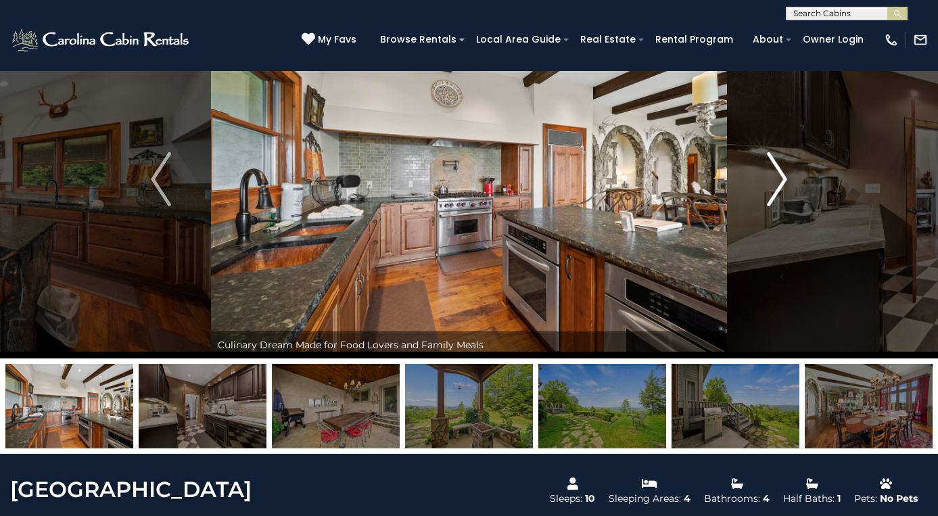
click at [780, 181] on img "Next" at bounding box center [777, 179] width 20 height 54
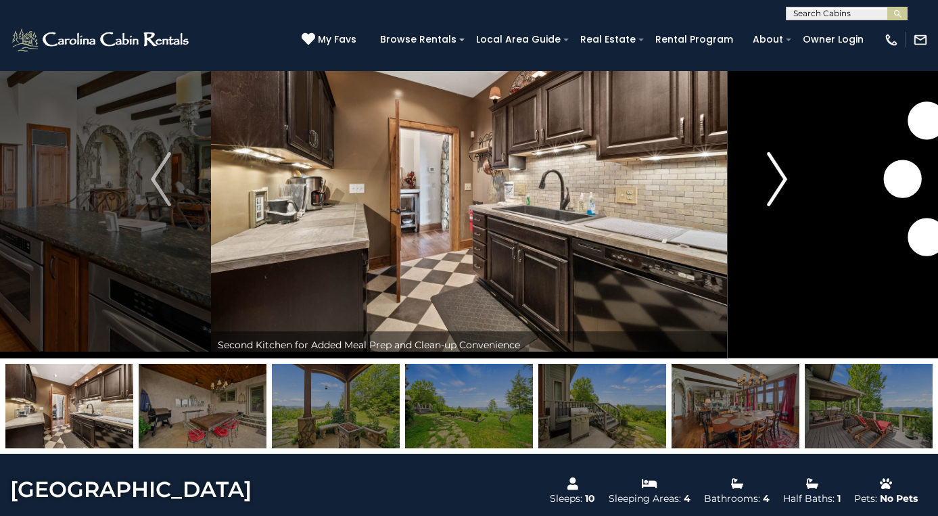
click at [780, 181] on img "Next" at bounding box center [777, 179] width 20 height 54
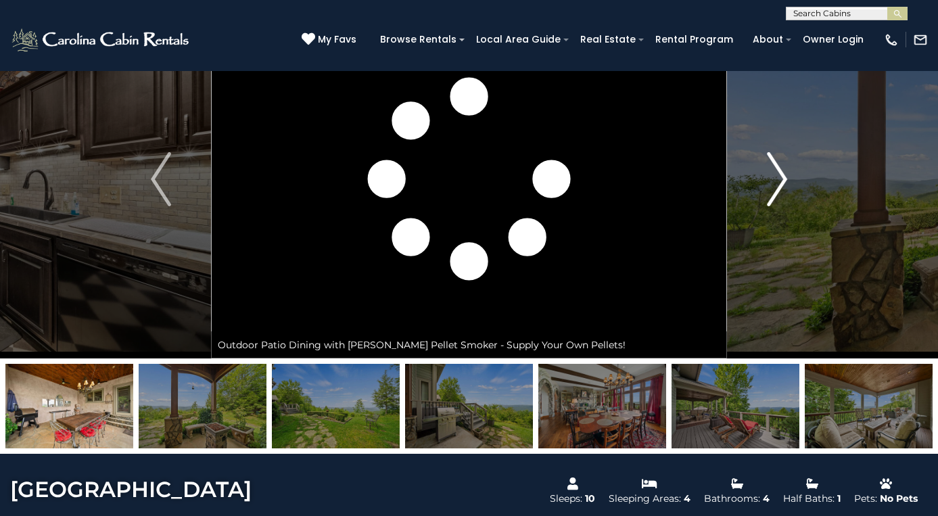
click at [780, 181] on img "Next" at bounding box center [777, 179] width 20 height 54
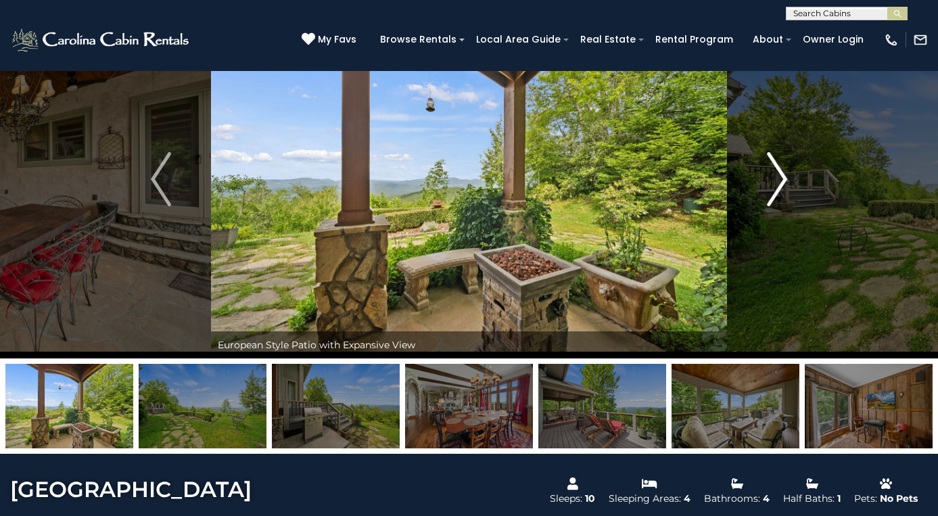
click at [780, 181] on img "Next" at bounding box center [777, 179] width 20 height 54
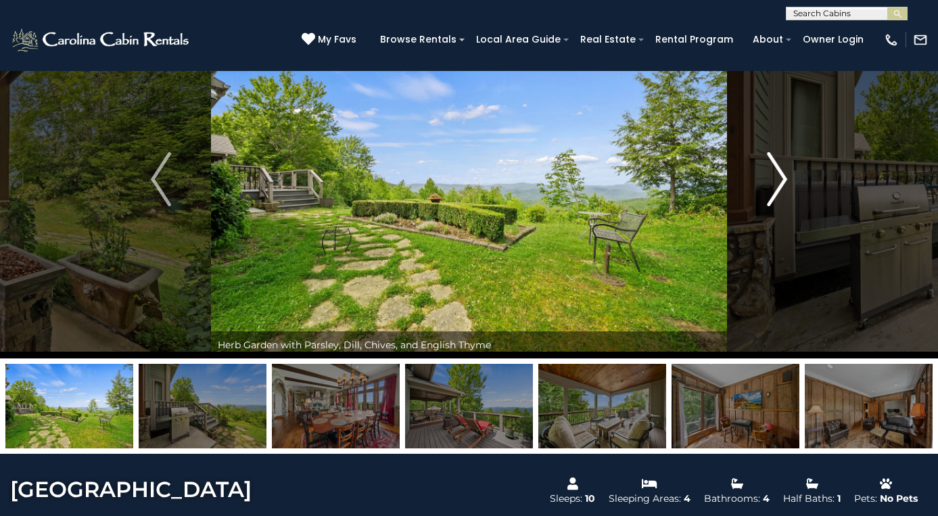
click at [780, 181] on img "Next" at bounding box center [777, 179] width 20 height 54
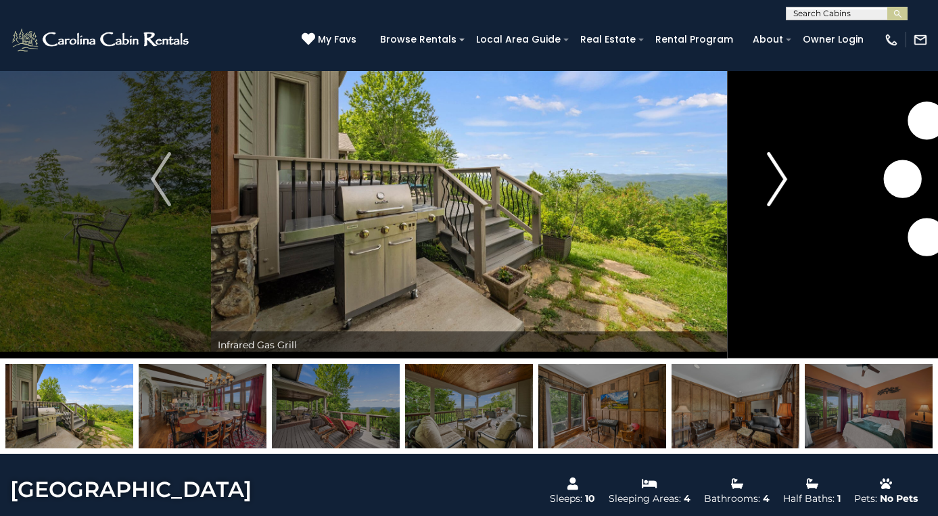
click at [780, 181] on img "Next" at bounding box center [777, 179] width 20 height 54
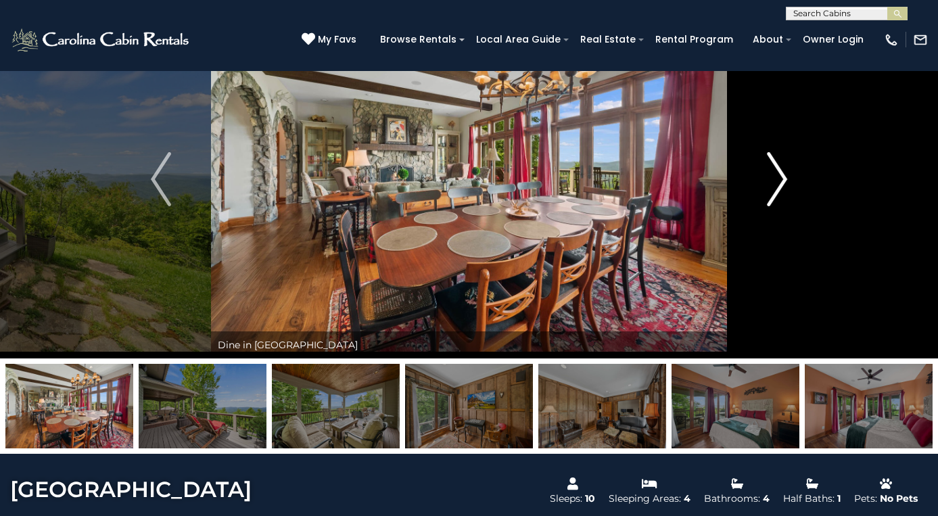
click at [780, 181] on img "Next" at bounding box center [777, 179] width 20 height 54
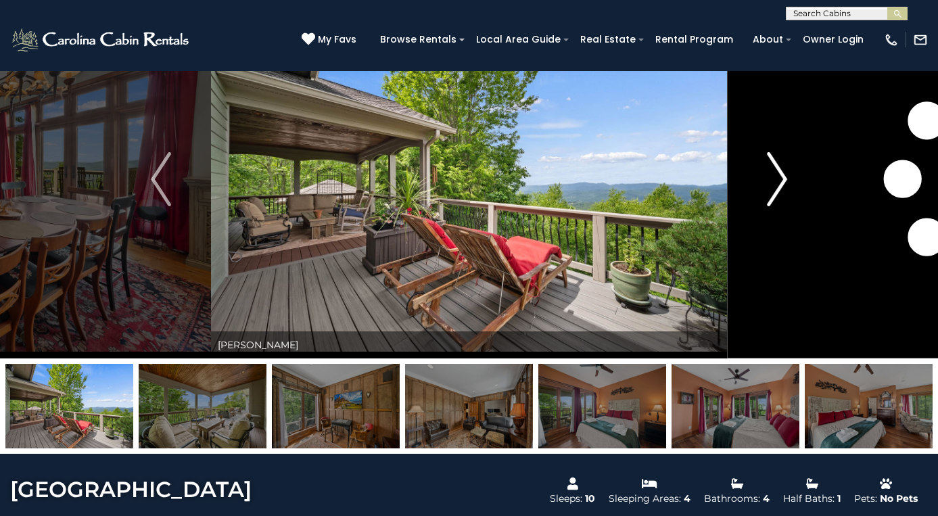
click at [780, 181] on img "Next" at bounding box center [777, 179] width 20 height 54
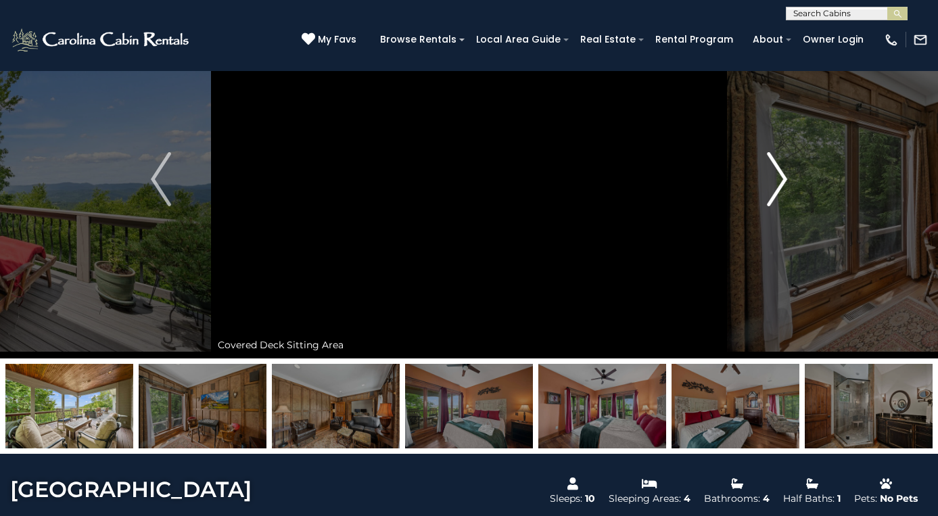
click at [780, 181] on img "Next" at bounding box center [777, 179] width 20 height 54
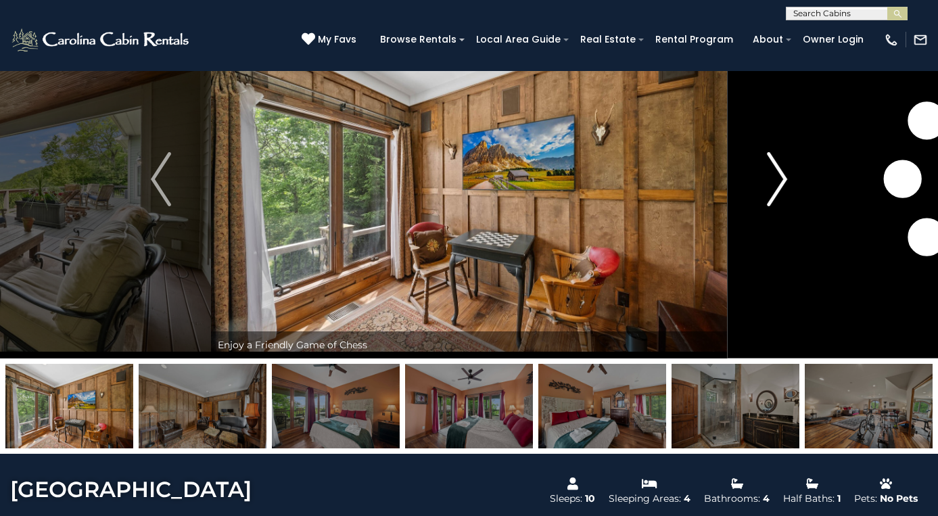
click at [780, 181] on img "Next" at bounding box center [777, 179] width 20 height 54
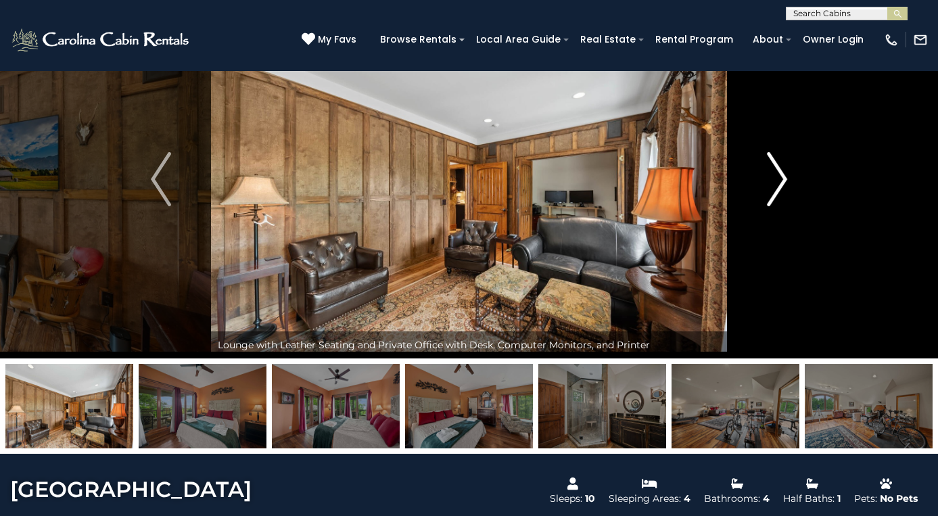
click at [780, 181] on img "Next" at bounding box center [777, 179] width 20 height 54
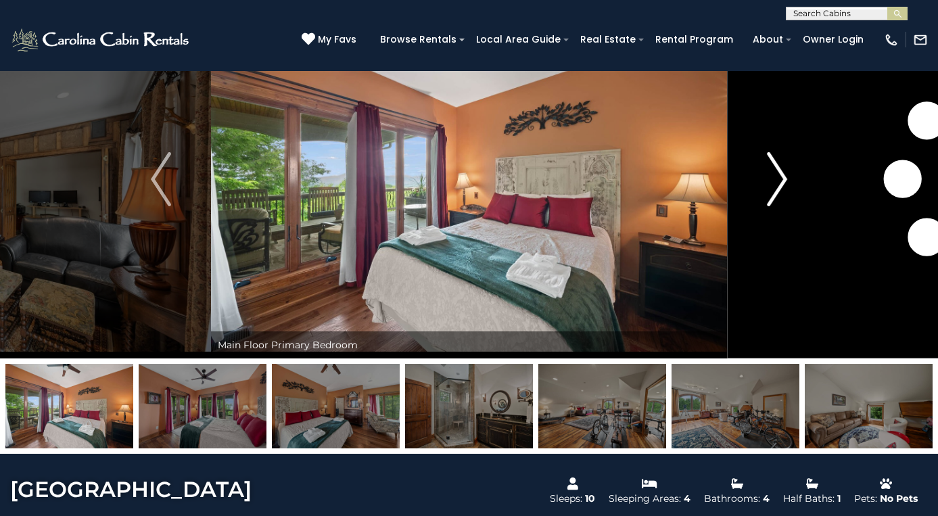
click at [780, 181] on img "Next" at bounding box center [777, 179] width 20 height 54
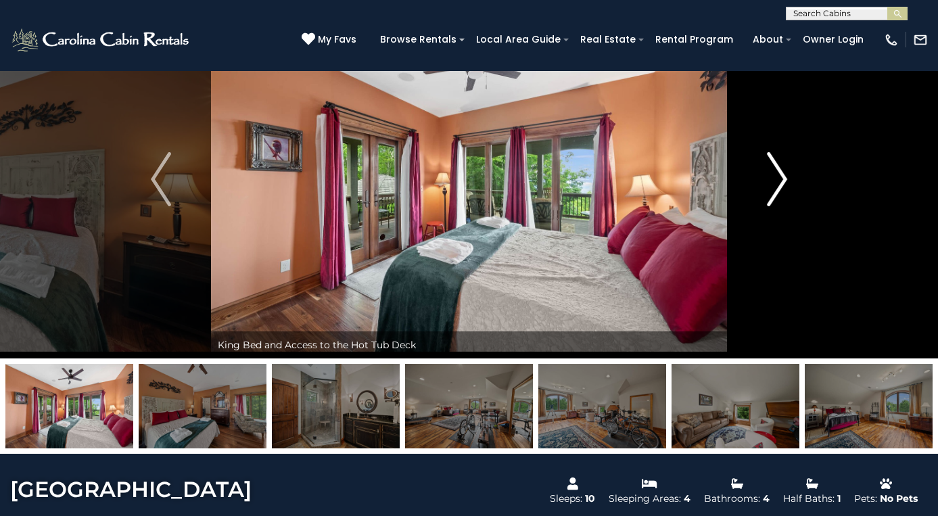
click at [780, 181] on img "Next" at bounding box center [777, 179] width 20 height 54
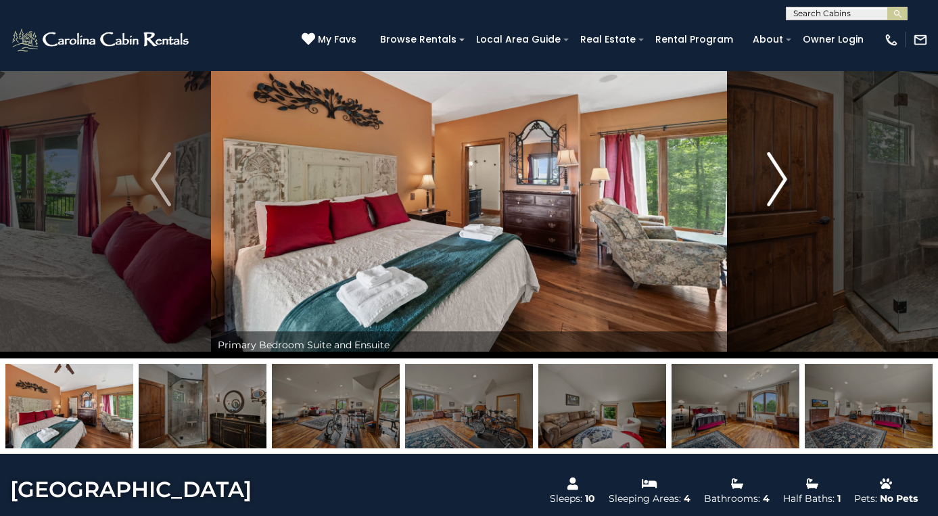
click at [780, 181] on img "Next" at bounding box center [777, 179] width 20 height 54
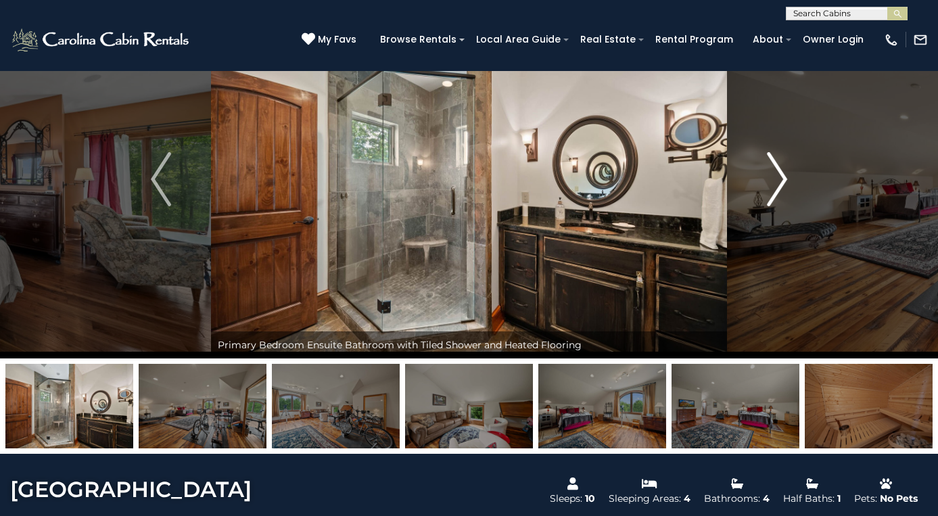
click at [780, 181] on img "Next" at bounding box center [777, 179] width 20 height 54
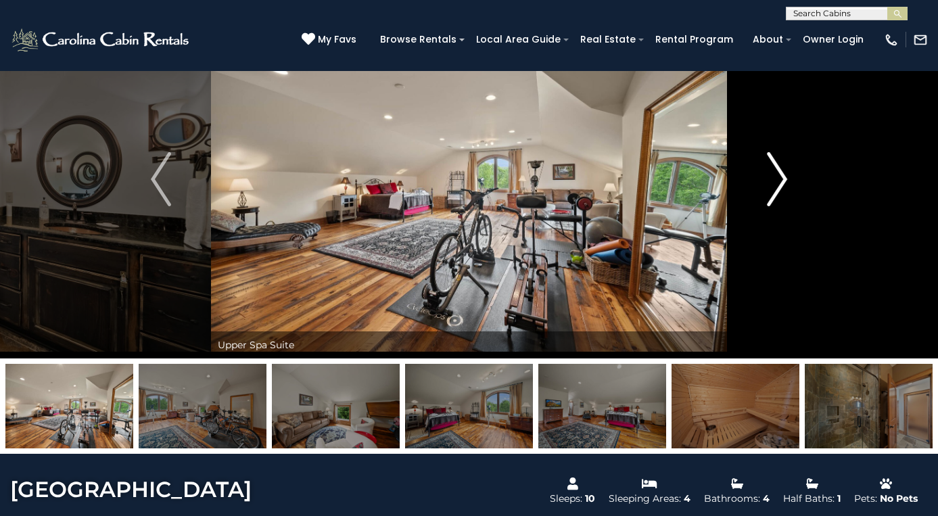
click at [780, 181] on img "Next" at bounding box center [777, 179] width 20 height 54
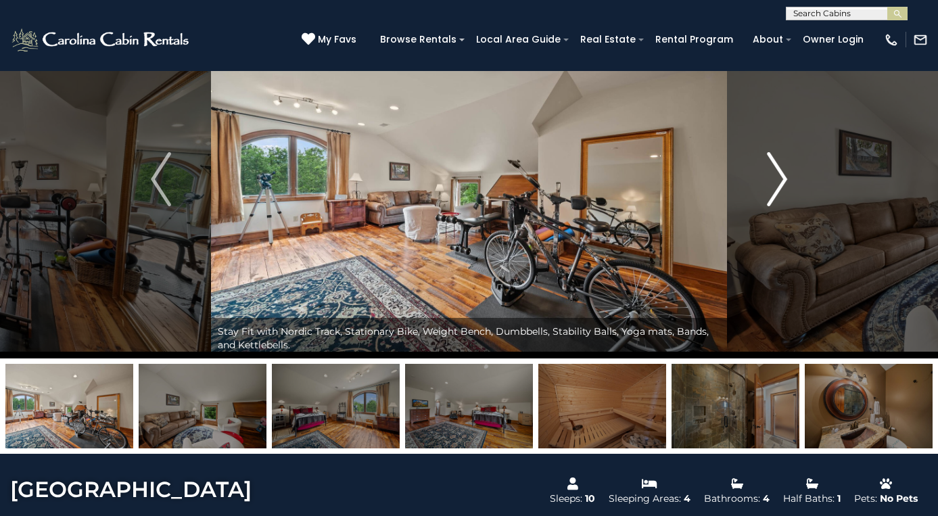
click at [780, 181] on img "Next" at bounding box center [777, 179] width 20 height 54
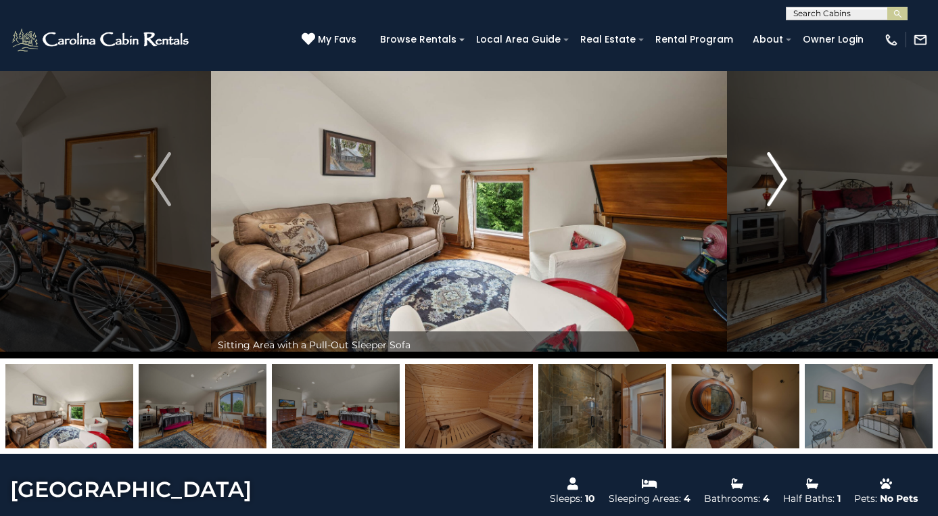
click at [780, 181] on img "Next" at bounding box center [777, 179] width 20 height 54
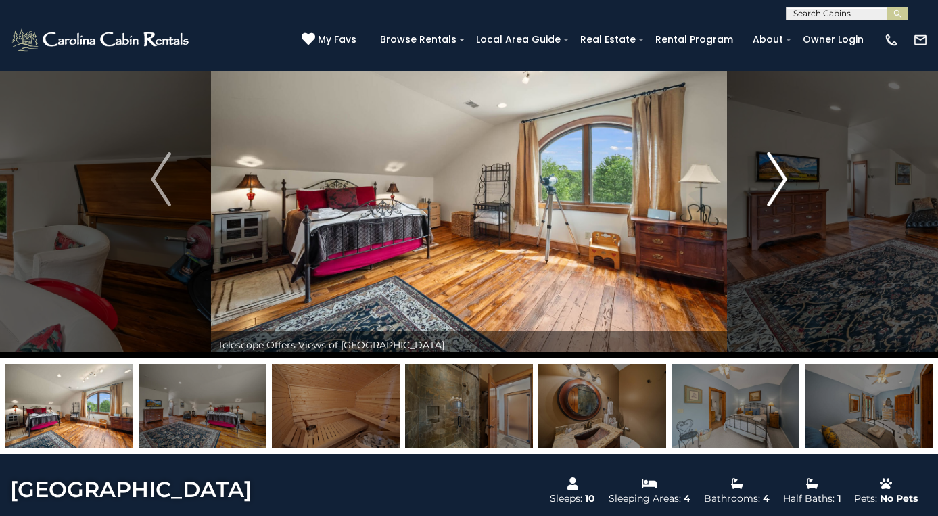
click at [780, 181] on img "Next" at bounding box center [777, 179] width 20 height 54
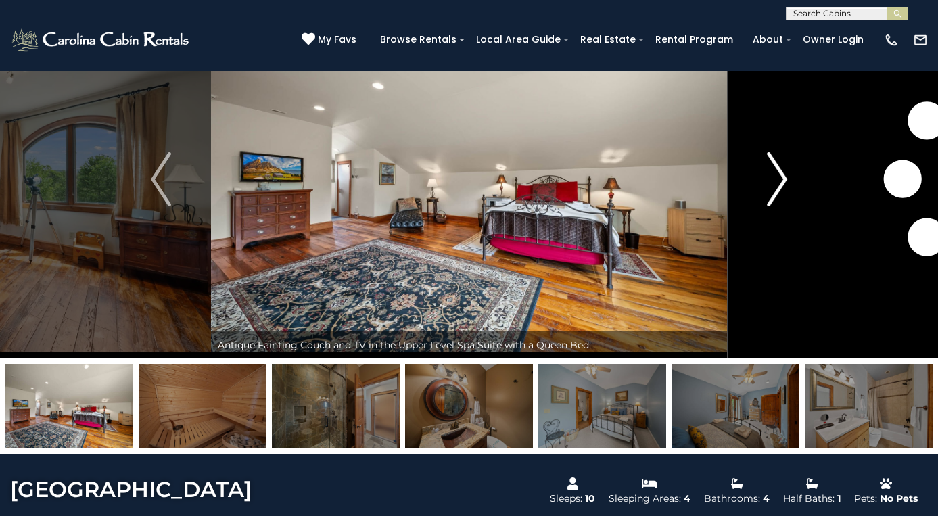
click at [780, 181] on img "Next" at bounding box center [777, 179] width 20 height 54
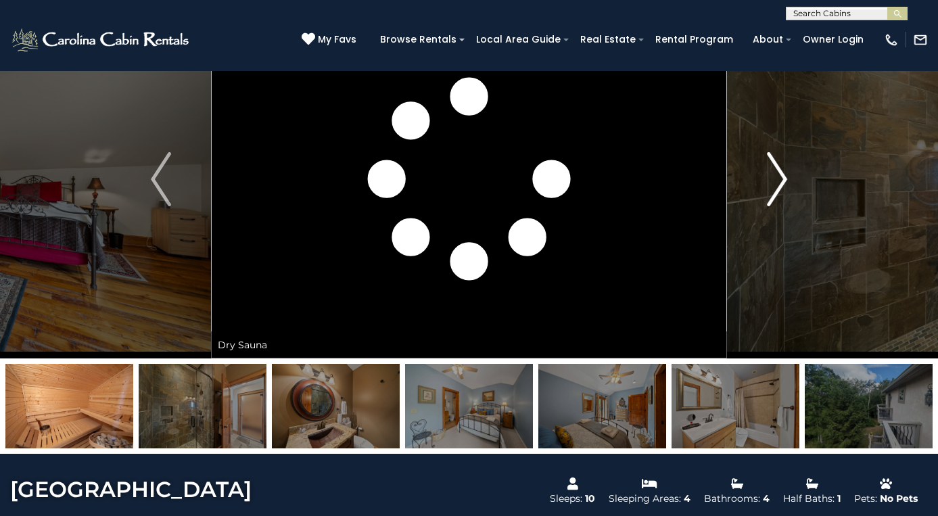
click at [780, 181] on img "Next" at bounding box center [777, 179] width 20 height 54
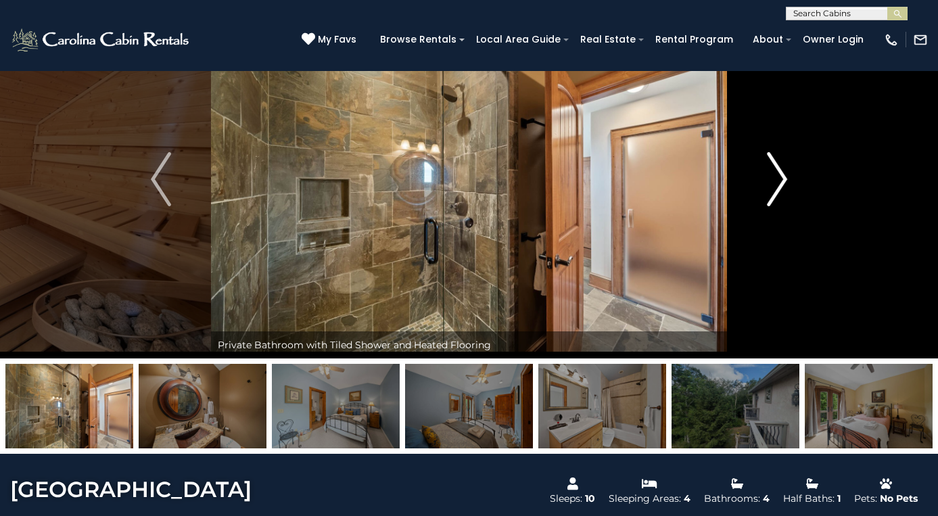
click at [780, 181] on img "Next" at bounding box center [777, 179] width 20 height 54
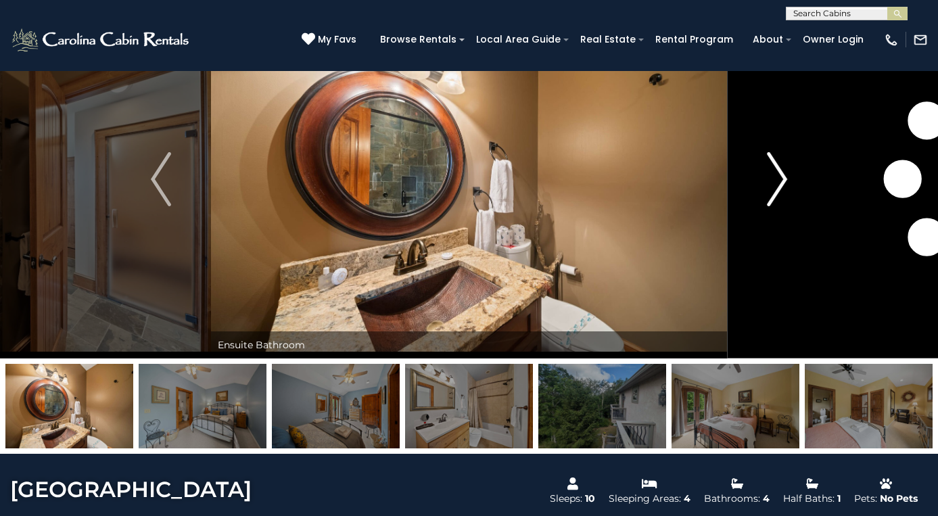
click at [780, 181] on img "Next" at bounding box center [777, 179] width 20 height 54
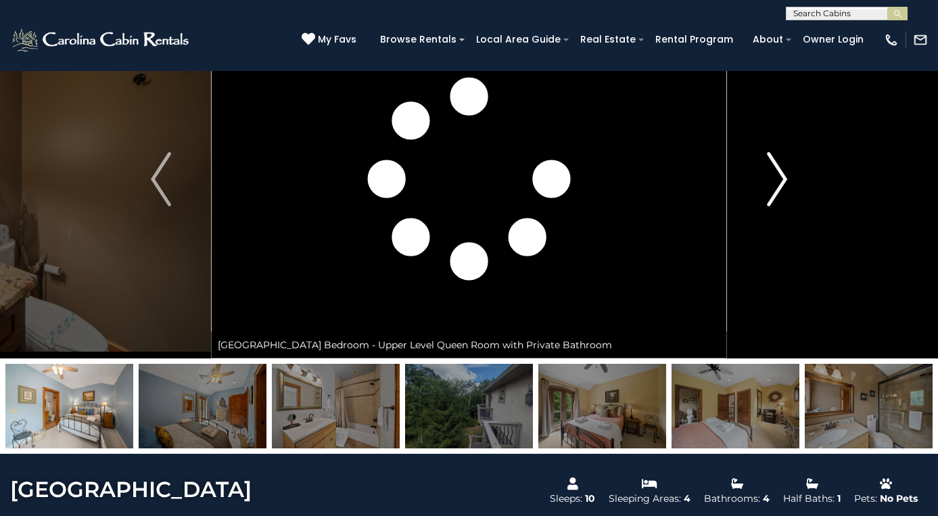
click at [780, 181] on img "Next" at bounding box center [777, 179] width 20 height 54
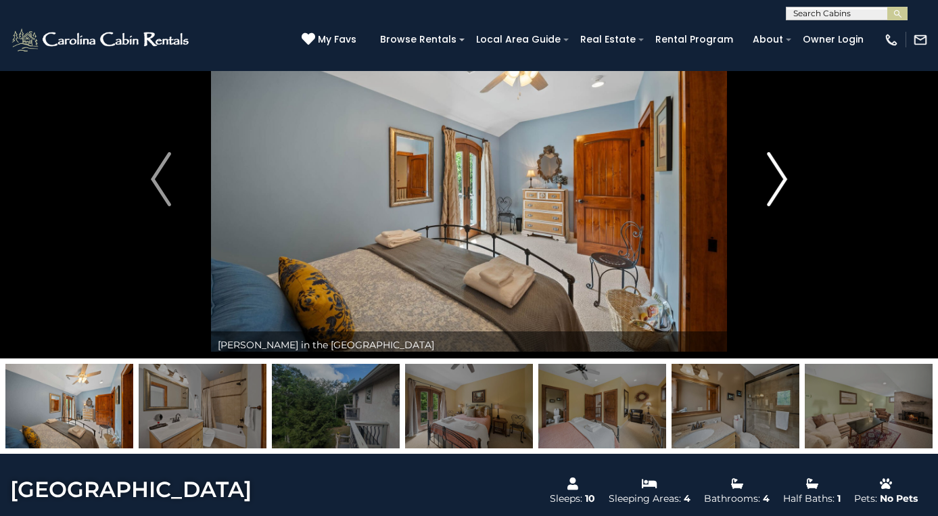
click at [780, 181] on img "Next" at bounding box center [777, 179] width 20 height 54
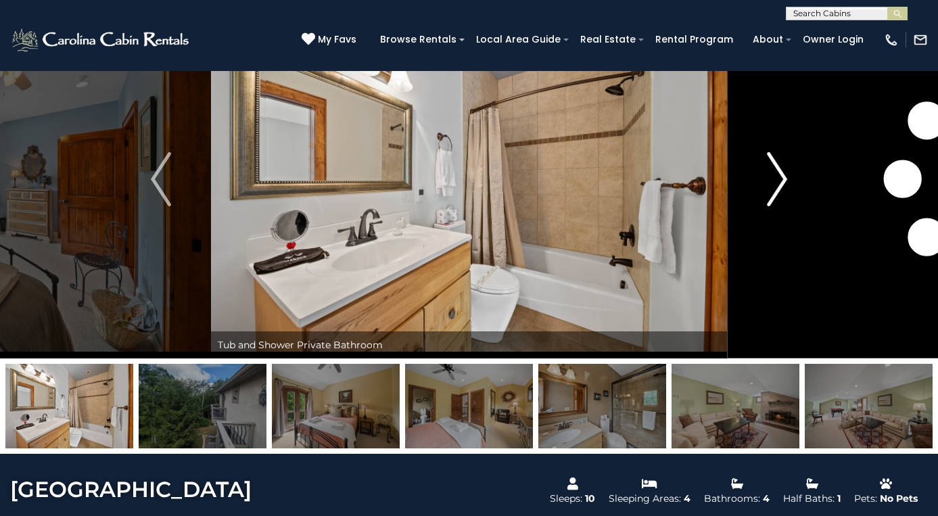
click at [780, 181] on img "Next" at bounding box center [777, 179] width 20 height 54
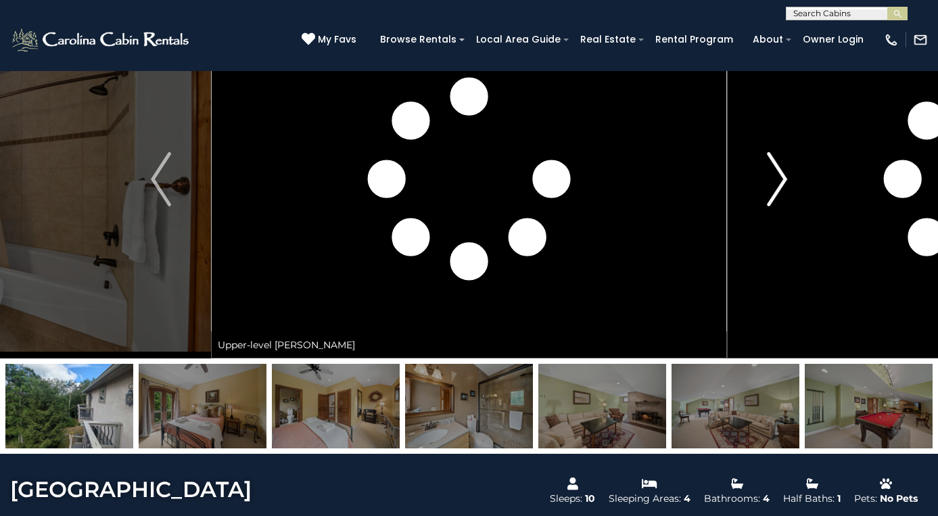
click at [780, 181] on img "Next" at bounding box center [777, 179] width 20 height 54
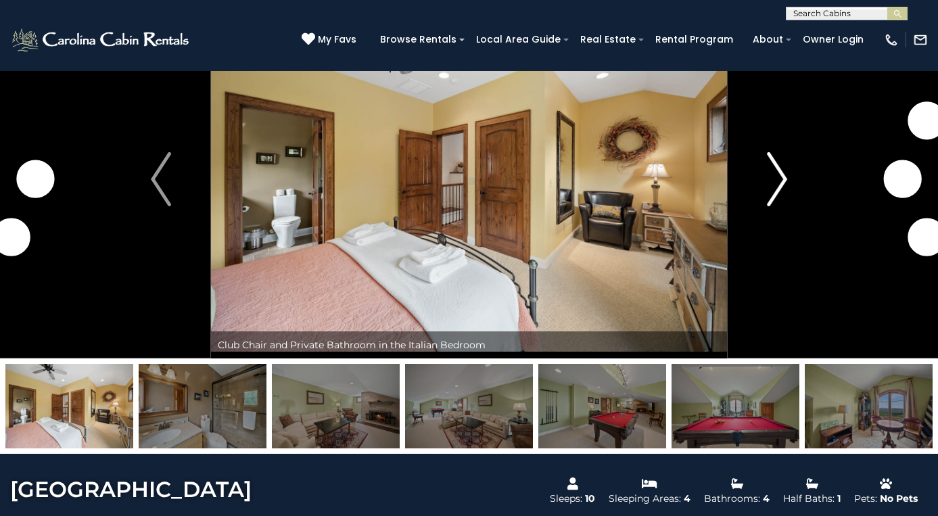
click at [780, 181] on img "Next" at bounding box center [777, 179] width 20 height 54
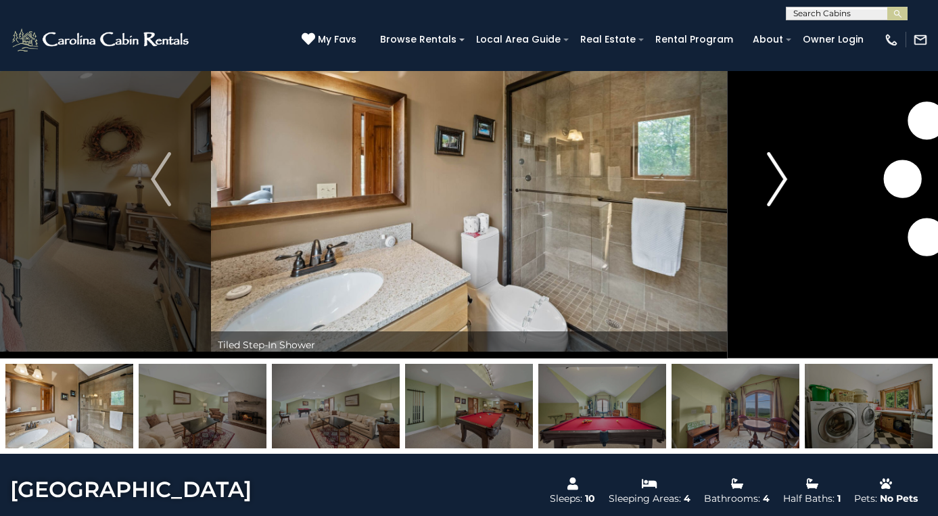
click at [780, 181] on img "Next" at bounding box center [777, 179] width 20 height 54
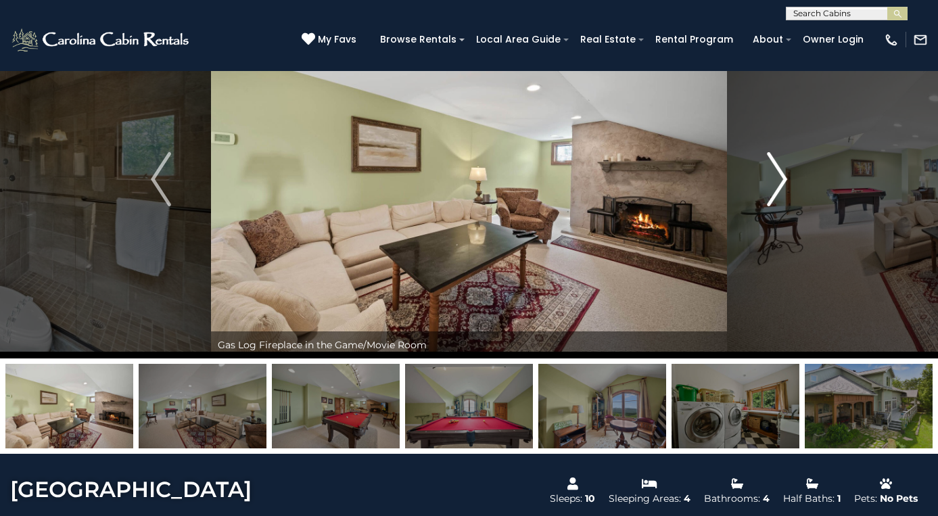
click at [780, 181] on img "Next" at bounding box center [777, 179] width 20 height 54
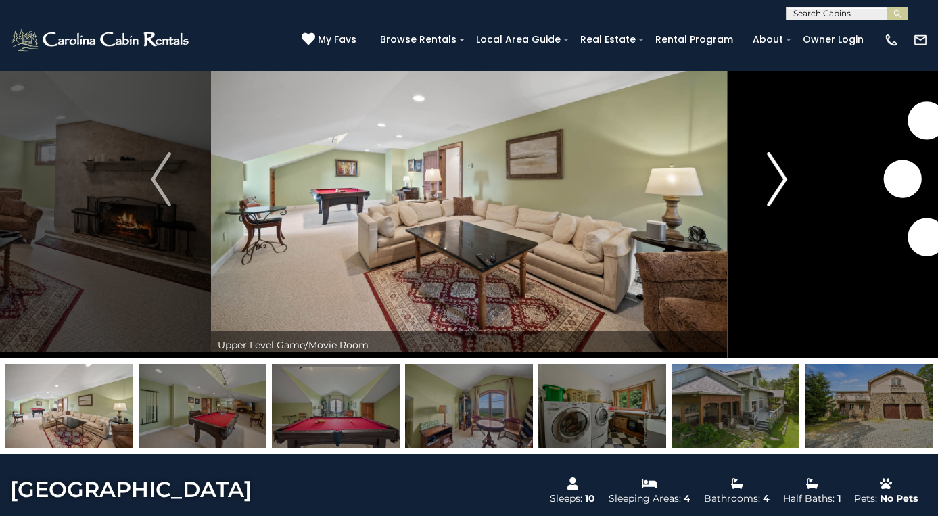
click at [780, 181] on img "Next" at bounding box center [777, 179] width 20 height 54
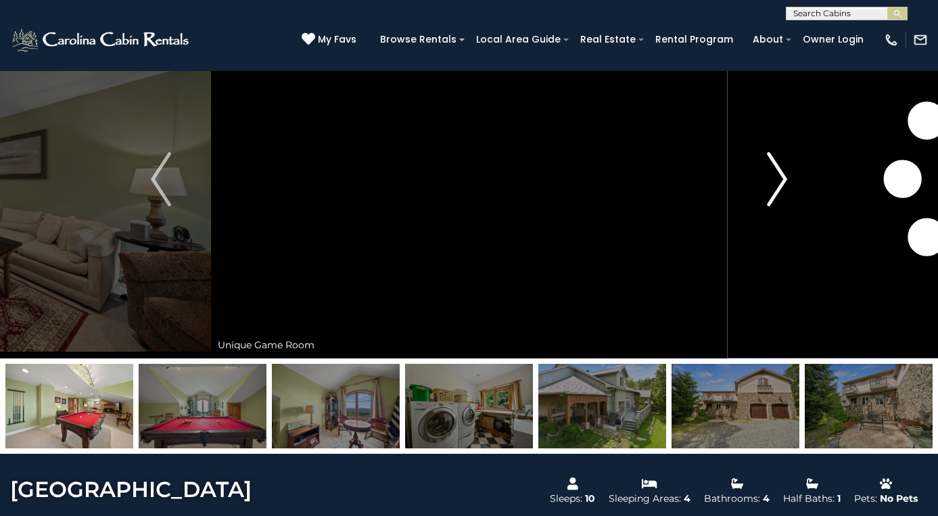
click at [780, 181] on img "Next" at bounding box center [777, 179] width 20 height 54
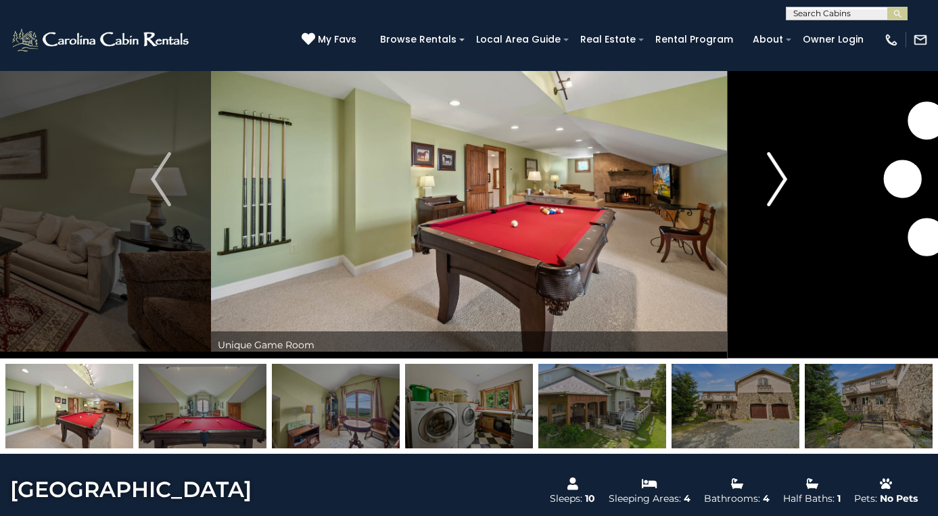
click at [780, 181] on img "Next" at bounding box center [777, 179] width 20 height 54
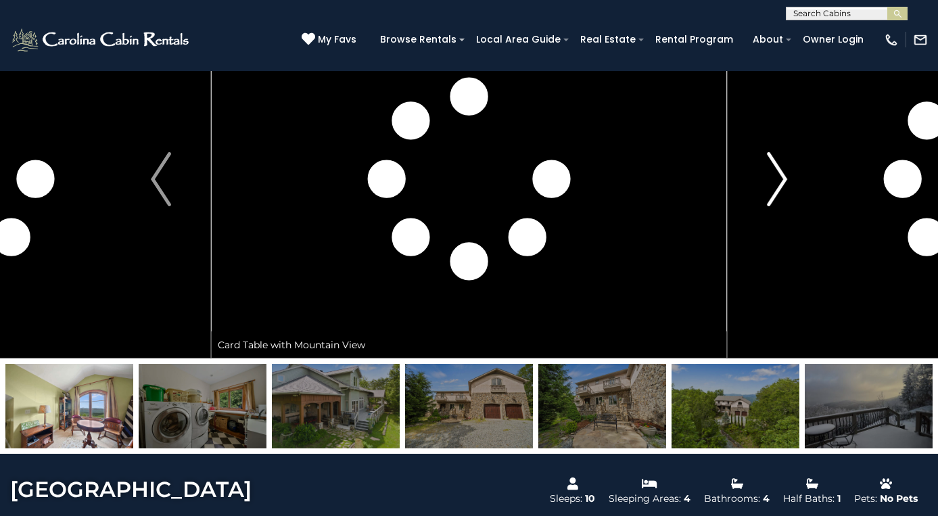
click at [780, 181] on img "Next" at bounding box center [777, 179] width 20 height 54
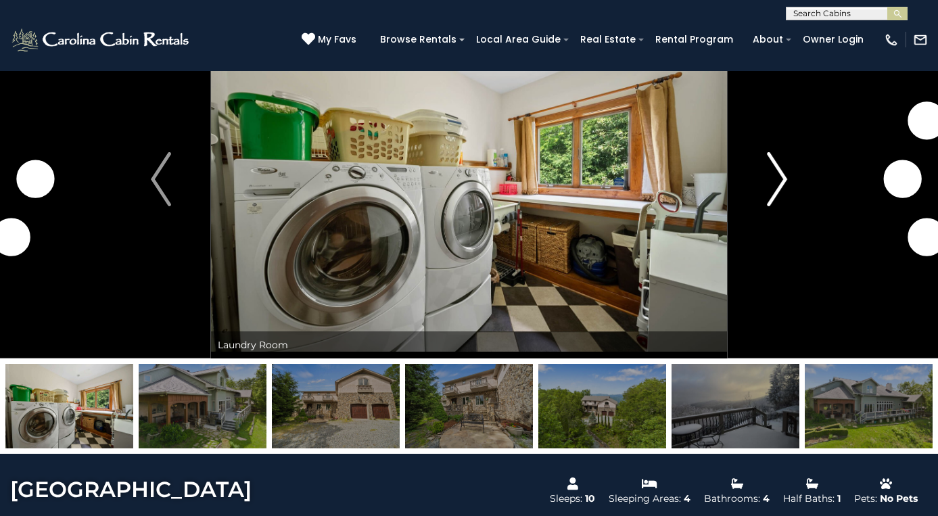
click at [780, 181] on img "Next" at bounding box center [777, 179] width 20 height 54
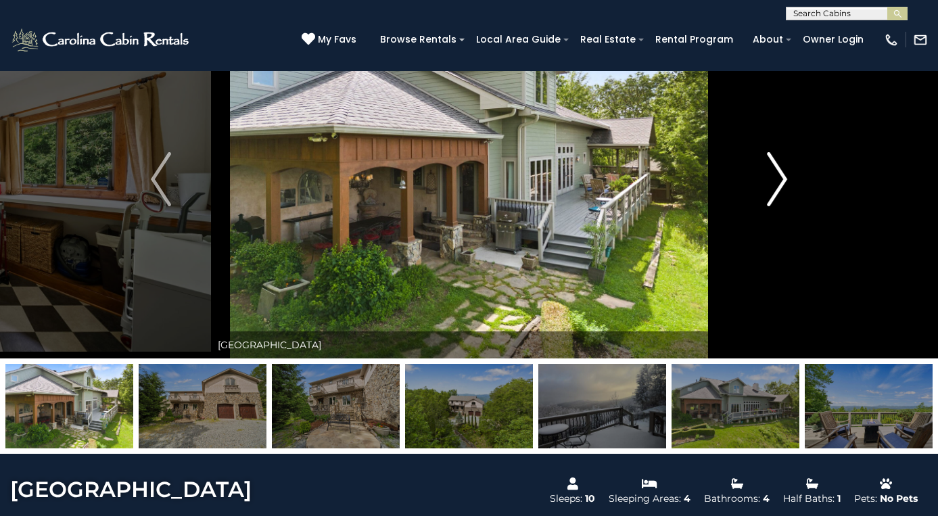
click at [780, 181] on img "Next" at bounding box center [777, 179] width 20 height 54
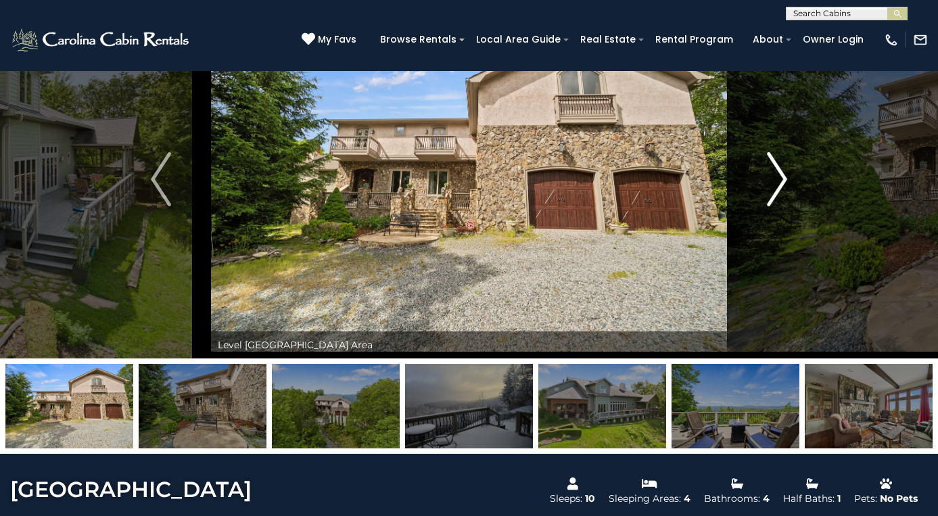
click at [780, 181] on img "Next" at bounding box center [777, 179] width 20 height 54
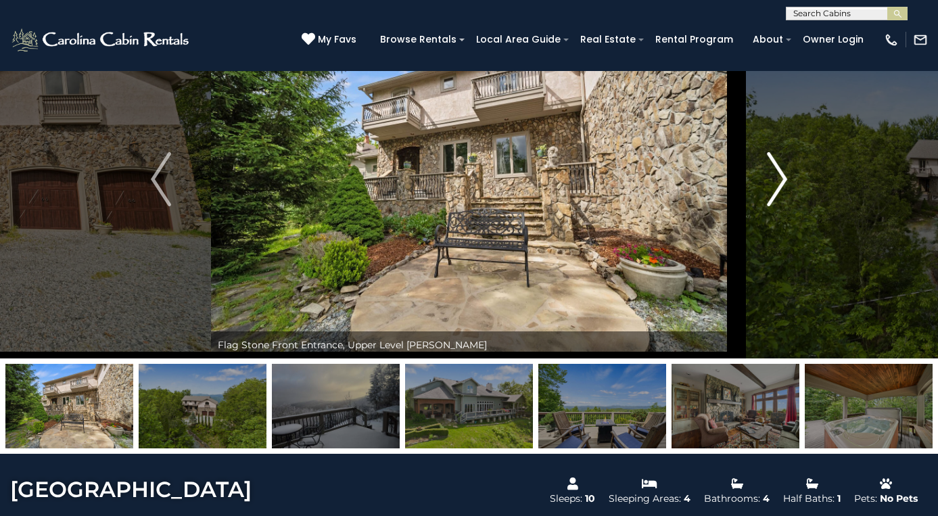
click at [780, 181] on img "Next" at bounding box center [777, 179] width 20 height 54
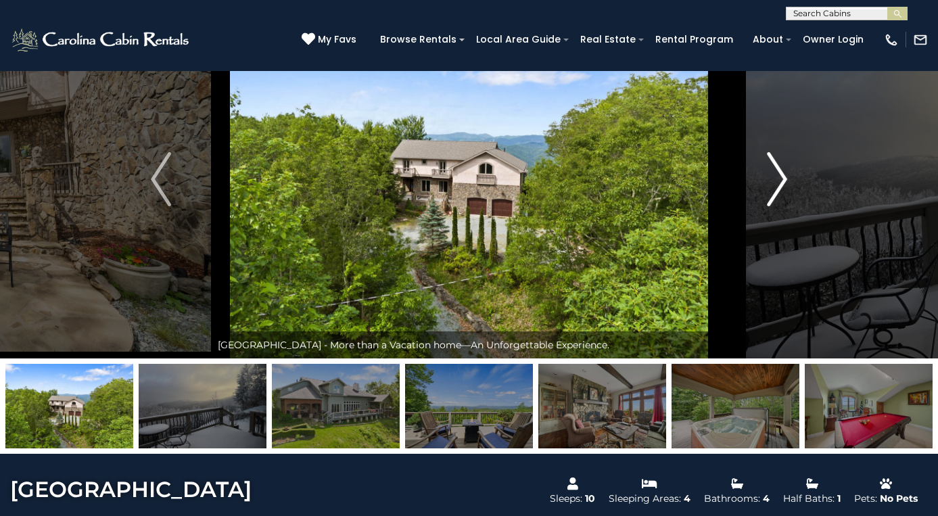
click at [780, 181] on img "Next" at bounding box center [777, 179] width 20 height 54
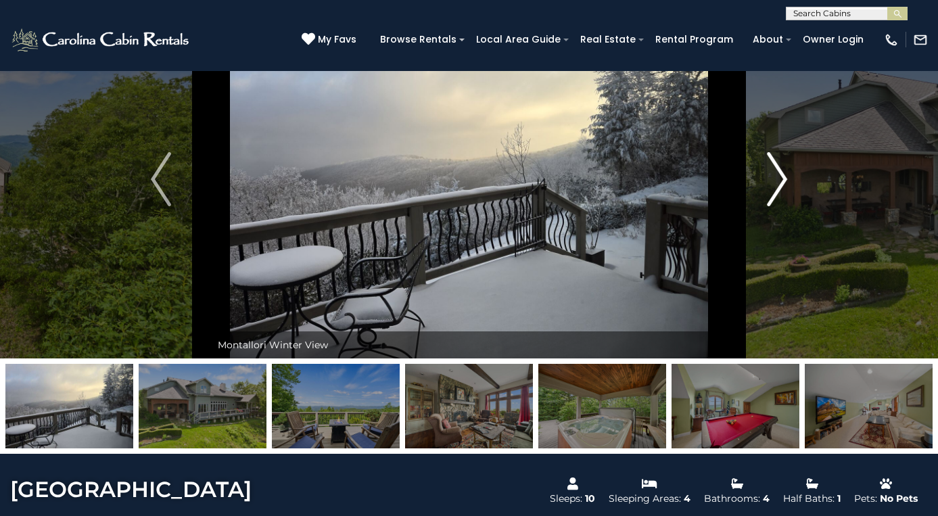
click at [780, 181] on img "Next" at bounding box center [777, 179] width 20 height 54
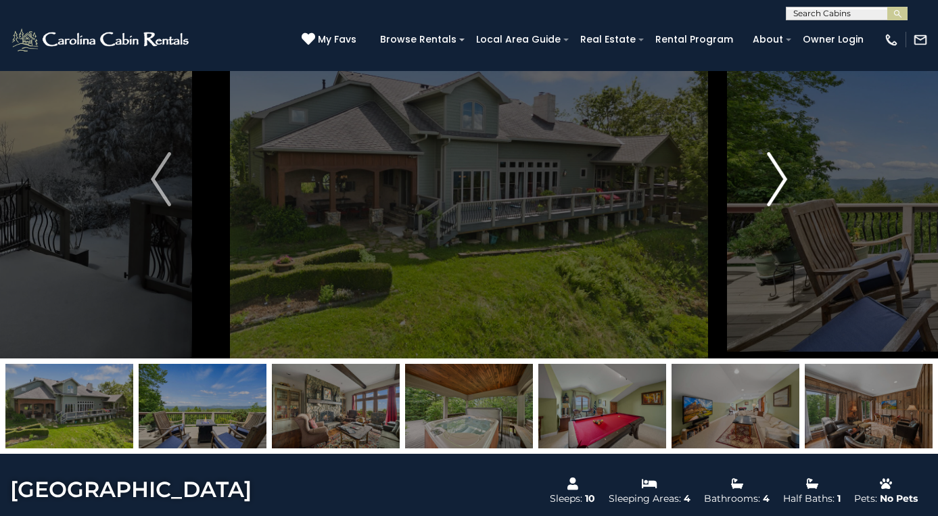
click at [780, 181] on img "Next" at bounding box center [777, 179] width 20 height 54
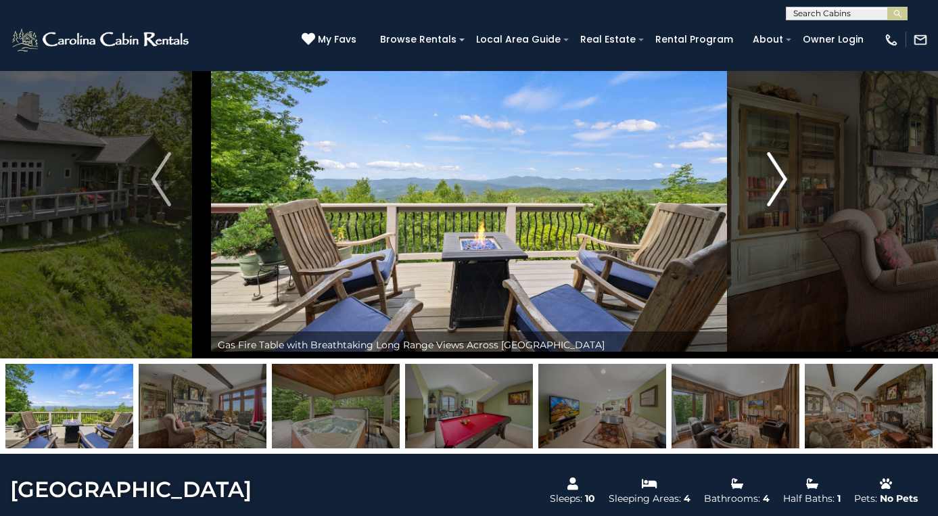
click at [780, 181] on img "Next" at bounding box center [777, 179] width 20 height 54
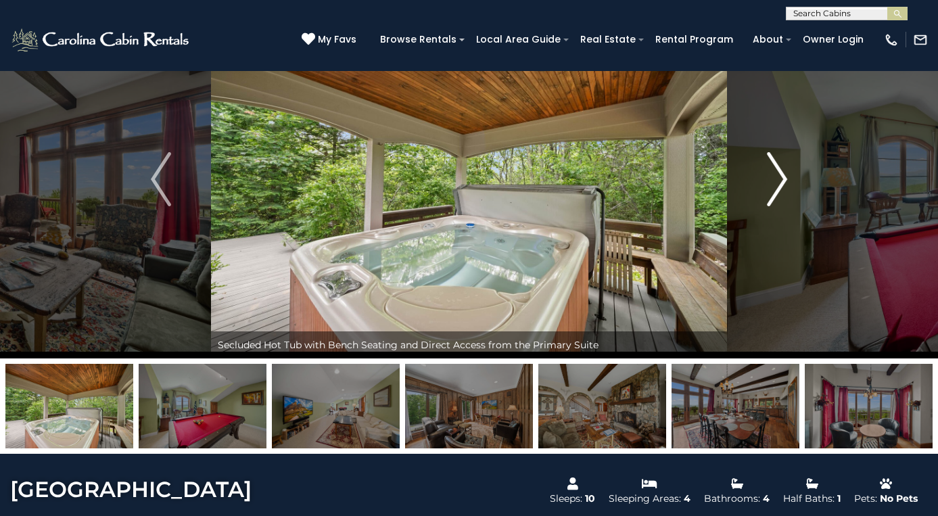
click at [780, 181] on img "Next" at bounding box center [777, 179] width 20 height 54
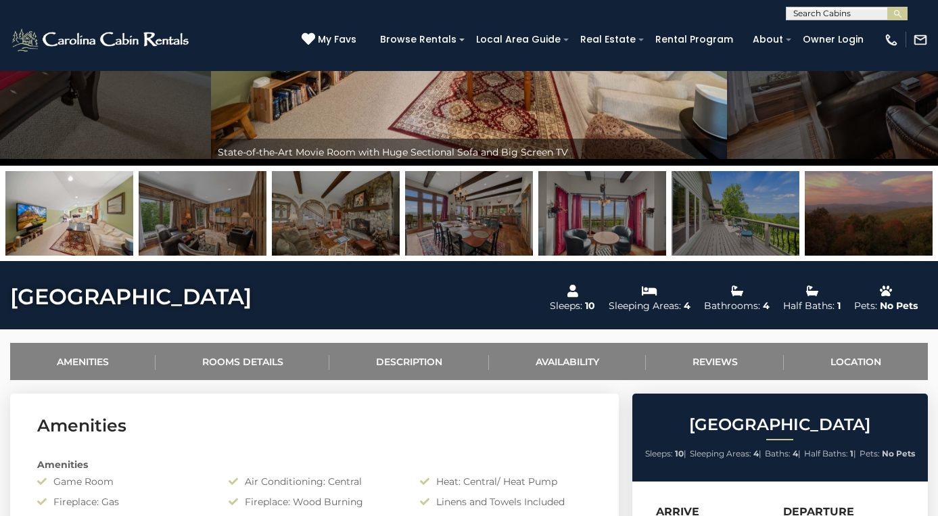
scroll to position [0, 0]
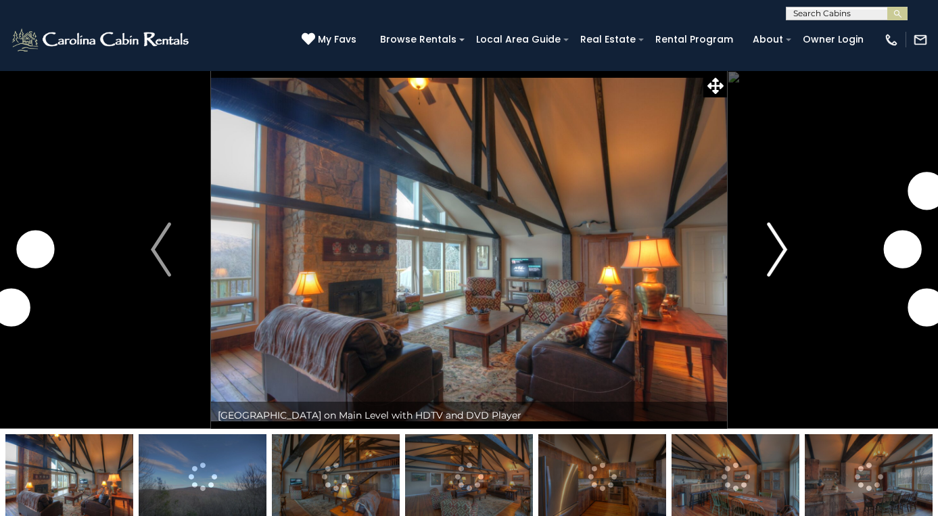
click at [778, 260] on img "Next" at bounding box center [777, 250] width 20 height 54
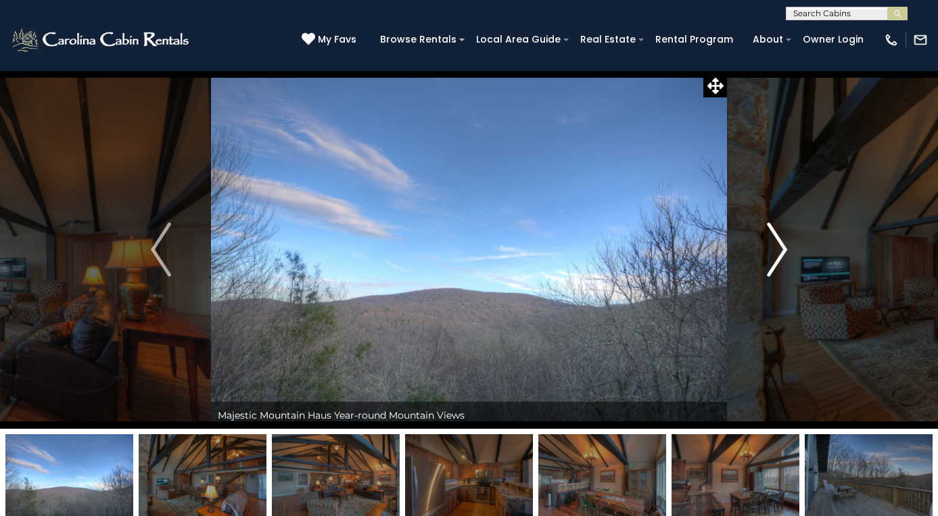
click at [772, 265] on img "Next" at bounding box center [777, 250] width 20 height 54
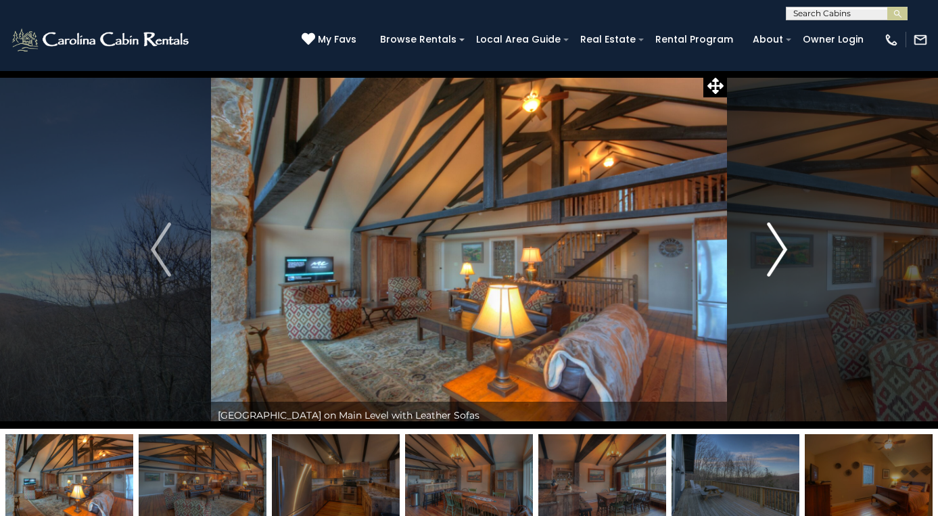
click at [772, 265] on img "Next" at bounding box center [777, 250] width 20 height 54
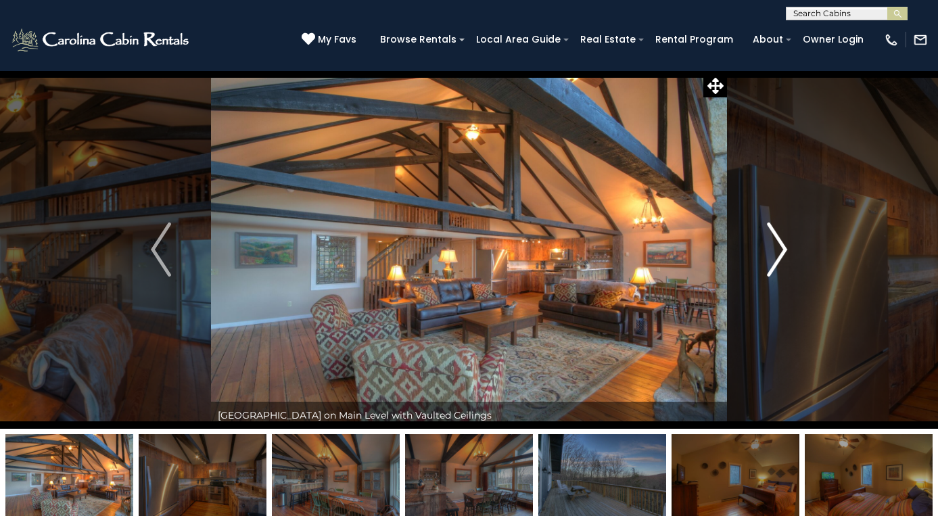
click at [772, 265] on img "Next" at bounding box center [777, 250] width 20 height 54
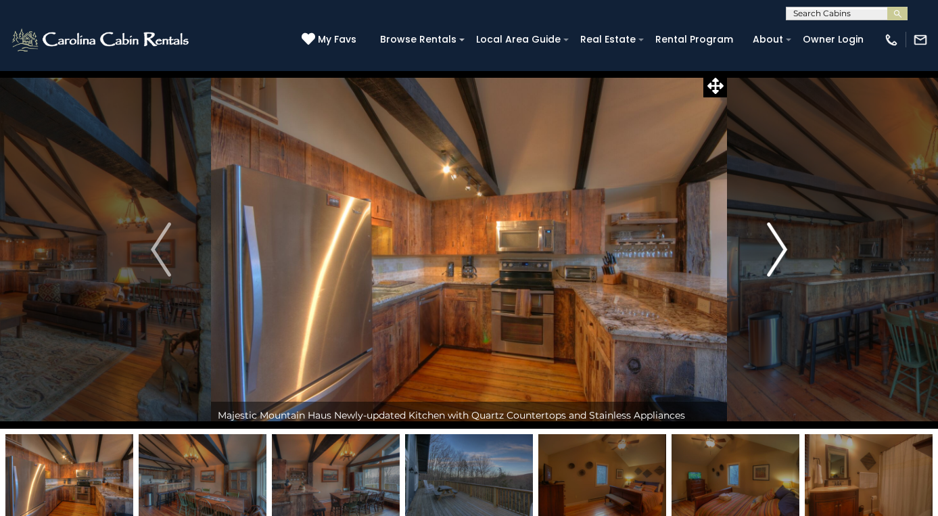
click at [772, 265] on img "Next" at bounding box center [777, 250] width 20 height 54
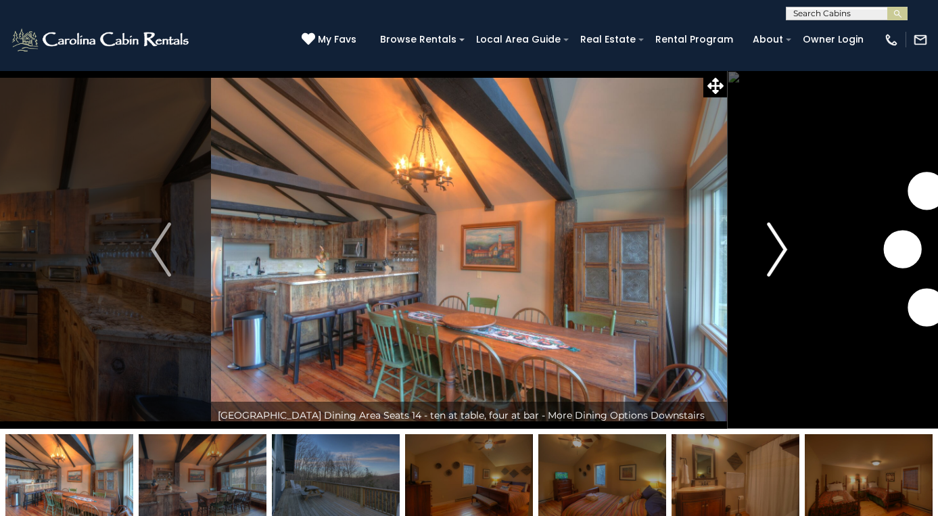
click at [772, 265] on img "Next" at bounding box center [777, 250] width 20 height 54
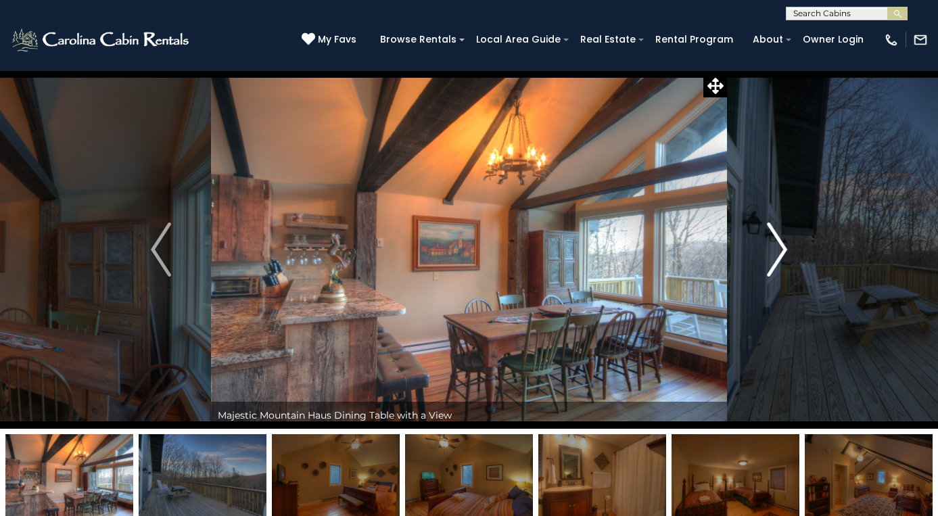
click at [772, 265] on img "Next" at bounding box center [777, 250] width 20 height 54
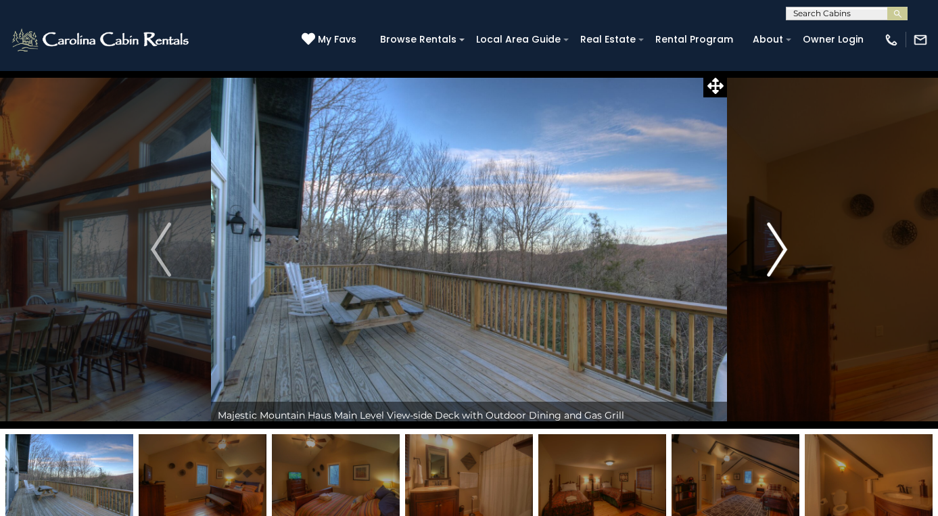
click at [772, 265] on img "Next" at bounding box center [777, 250] width 20 height 54
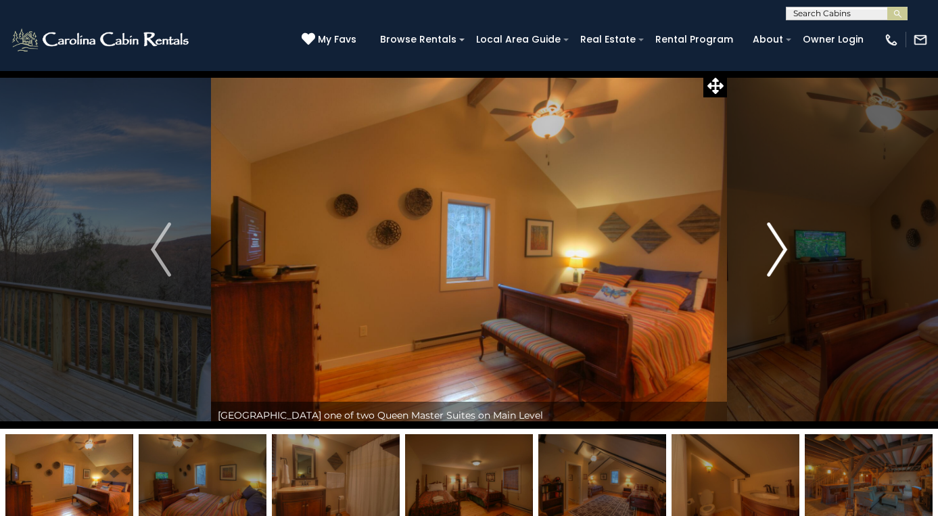
click at [772, 265] on img "Next" at bounding box center [777, 250] width 20 height 54
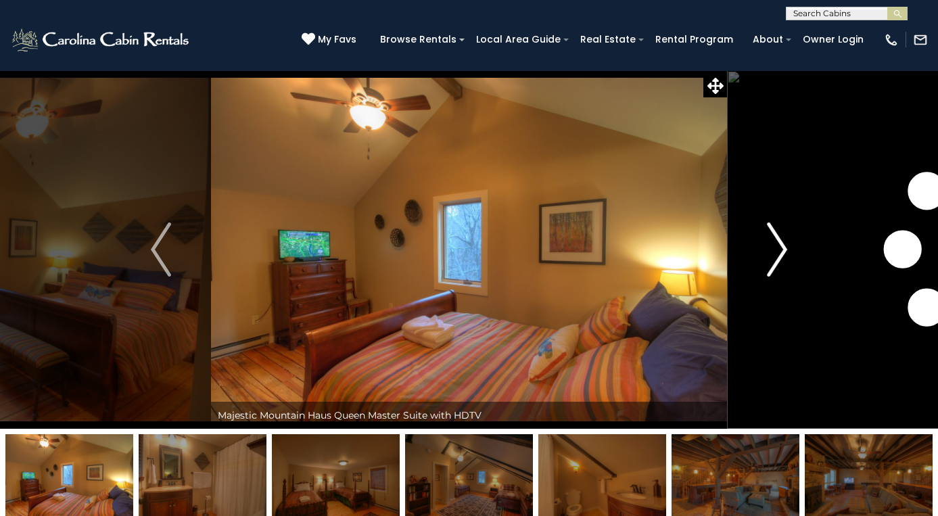
click at [772, 265] on img "Next" at bounding box center [777, 250] width 20 height 54
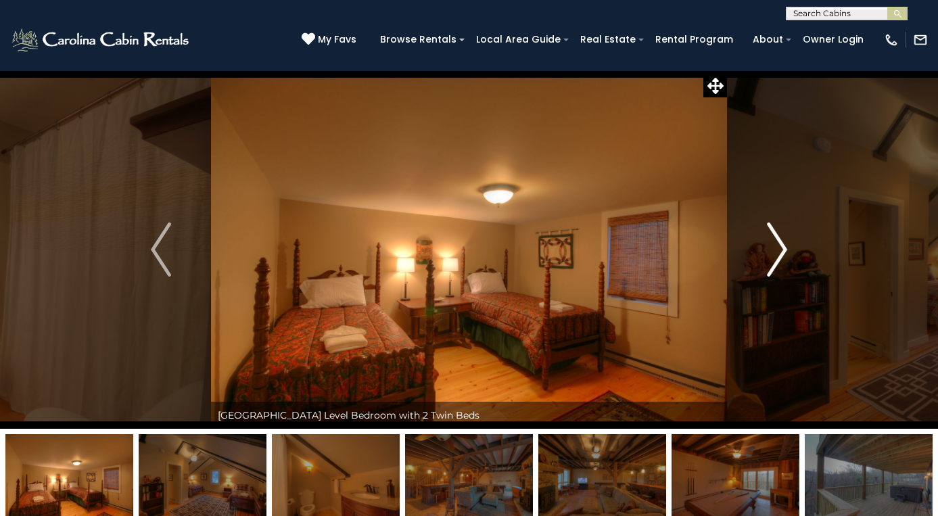
click at [772, 265] on img "Next" at bounding box center [777, 250] width 20 height 54
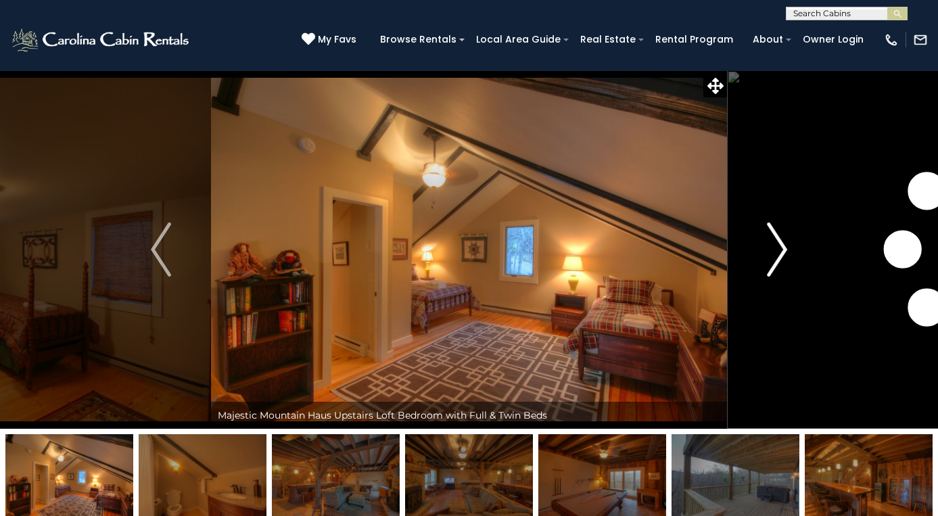
click at [772, 265] on img "Next" at bounding box center [777, 250] width 20 height 54
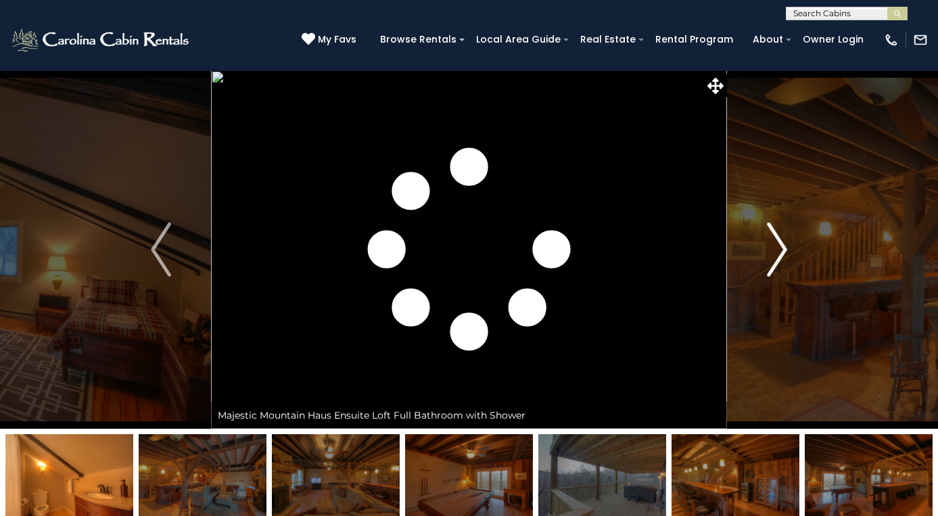
click at [772, 265] on img "Next" at bounding box center [777, 250] width 20 height 54
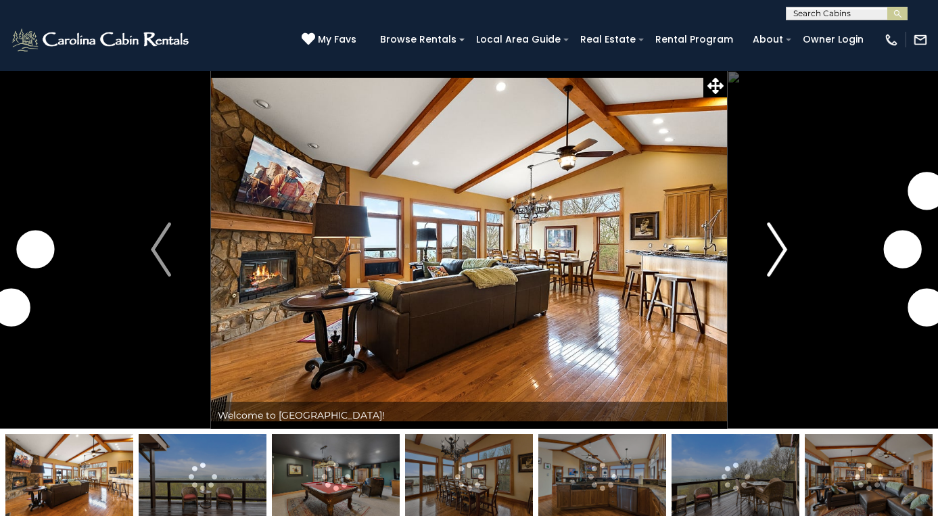
click at [774, 261] on img "Next" at bounding box center [777, 250] width 20 height 54
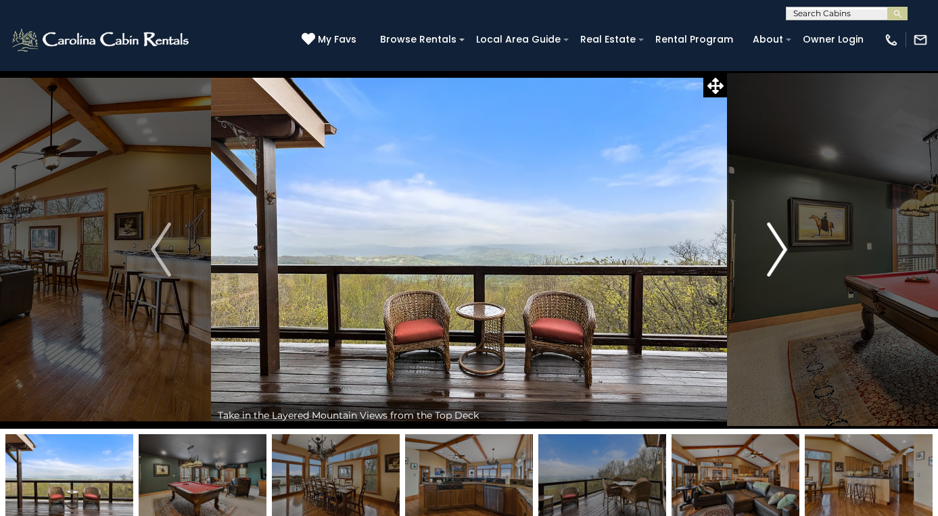
click at [768, 261] on img "Next" at bounding box center [777, 250] width 20 height 54
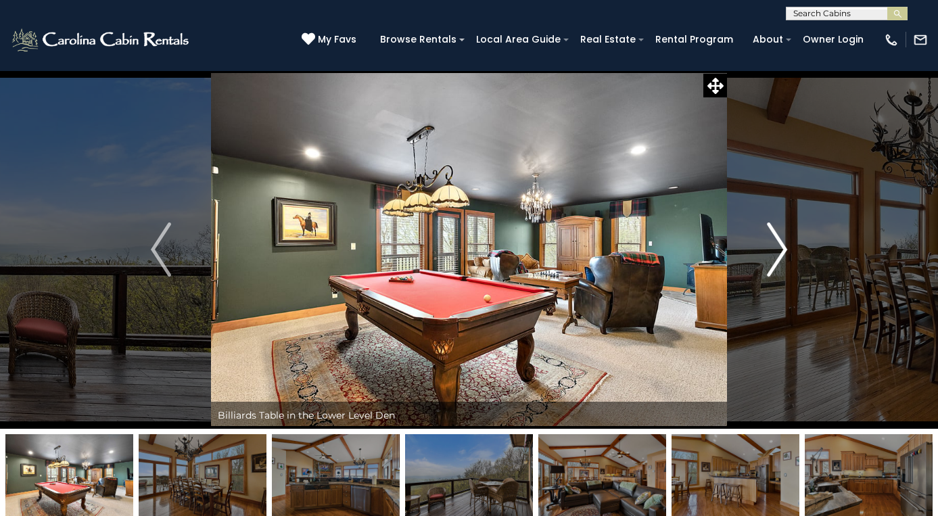
click at [768, 261] on img "Next" at bounding box center [777, 250] width 20 height 54
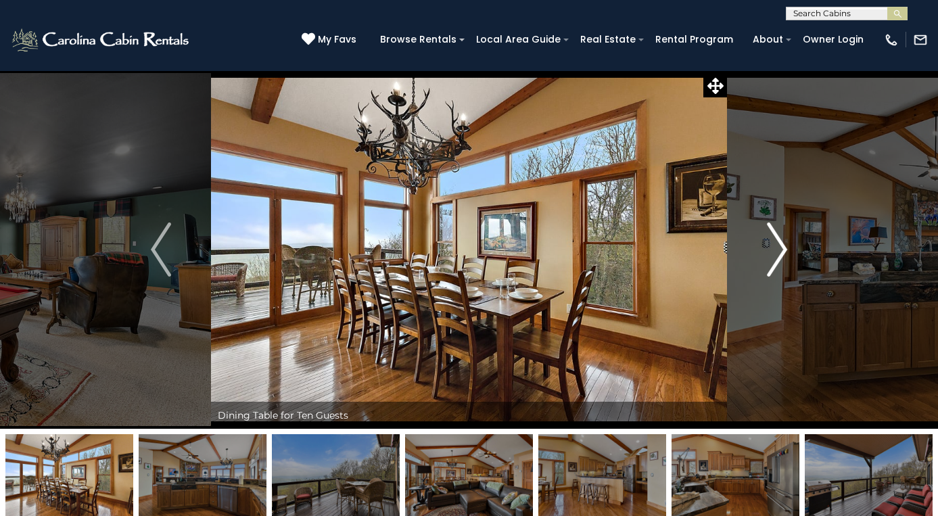
click at [768, 261] on img "Next" at bounding box center [777, 250] width 20 height 54
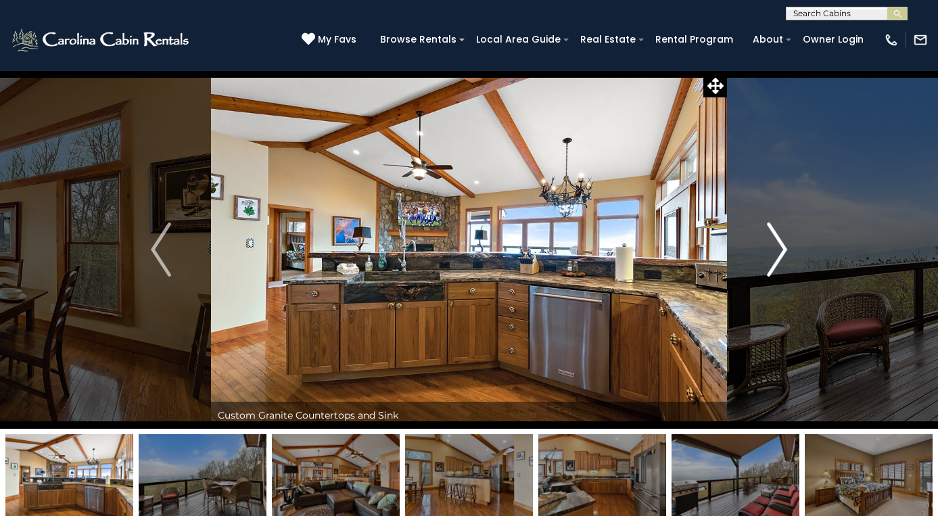
click at [768, 261] on img "Next" at bounding box center [777, 250] width 20 height 54
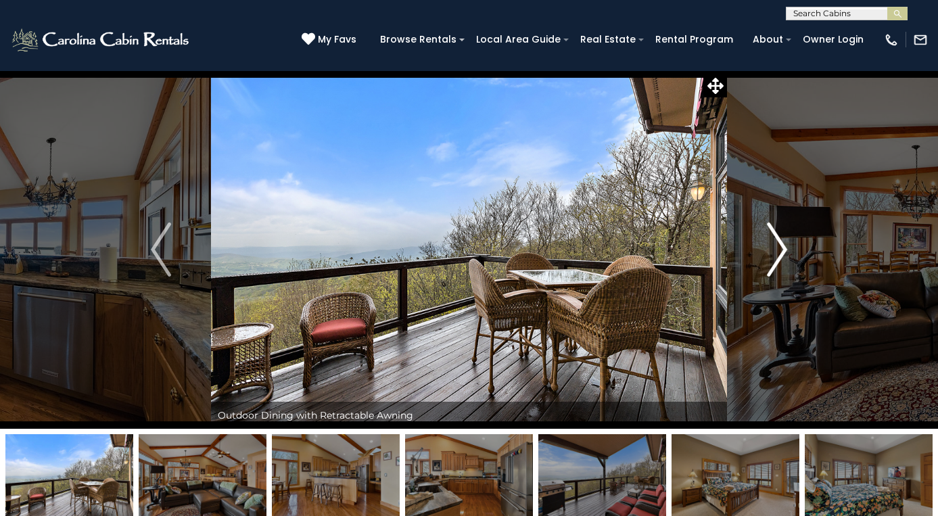
click at [768, 261] on img "Next" at bounding box center [777, 250] width 20 height 54
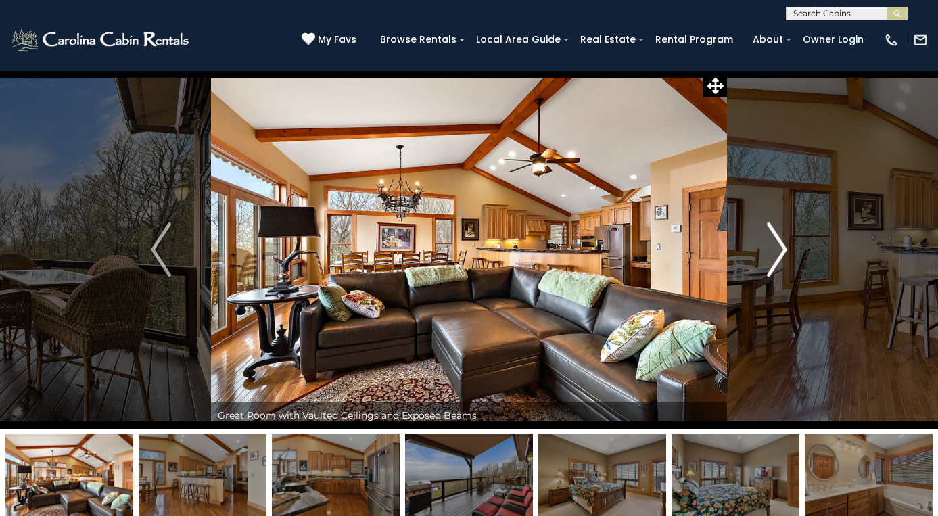
click at [768, 261] on img "Next" at bounding box center [777, 250] width 20 height 54
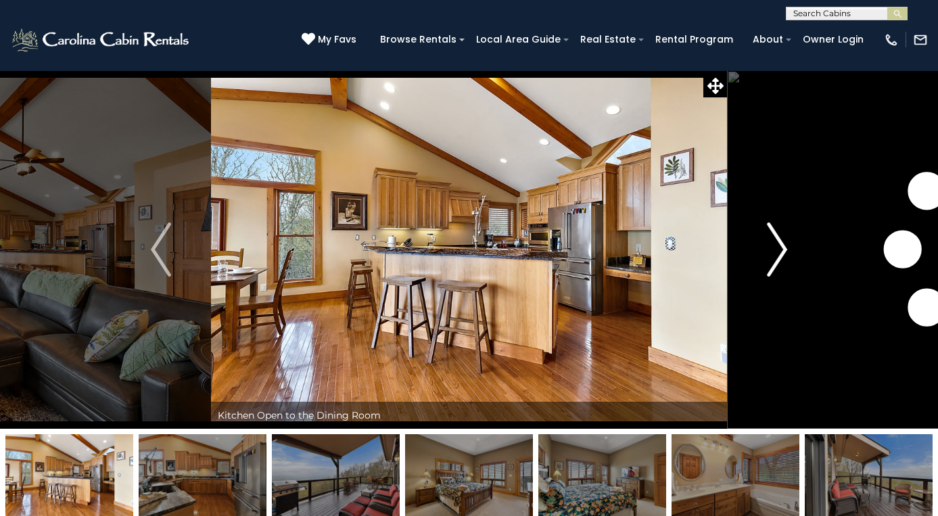
click at [768, 261] on img "Next" at bounding box center [777, 250] width 20 height 54
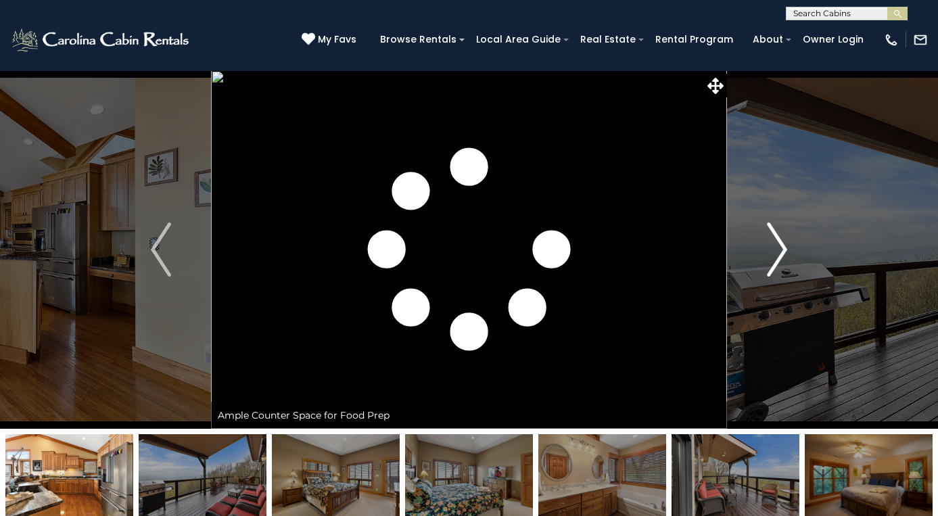
click at [768, 261] on img "Next" at bounding box center [777, 250] width 20 height 54
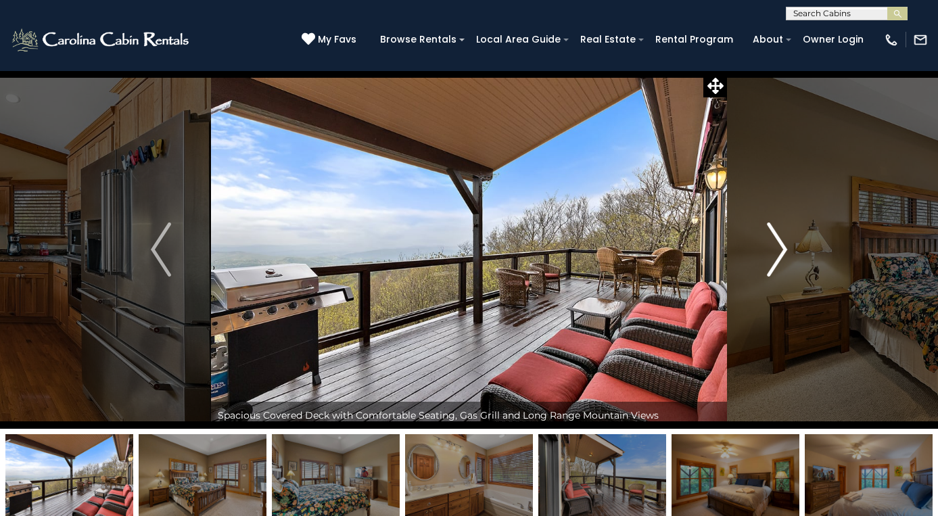
click at [768, 261] on img "Next" at bounding box center [777, 250] width 20 height 54
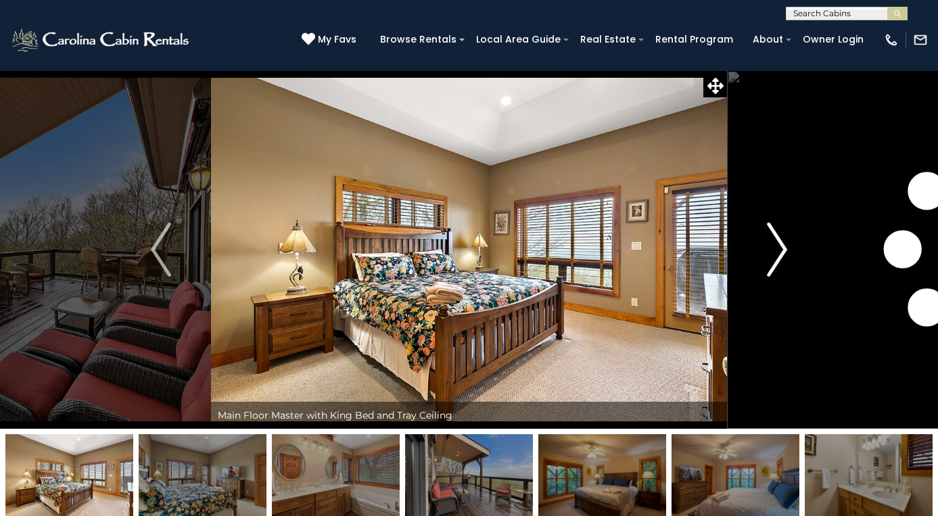
click at [768, 261] on img "Next" at bounding box center [777, 250] width 20 height 54
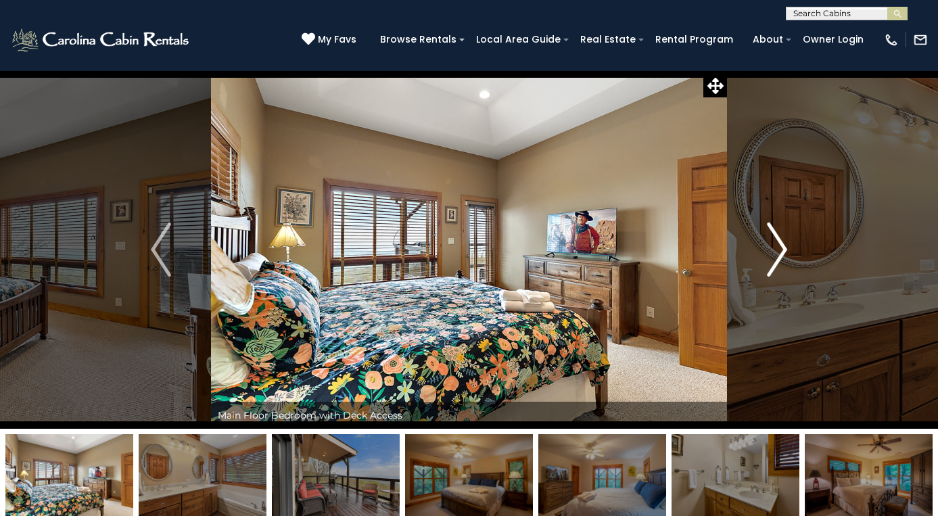
click at [768, 261] on img "Next" at bounding box center [777, 250] width 20 height 54
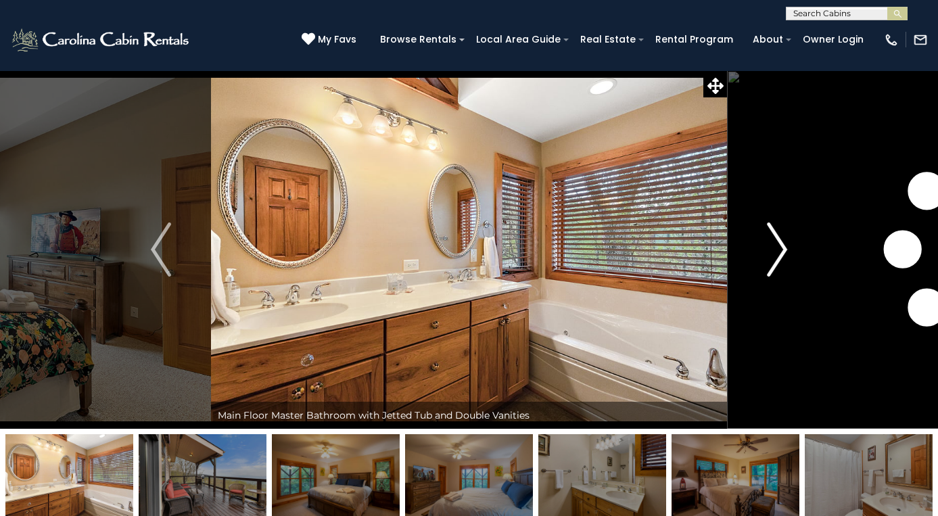
click at [768, 261] on img "Next" at bounding box center [777, 250] width 20 height 54
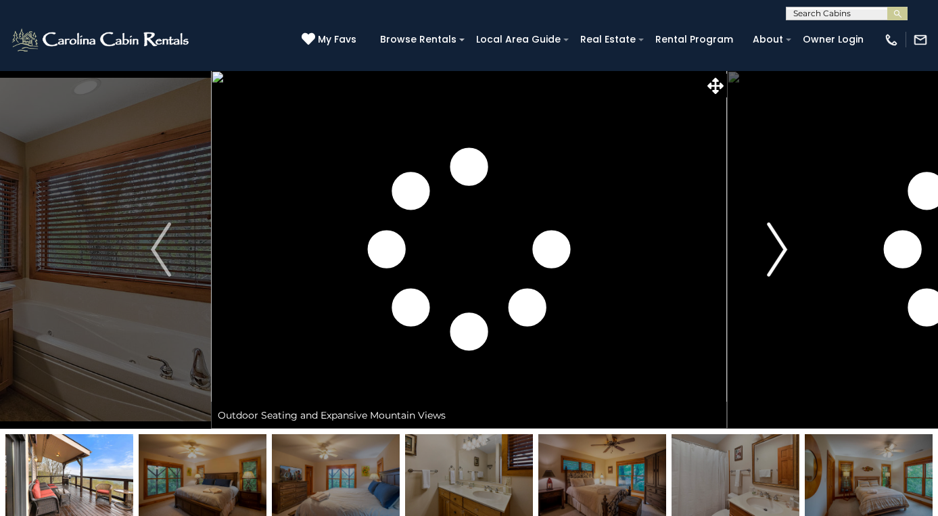
click at [768, 261] on img "Next" at bounding box center [777, 250] width 20 height 54
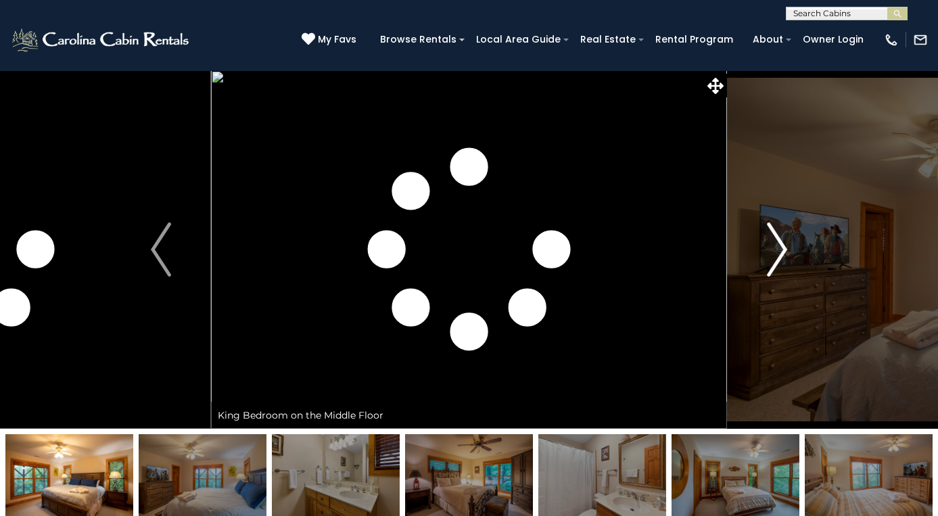
click at [768, 261] on img "Next" at bounding box center [777, 250] width 20 height 54
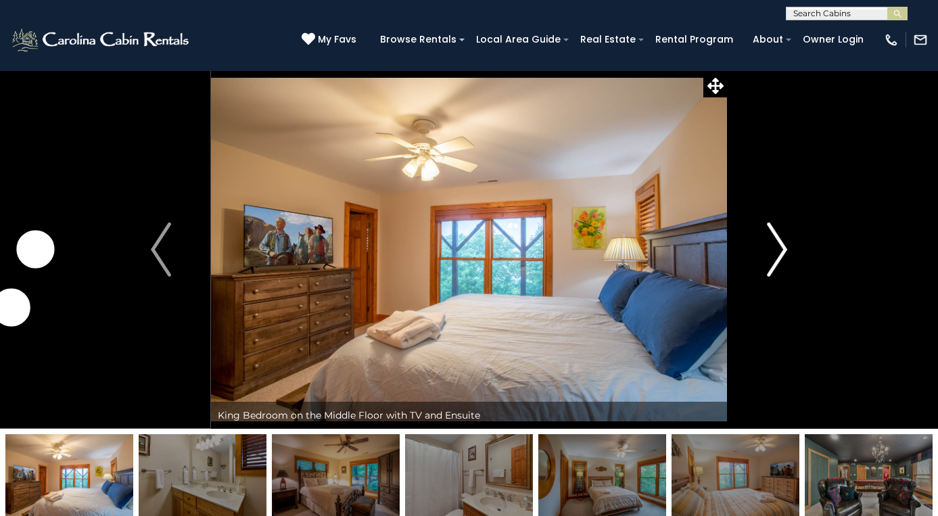
click at [768, 261] on img "Next" at bounding box center [777, 250] width 20 height 54
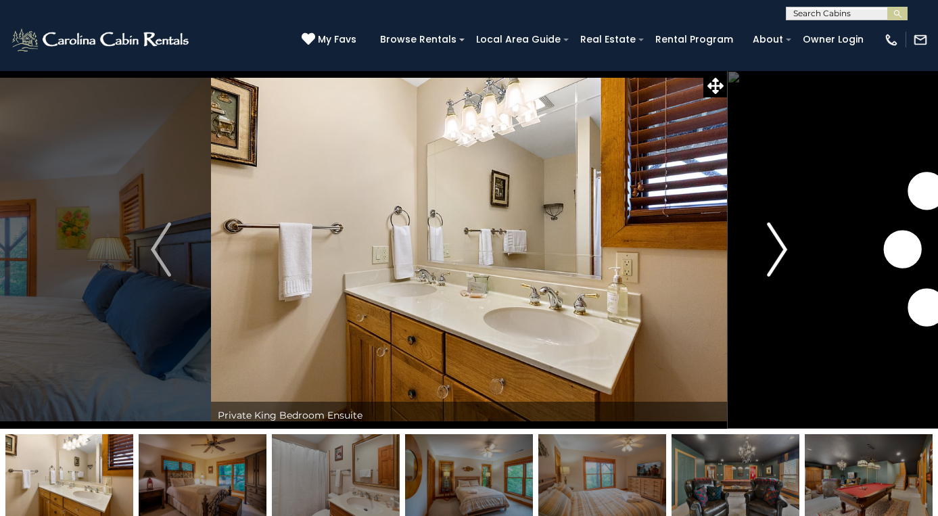
click at [768, 261] on img "Next" at bounding box center [777, 250] width 20 height 54
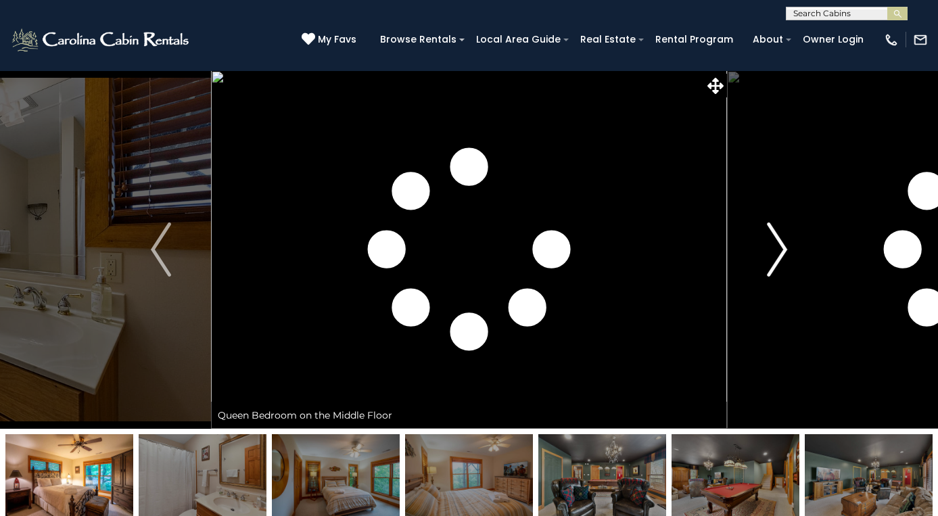
click at [768, 261] on img "Next" at bounding box center [777, 250] width 20 height 54
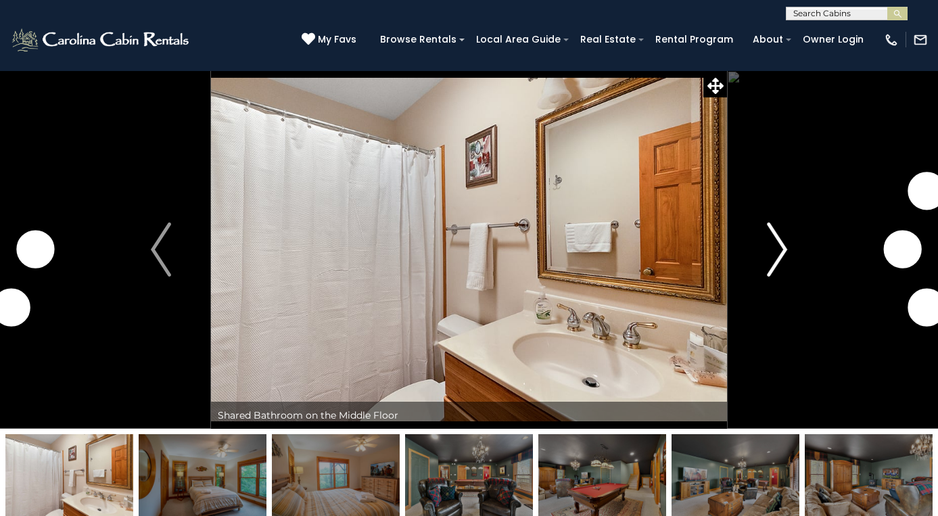
click at [768, 261] on img "Next" at bounding box center [777, 250] width 20 height 54
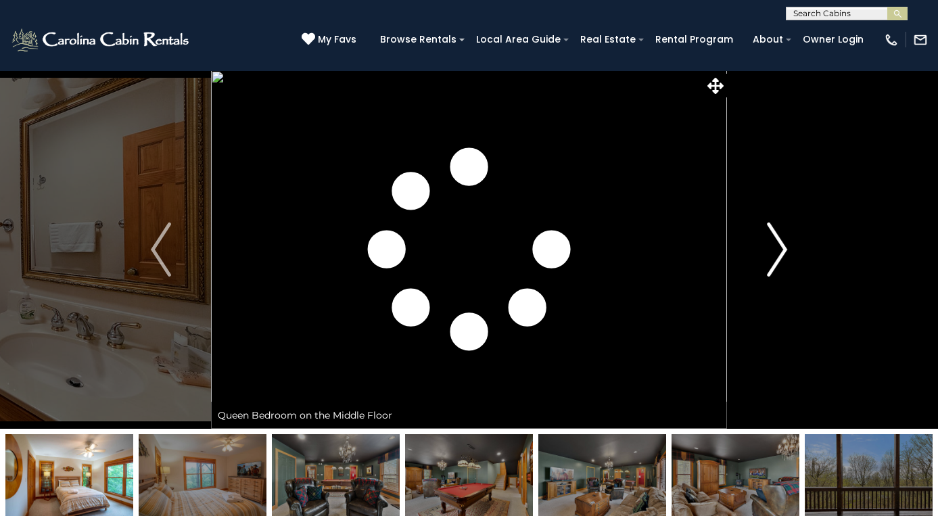
click at [768, 261] on img "Next" at bounding box center [777, 250] width 20 height 54
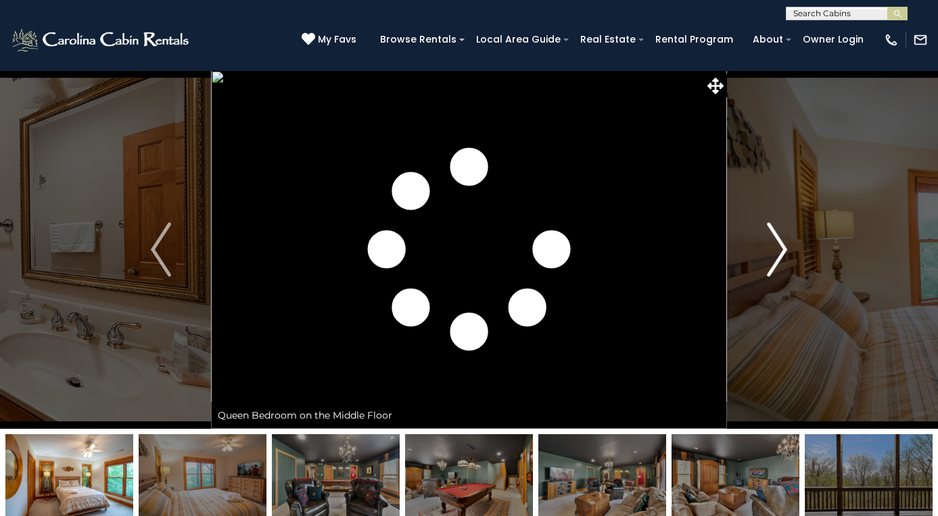
click at [768, 261] on img "Next" at bounding box center [777, 250] width 20 height 54
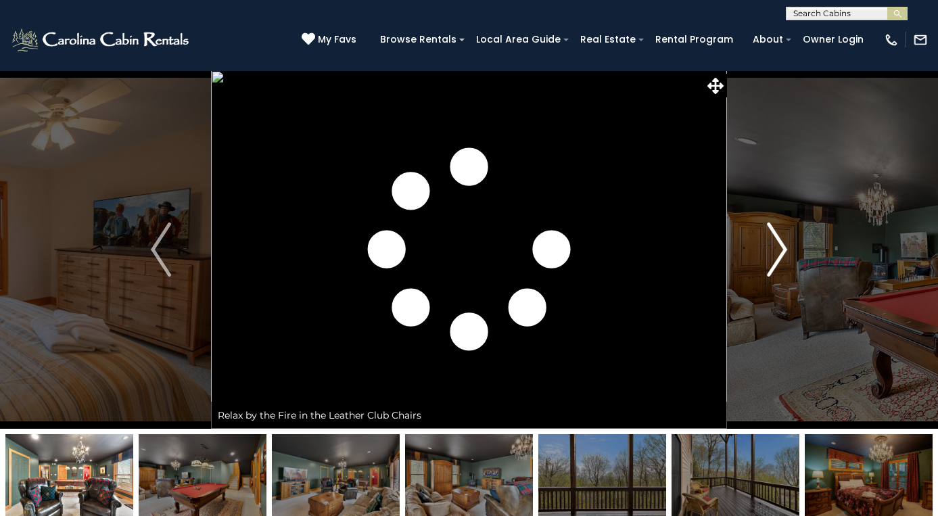
click at [768, 261] on img "Next" at bounding box center [777, 250] width 20 height 54
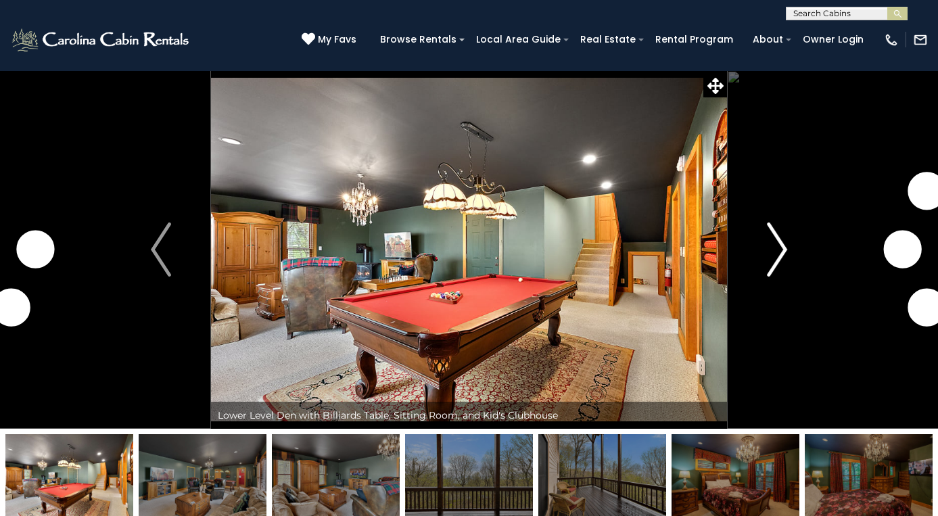
click at [768, 261] on img "Next" at bounding box center [777, 250] width 20 height 54
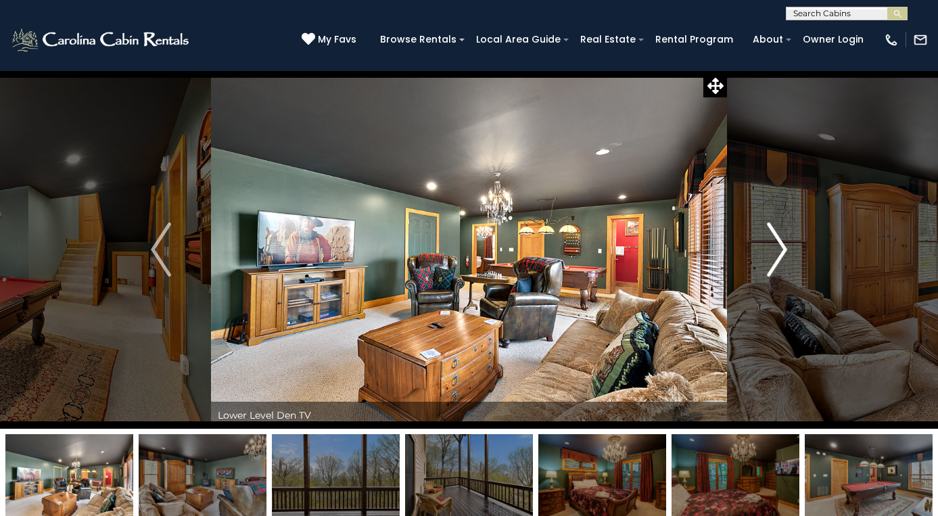
click at [768, 261] on img "Next" at bounding box center [777, 250] width 20 height 54
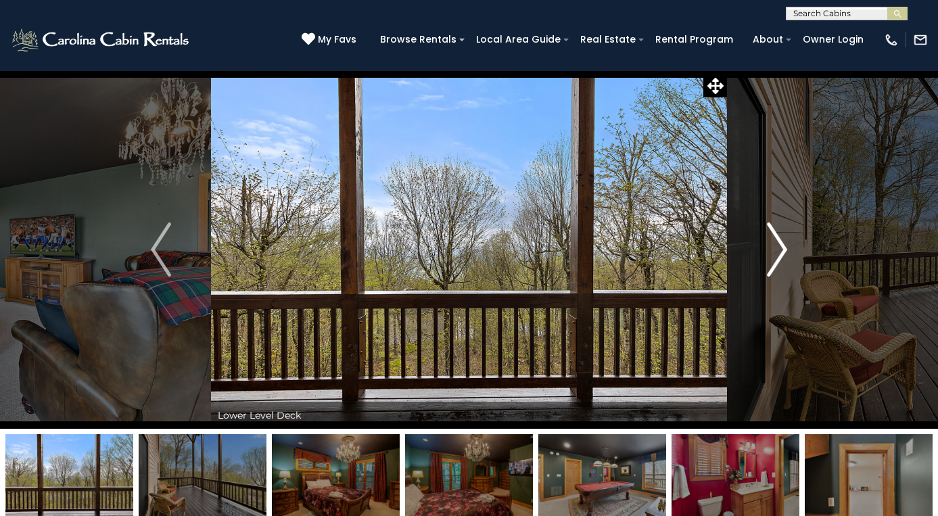
click at [768, 261] on img "Next" at bounding box center [777, 250] width 20 height 54
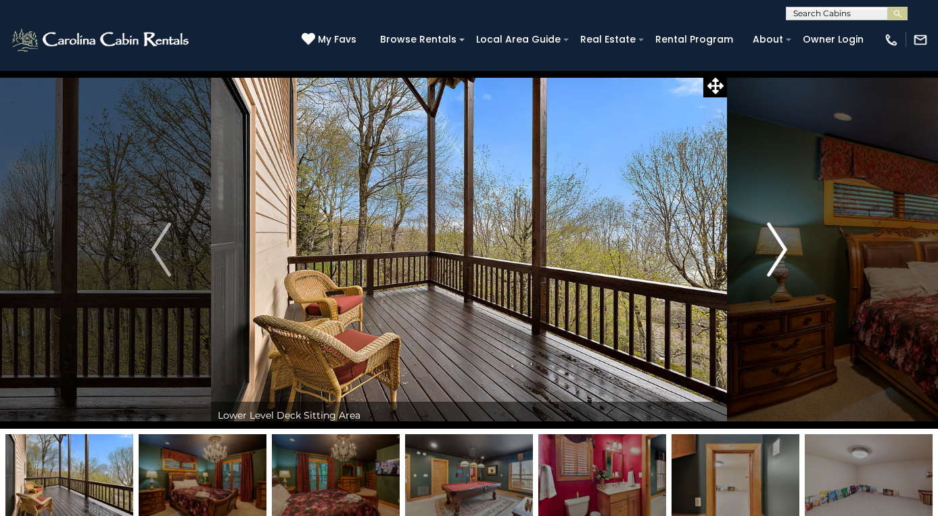
click at [768, 261] on img "Next" at bounding box center [777, 250] width 20 height 54
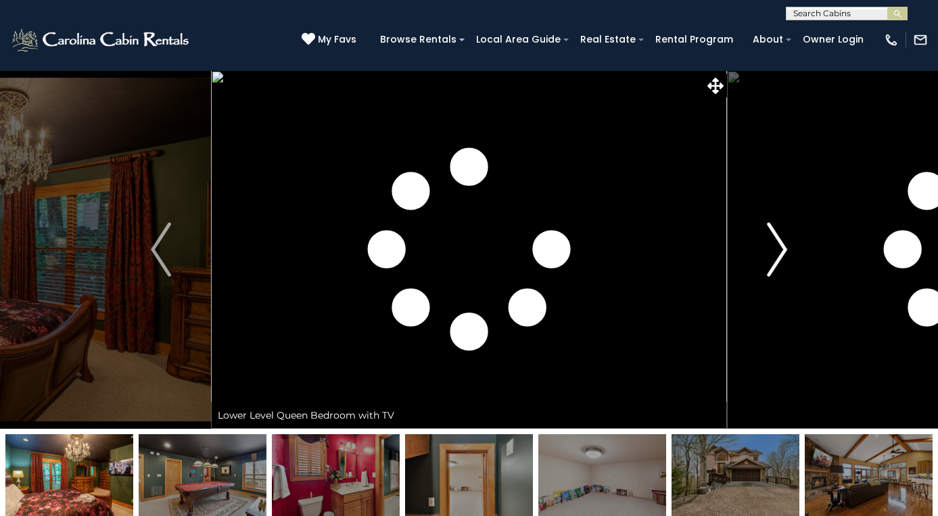
click at [768, 261] on img "Next" at bounding box center [777, 250] width 20 height 54
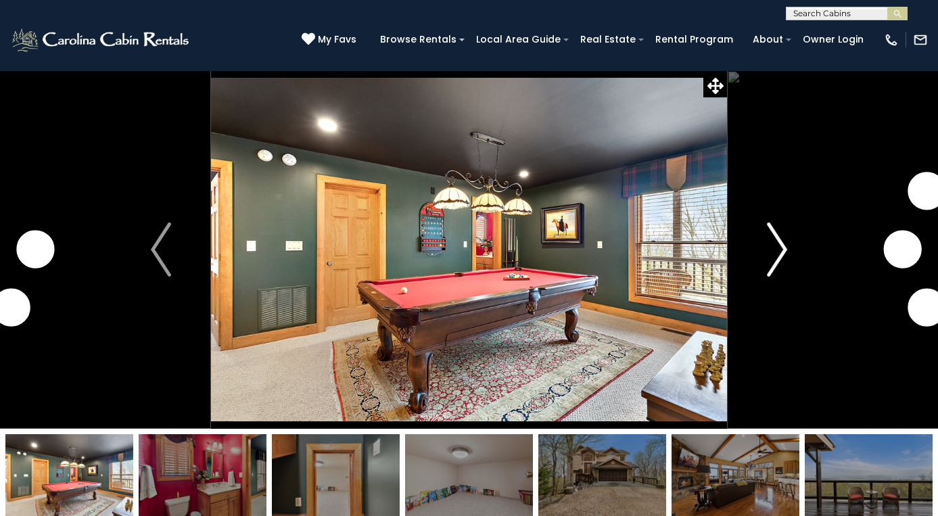
click at [768, 261] on img "Next" at bounding box center [777, 250] width 20 height 54
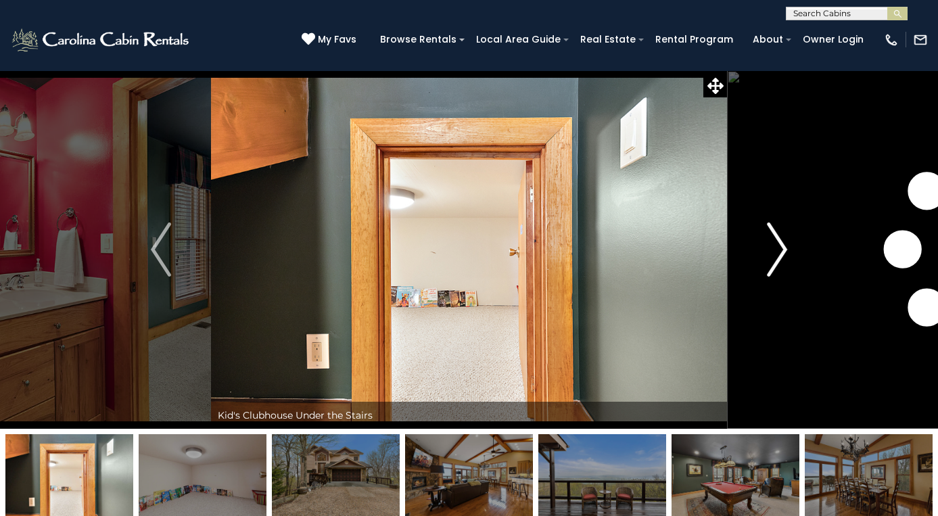
click at [768, 261] on img "Next" at bounding box center [777, 250] width 20 height 54
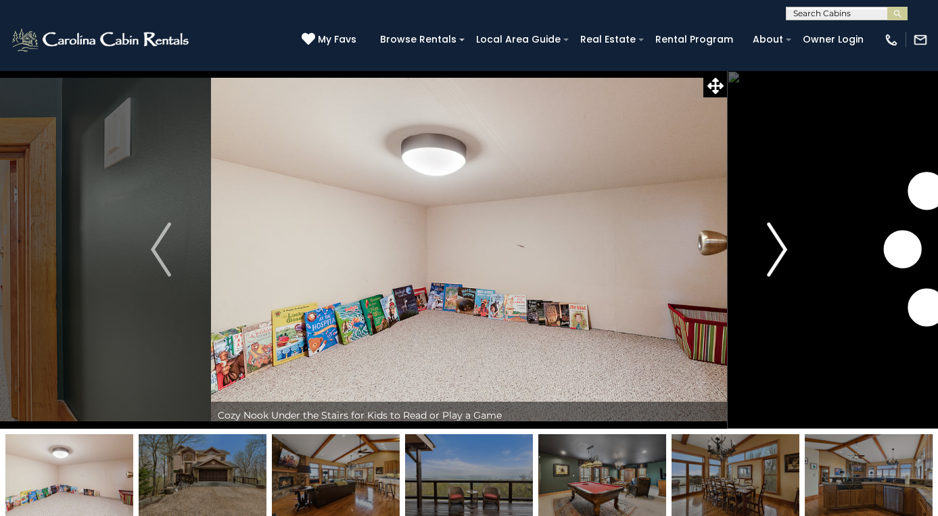
click at [768, 261] on img "Next" at bounding box center [777, 250] width 20 height 54
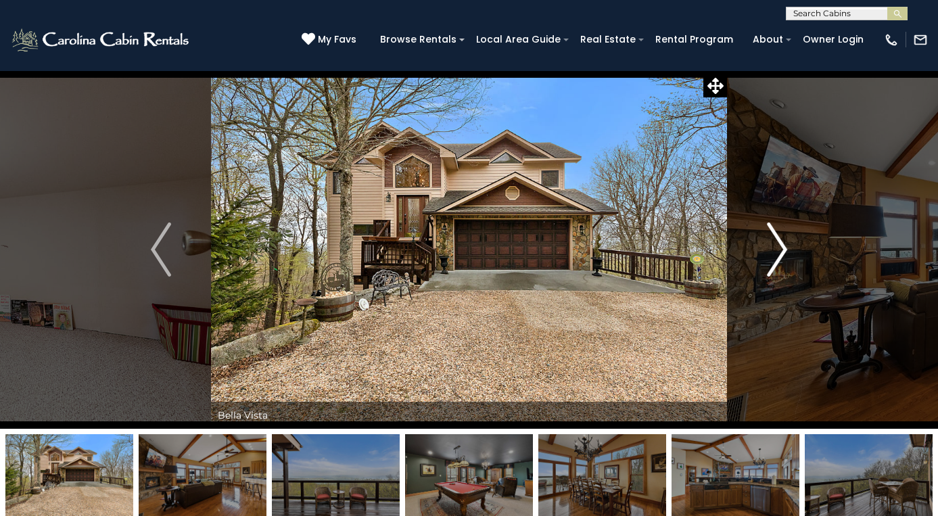
click at [768, 261] on img "Next" at bounding box center [777, 250] width 20 height 54
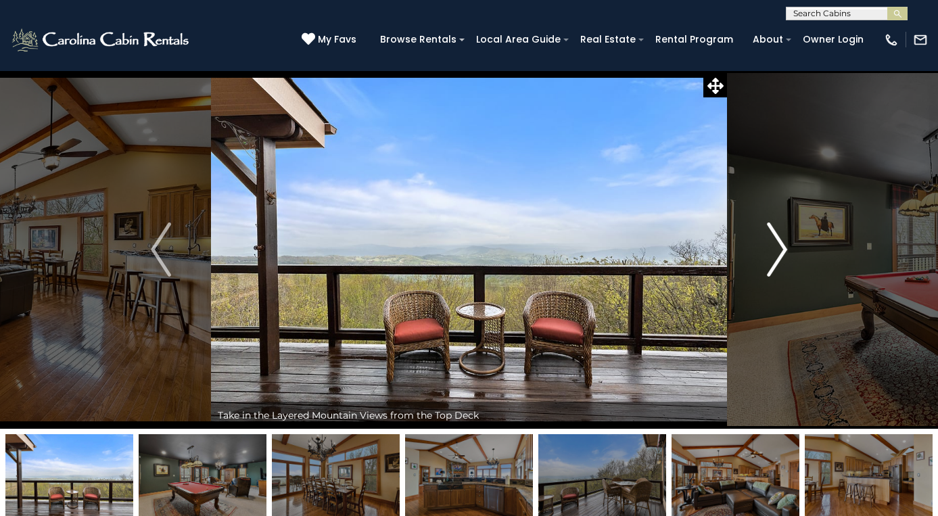
click at [768, 261] on img "Next" at bounding box center [777, 250] width 20 height 54
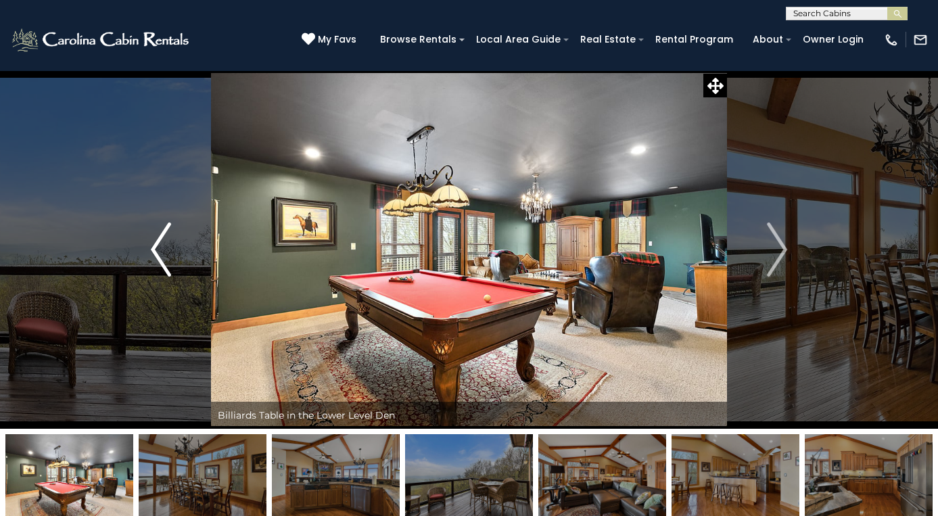
click at [181, 256] on button "Previous" at bounding box center [161, 249] width 100 height 358
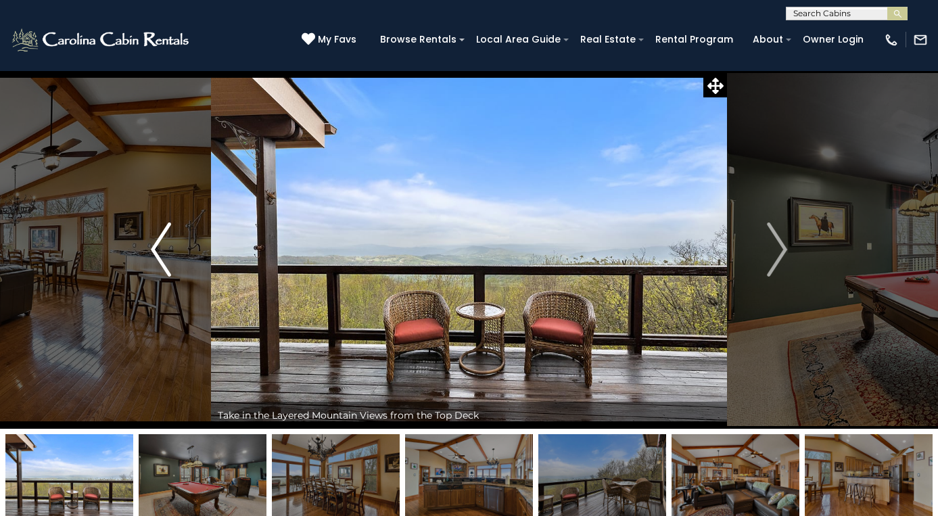
click at [177, 256] on button "Previous" at bounding box center [161, 249] width 100 height 358
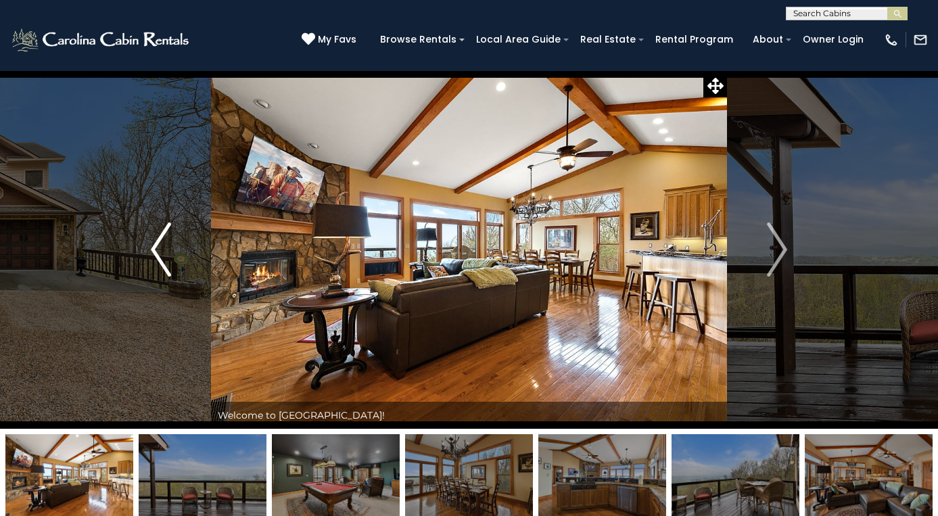
click at [177, 256] on button "Previous" at bounding box center [161, 249] width 100 height 358
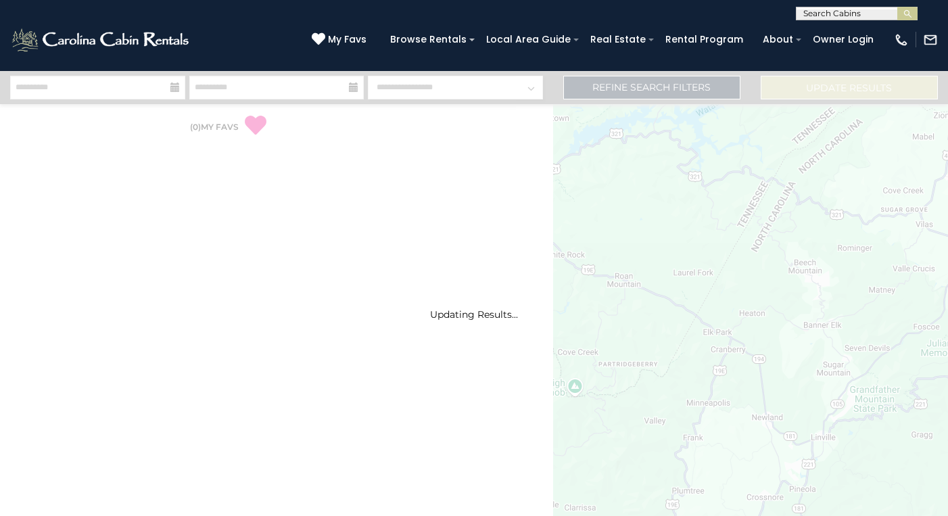
select select "*"
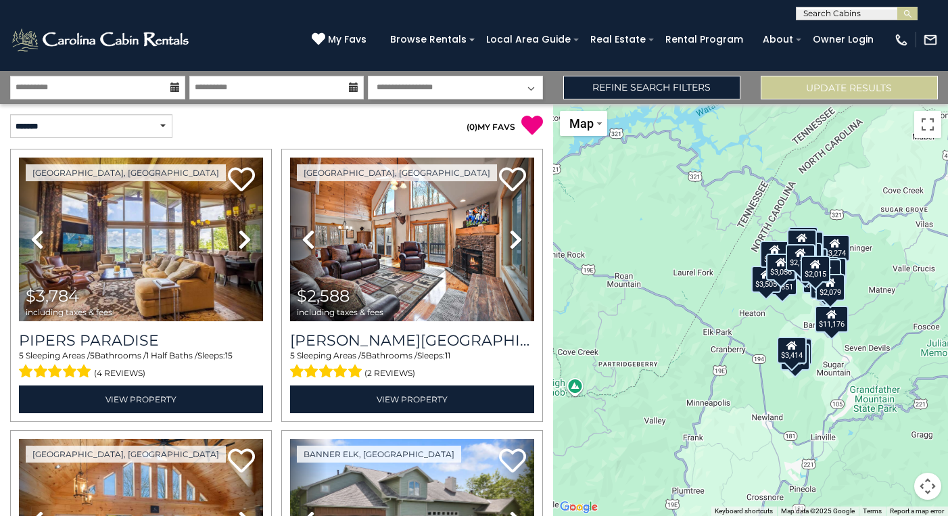
click at [753, 310] on div "$3,784 $2,588 $6,042 $3,274 $3,979 $6,978 $4,312 $6,851 $3,505 $2,959 $8,851 $3…" at bounding box center [750, 310] width 395 height 412
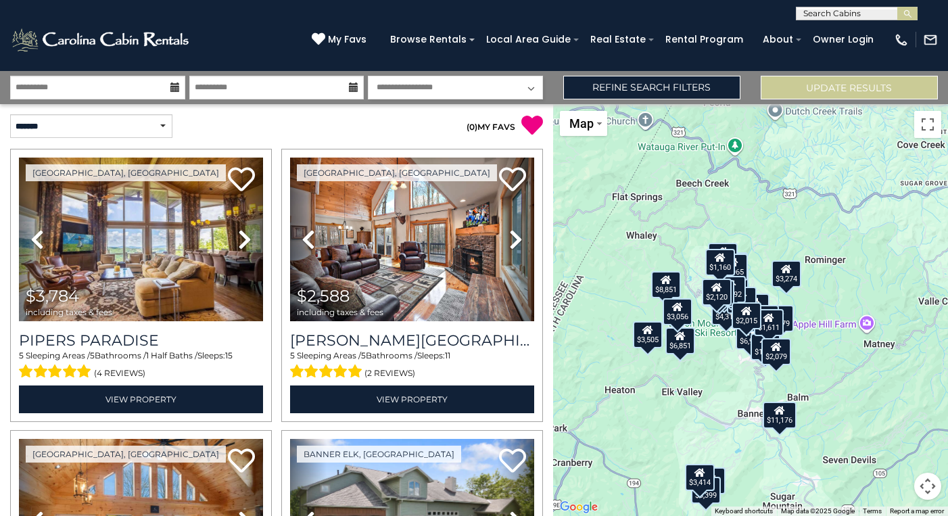
drag, startPoint x: 837, startPoint y: 298, endPoint x: 741, endPoint y: 347, distance: 107.7
click at [723, 363] on div "$3,784 $2,588 $6,042 $3,274 $3,979 $6,978 $4,312 $6,851 $3,505 $2,959 $8,851 $3…" at bounding box center [750, 310] width 395 height 412
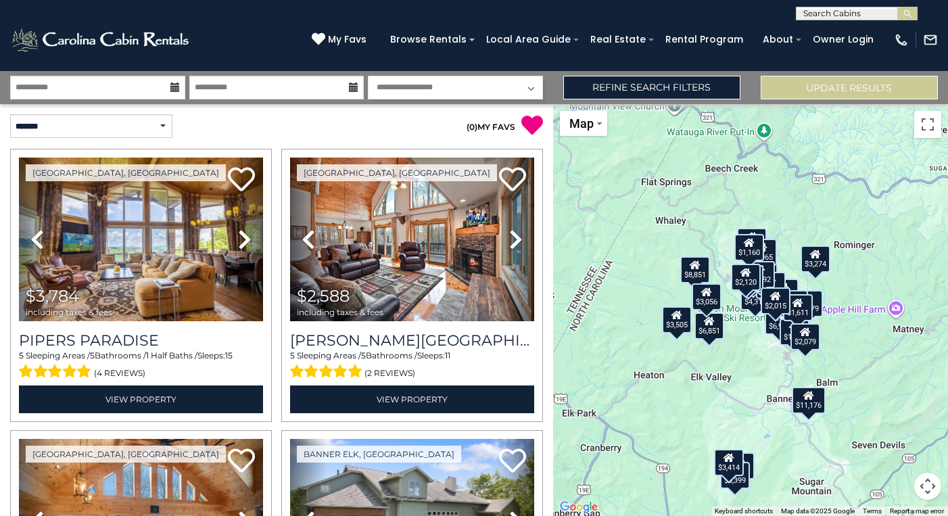
click at [762, 322] on div "$3,784 $2,588 $6,042 $3,274 $3,979 $6,978 $4,312 $6,851 $3,505 $2,959 $8,851 $3…" at bounding box center [750, 310] width 395 height 412
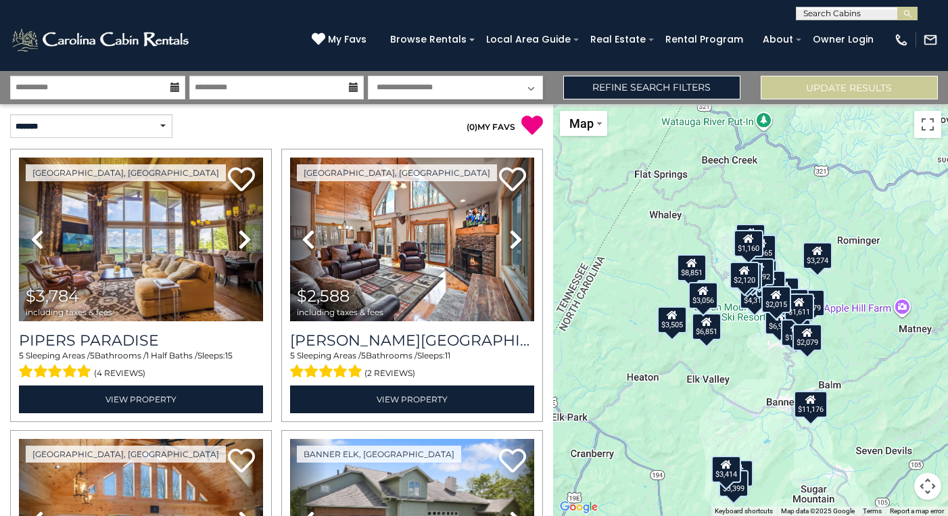
click at [761, 322] on div "$3,784 $2,588 $6,042 $3,274 $3,979 $6,978 $4,312 $6,851 $3,505 $2,959 $8,851 $3…" at bounding box center [750, 310] width 395 height 412
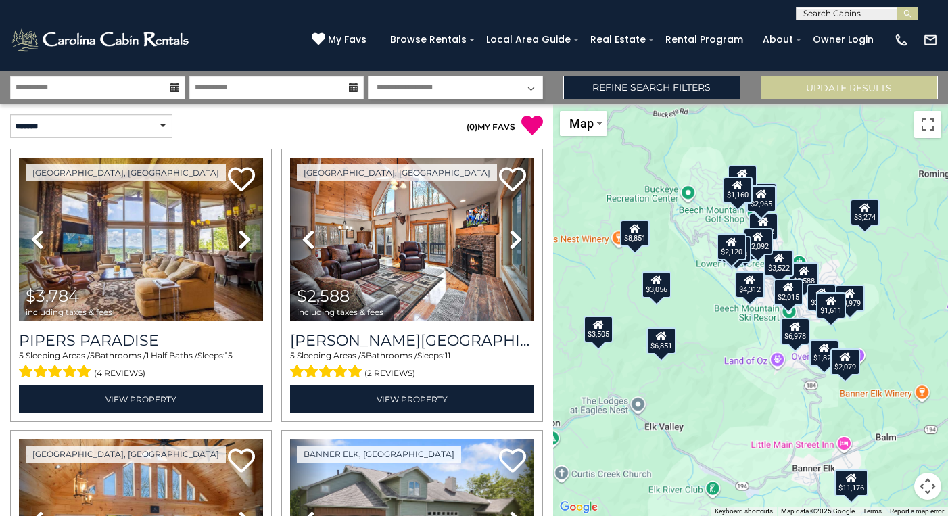
click at [761, 322] on div "$3,784 $2,588 $6,042 $3,274 $3,979 $6,978 $4,312 $6,851 $3,505 $2,959 $8,851 $3…" at bounding box center [750, 310] width 395 height 412
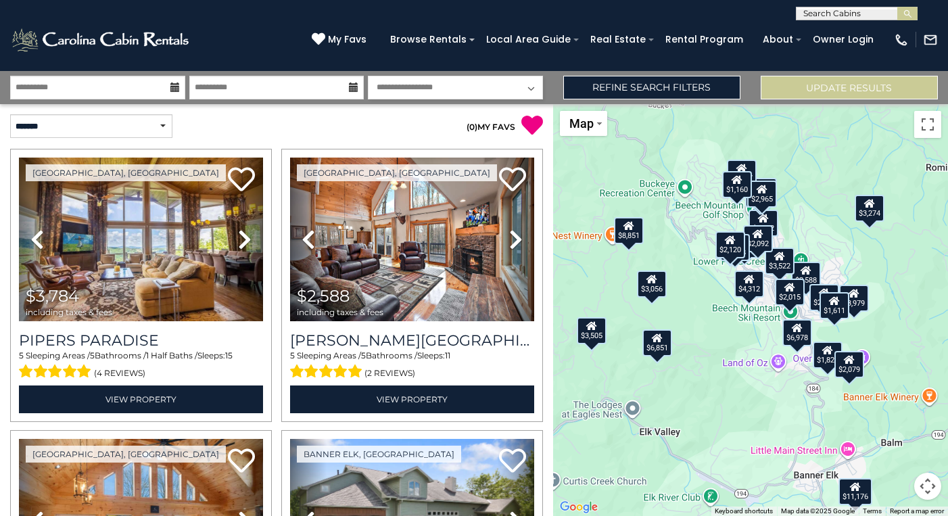
click at [760, 321] on div "$3,784 $2,588 $6,042 $3,274 $3,979 $6,978 $4,312 $6,851 $3,505 $2,959 $8,851 $3…" at bounding box center [750, 310] width 395 height 412
click at [760, 320] on div "$3,784 $2,588 $6,042 $3,274 $3,979 $6,978 $4,312 $6,851 $3,505 $2,959 $8,851 $3…" at bounding box center [750, 310] width 395 height 412
click at [735, 320] on div "$3,784 $2,588 $6,042 $3,274 $3,979 $6,978 $4,312 $6,851 $3,505 $2,959 $8,851 $3…" at bounding box center [750, 310] width 395 height 412
click at [735, 319] on div "$3,784 $2,588 $6,042 $3,274 $3,979 $6,978 $4,312 $6,851 $3,505 $2,959 $8,851 $3…" at bounding box center [750, 310] width 395 height 412
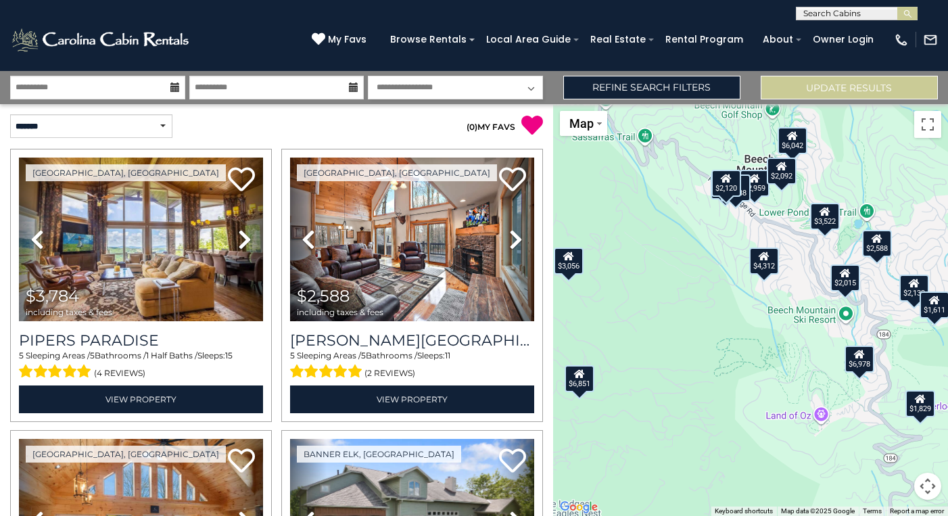
click at [735, 319] on div "$3,784 $2,588 $6,042 $3,274 $3,979 $6,978 $4,312 $6,851 $3,505 $2,959 $8,851 $3…" at bounding box center [750, 310] width 395 height 412
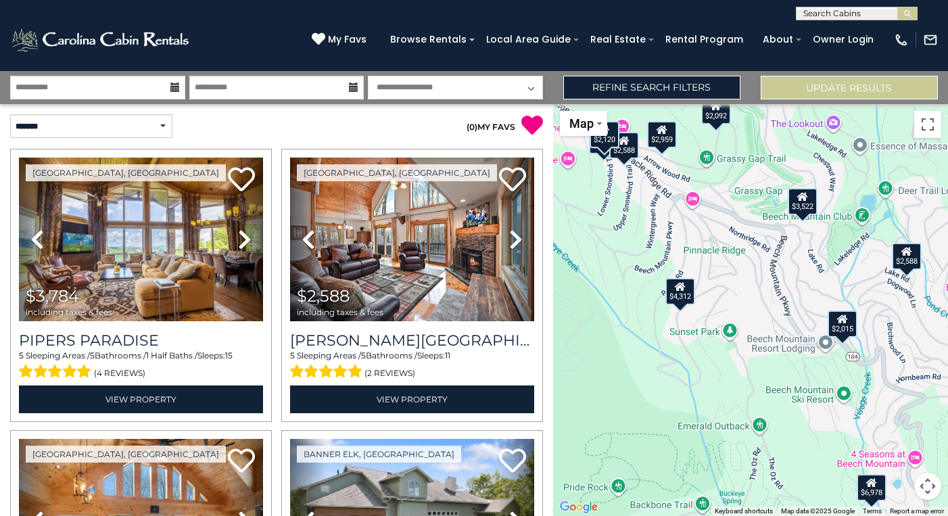
drag, startPoint x: 812, startPoint y: 296, endPoint x: 707, endPoint y: 364, distance: 124.8
click at [707, 364] on div "$3,784 $2,588 $6,042 $3,274 $3,979 $6,978 $4,312 $6,851 $3,505 $2,959 $8,851 $3…" at bounding box center [750, 310] width 395 height 412
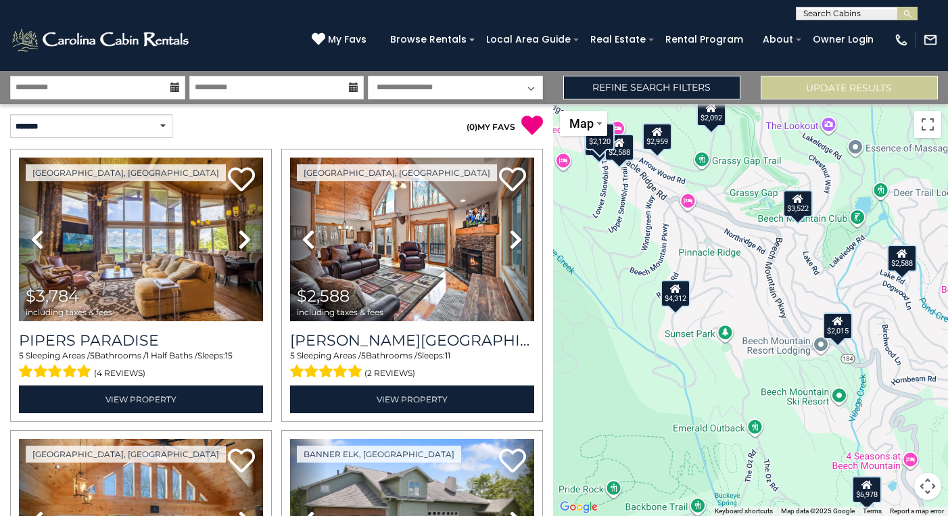
click at [841, 323] on icon at bounding box center [838, 320] width 11 height 9
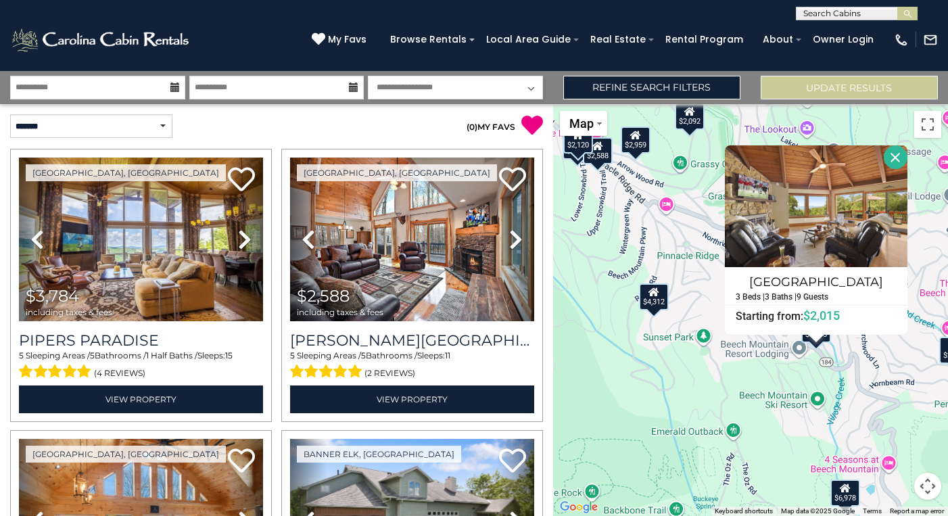
click at [753, 371] on div "$3,784 $2,588 $6,042 $3,274 $3,979 $6,978 $4,312 $6,851 $3,505 $2,959 $8,851 $3…" at bounding box center [750, 310] width 395 height 412
click at [839, 214] on img at bounding box center [816, 206] width 183 height 122
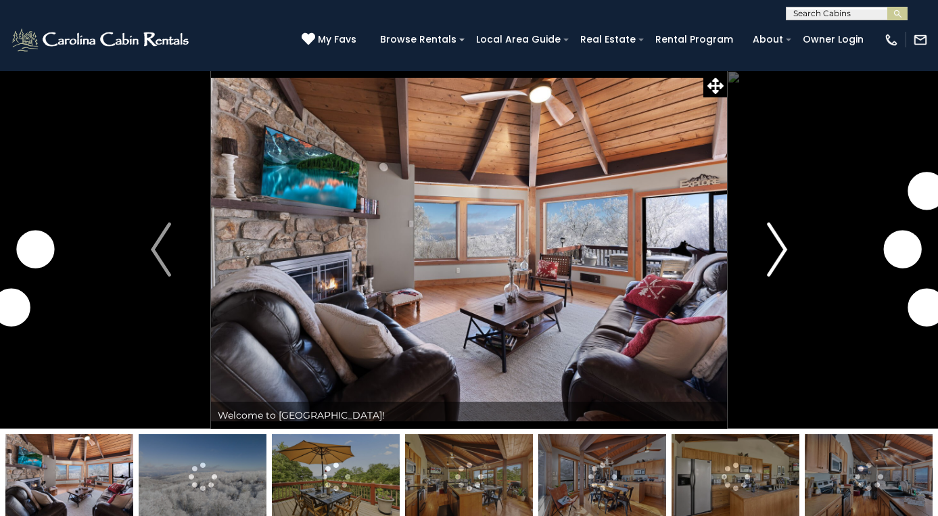
click at [789, 260] on button "Next" at bounding box center [777, 249] width 100 height 358
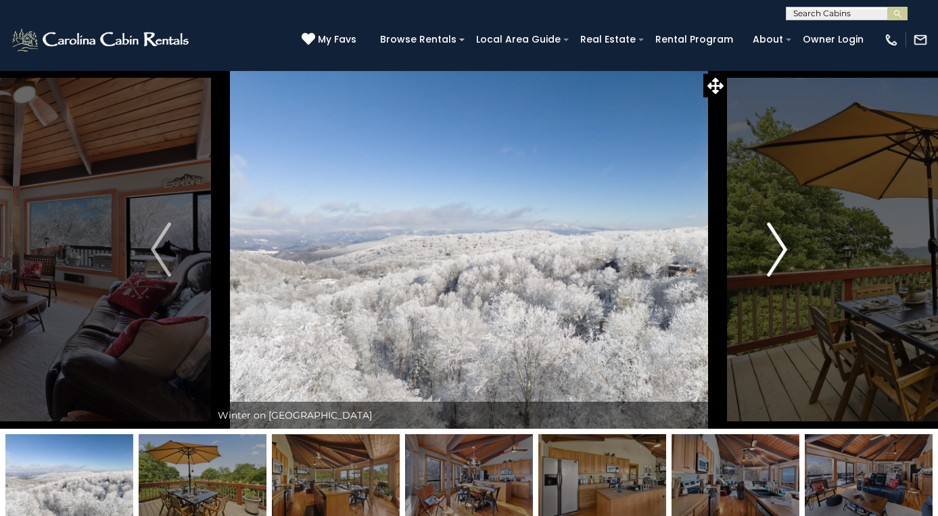
click at [776, 260] on img "Next" at bounding box center [777, 250] width 20 height 54
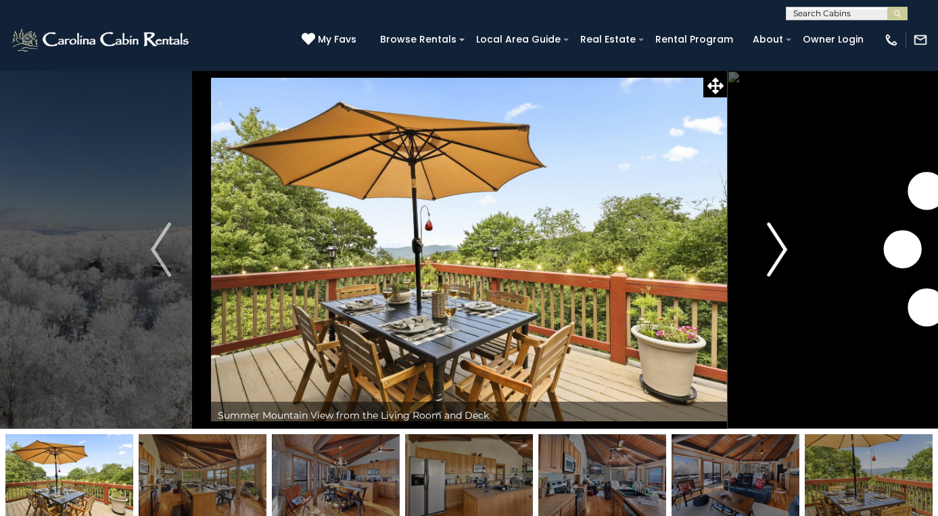
click at [776, 260] on img "Next" at bounding box center [777, 250] width 20 height 54
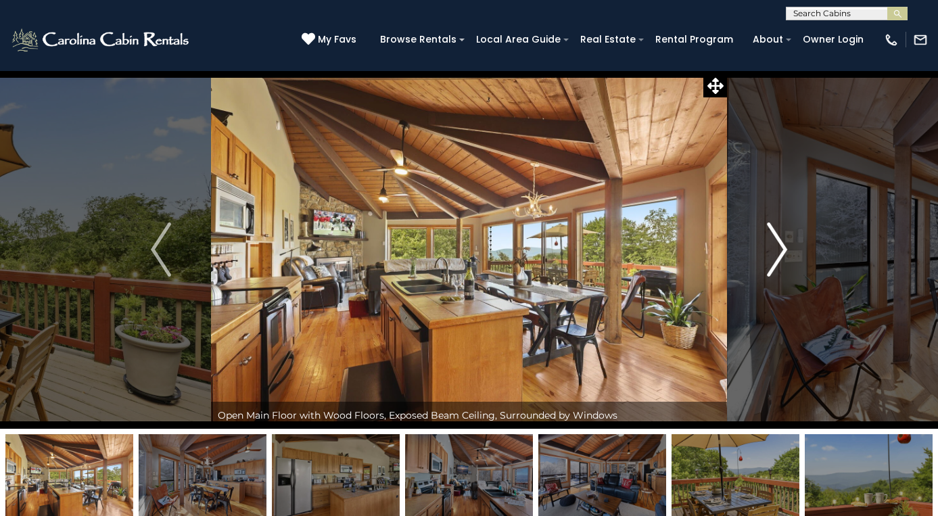
click at [776, 260] on img "Next" at bounding box center [777, 250] width 20 height 54
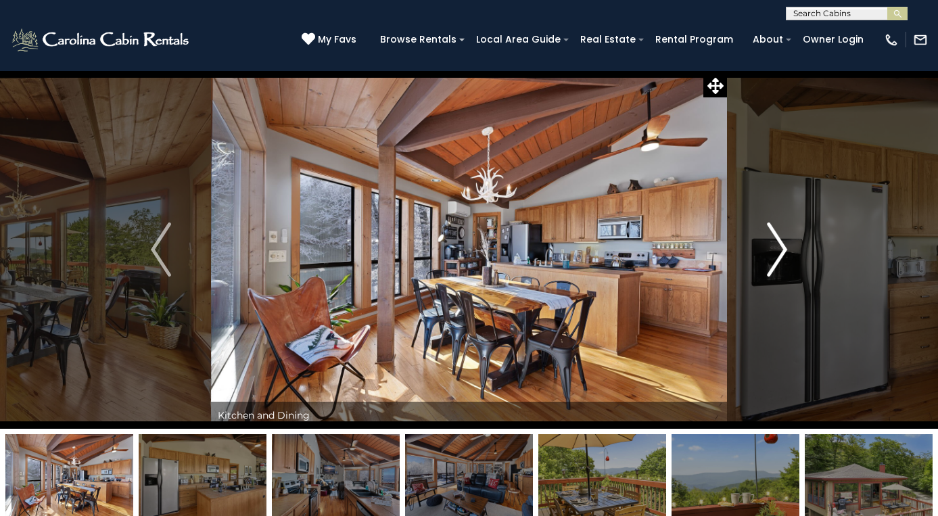
click at [776, 260] on img "Next" at bounding box center [777, 250] width 20 height 54
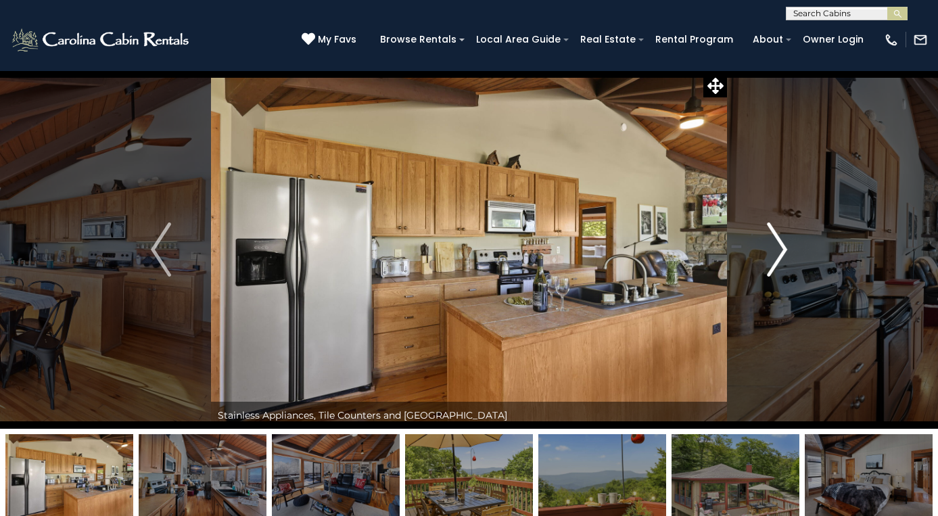
click at [776, 260] on img "Next" at bounding box center [777, 250] width 20 height 54
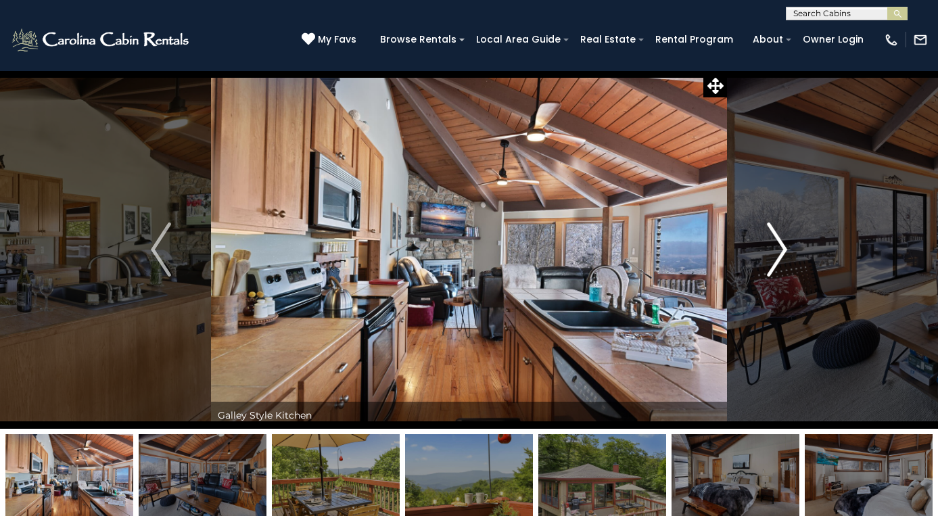
click at [776, 260] on img "Next" at bounding box center [777, 250] width 20 height 54
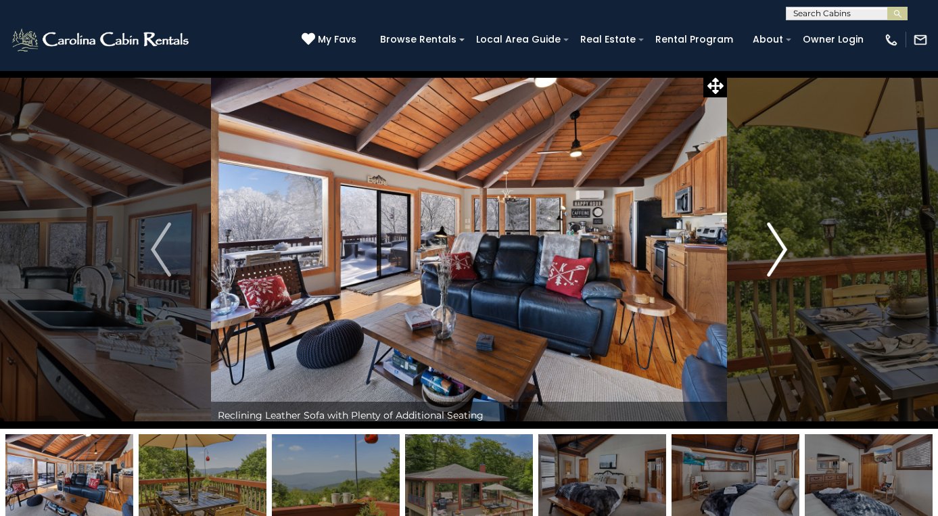
click at [776, 260] on img "Next" at bounding box center [777, 250] width 20 height 54
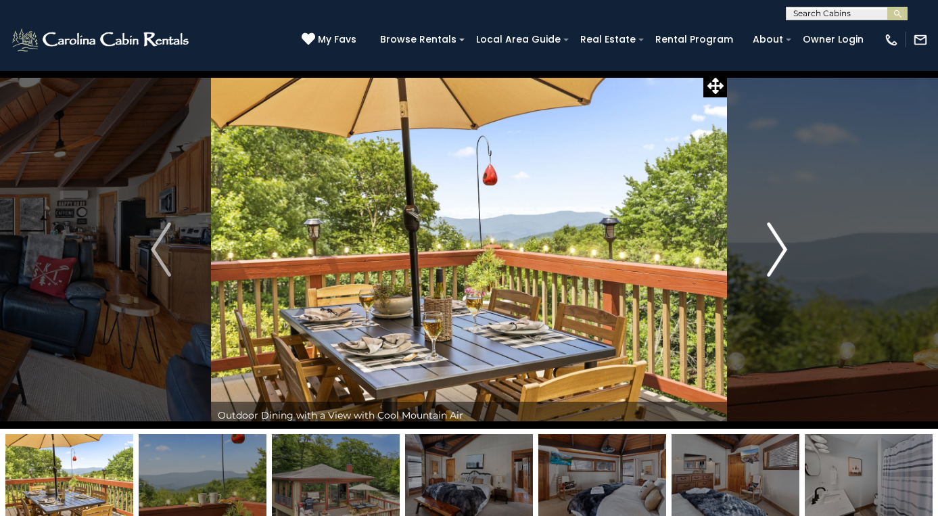
click at [776, 260] on img "Next" at bounding box center [777, 250] width 20 height 54
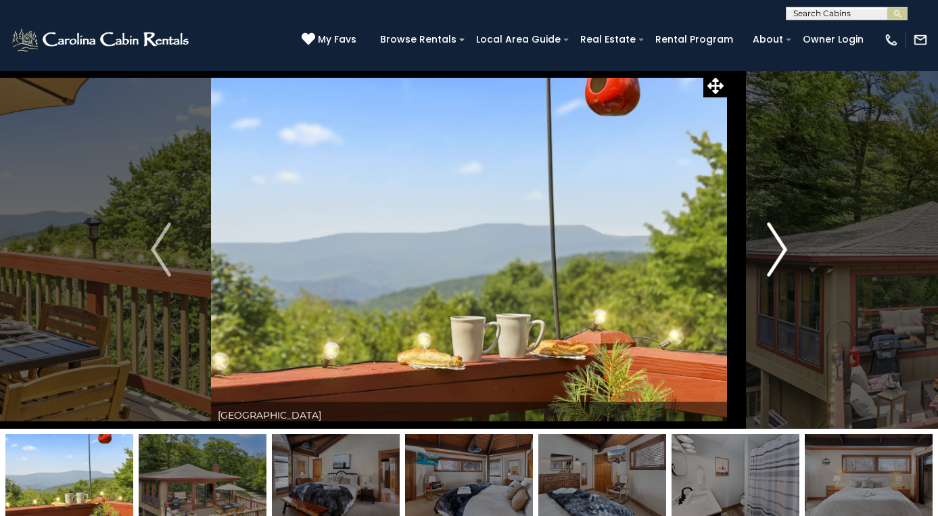
click at [776, 260] on img "Next" at bounding box center [777, 250] width 20 height 54
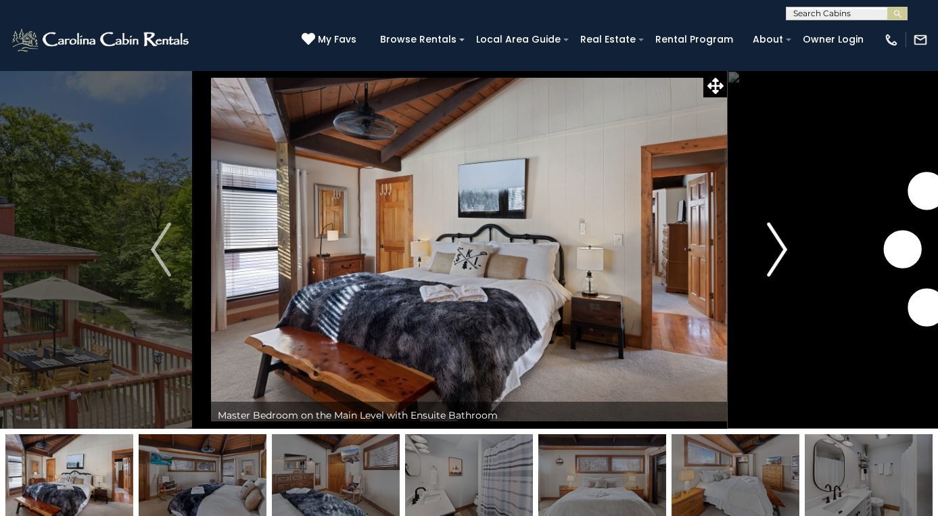
click at [776, 260] on img "Next" at bounding box center [777, 250] width 20 height 54
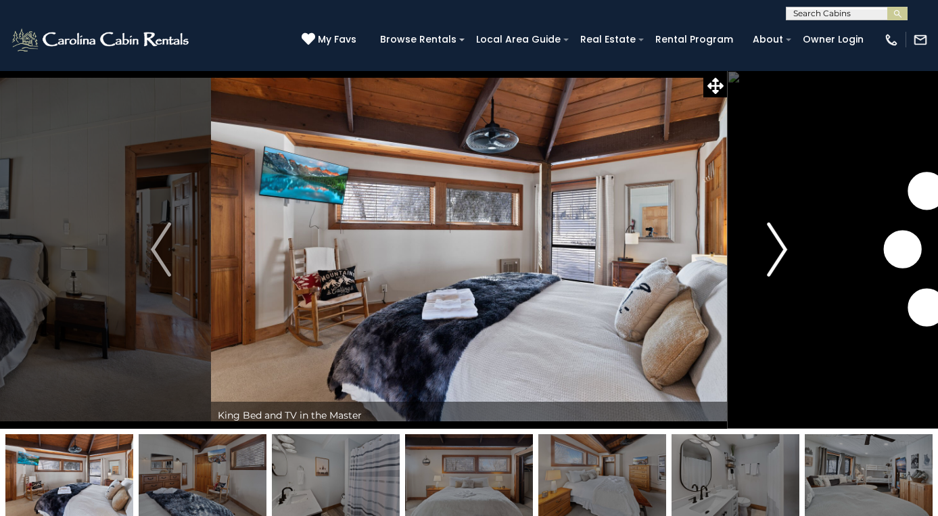
click at [776, 260] on img "Next" at bounding box center [777, 250] width 20 height 54
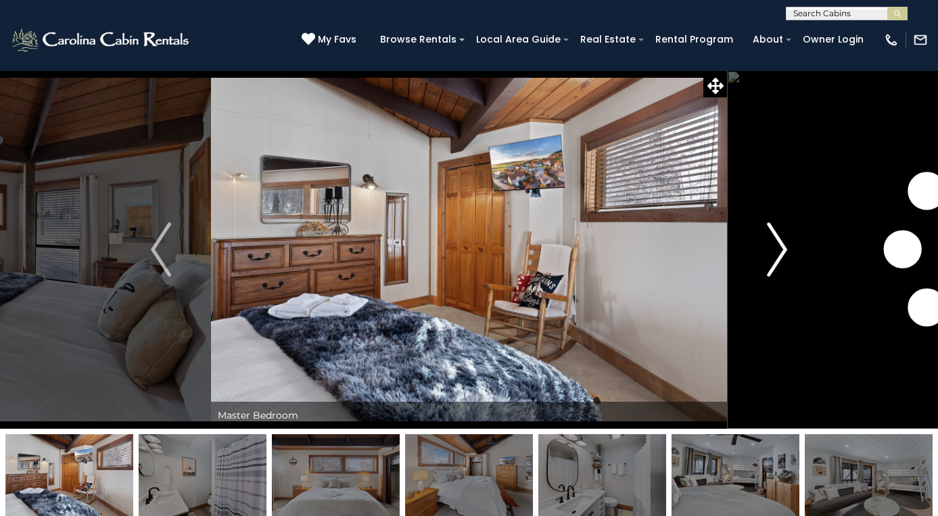
click at [776, 260] on img "Next" at bounding box center [777, 250] width 20 height 54
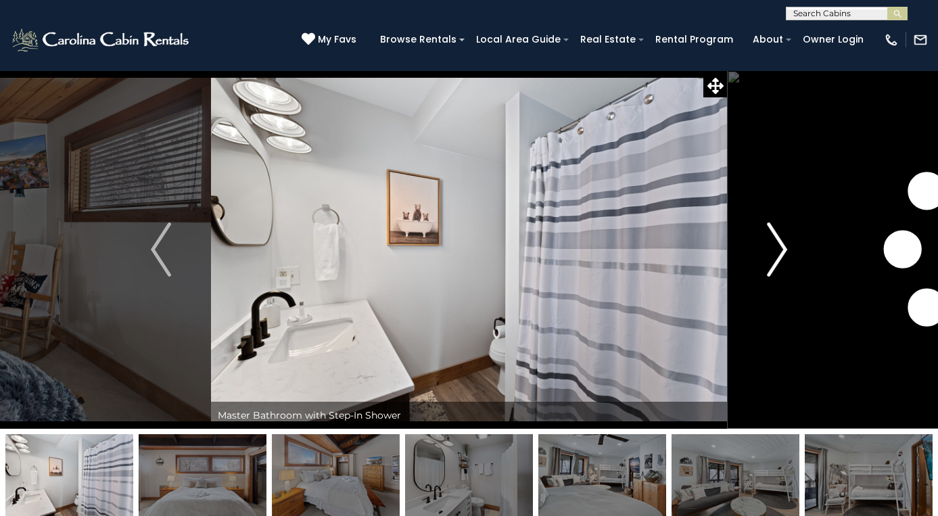
click at [776, 260] on img "Next" at bounding box center [777, 250] width 20 height 54
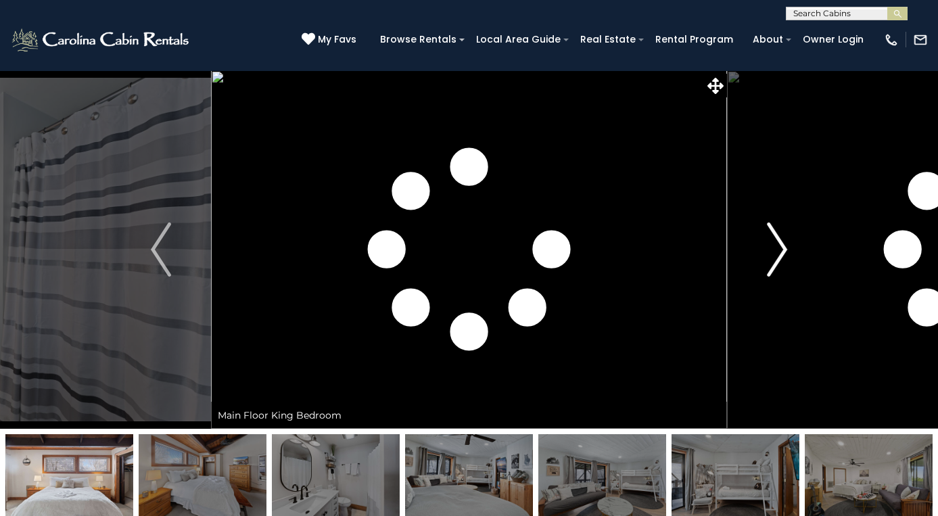
click at [776, 260] on img "Next" at bounding box center [777, 250] width 20 height 54
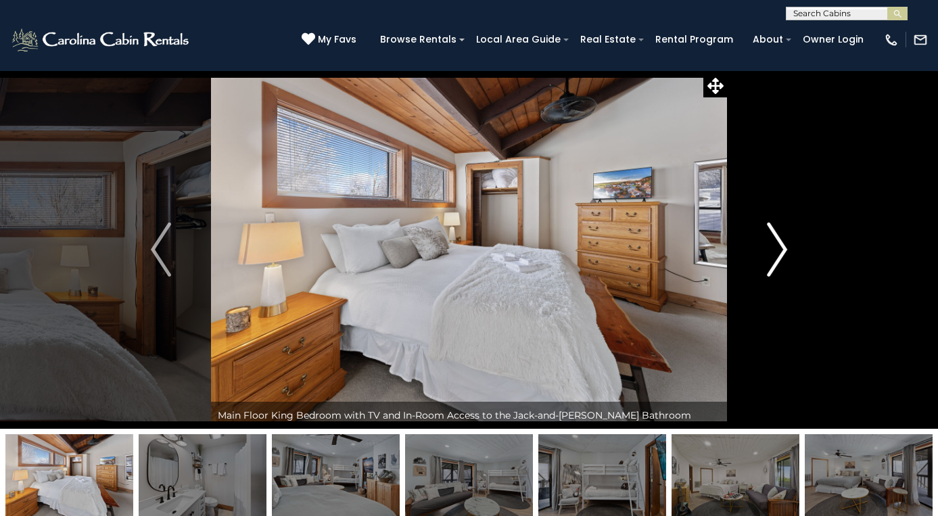
click at [776, 260] on img "Next" at bounding box center [777, 250] width 20 height 54
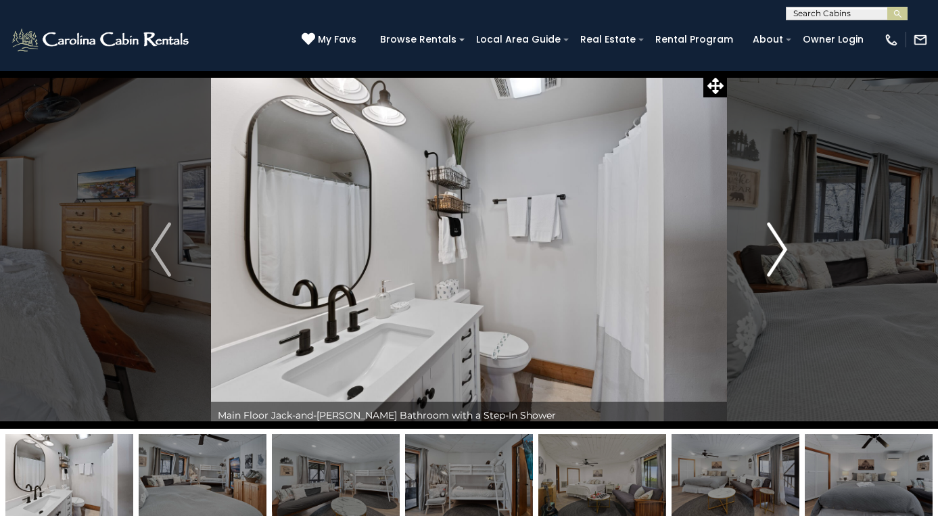
click at [776, 260] on img "Next" at bounding box center [777, 250] width 20 height 54
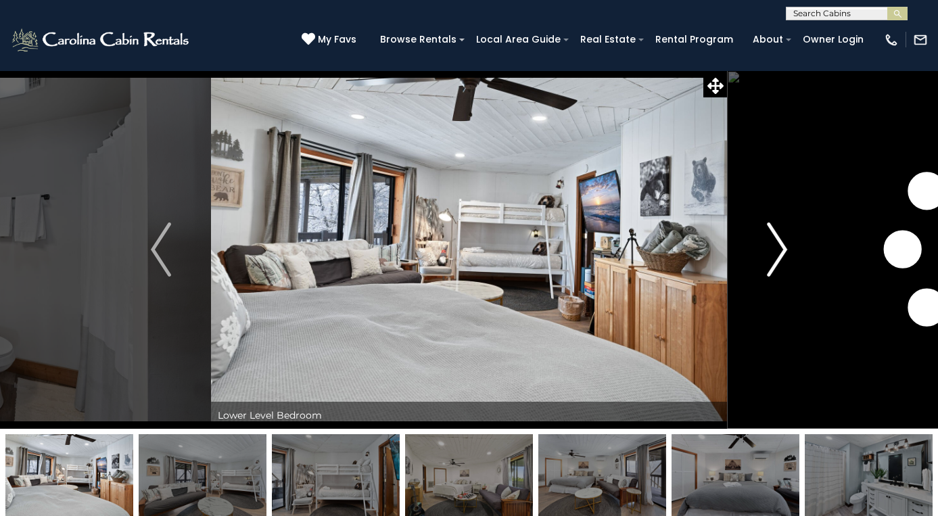
click at [776, 260] on img "Next" at bounding box center [777, 250] width 20 height 54
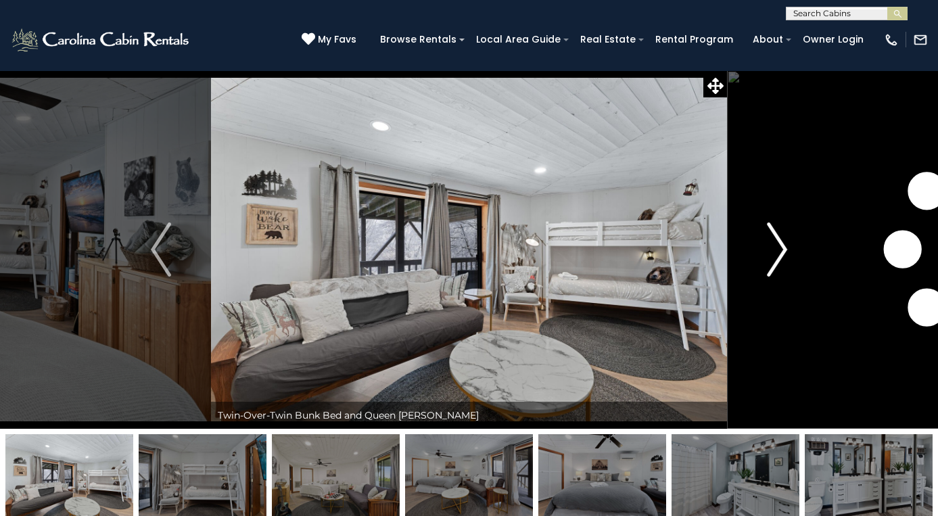
click at [776, 260] on img "Next" at bounding box center [777, 250] width 20 height 54
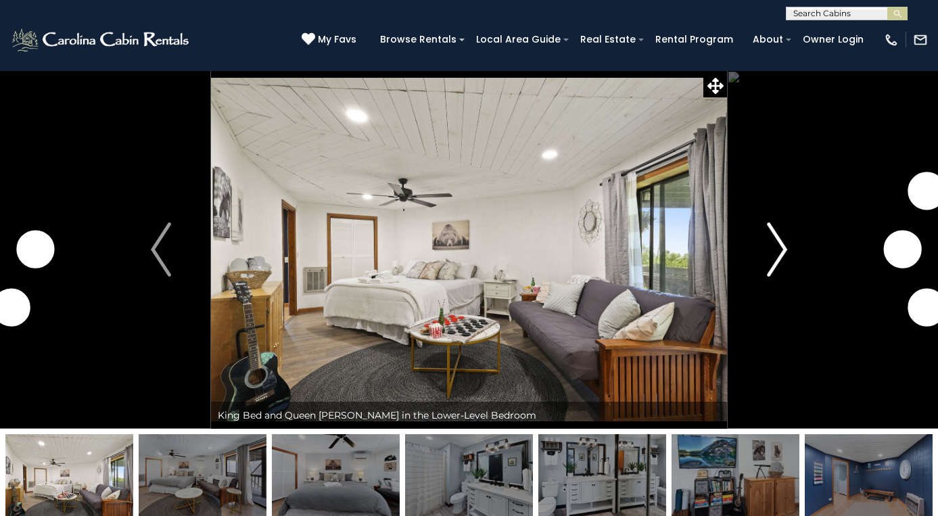
click at [776, 260] on img "Next" at bounding box center [777, 250] width 20 height 54
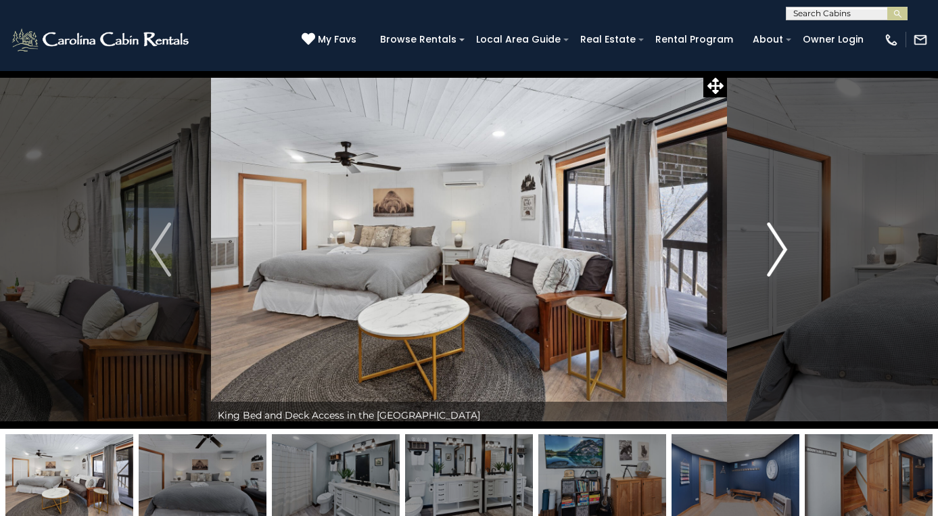
click at [776, 260] on img "Next" at bounding box center [777, 250] width 20 height 54
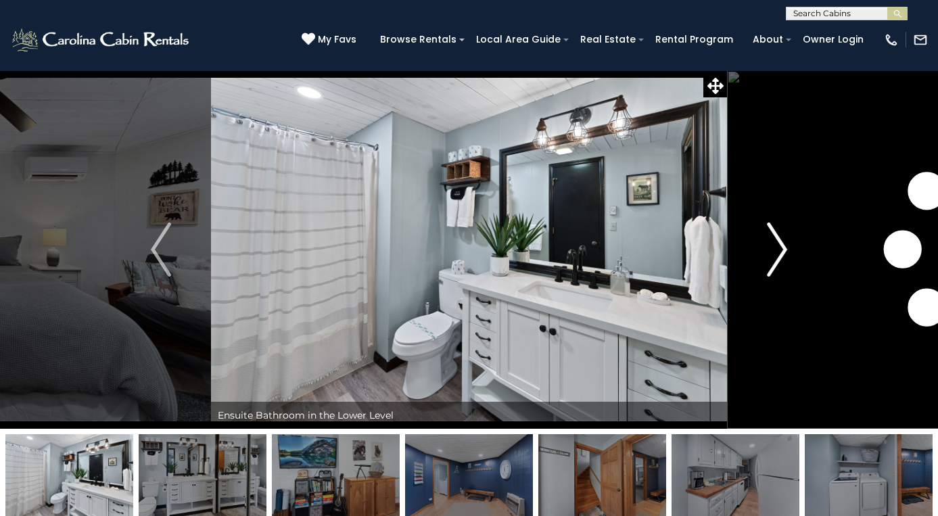
click at [776, 260] on img "Next" at bounding box center [777, 250] width 20 height 54
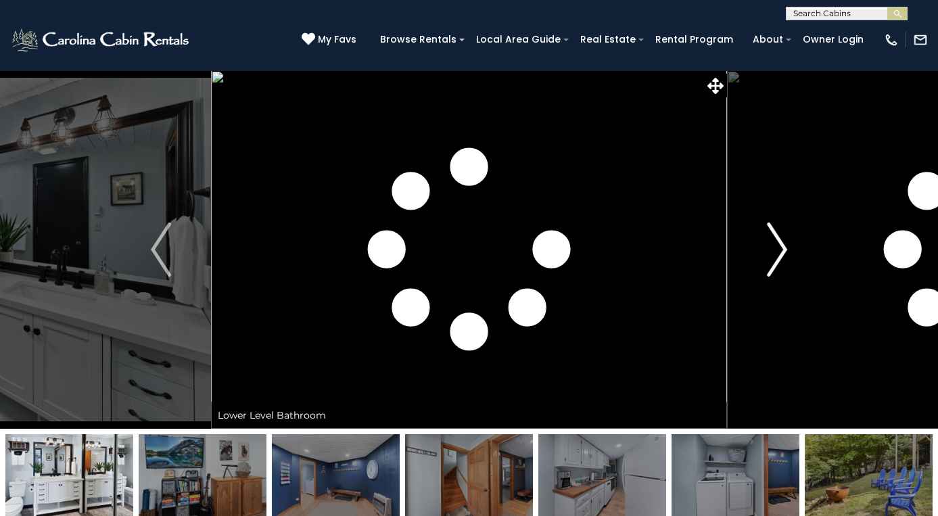
click at [776, 260] on img "Next" at bounding box center [777, 250] width 20 height 54
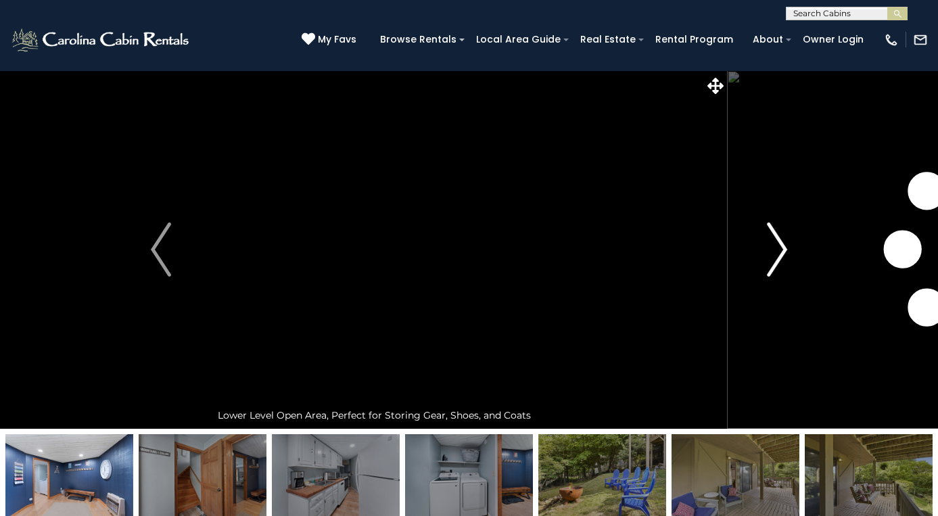
click at [776, 260] on img "Next" at bounding box center [777, 250] width 20 height 54
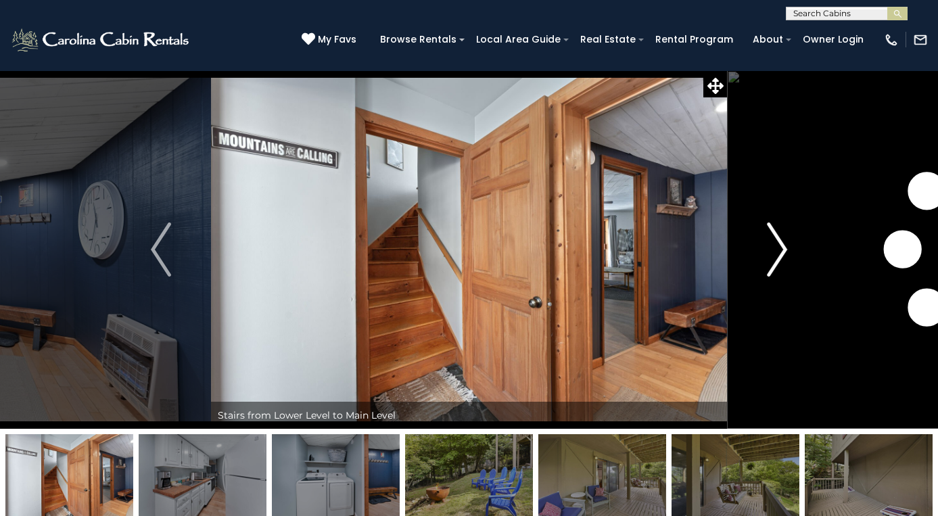
click at [776, 260] on img "Next" at bounding box center [777, 250] width 20 height 54
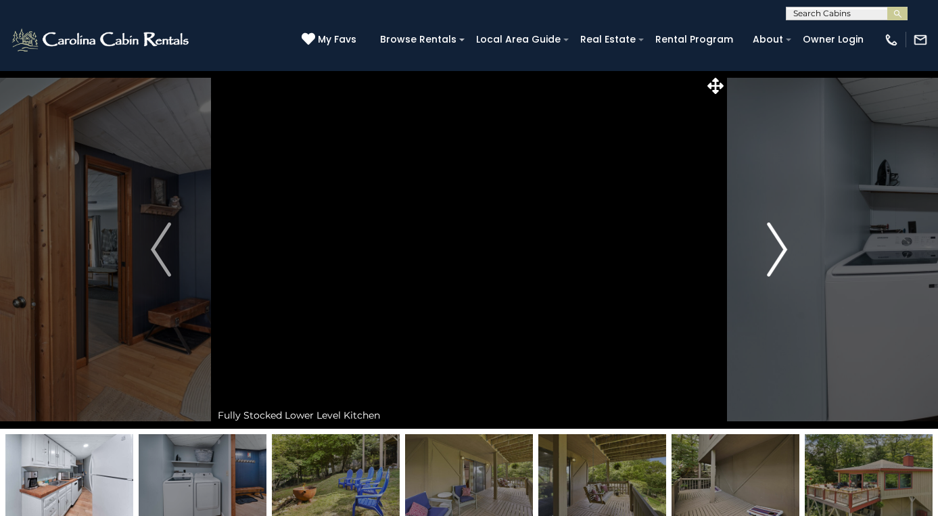
click at [776, 260] on img "Next" at bounding box center [777, 250] width 20 height 54
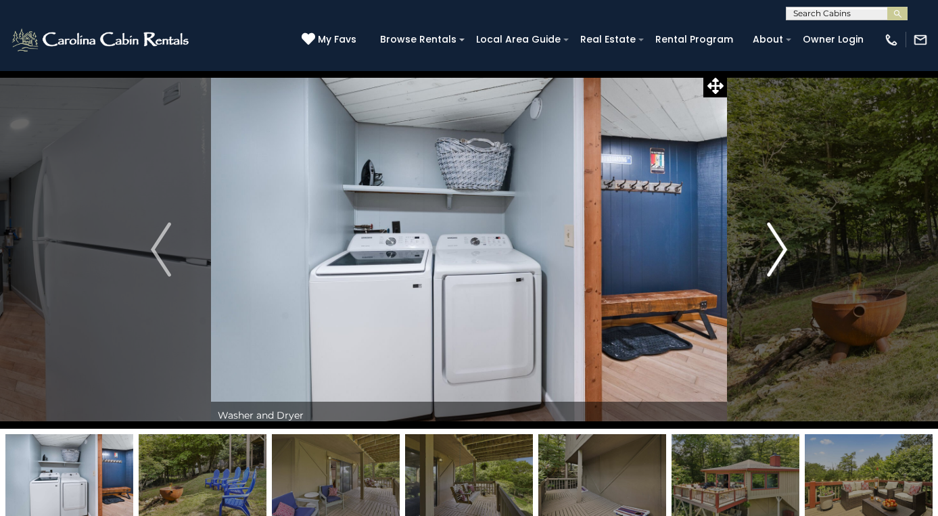
click at [776, 260] on img "Next" at bounding box center [777, 250] width 20 height 54
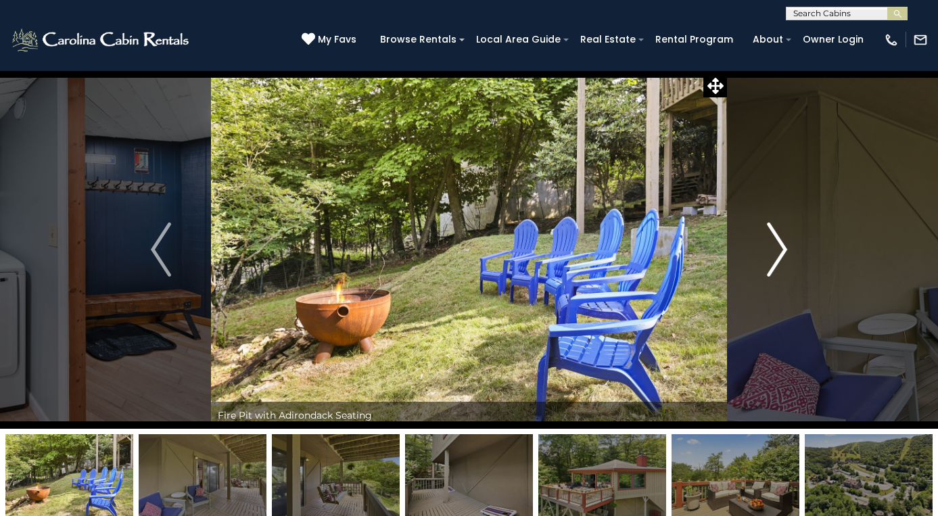
click at [776, 260] on img "Next" at bounding box center [777, 250] width 20 height 54
click at [775, 260] on img "Next" at bounding box center [777, 250] width 20 height 54
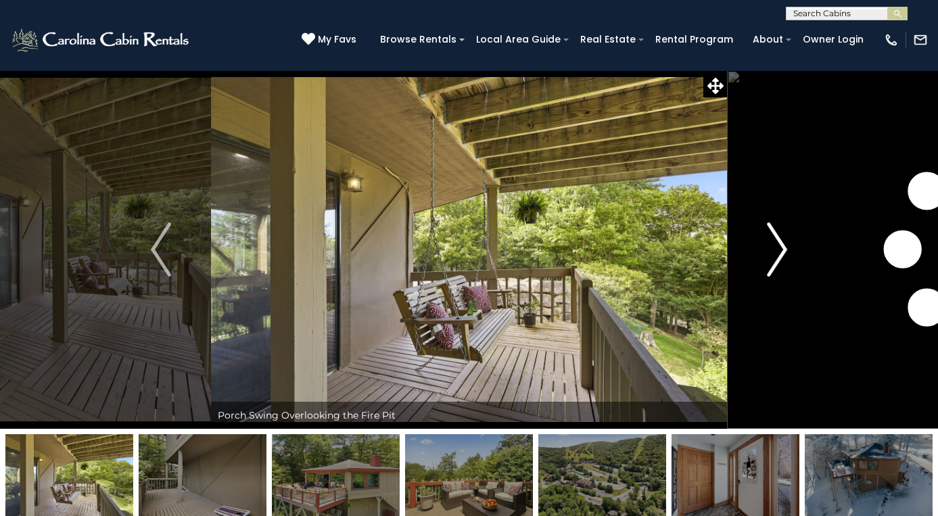
click at [775, 260] on img "Next" at bounding box center [777, 250] width 20 height 54
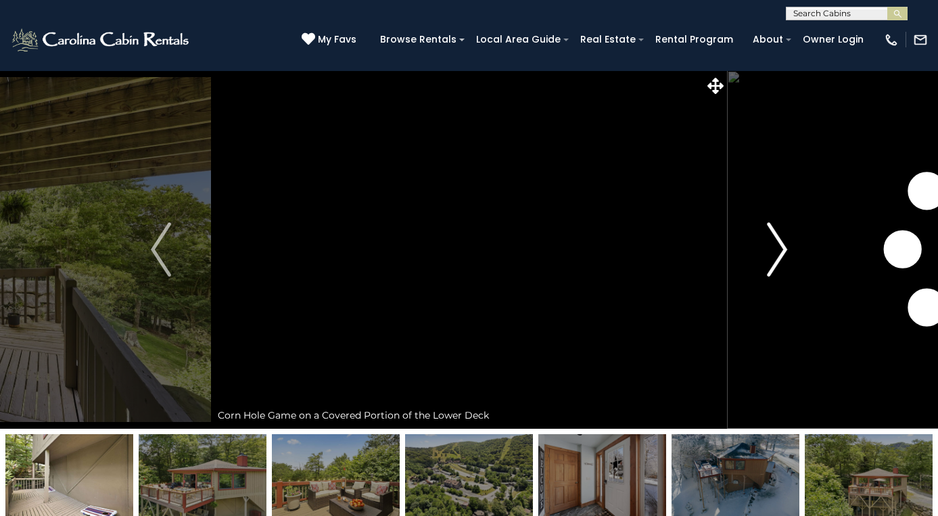
click at [775, 260] on img "Next" at bounding box center [777, 250] width 20 height 54
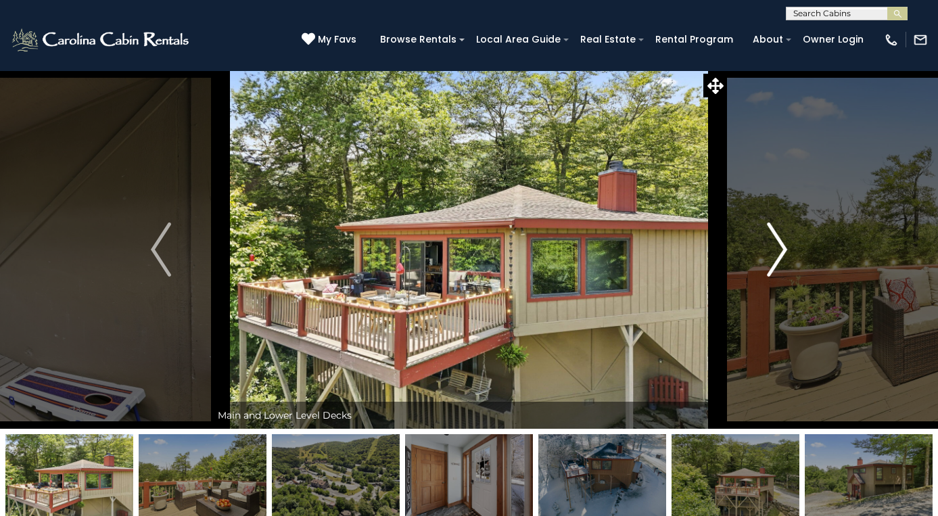
click at [775, 260] on img "Next" at bounding box center [777, 250] width 20 height 54
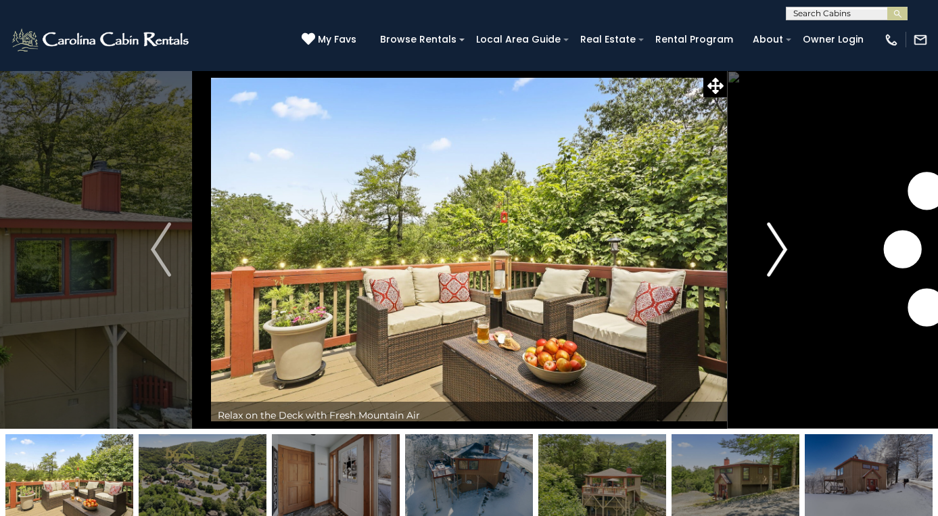
click at [775, 260] on img "Next" at bounding box center [777, 250] width 20 height 54
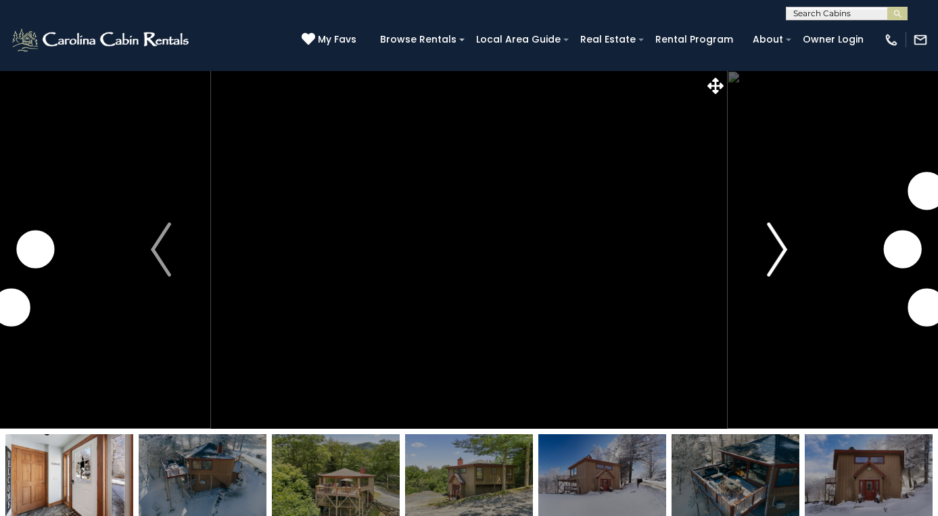
click at [775, 260] on img "Next" at bounding box center [777, 250] width 20 height 54
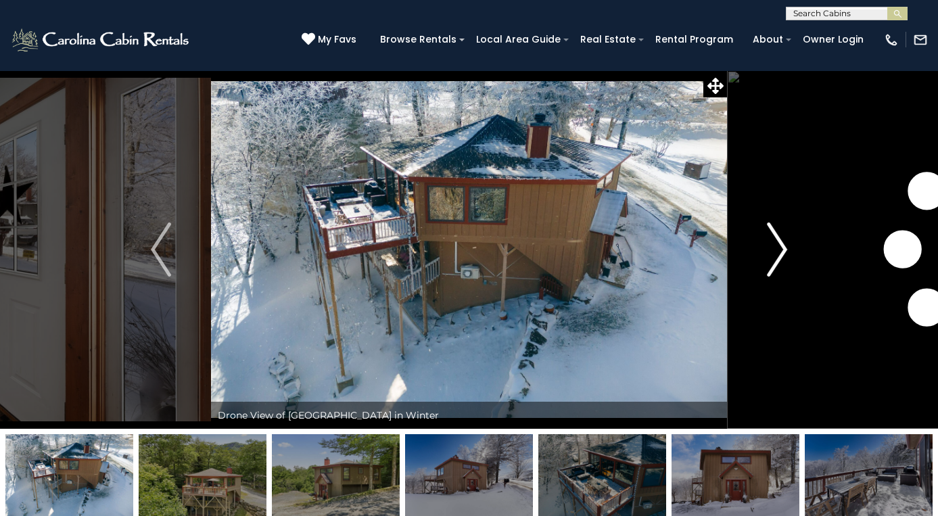
click at [775, 260] on img "Next" at bounding box center [777, 250] width 20 height 54
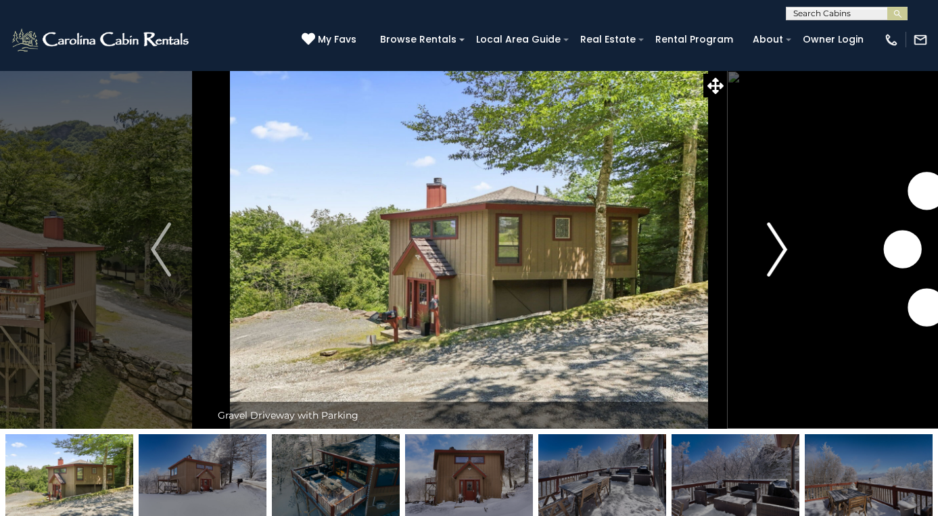
click at [775, 260] on img "Next" at bounding box center [777, 250] width 20 height 54
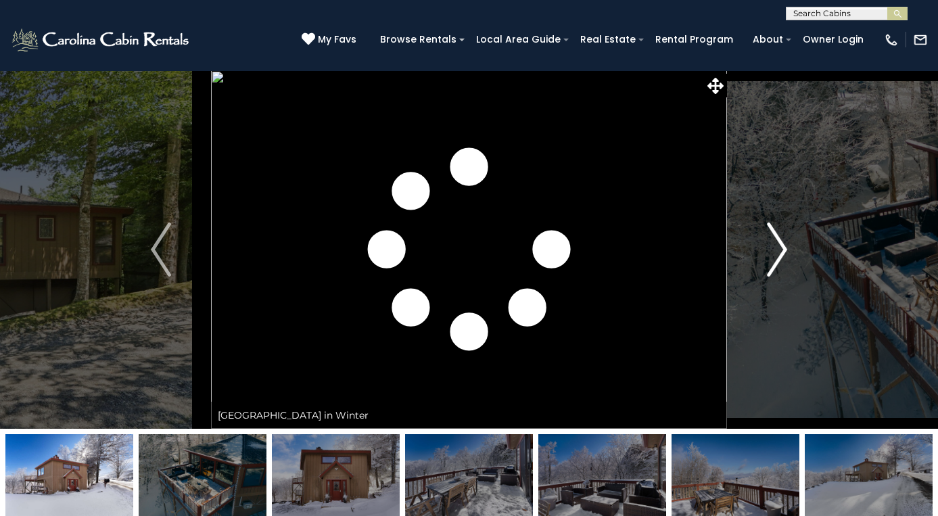
click at [775, 260] on img "Next" at bounding box center [777, 250] width 20 height 54
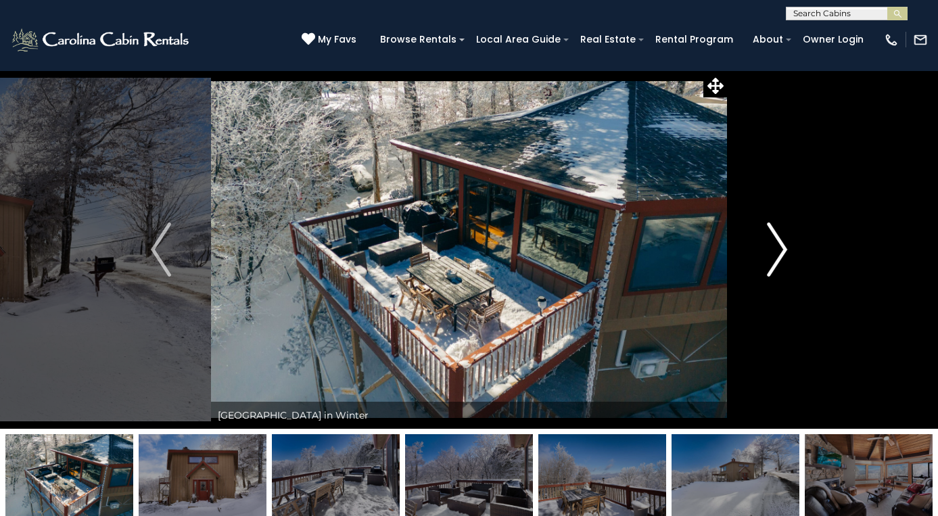
click at [783, 257] on img "Next" at bounding box center [777, 250] width 20 height 54
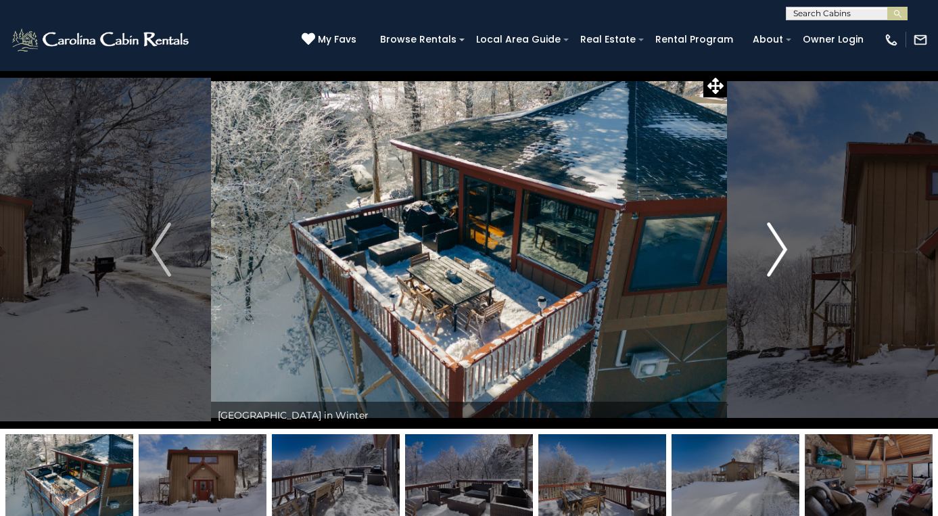
click at [783, 257] on img "Next" at bounding box center [777, 250] width 20 height 54
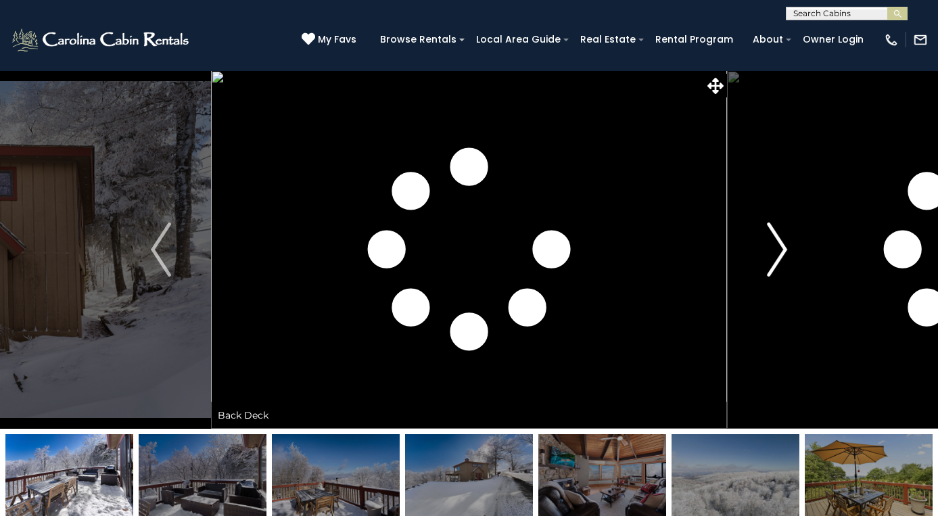
click at [783, 257] on img "Next" at bounding box center [777, 250] width 20 height 54
